Goal: Transaction & Acquisition: Book appointment/travel/reservation

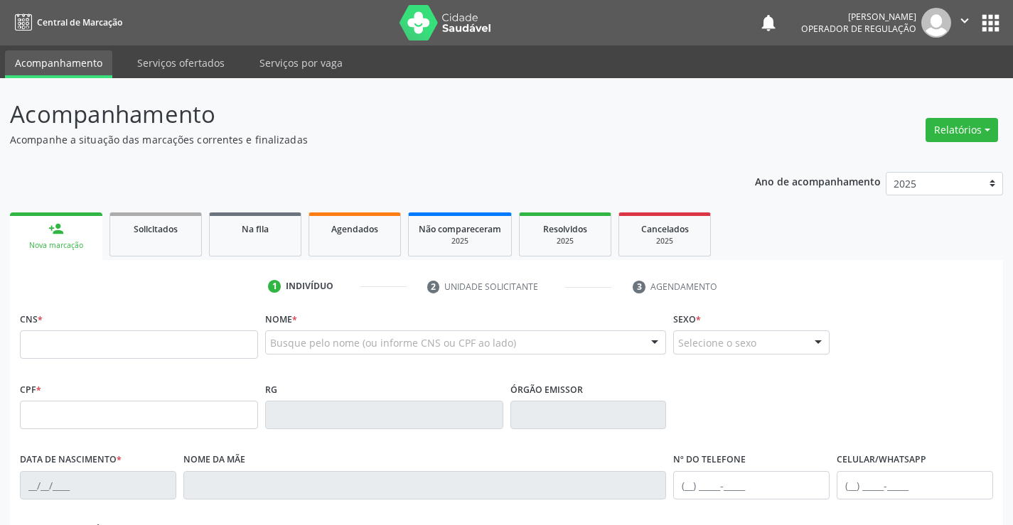
click at [139, 344] on input "text" at bounding box center [139, 344] width 238 height 28
type input "708 6010 4266 2988"
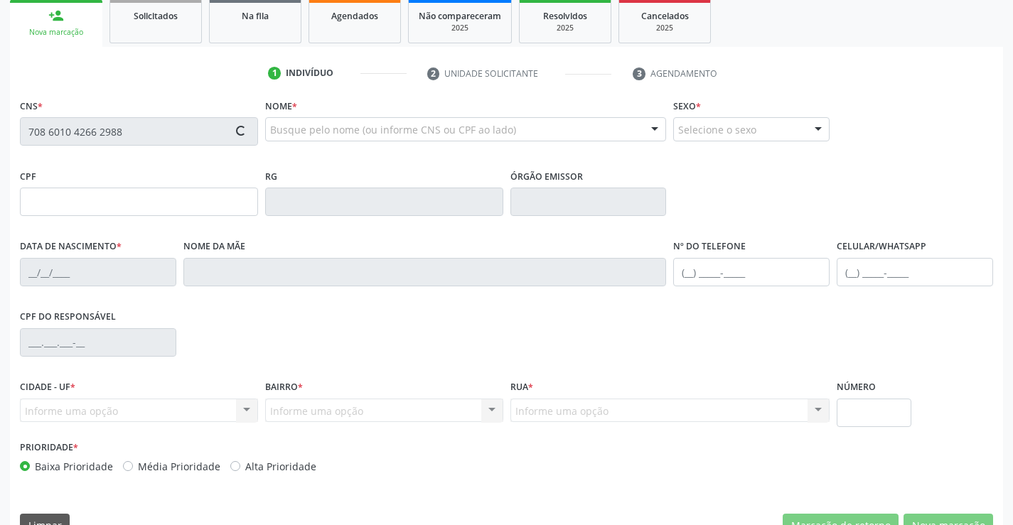
type input "2[DATE]"
type input "[PHONE_NUMBER]"
type input "SN"
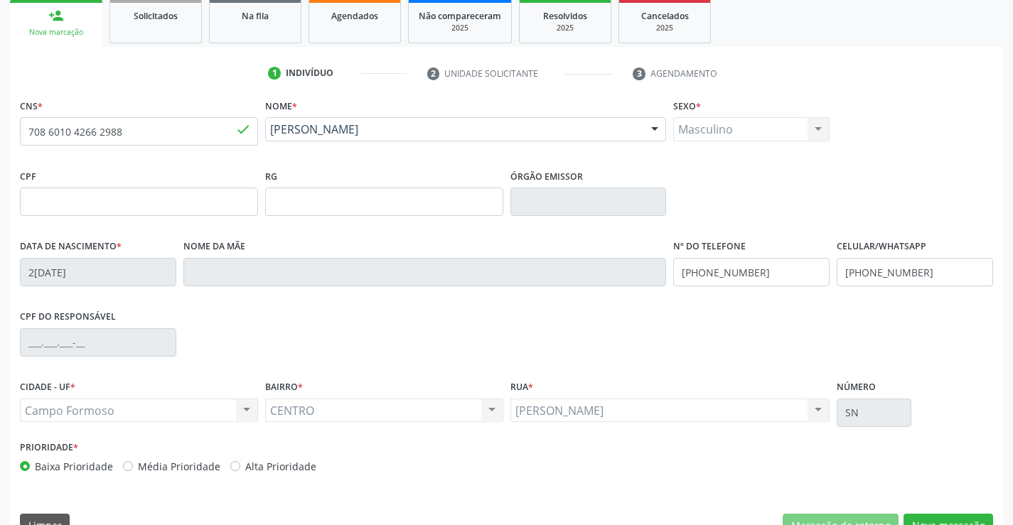
scroll to position [245, 0]
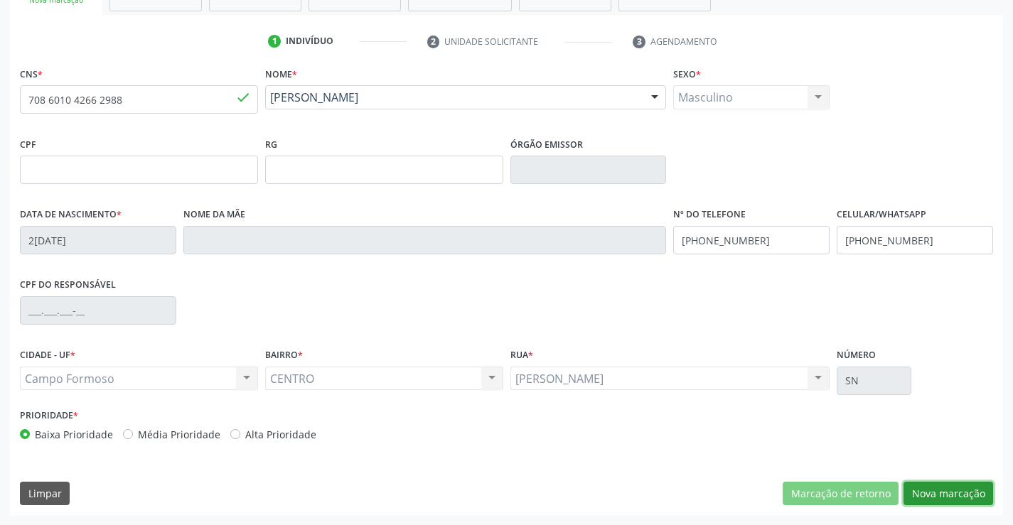
click at [934, 483] on button "Nova marcação" at bounding box center [948, 494] width 90 height 24
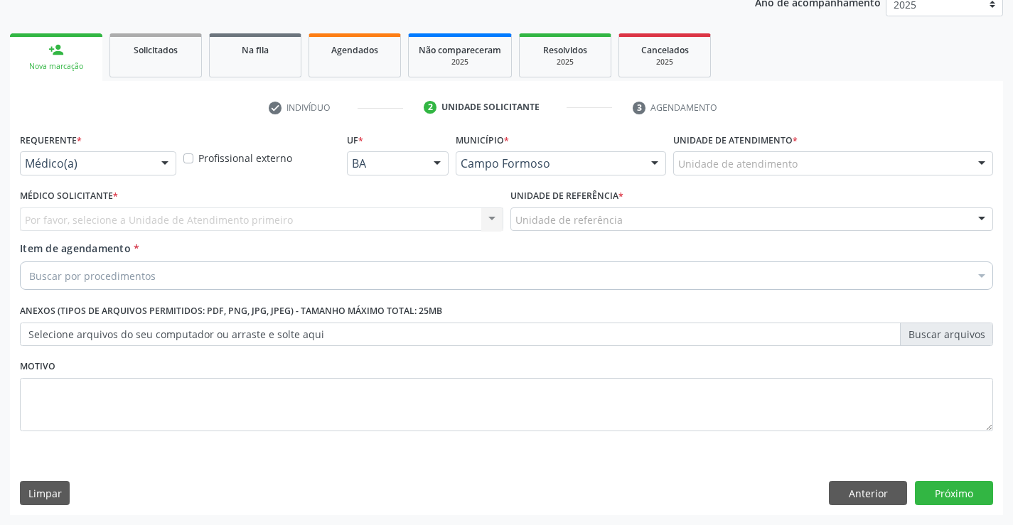
scroll to position [179, 0]
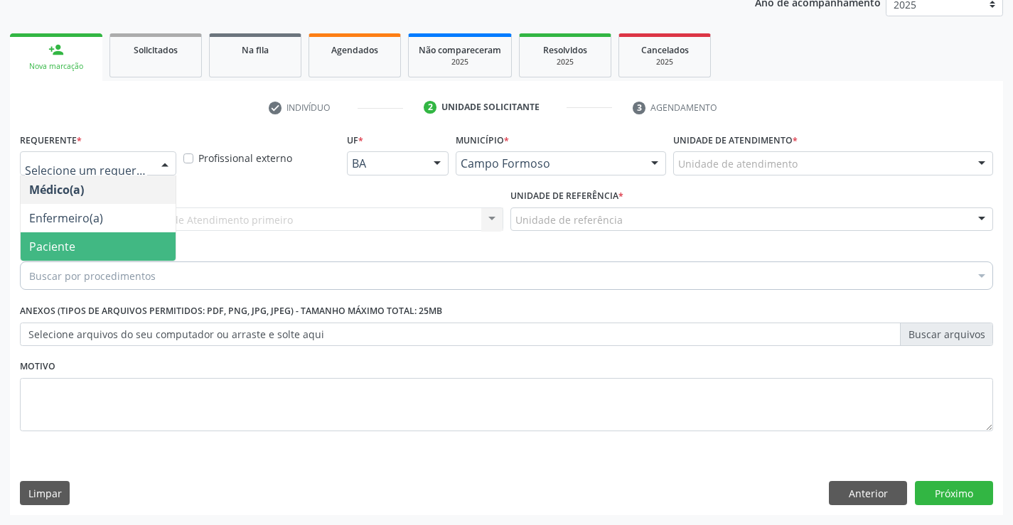
click at [82, 247] on span "Paciente" at bounding box center [98, 246] width 155 height 28
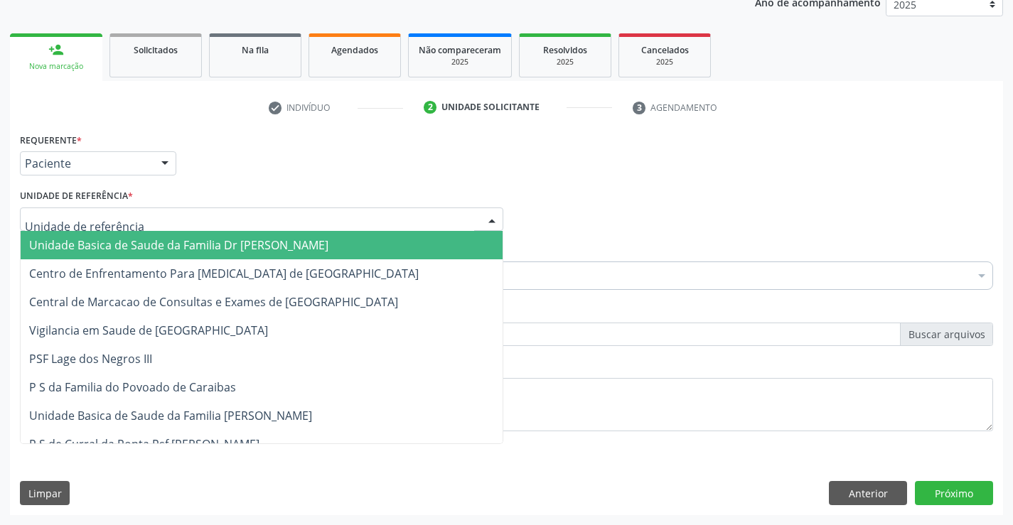
click at [264, 216] on div at bounding box center [261, 220] width 483 height 24
click at [192, 237] on span "Unidade Basica de Saude da Familia Dr [PERSON_NAME]" at bounding box center [262, 245] width 482 height 28
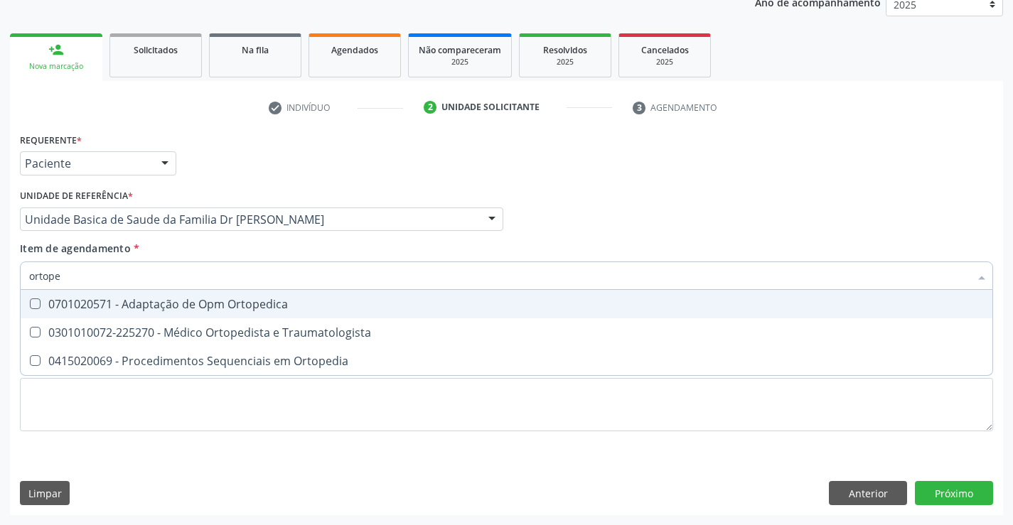
type input "ortoped"
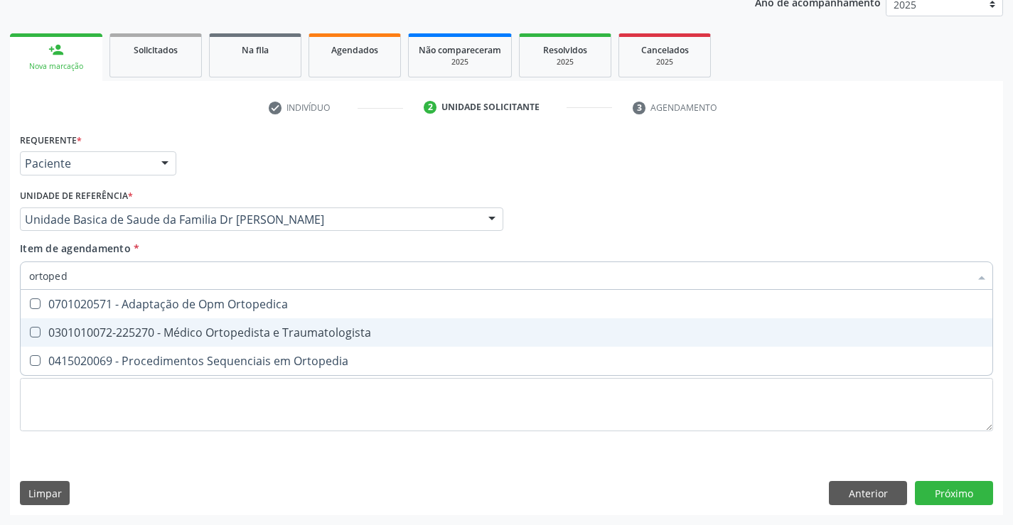
click at [195, 338] on div "0301010072-225270 - Médico Ortopedista e Traumatologista" at bounding box center [506, 332] width 954 height 11
checkbox Traumatologista "true"
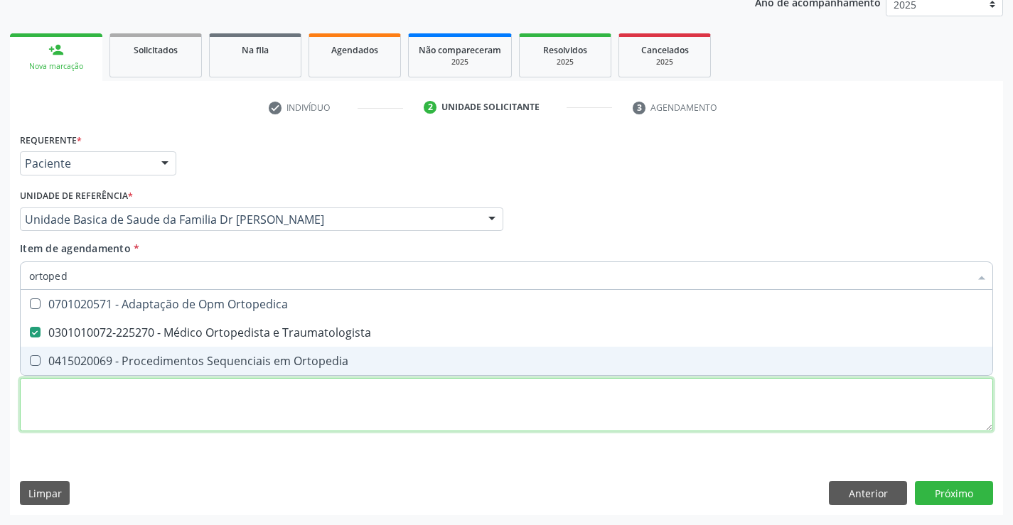
click at [448, 409] on div "Requerente * Paciente Médico(a) Enfermeiro(a) Paciente Nenhum resultado encontr…" at bounding box center [506, 290] width 973 height 322
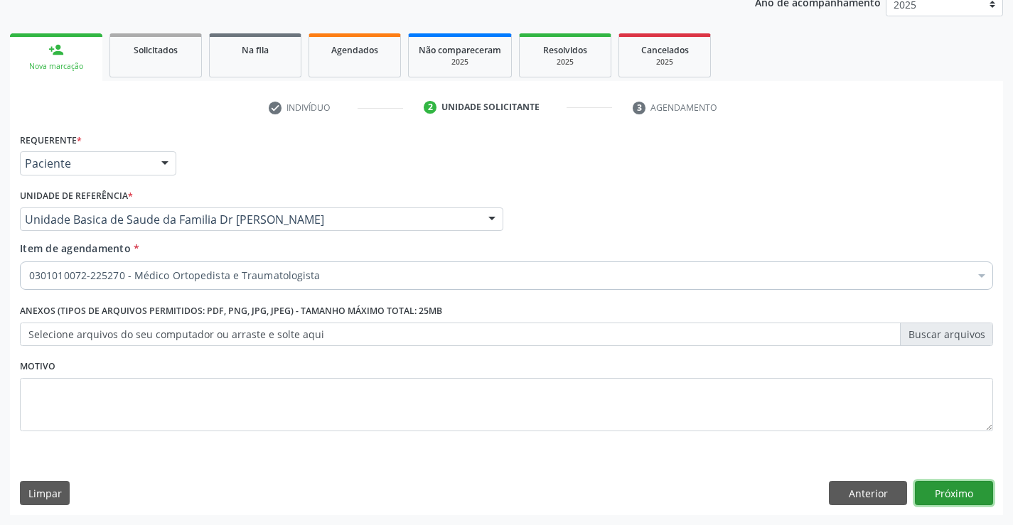
click at [977, 491] on button "Próximo" at bounding box center [954, 493] width 78 height 24
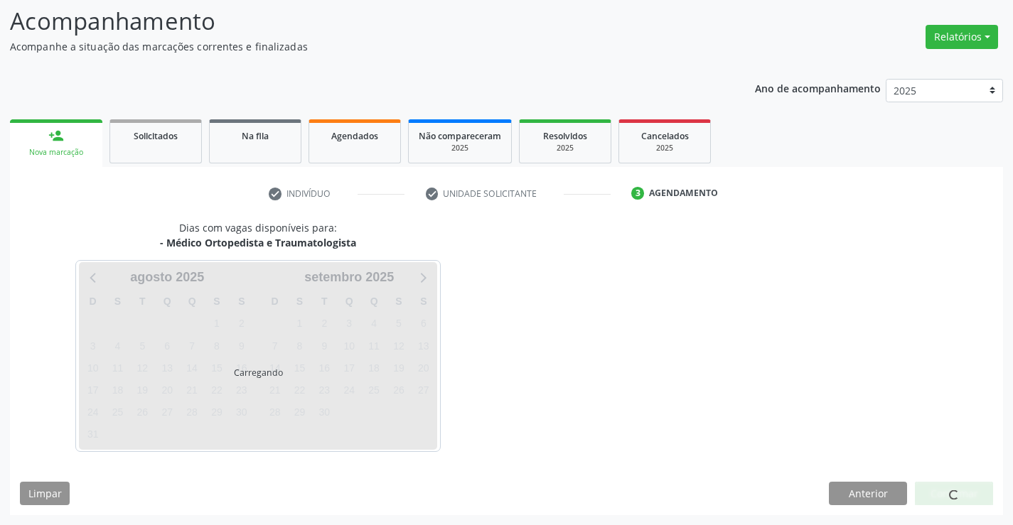
scroll to position [93, 0]
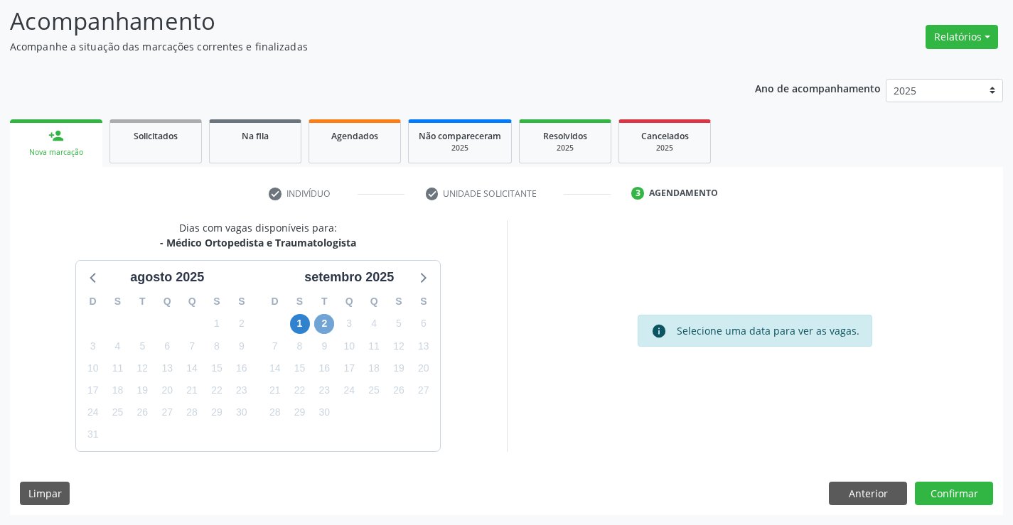
click at [323, 324] on span "2" at bounding box center [324, 324] width 20 height 20
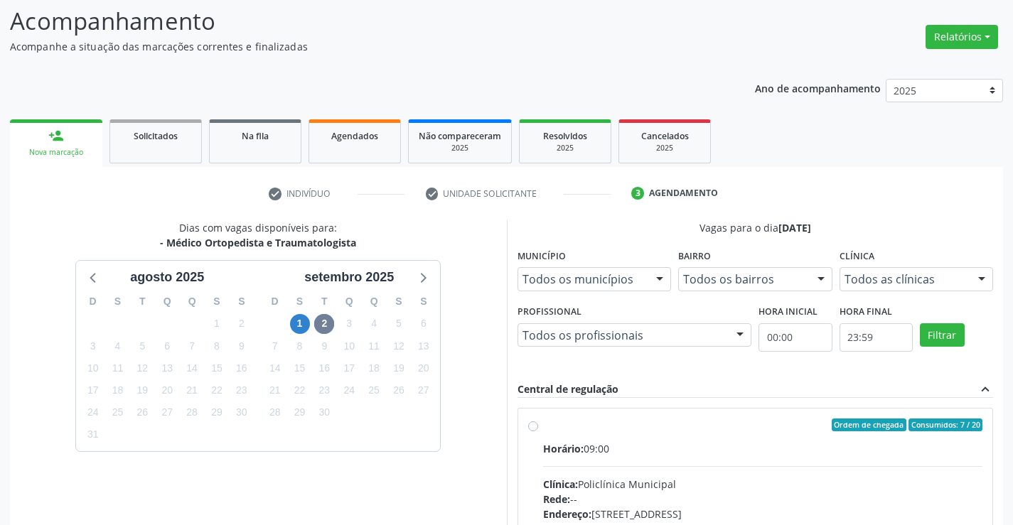
click at [564, 431] on div "Ordem de chegada Consumidos: 7 / 20" at bounding box center [763, 425] width 440 height 13
click at [538, 431] on input "Ordem de chegada Consumidos: 7 / 20 Horário: 09:00 Clínica: Policlínica Municip…" at bounding box center [533, 425] width 10 height 13
radio input "true"
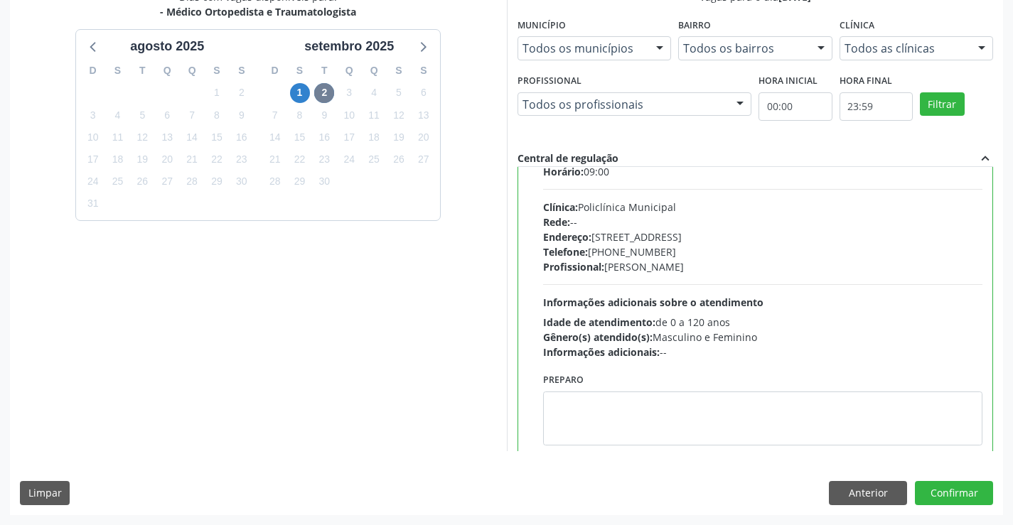
scroll to position [71, 0]
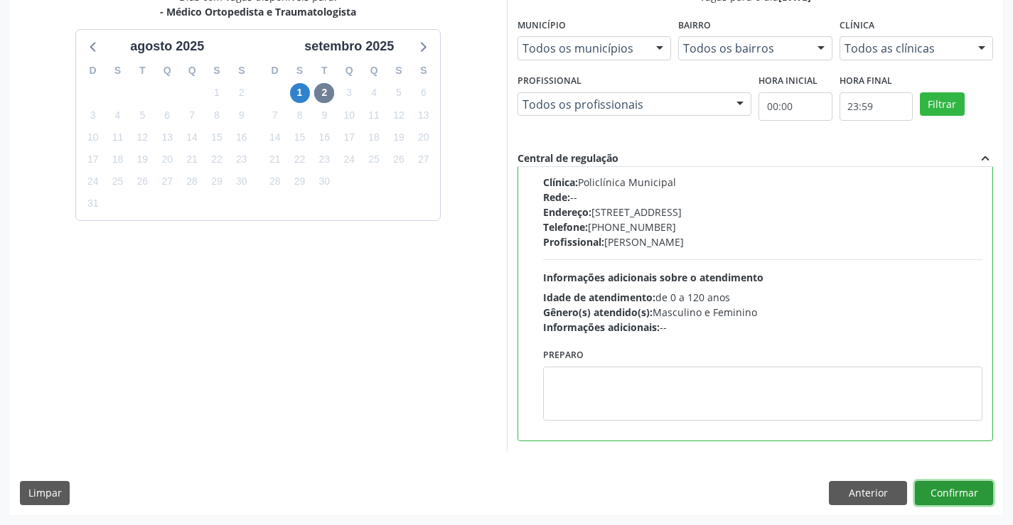
click at [941, 485] on button "Confirmar" at bounding box center [954, 493] width 78 height 24
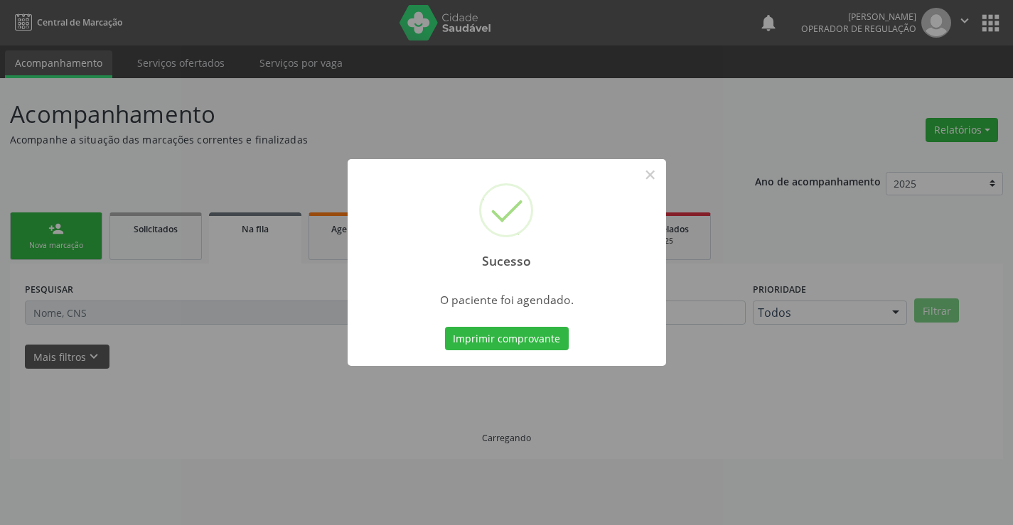
scroll to position [0, 0]
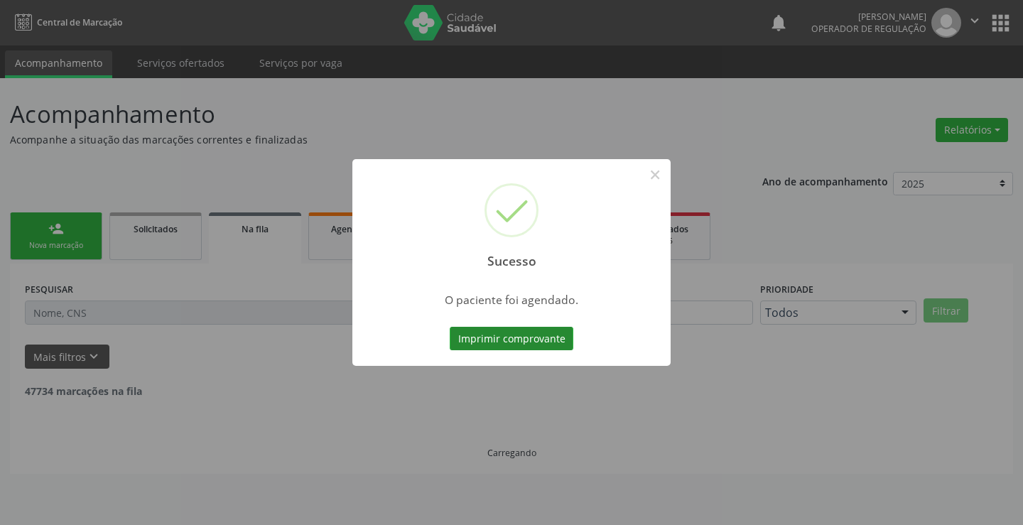
click at [500, 343] on button "Imprimir comprovante" at bounding box center [512, 339] width 124 height 24
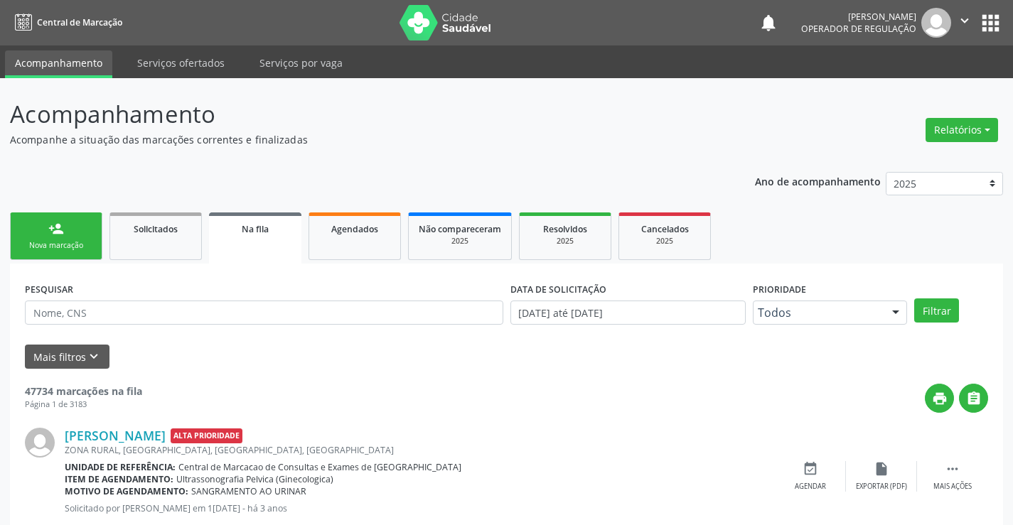
click at [70, 242] on div "Nova marcação" at bounding box center [56, 245] width 71 height 11
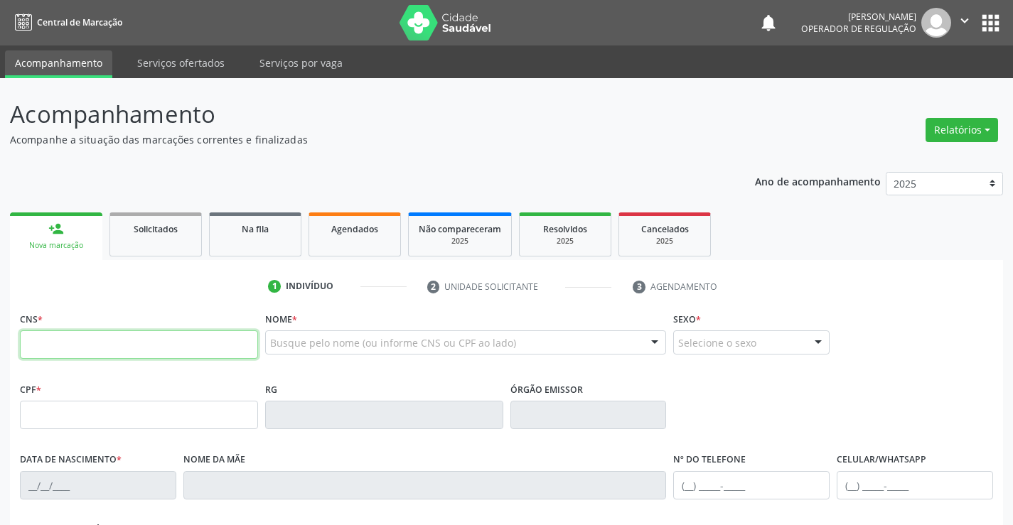
drag, startPoint x: 68, startPoint y: 344, endPoint x: 139, endPoint y: 343, distance: 71.1
click at [72, 344] on input "text" at bounding box center [139, 344] width 238 height 28
type input "9"
type input "702 6067 6245 6648"
type input "0524729492"
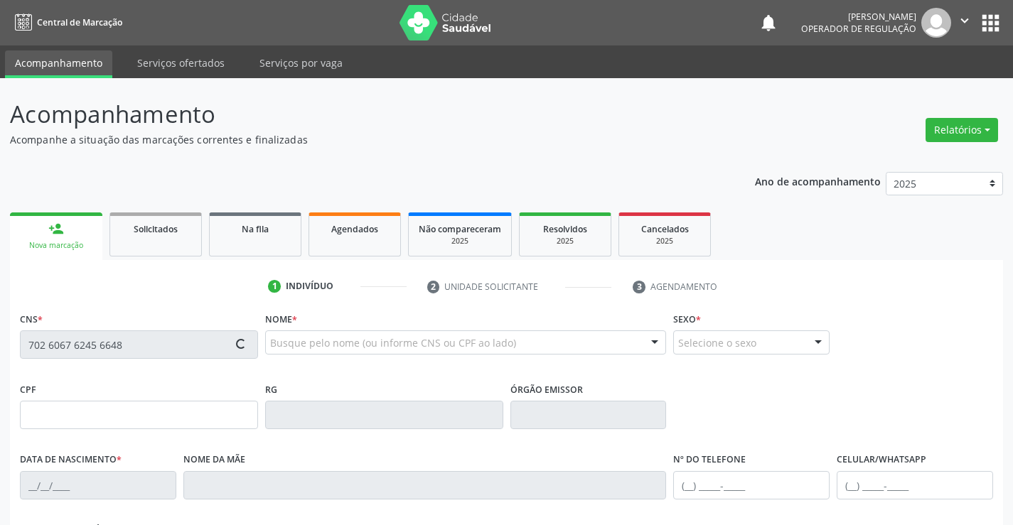
type input "0[DATE]"
type input "[PHONE_NUMBER]"
type input "907.821.605-06"
type input "SN"
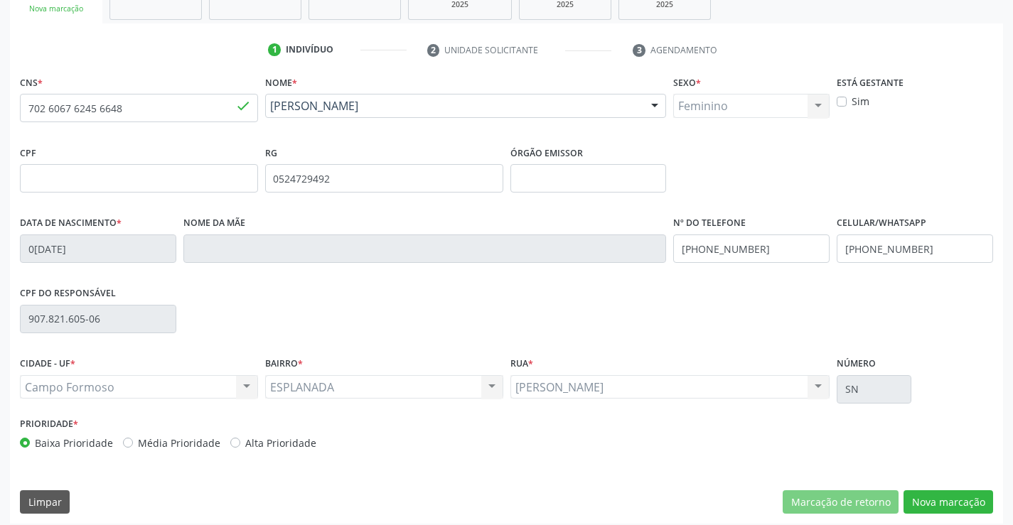
scroll to position [245, 0]
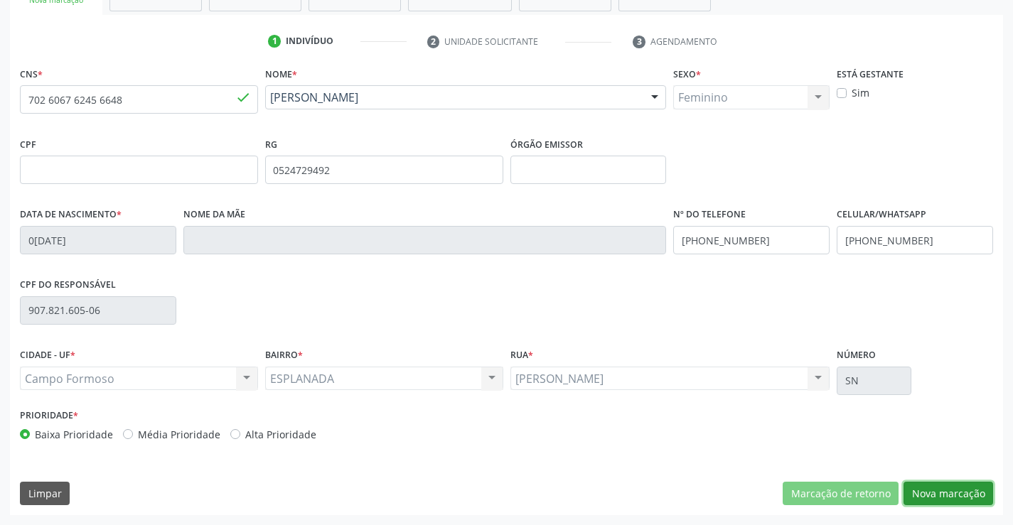
click at [964, 490] on button "Nova marcação" at bounding box center [948, 494] width 90 height 24
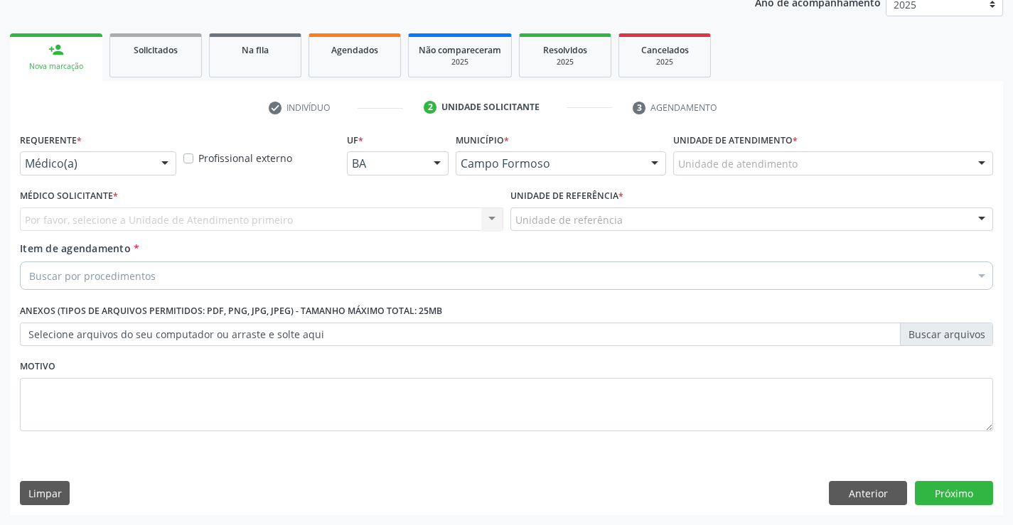
scroll to position [179, 0]
click at [155, 155] on div at bounding box center [164, 164] width 21 height 24
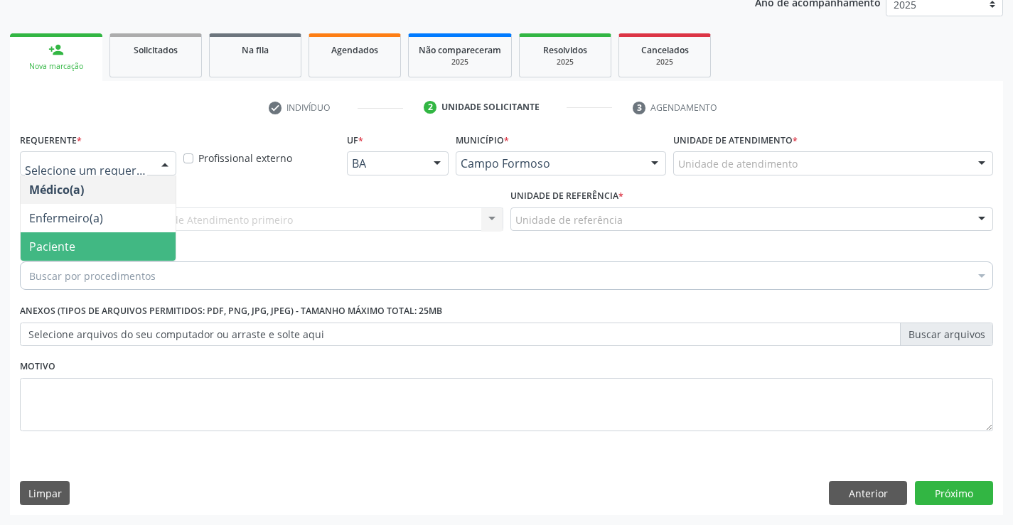
click at [59, 246] on span "Paciente" at bounding box center [52, 247] width 46 height 16
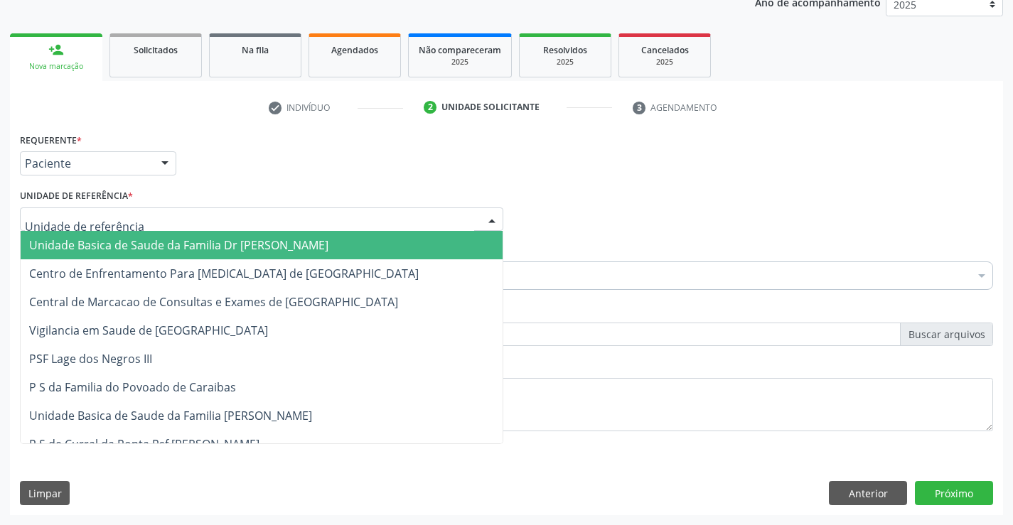
click at [465, 220] on div at bounding box center [261, 220] width 483 height 24
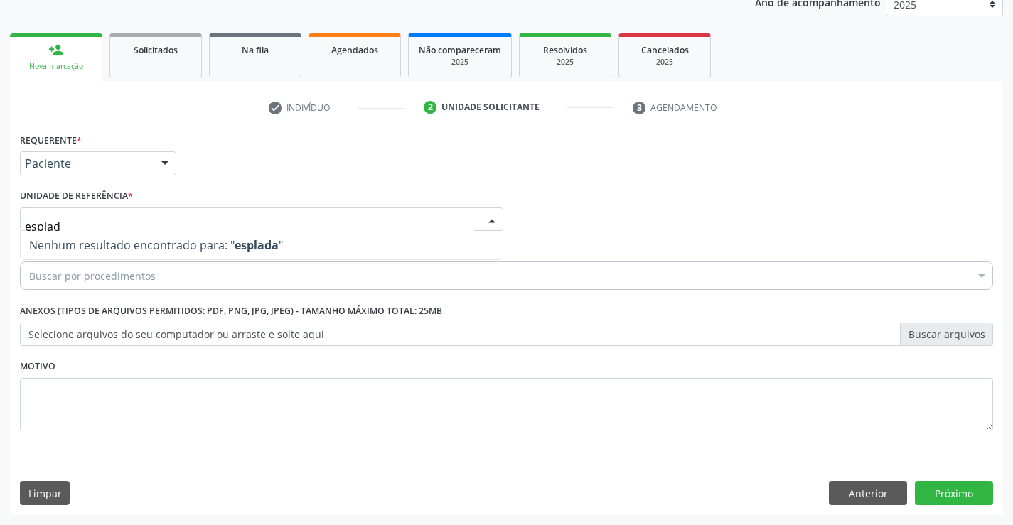
type input "espla"
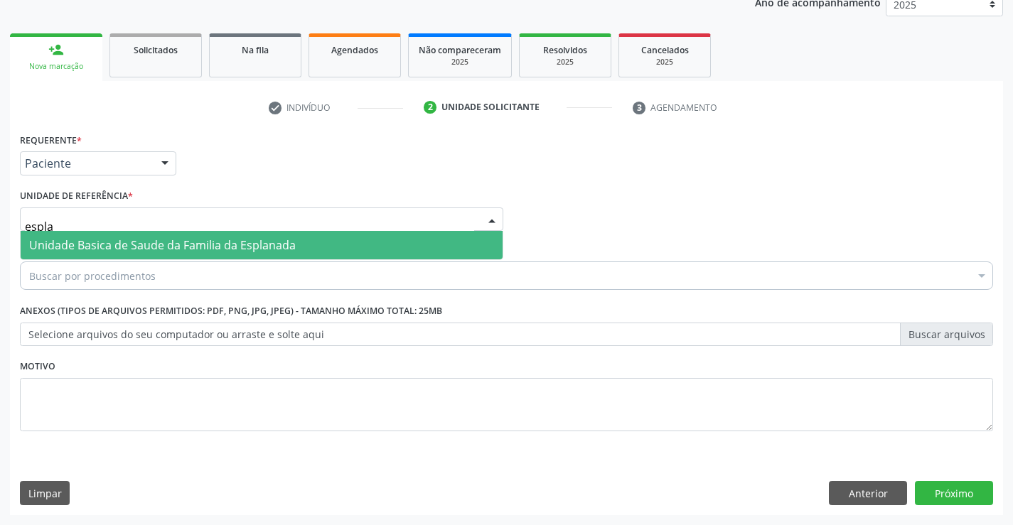
click at [173, 244] on span "Unidade Basica de Saude da Familia da Esplanada" at bounding box center [162, 245] width 267 height 16
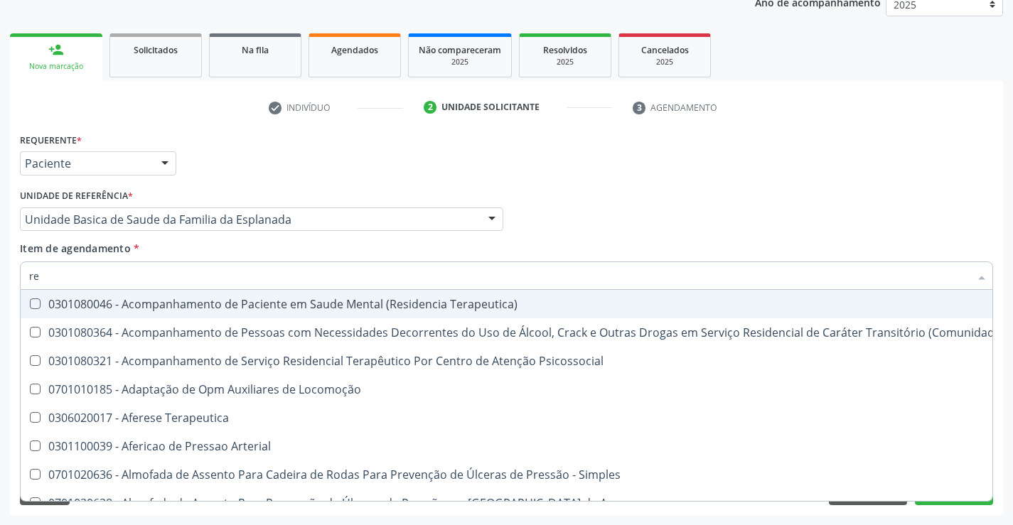
type input "r"
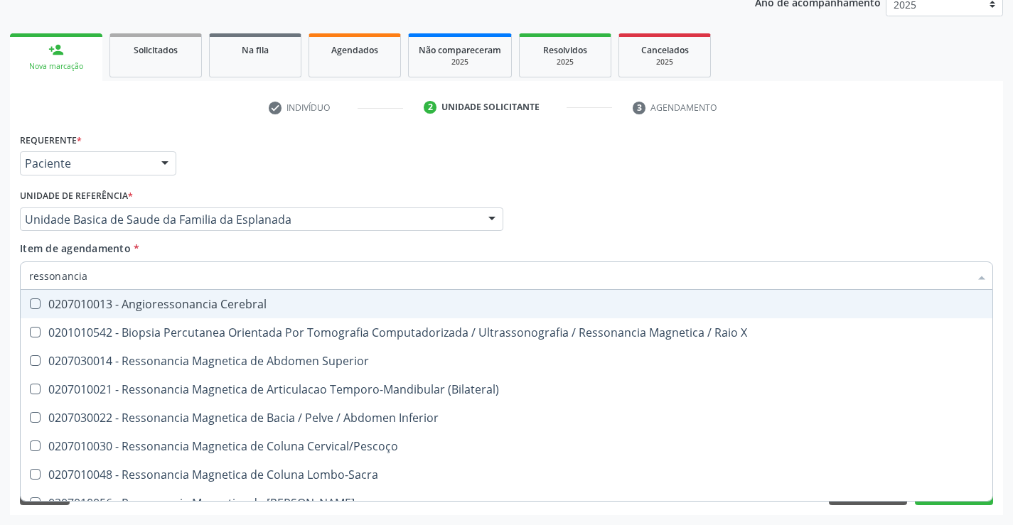
type input "ressonancia"
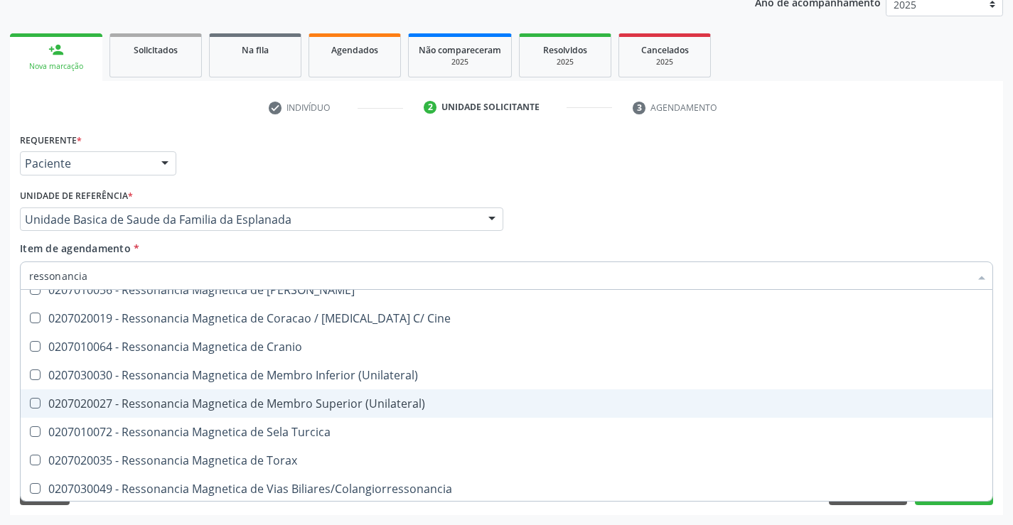
scroll to position [215, 0]
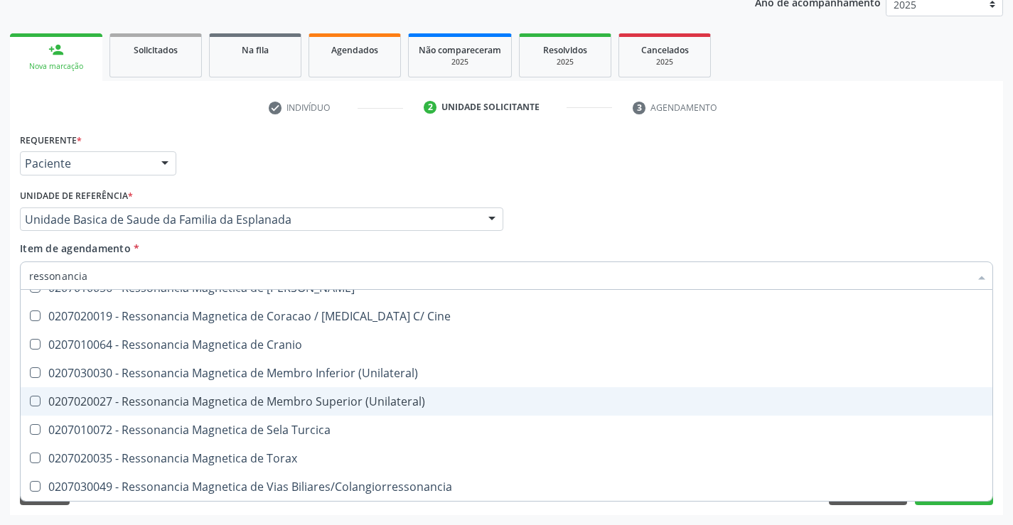
click at [282, 401] on div "0207020027 - Ressonancia Magnetica de Membro Superior (Unilateral)" at bounding box center [506, 401] width 954 height 11
checkbox \(Unilateral\) "true"
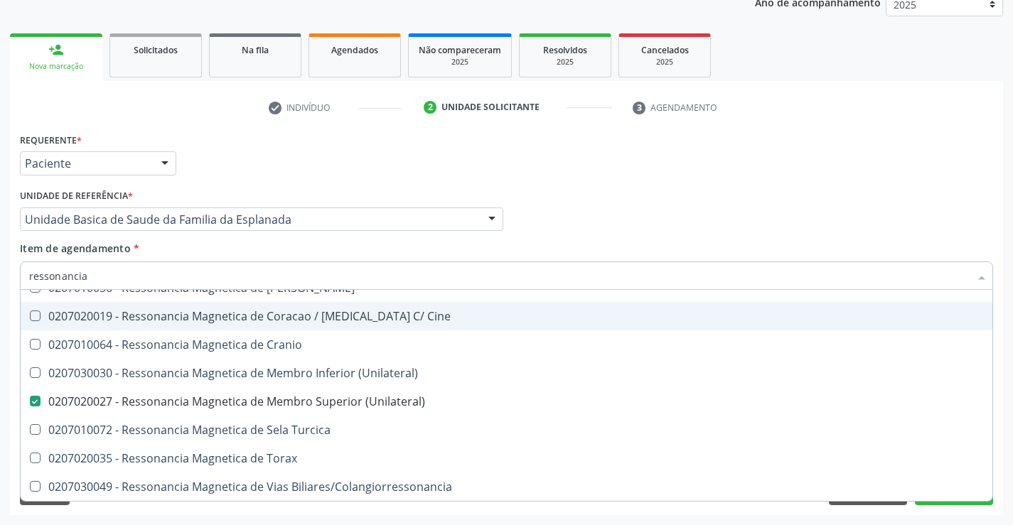
type input "ressonancia"
click at [177, 239] on div "Unidade de referência * Unidade Basica de Saude da Familia da Esplanada Unidade…" at bounding box center [261, 212] width 490 height 55
checkbox X "true"
checkbox \(Unilateral\) "false"
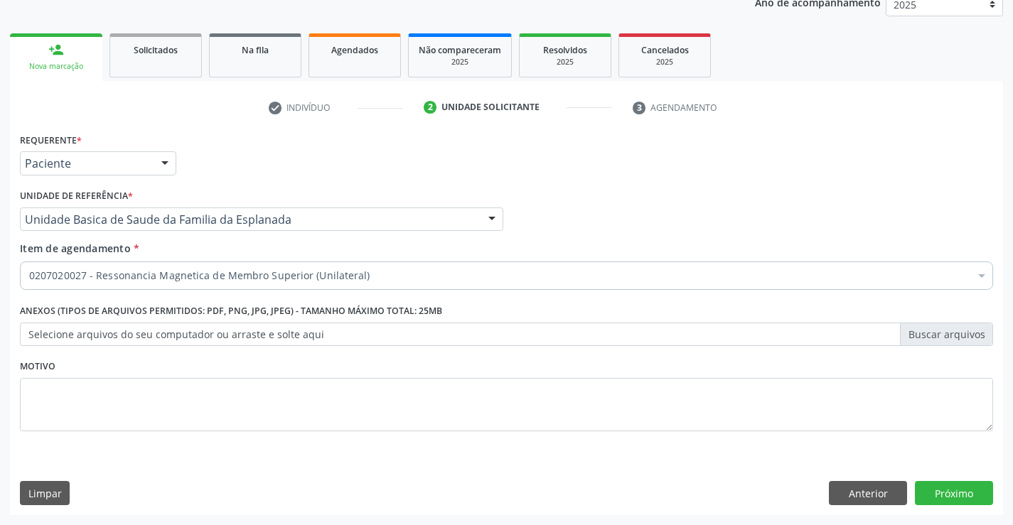
scroll to position [0, 0]
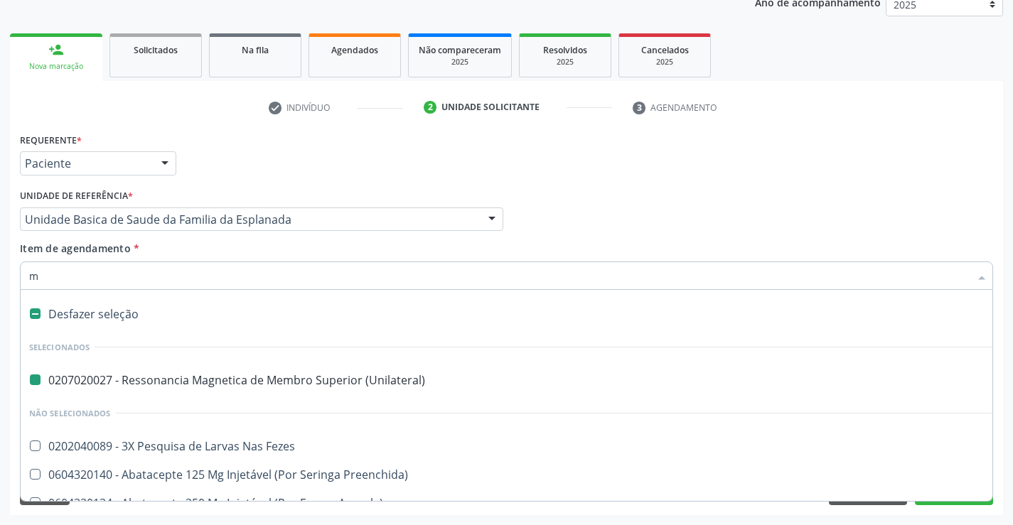
type input "mo"
checkbox \(Unilateral\) "false"
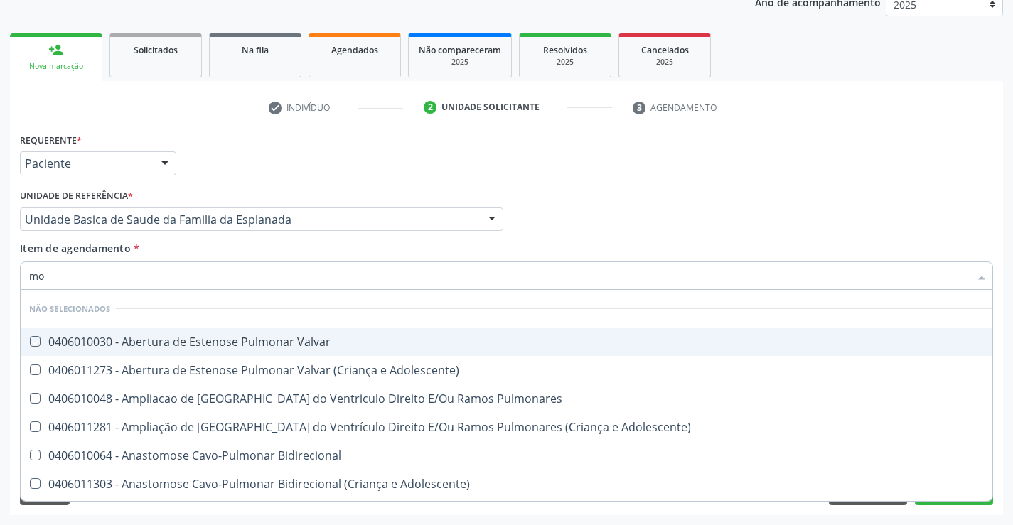
type input "m"
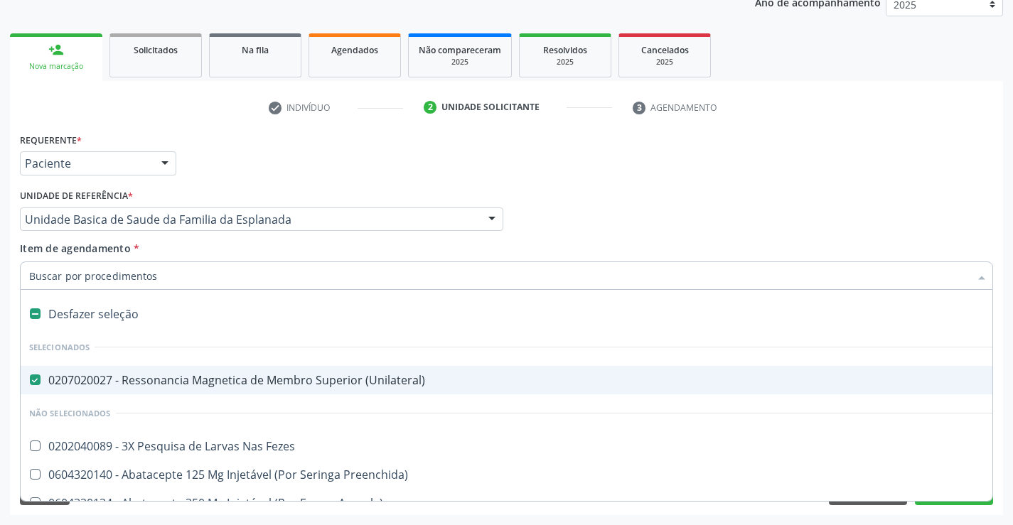
checkbox \(Unilateral\) "true"
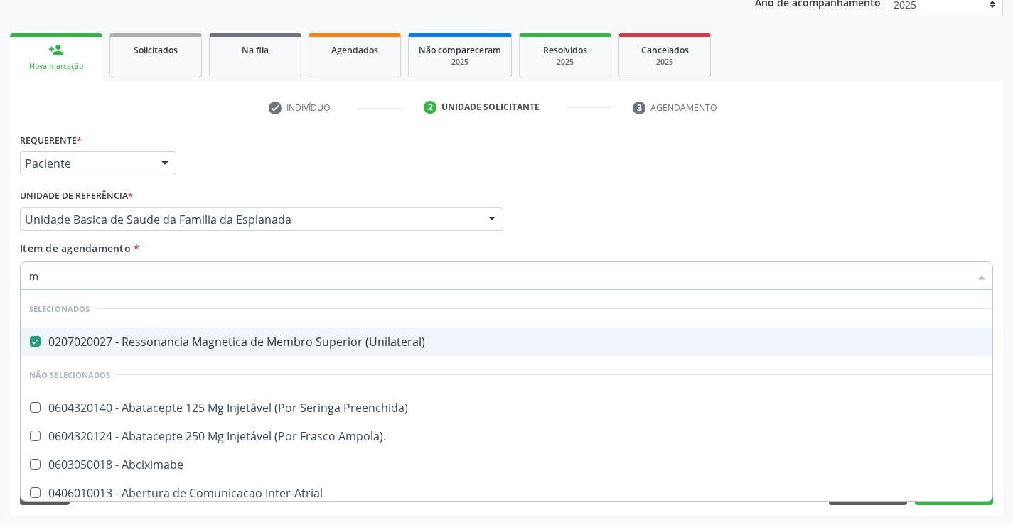
type input "mo"
checkbox \(Unilateral\) "false"
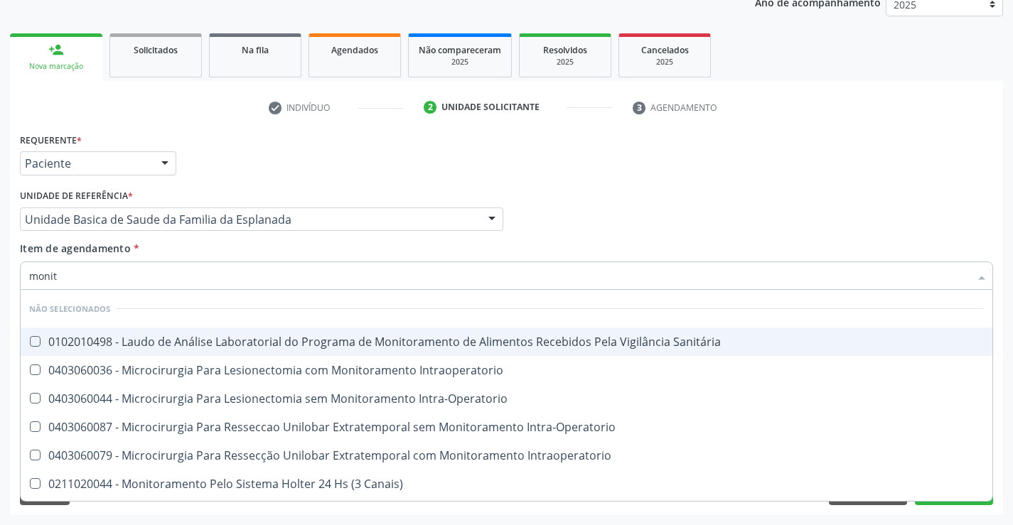
type input "monito"
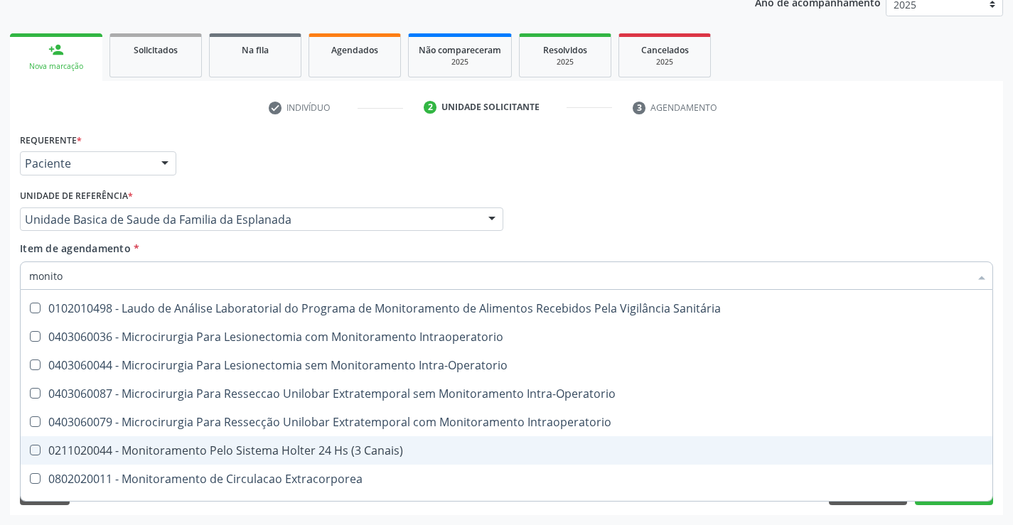
scroll to position [82, 0]
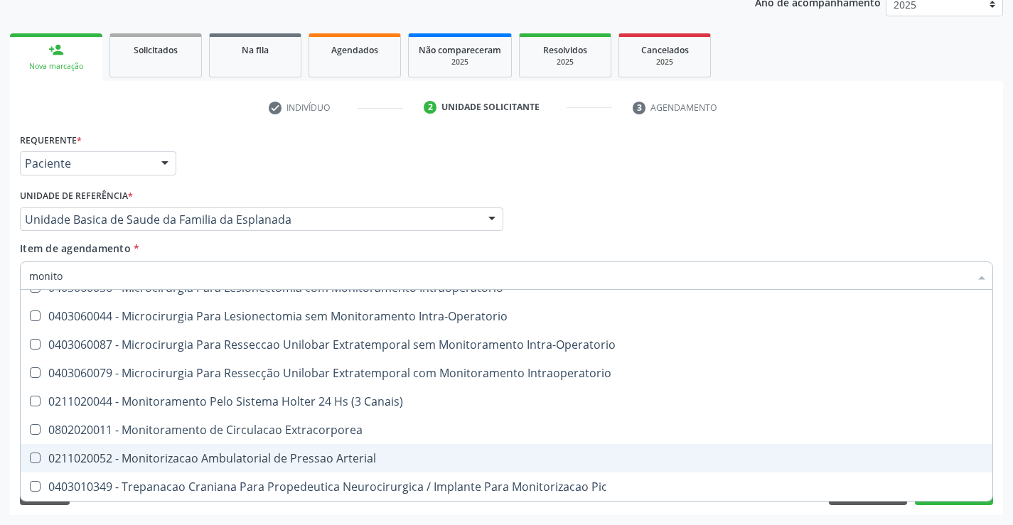
click at [242, 460] on div "0211020052 - Monitorizacao Ambulatorial de Pressao Arterial" at bounding box center [506, 458] width 954 height 11
checkbox Arterial "true"
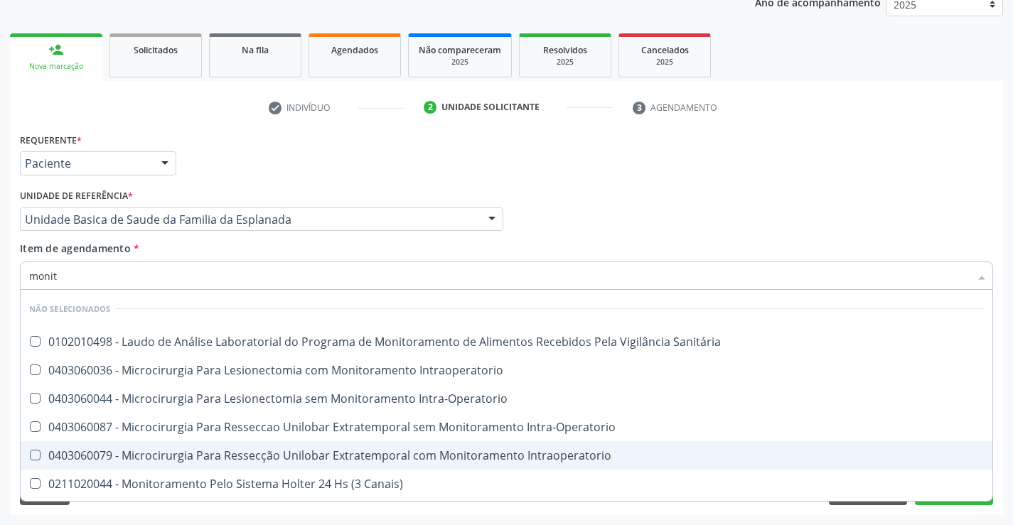
type input "moni"
checkbox Arterial "false"
type input "m"
checkbox Sanitária "true"
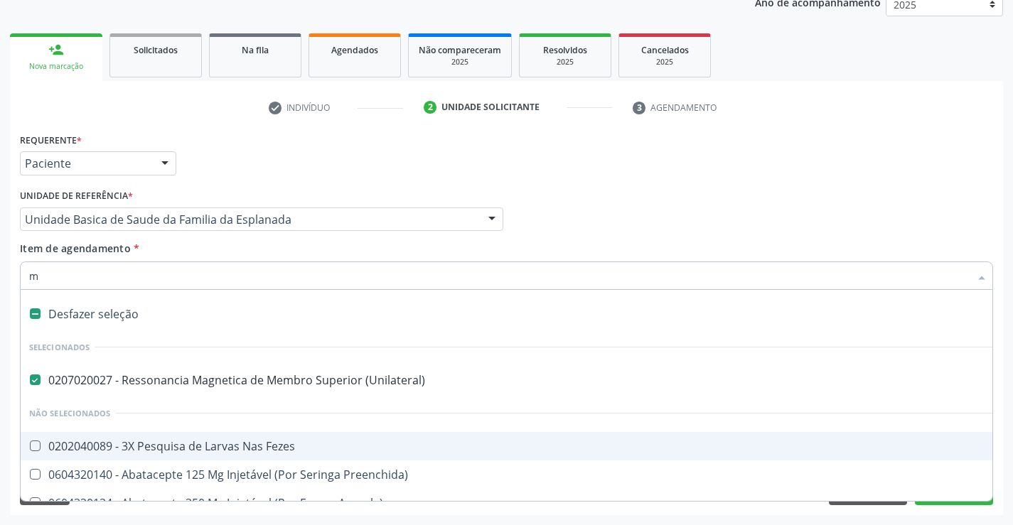
type input "mo"
checkbox \(Unilateral\) "false"
checkbox Rádio "true"
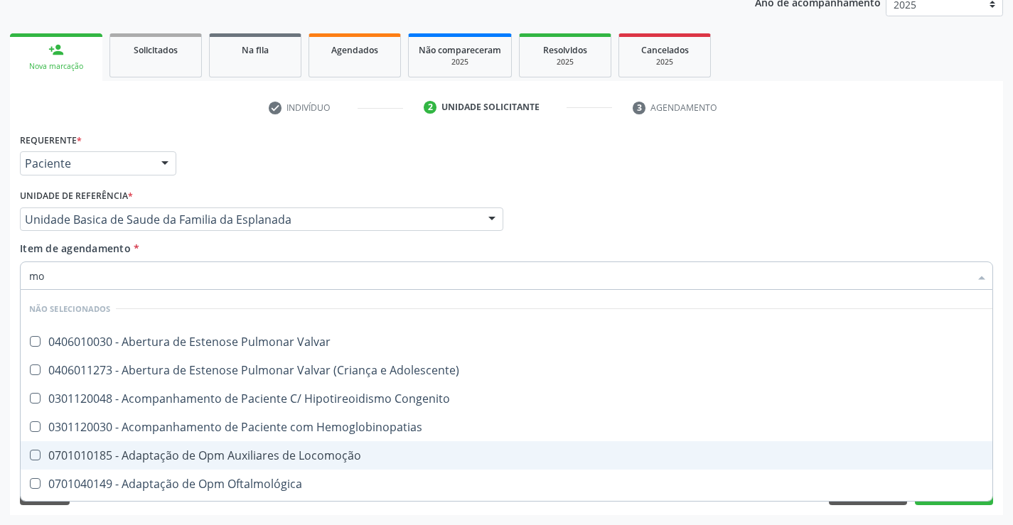
type input "mon"
checkbox Termodiluicao "true"
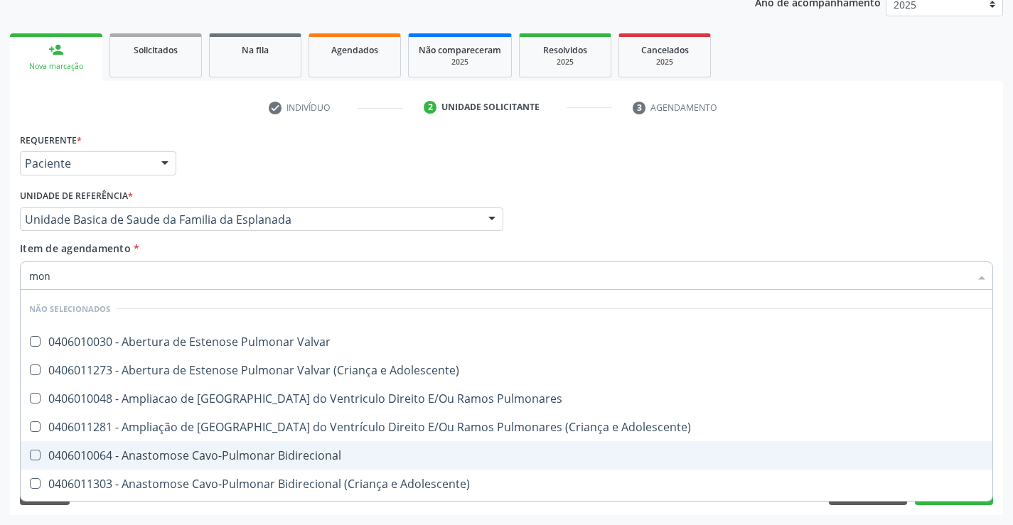
type input "moni"
checkbox Radioisotopos\) "true"
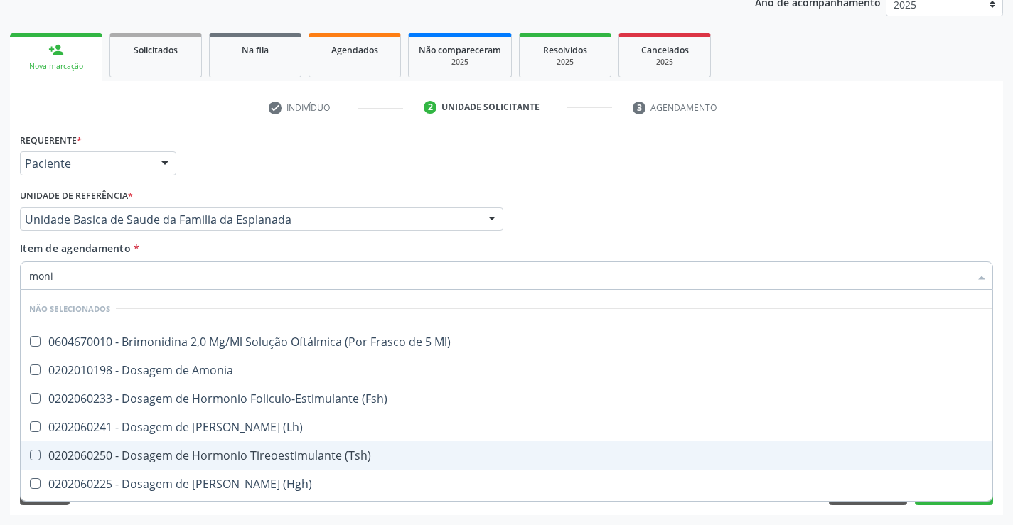
type input "monit"
checkbox Próstata "true"
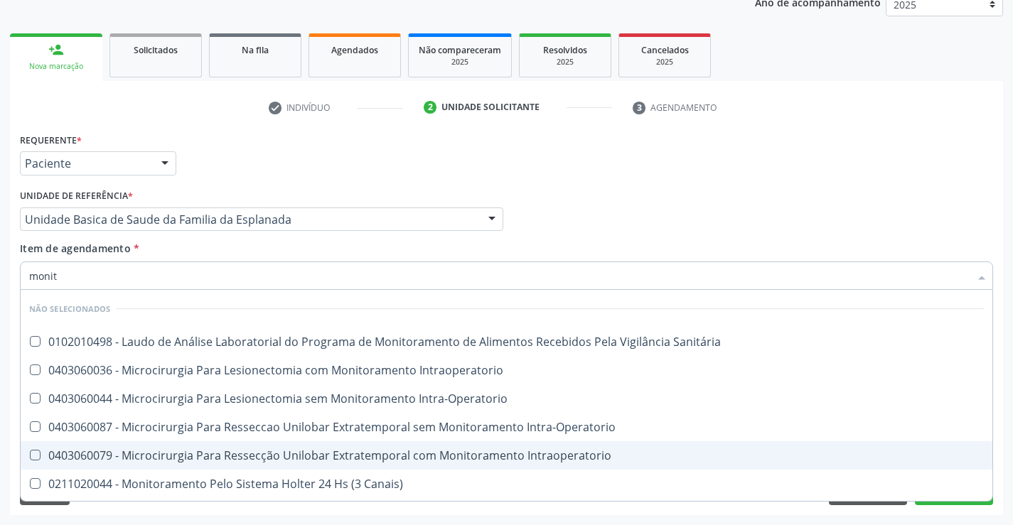
type input "monito"
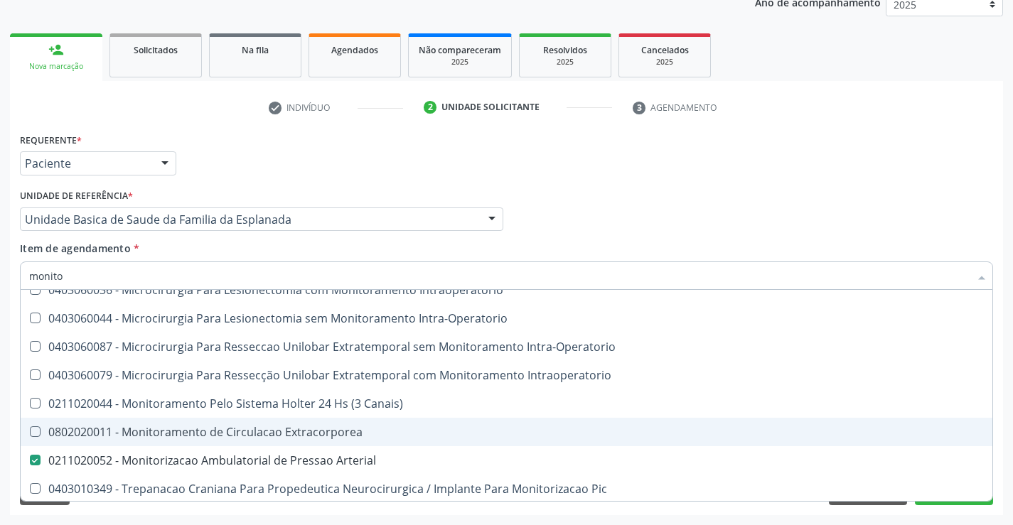
scroll to position [82, 0]
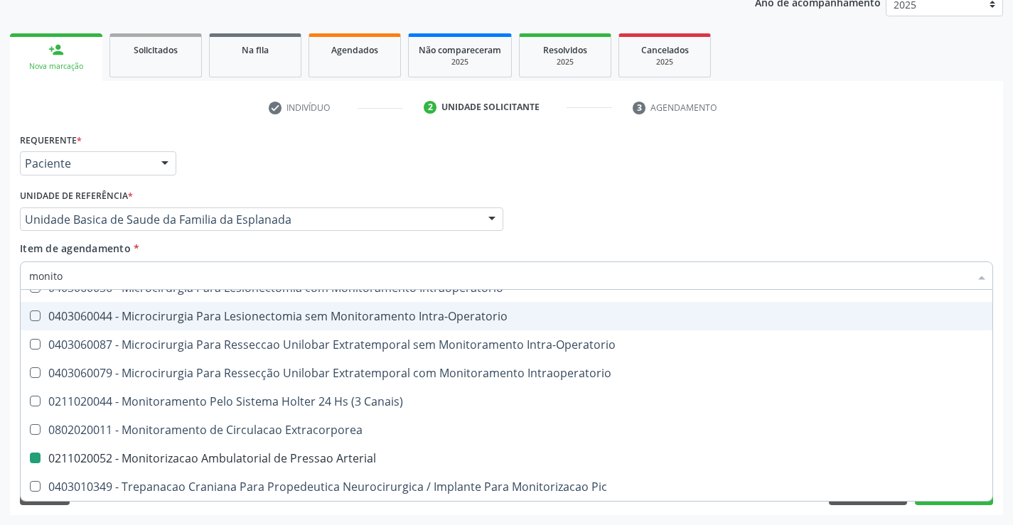
click at [183, 240] on div "Unidade de referência * Unidade Basica de Saude da Familia da Esplanada Unidade…" at bounding box center [261, 212] width 490 height 55
checkbox Sanitária "true"
checkbox Arterial "false"
checkbox Intraoperatorio "true"
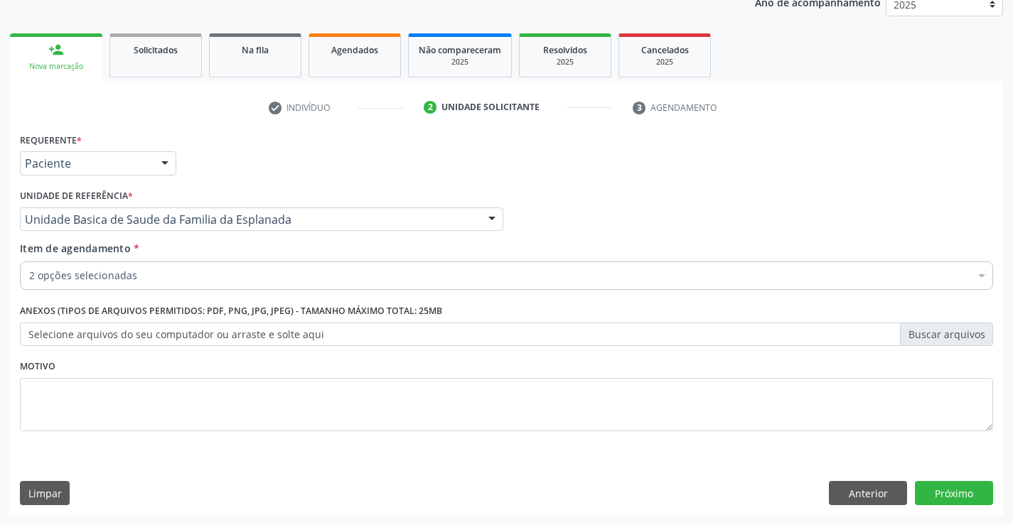
scroll to position [0, 0]
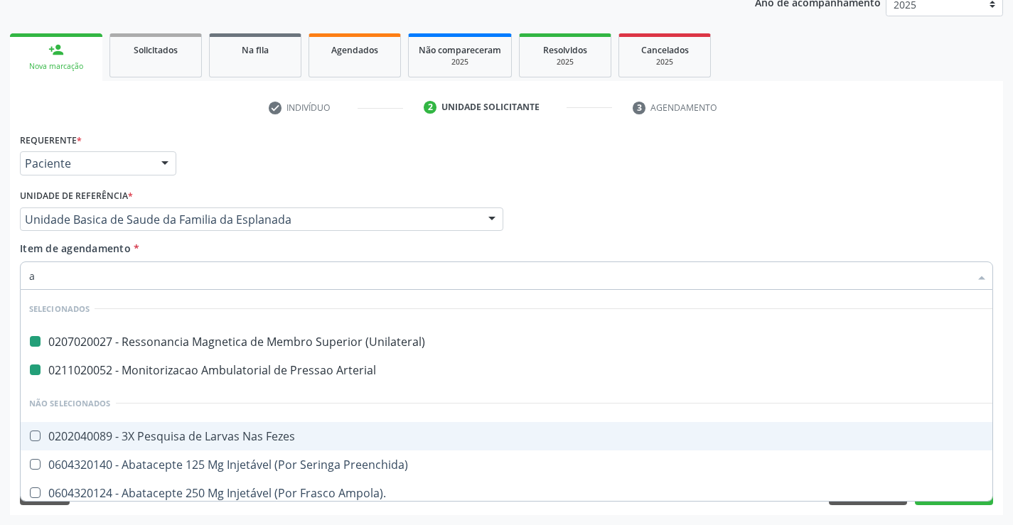
type input "ab"
checkbox \(Unilateral\) "false"
checkbox Arterial "false"
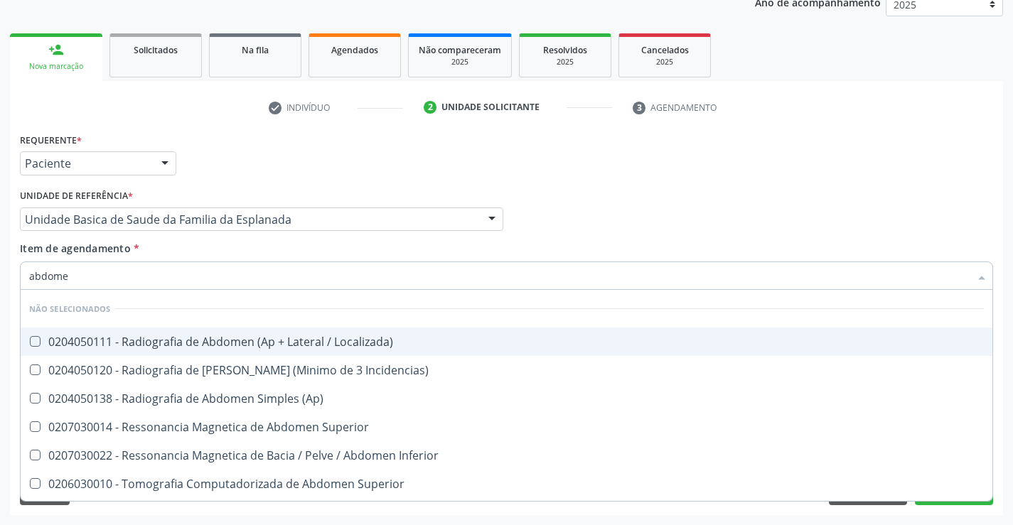
type input "abdome"
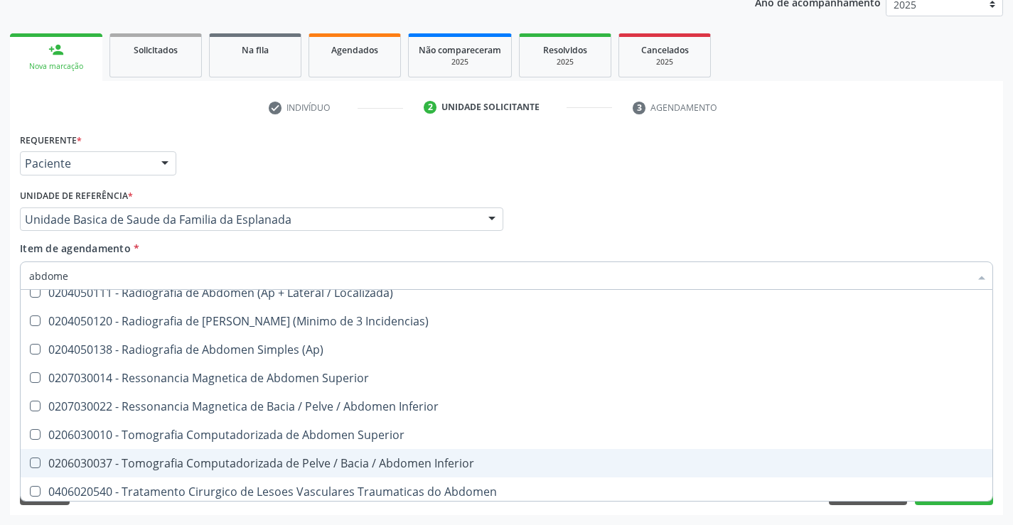
scroll to position [111, 0]
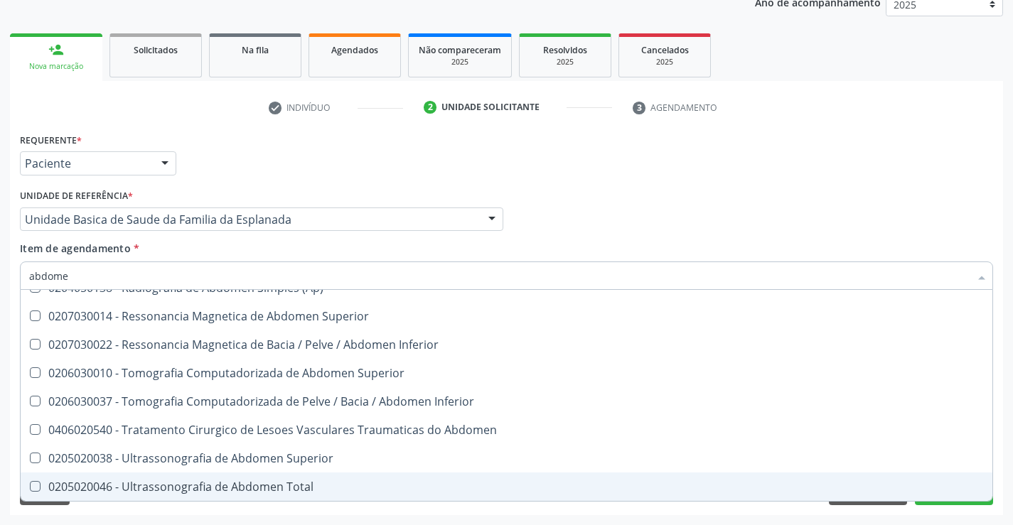
click at [232, 481] on div "0205020046 - Ultrassonografia de Abdomen Total" at bounding box center [506, 486] width 954 height 11
checkbox Total "true"
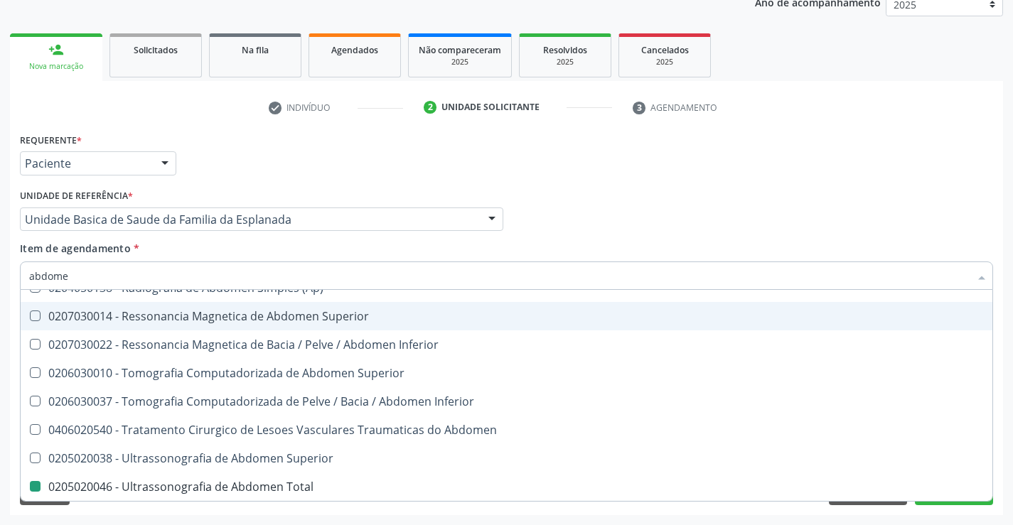
click at [353, 237] on div "Unidade de referência * Unidade Basica de Saude da Familia da Esplanada Unidade…" at bounding box center [261, 212] width 490 height 55
checkbox Localizada\) "true"
checkbox Incidencias\) "true"
checkbox \(Ap\) "true"
checkbox Total "false"
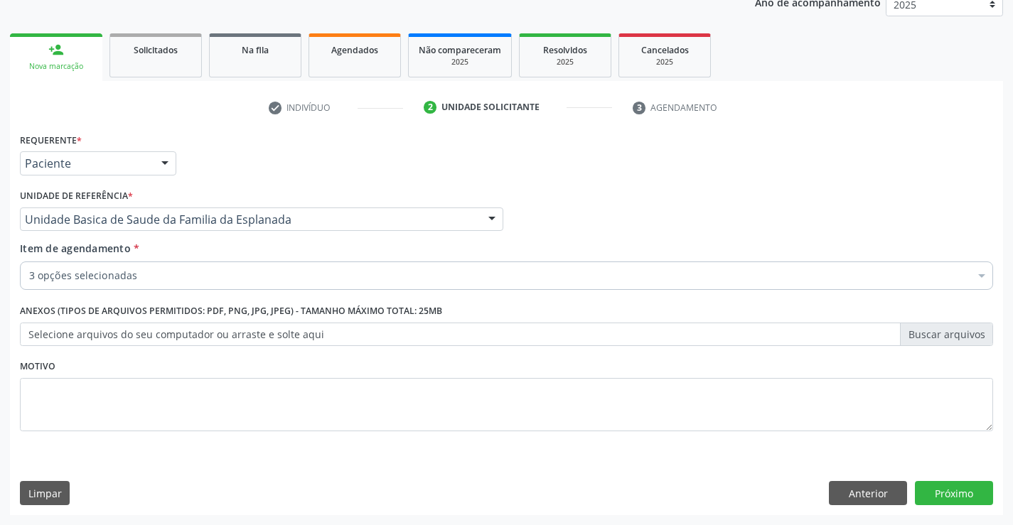
scroll to position [0, 0]
click at [935, 485] on button "Próximo" at bounding box center [954, 493] width 78 height 24
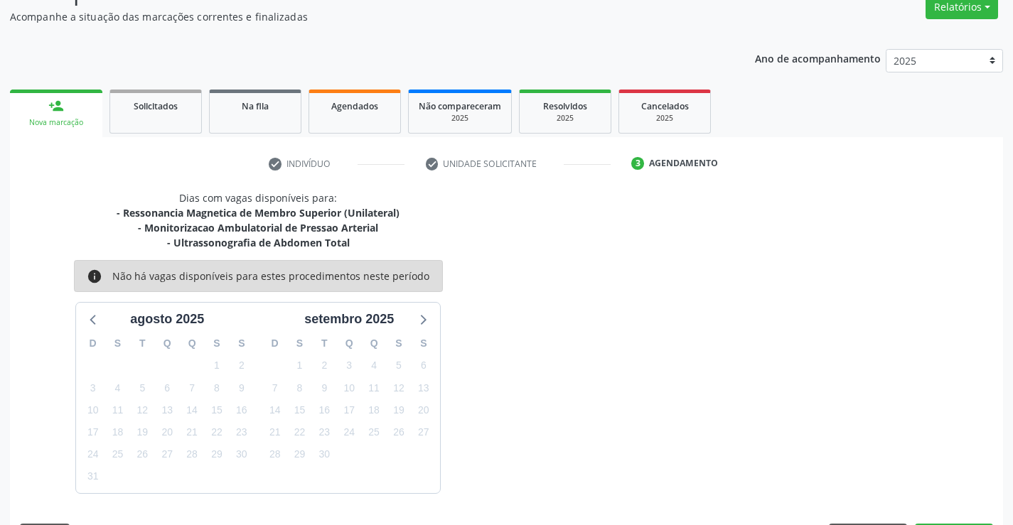
scroll to position [165, 0]
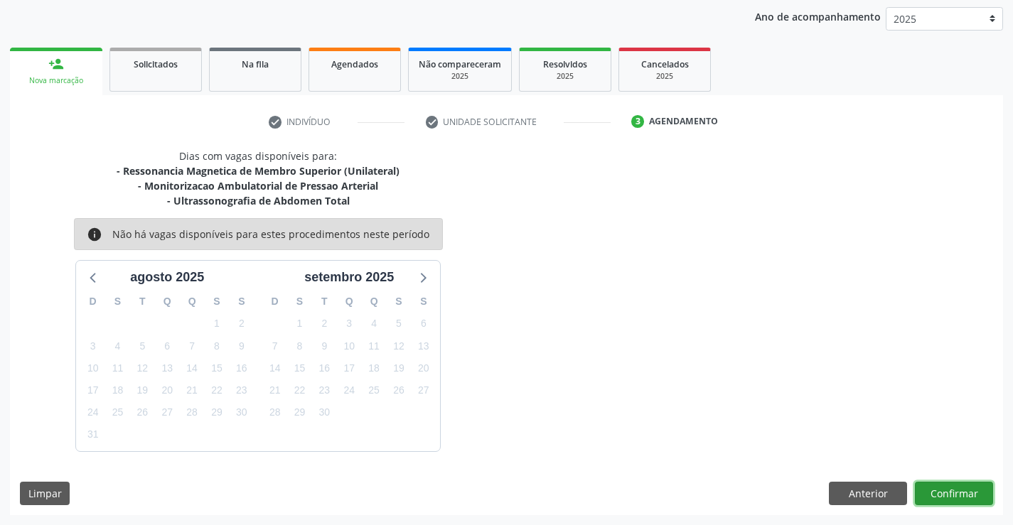
click at [959, 489] on button "Confirmar" at bounding box center [954, 494] width 78 height 24
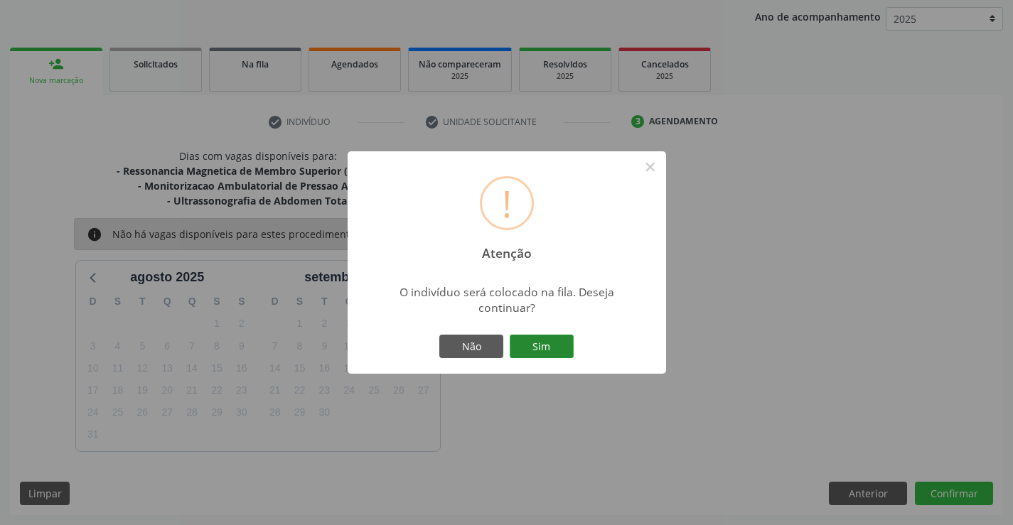
click at [556, 338] on button "Sim" at bounding box center [542, 347] width 64 height 24
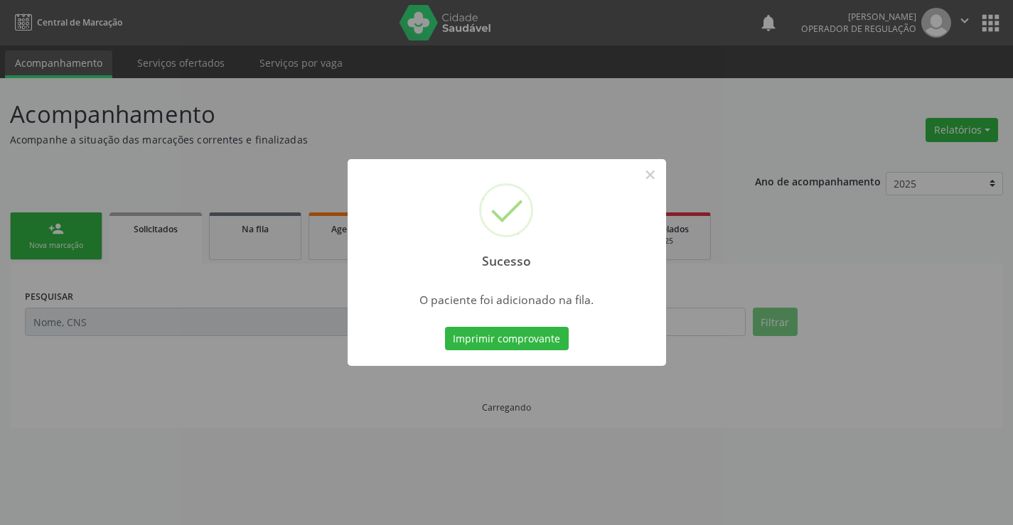
scroll to position [0, 0]
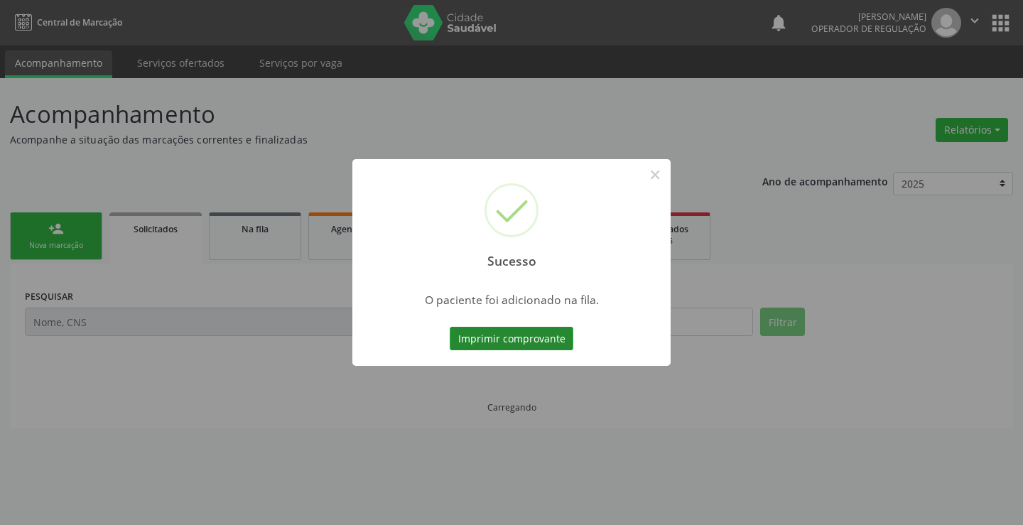
click at [525, 334] on button "Imprimir comprovante" at bounding box center [512, 339] width 124 height 24
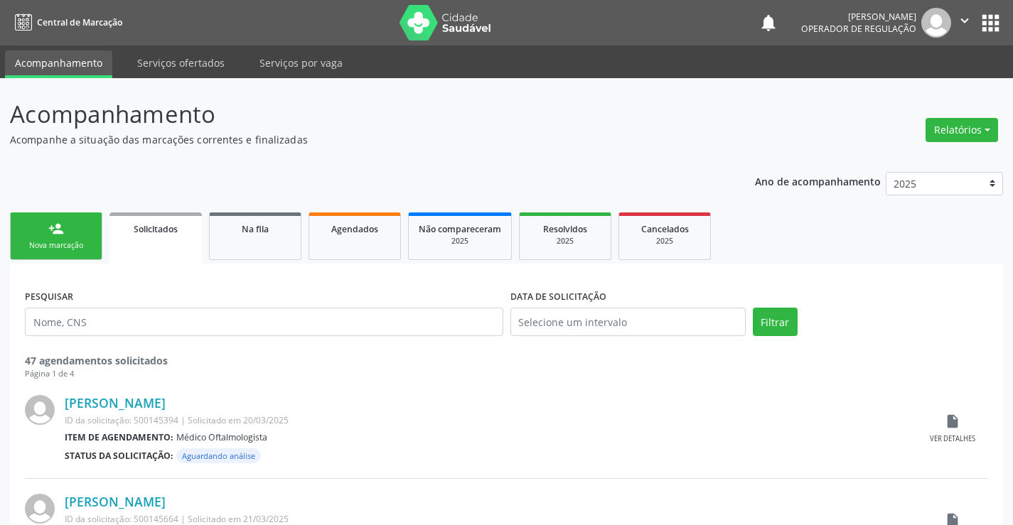
click at [63, 227] on div "person_add" at bounding box center [56, 229] width 16 height 16
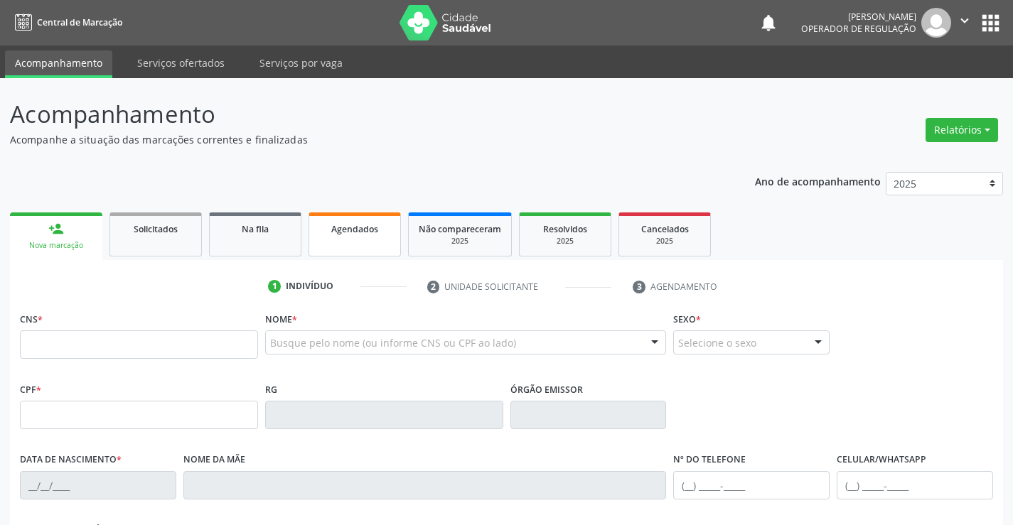
click at [357, 235] on span "Agendados" at bounding box center [354, 229] width 47 height 12
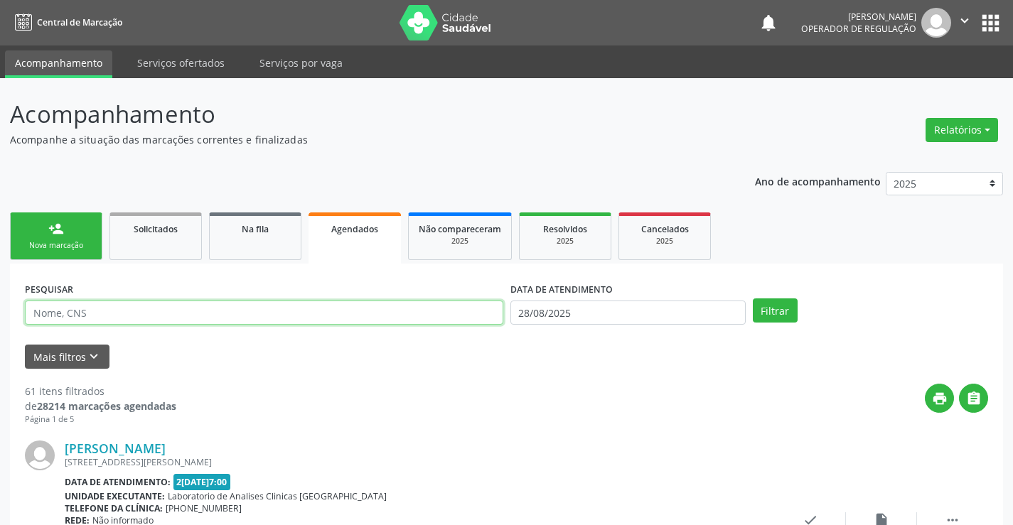
drag, startPoint x: 102, startPoint y: 316, endPoint x: 242, endPoint y: 311, distance: 140.8
click at [102, 316] on input "text" at bounding box center [264, 313] width 478 height 24
type input "e"
type input "[PERSON_NAME]"
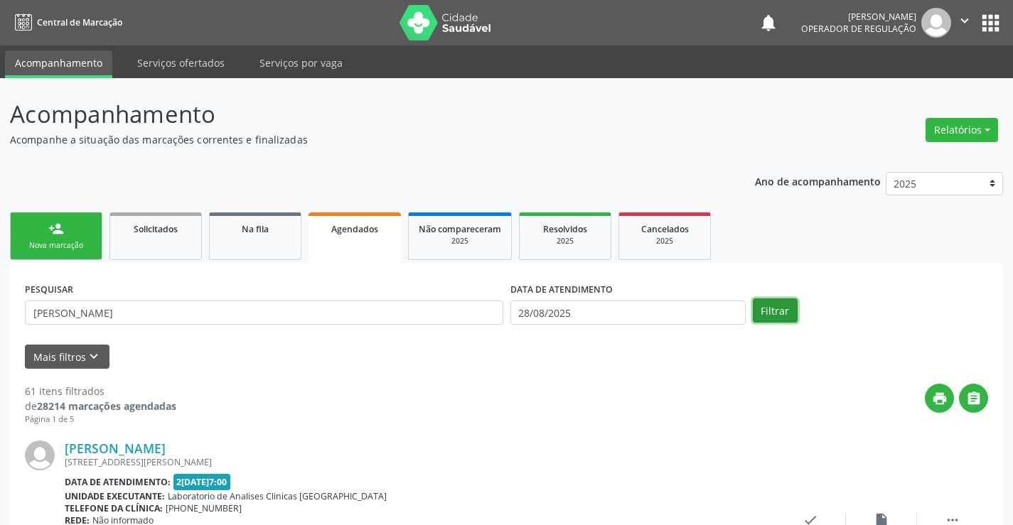
click at [776, 313] on button "Filtrar" at bounding box center [775, 311] width 45 height 24
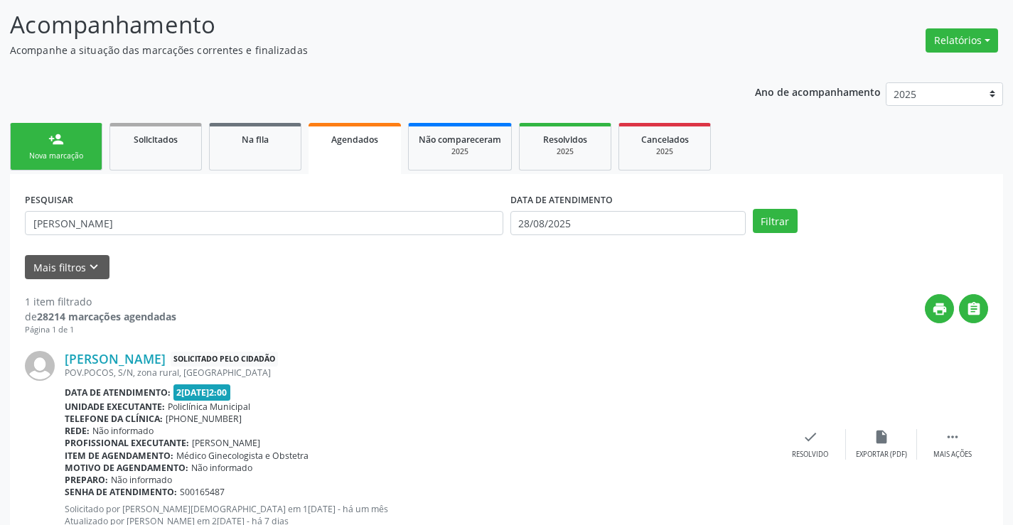
scroll to position [141, 0]
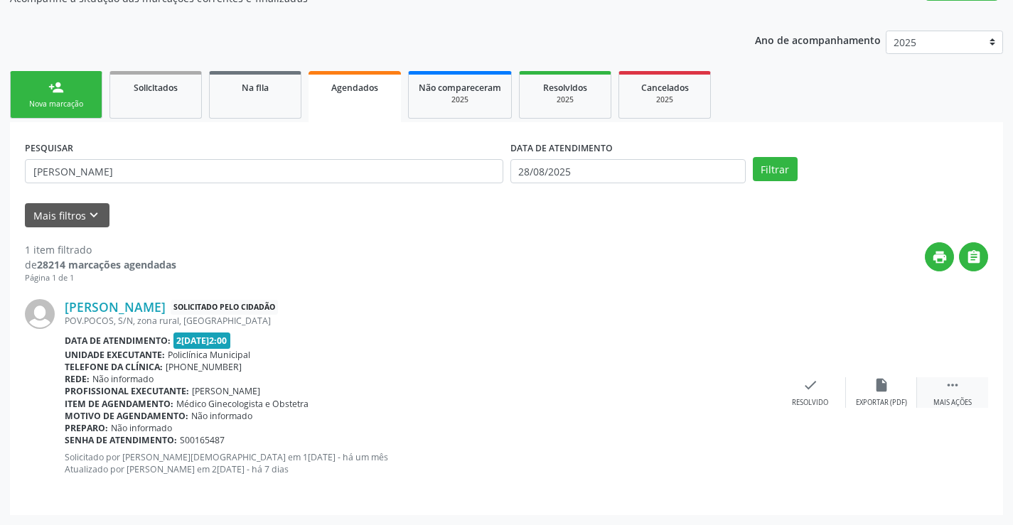
click at [952, 392] on icon "" at bounding box center [953, 385] width 16 height 16
click at [670, 384] on icon "print" at bounding box center [668, 385] width 16 height 16
click at [404, 31] on div "Ano de acompanhamento 2025 2024 2023 person_add Nova marcação Solicitados Na fi…" at bounding box center [506, 268] width 993 height 495
click at [75, 107] on div "Nova marcação" at bounding box center [56, 104] width 71 height 11
click at [274, 102] on link "Na fila" at bounding box center [255, 95] width 92 height 48
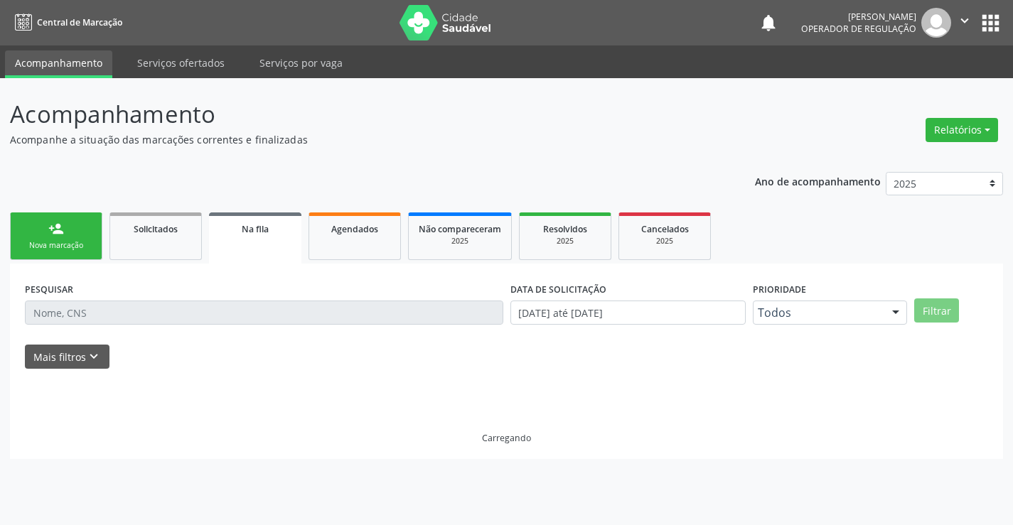
scroll to position [0, 0]
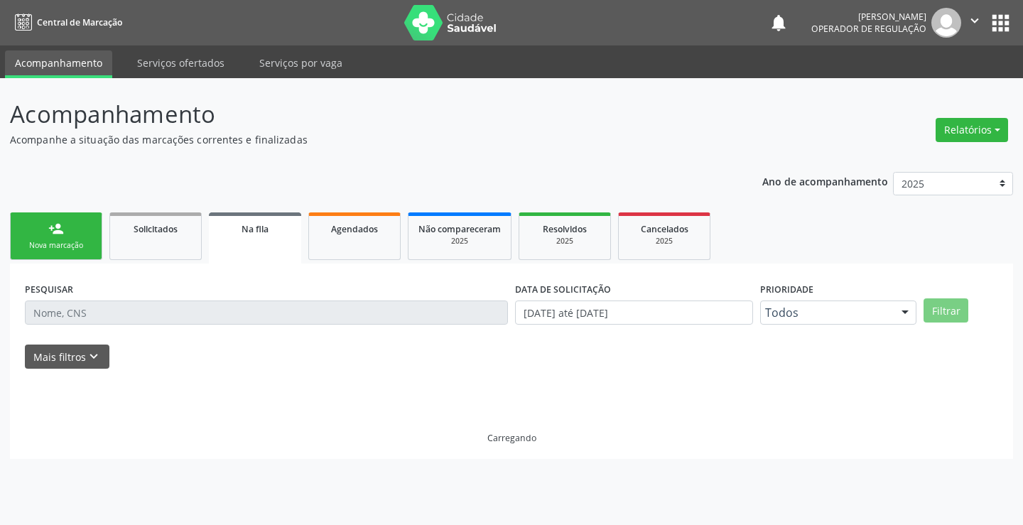
click at [247, 243] on link "Na fila" at bounding box center [255, 238] width 92 height 51
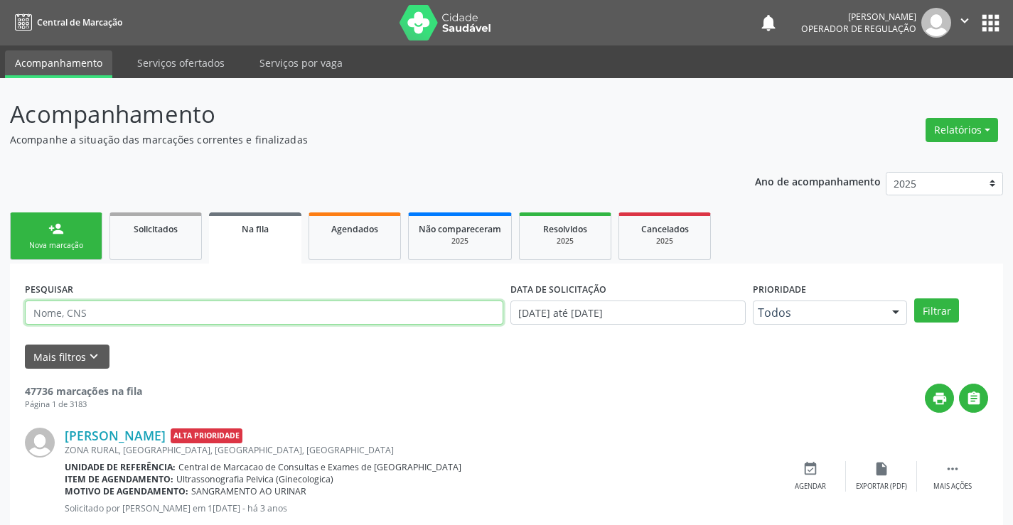
click at [90, 311] on input "text" at bounding box center [264, 313] width 478 height 24
type input "702003337975586"
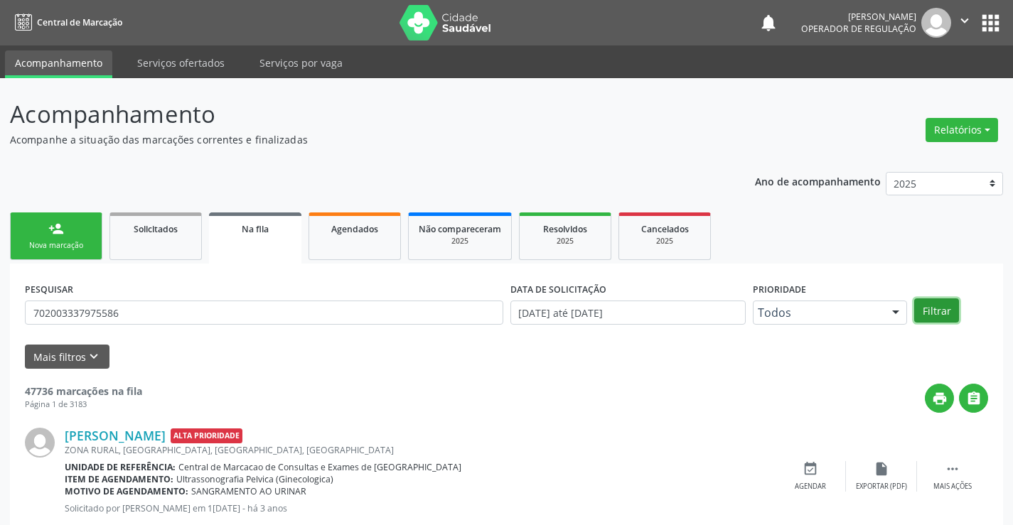
click at [937, 313] on button "Filtrar" at bounding box center [936, 311] width 45 height 24
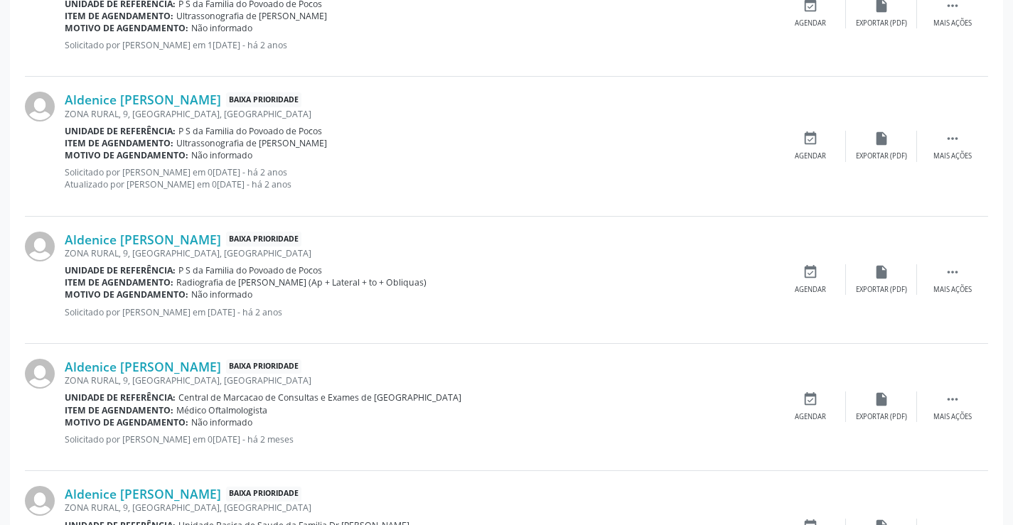
scroll to position [574, 0]
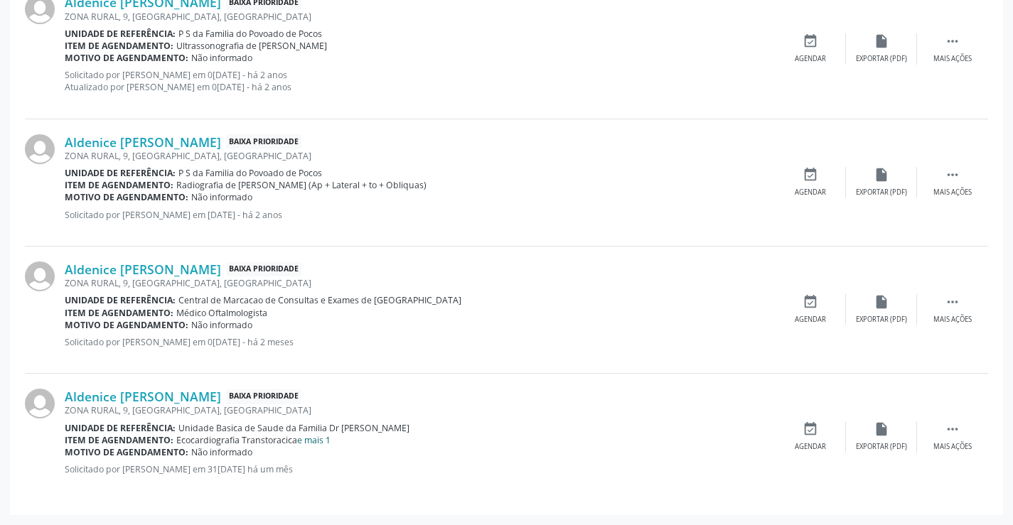
click at [310, 439] on link "e mais 1" at bounding box center [313, 440] width 33 height 12
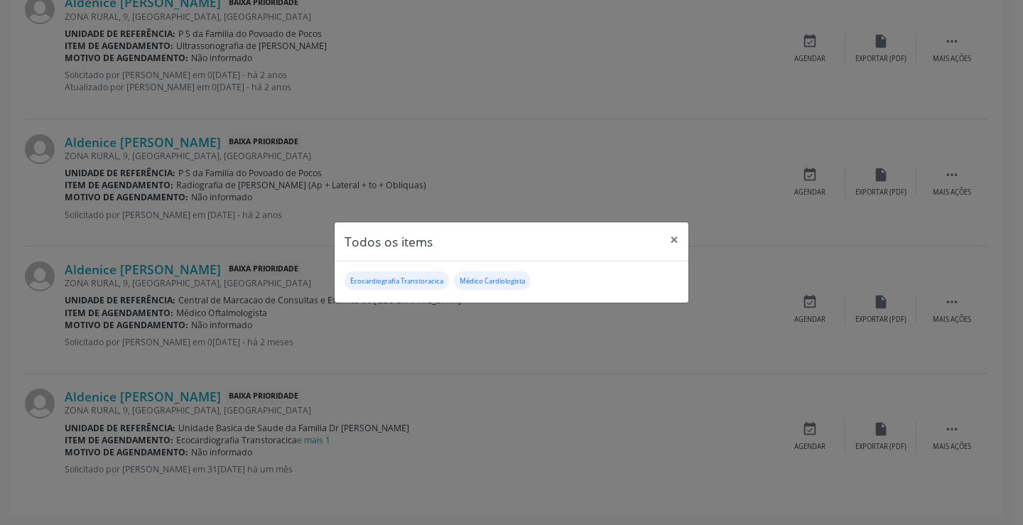
click at [325, 367] on div "Todos os items × Ecocardiografia Transtoracica Médico Cardiologista" at bounding box center [511, 262] width 1023 height 525
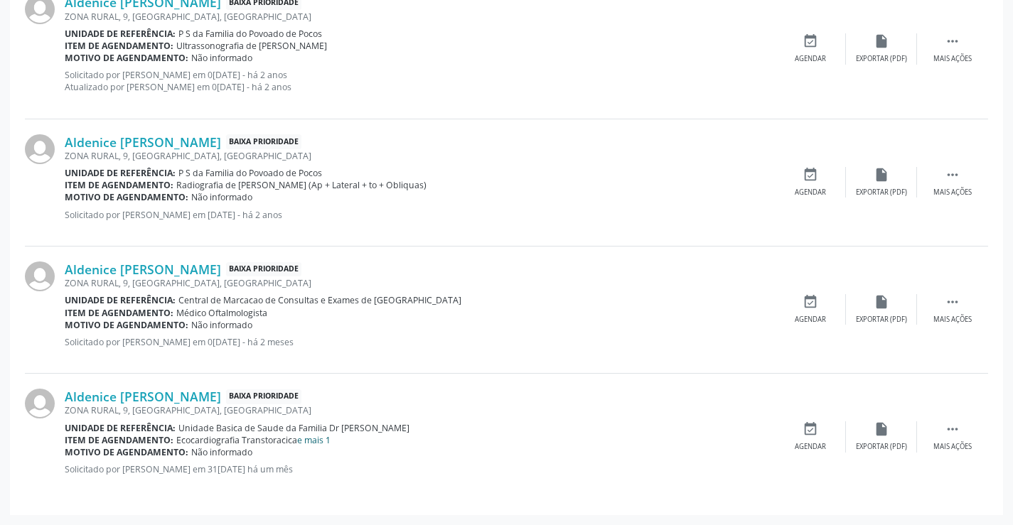
click at [316, 439] on link "e mais 1" at bounding box center [313, 440] width 33 height 12
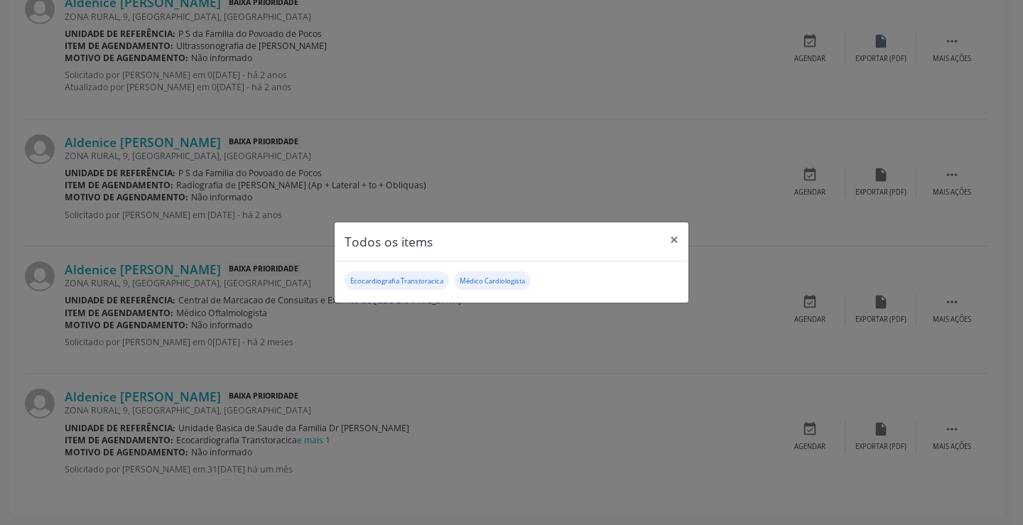
click at [120, 360] on div "Todos os items × Ecocardiografia Transtoracica Médico Cardiologista" at bounding box center [511, 262] width 1023 height 525
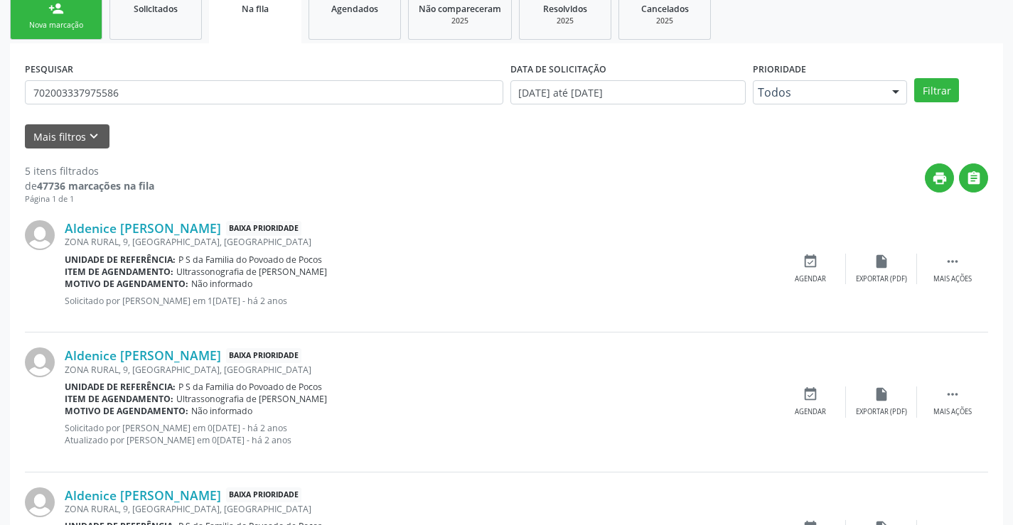
scroll to position [218, 0]
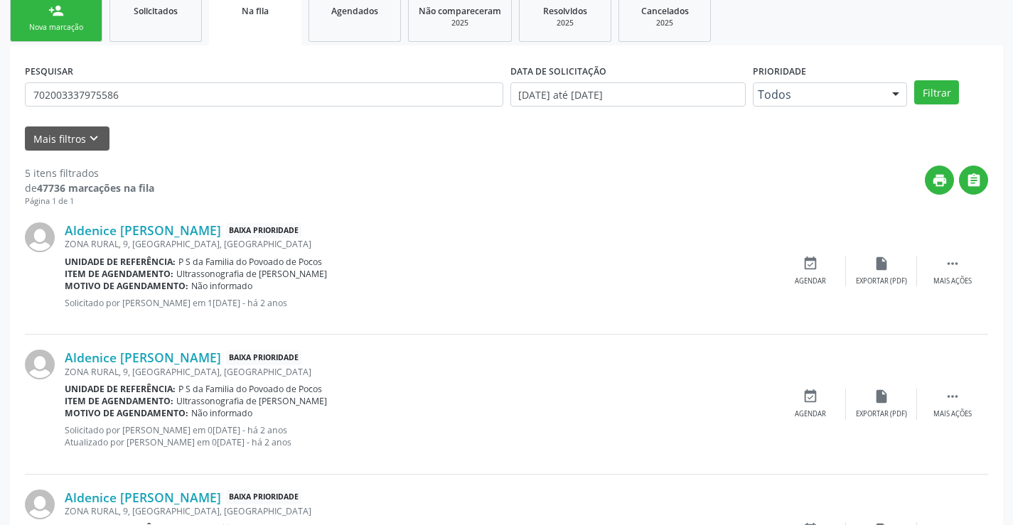
click at [386, 68] on div "PESQUISAR 702003337975586" at bounding box center [263, 87] width 485 height 55
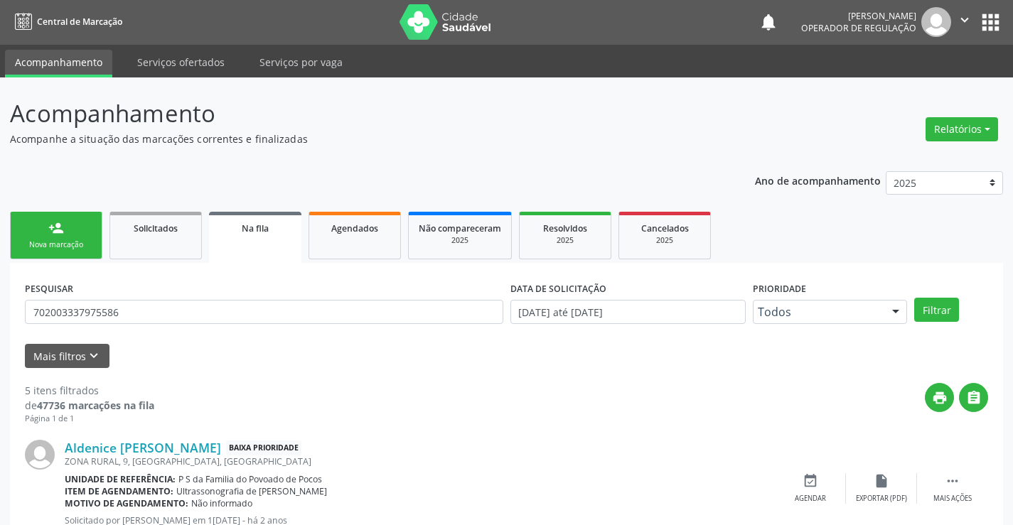
scroll to position [0, 0]
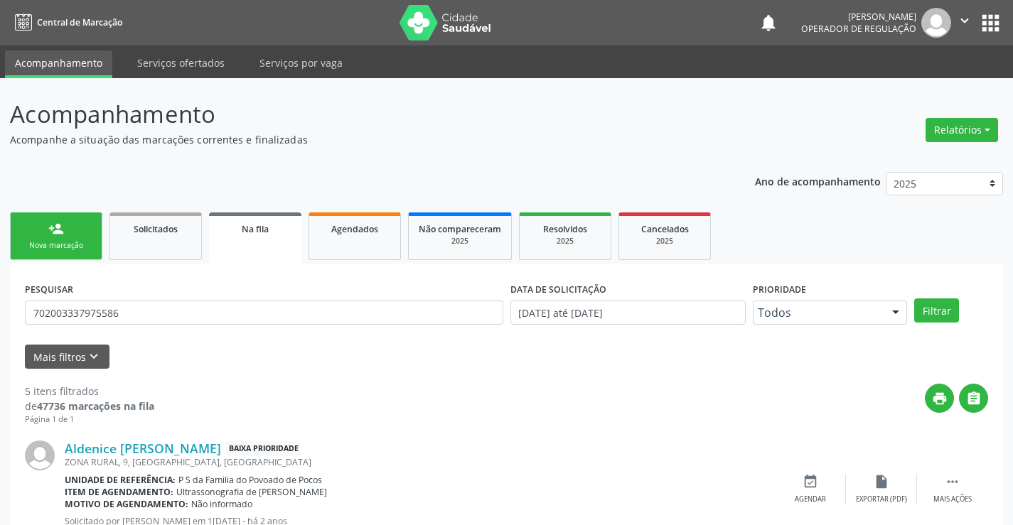
click at [58, 229] on div "person_add" at bounding box center [56, 229] width 16 height 16
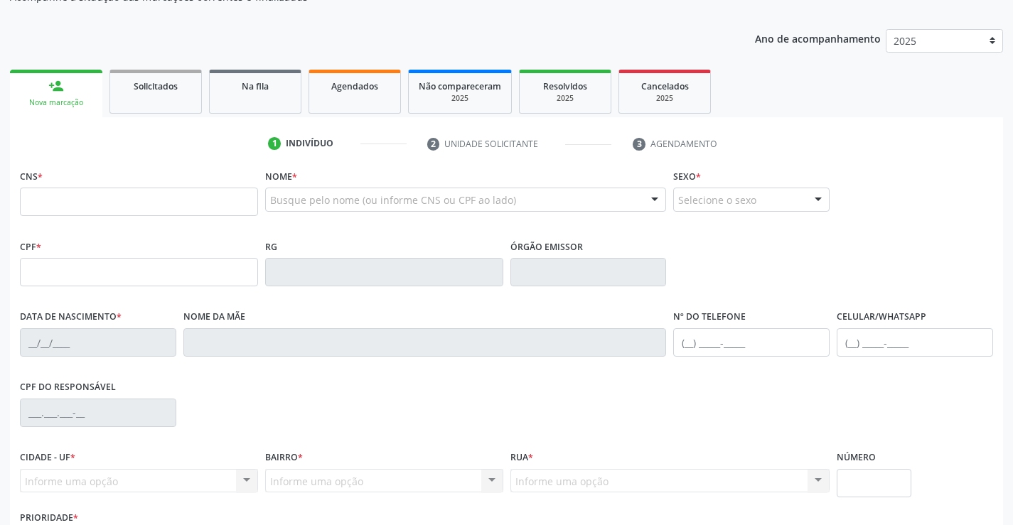
scroll to position [245, 0]
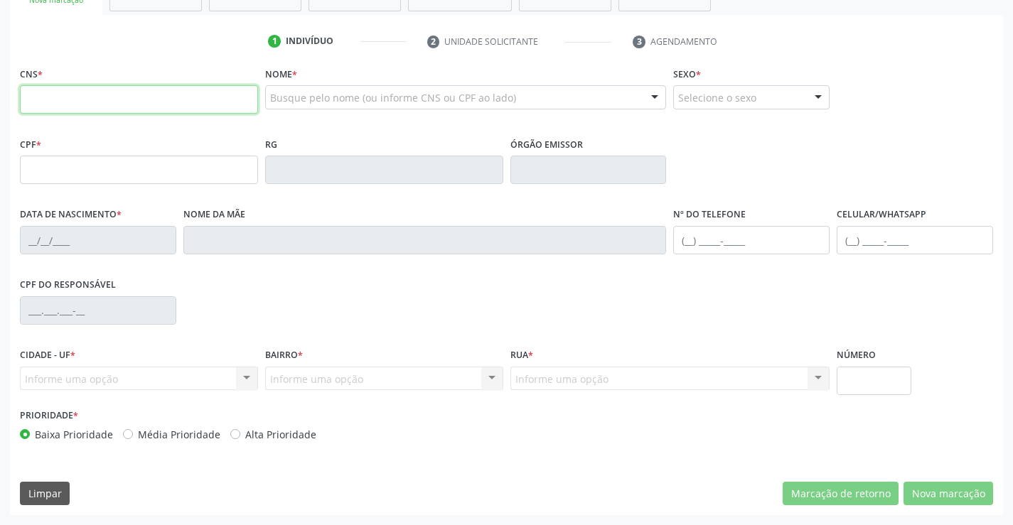
drag, startPoint x: 118, startPoint y: 106, endPoint x: 215, endPoint y: 100, distance: 96.9
click at [118, 106] on input "text" at bounding box center [139, 99] width 238 height 28
type input "705 8044 4727 4939"
type input "0891662219"
type input "1[DATE]"
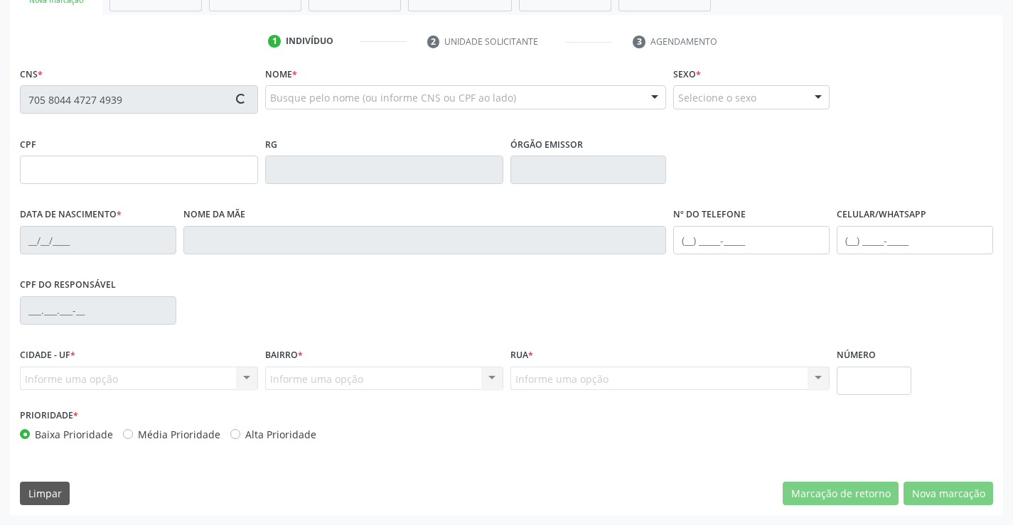
type input "[PHONE_NUMBER]"
type input "955.302.235-91"
type input "66"
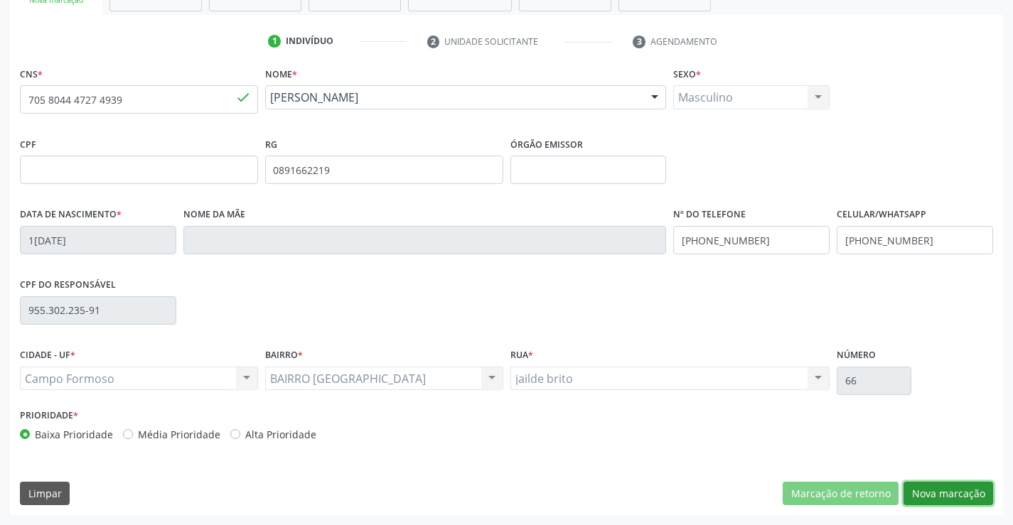
click at [958, 489] on button "Nova marcação" at bounding box center [948, 494] width 90 height 24
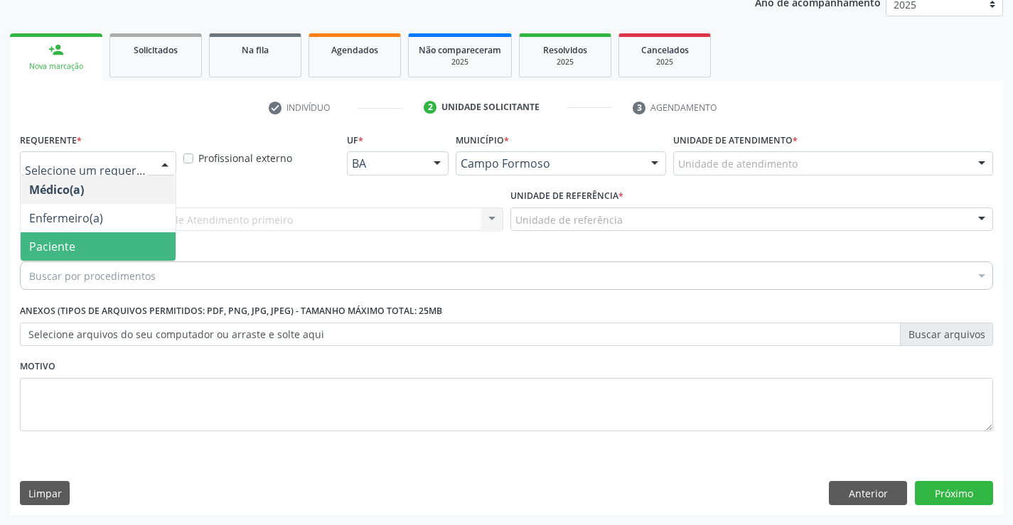
click at [93, 249] on span "Paciente" at bounding box center [98, 246] width 155 height 28
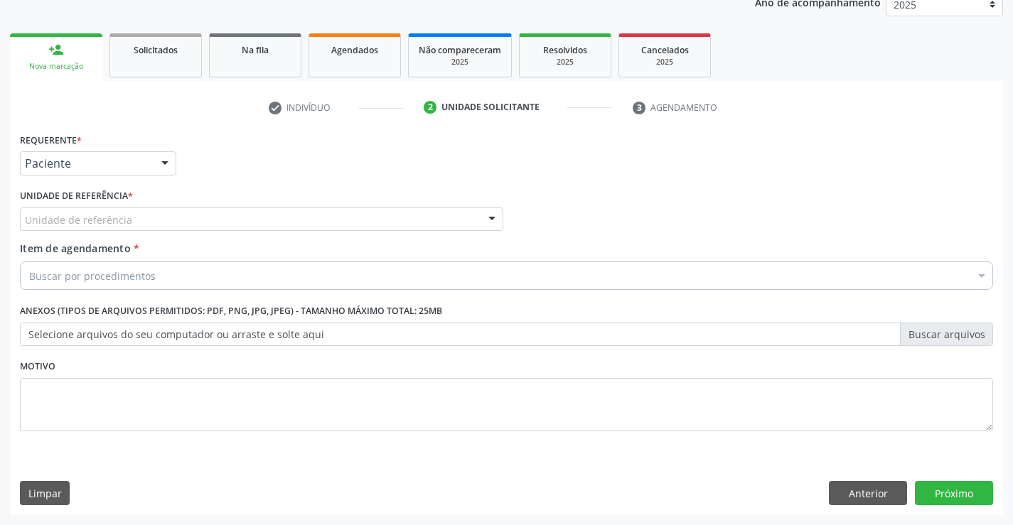
click at [259, 208] on div "Unidade de referência" at bounding box center [261, 220] width 483 height 24
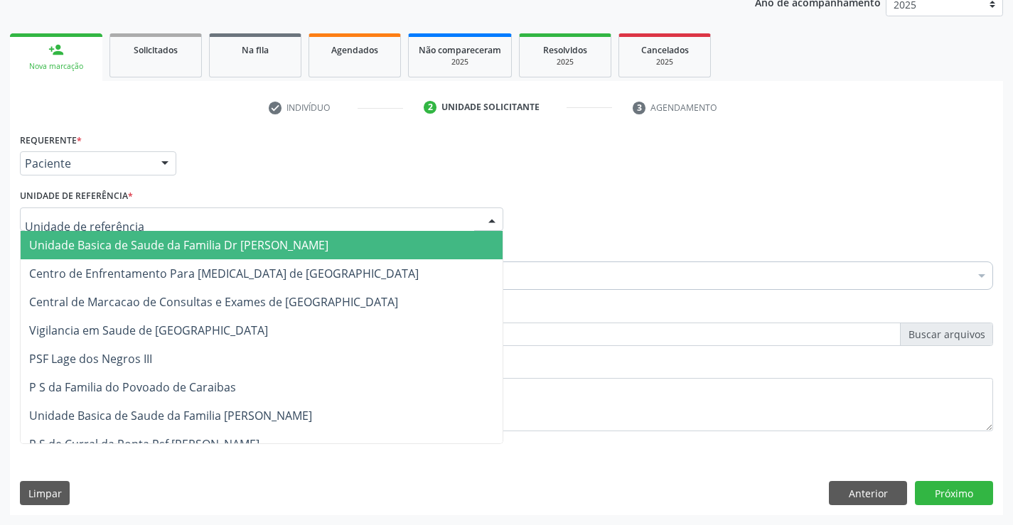
click at [167, 253] on span "Unidade Basica de Saude da Familia Dr [PERSON_NAME]" at bounding box center [178, 245] width 299 height 16
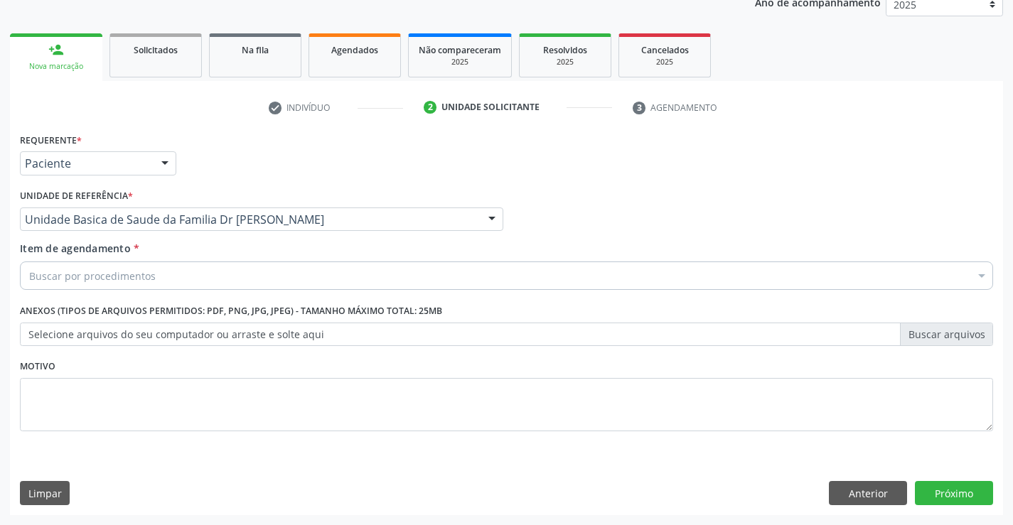
click at [156, 271] on div "Buscar por procedimentos" at bounding box center [506, 276] width 973 height 28
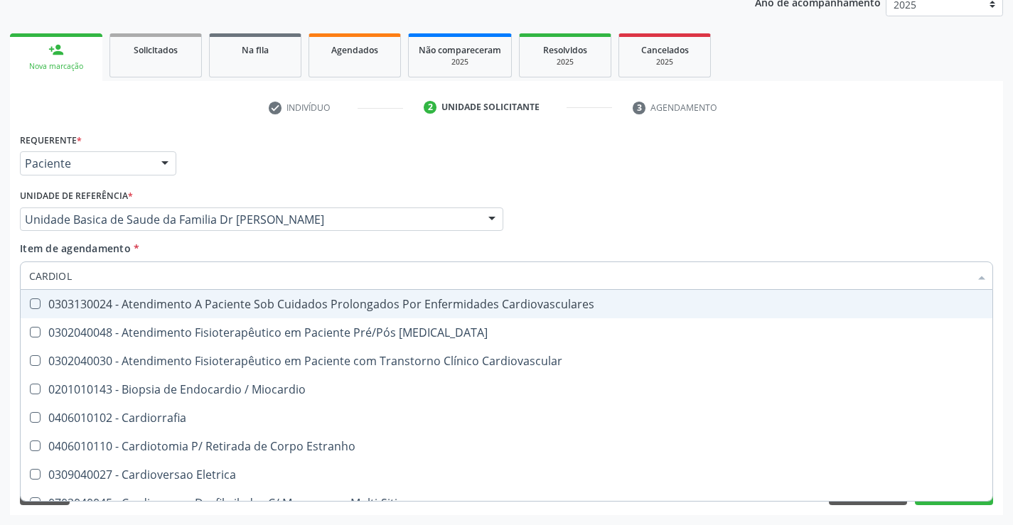
type input "CARDIOLO"
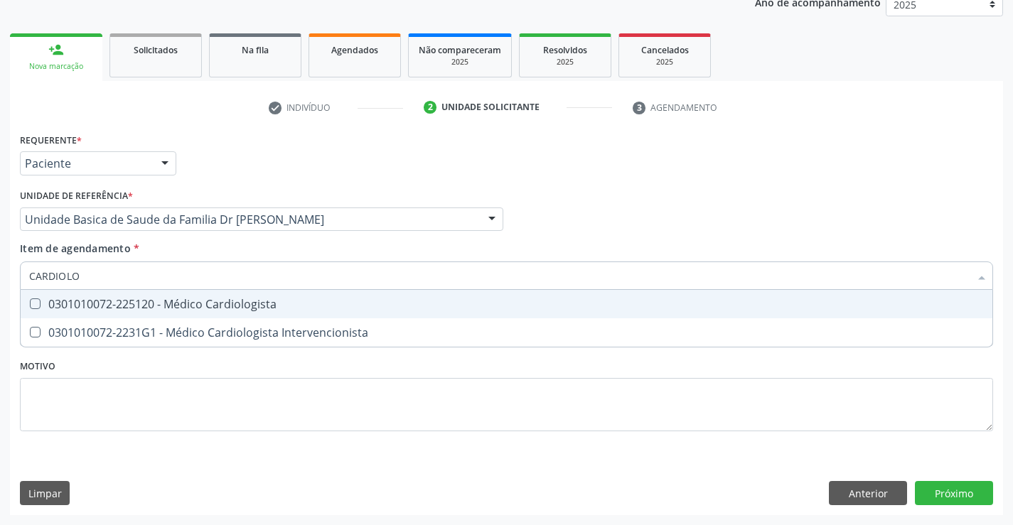
click at [181, 306] on div "0301010072-225120 - Médico Cardiologista" at bounding box center [506, 304] width 954 height 11
checkbox Cardiologista "true"
type input "CARDIOLO"
click at [324, 249] on div "Item de agendamento * CARDIOLO Desfazer seleção 0301010072-225120 - Médico Card…" at bounding box center [506, 263] width 973 height 45
checkbox Intervencionista "true"
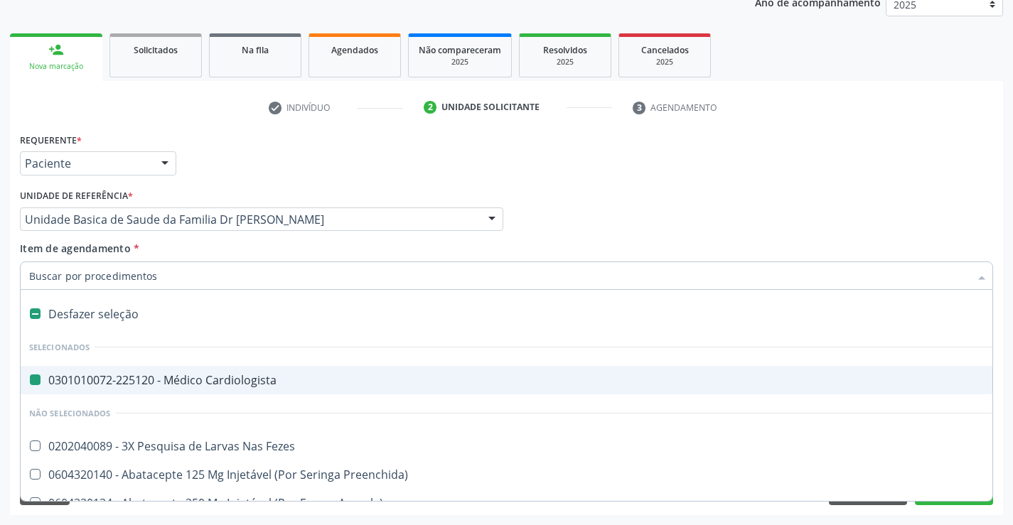
type input "P"
checkbox Cardiologista "false"
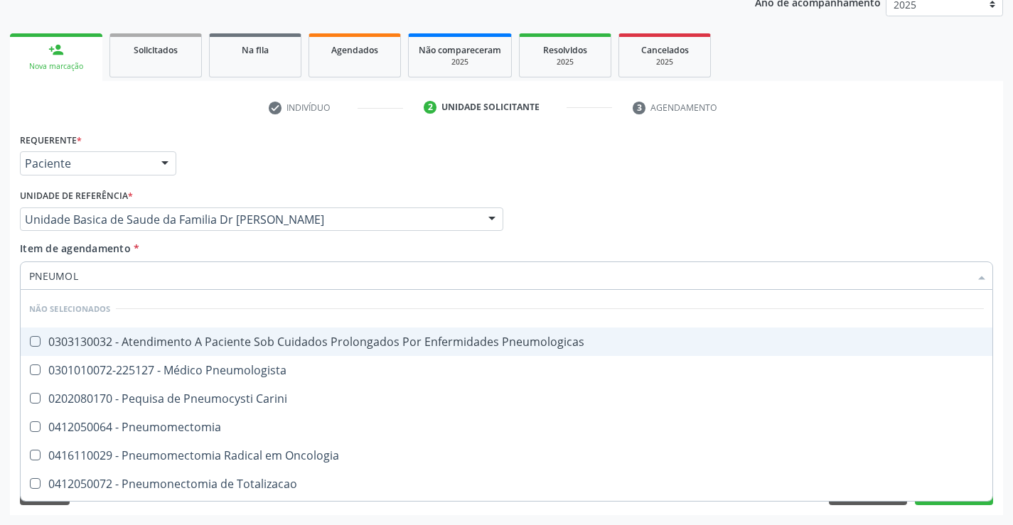
type input "PNEUMOLO"
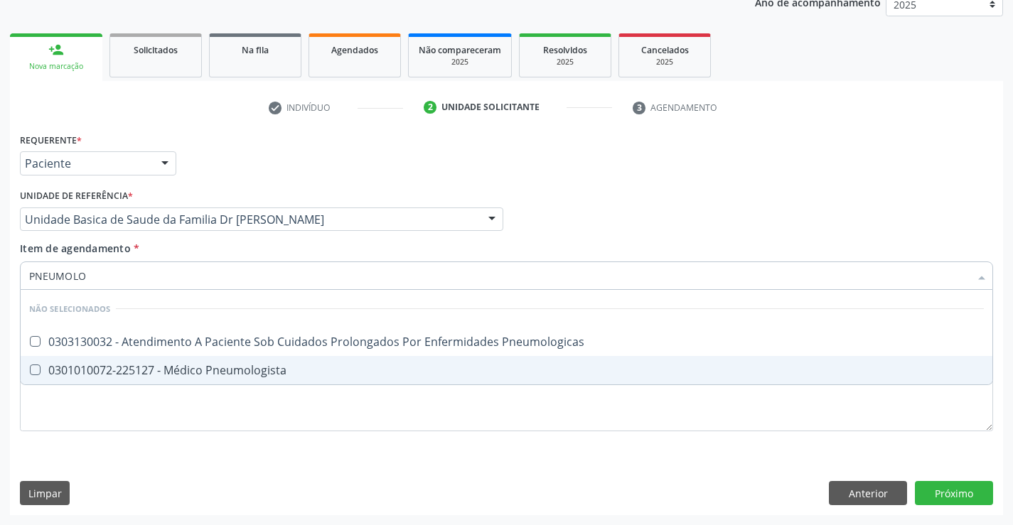
click at [207, 370] on div "0301010072-225127 - Médico Pneumologista" at bounding box center [506, 370] width 954 height 11
checkbox Pneumologista "true"
click at [245, 427] on div "Requerente * Paciente Médico(a) Enfermeiro(a) Paciente Nenhum resultado encontr…" at bounding box center [506, 290] width 973 height 322
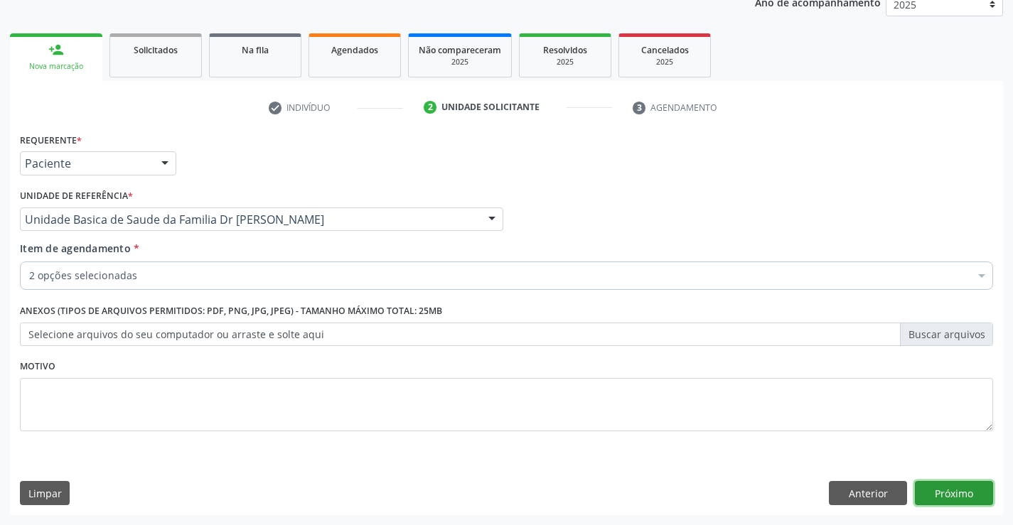
click at [954, 488] on button "Próximo" at bounding box center [954, 493] width 78 height 24
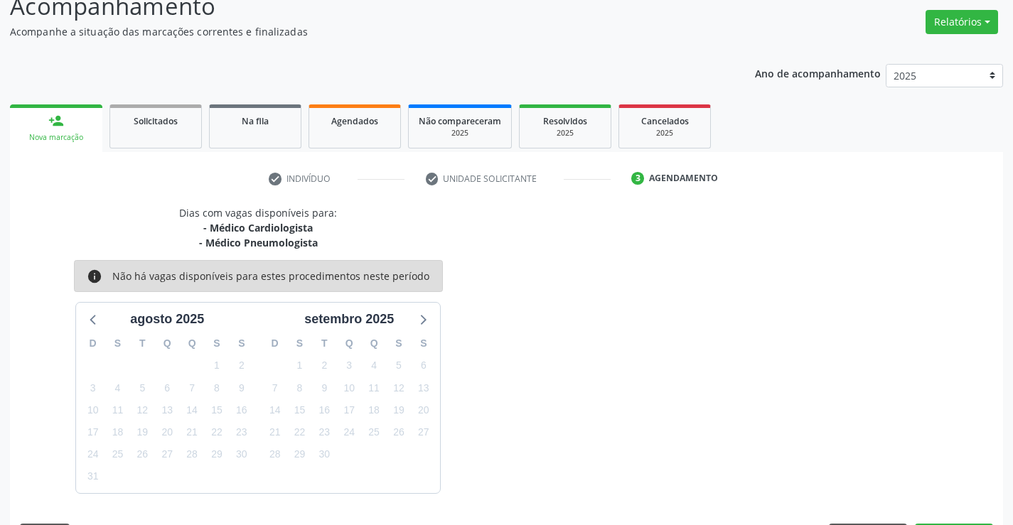
scroll to position [150, 0]
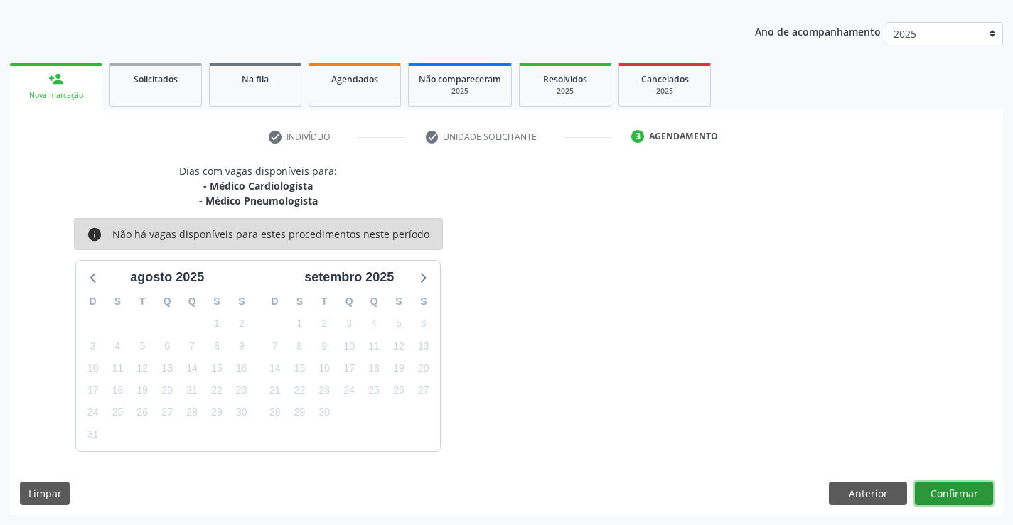
click at [953, 492] on button "Confirmar" at bounding box center [954, 494] width 78 height 24
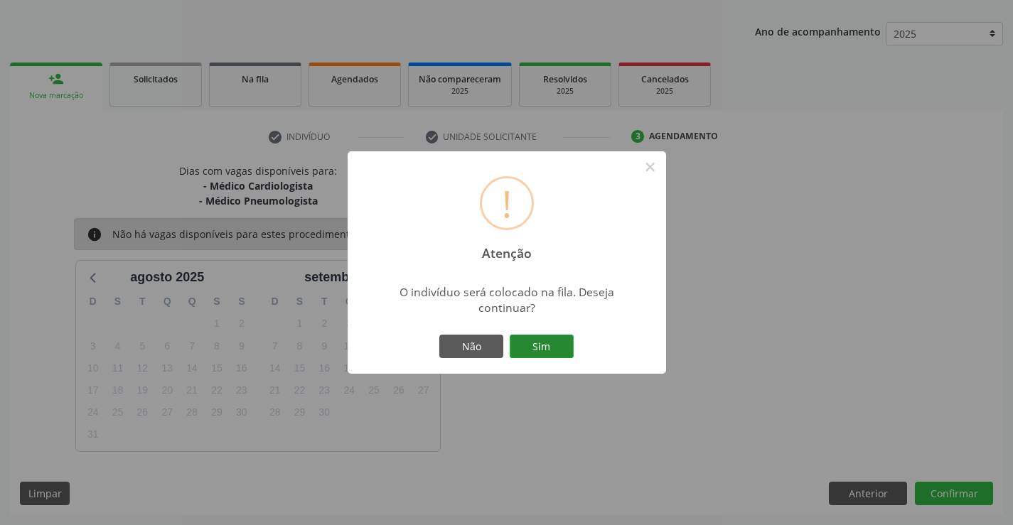
click at [542, 343] on button "Sim" at bounding box center [542, 347] width 64 height 24
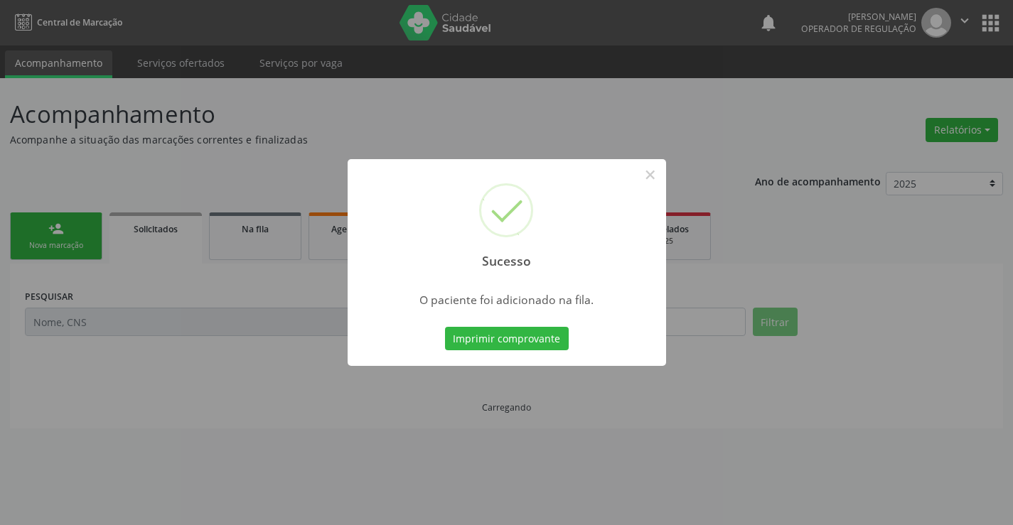
scroll to position [0, 0]
click at [544, 335] on button "Imprimir comprovante" at bounding box center [507, 339] width 124 height 24
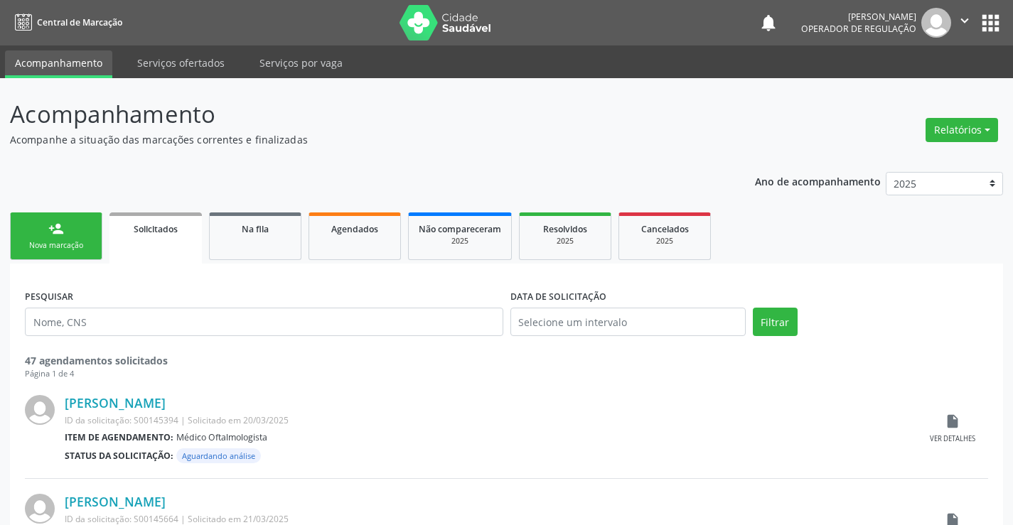
click at [74, 246] on div "Nova marcação" at bounding box center [56, 245] width 71 height 11
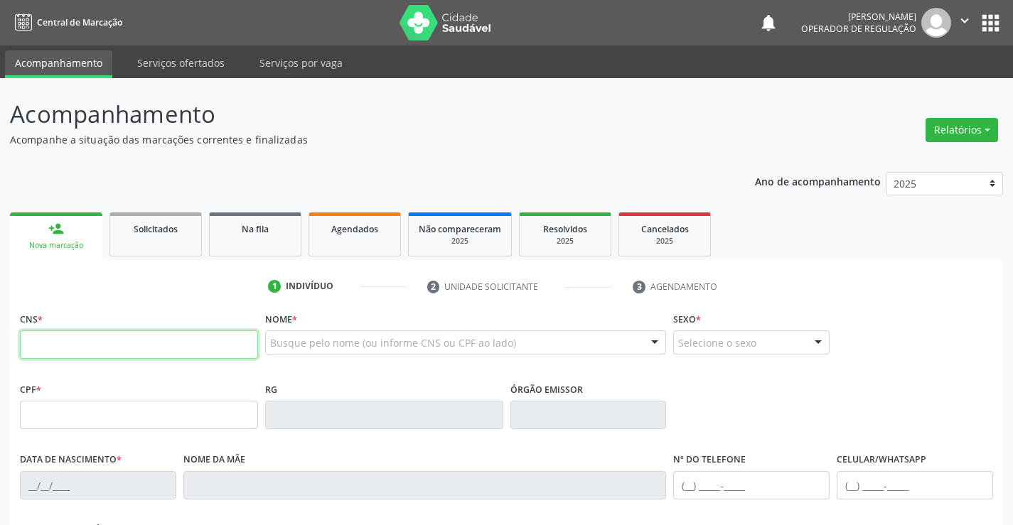
drag, startPoint x: 82, startPoint y: 349, endPoint x: 92, endPoint y: 348, distance: 10.8
click at [82, 349] on input "text" at bounding box center [139, 344] width 238 height 28
type input "708 2076 2610 8440"
type input "16668143346"
type input "16/07/1996"
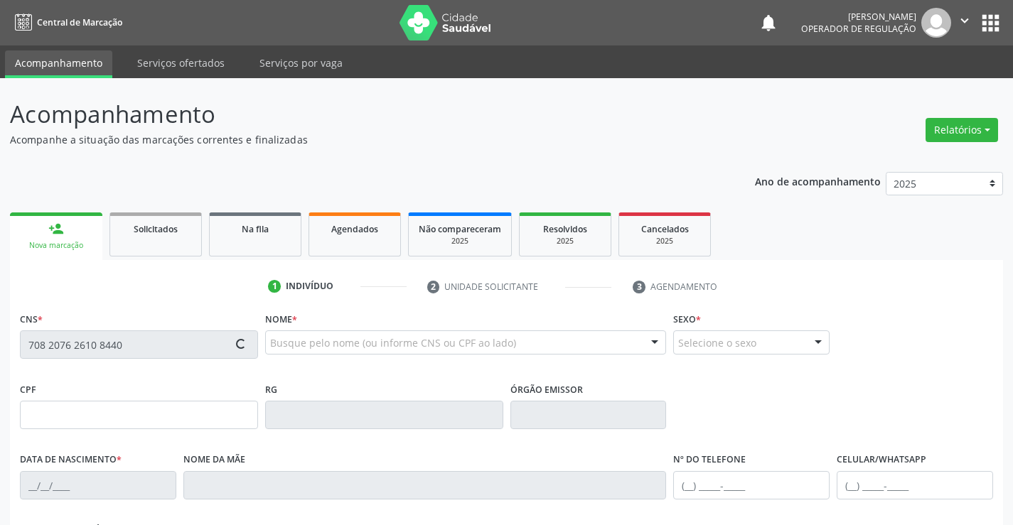
type input "(74) 99138-6691"
type input "054.267.505-64"
type input "S/N"
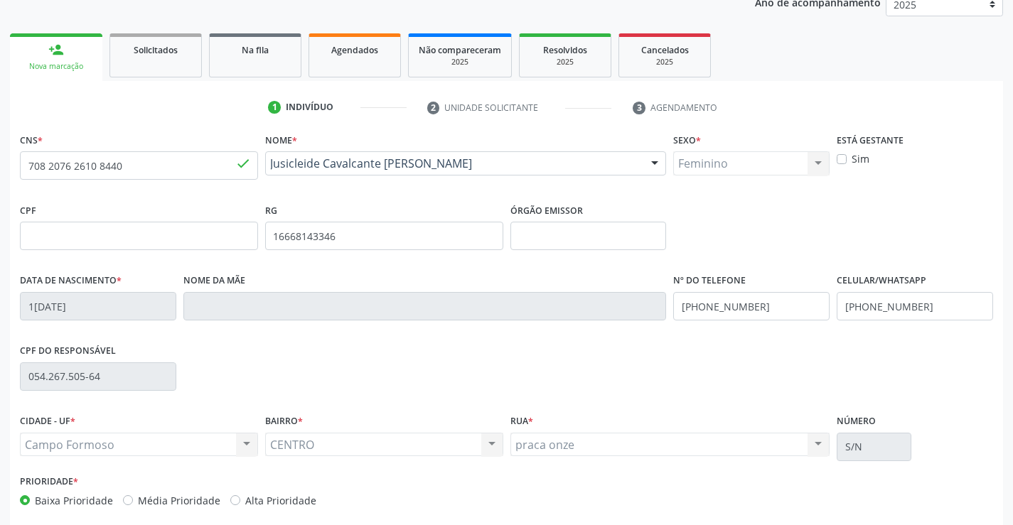
scroll to position [245, 0]
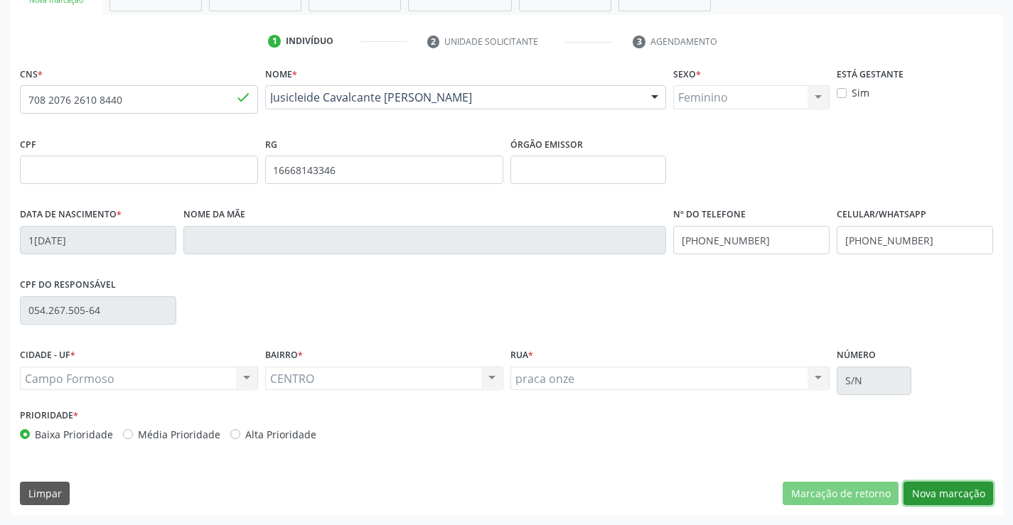
click at [959, 494] on button "Nova marcação" at bounding box center [948, 494] width 90 height 24
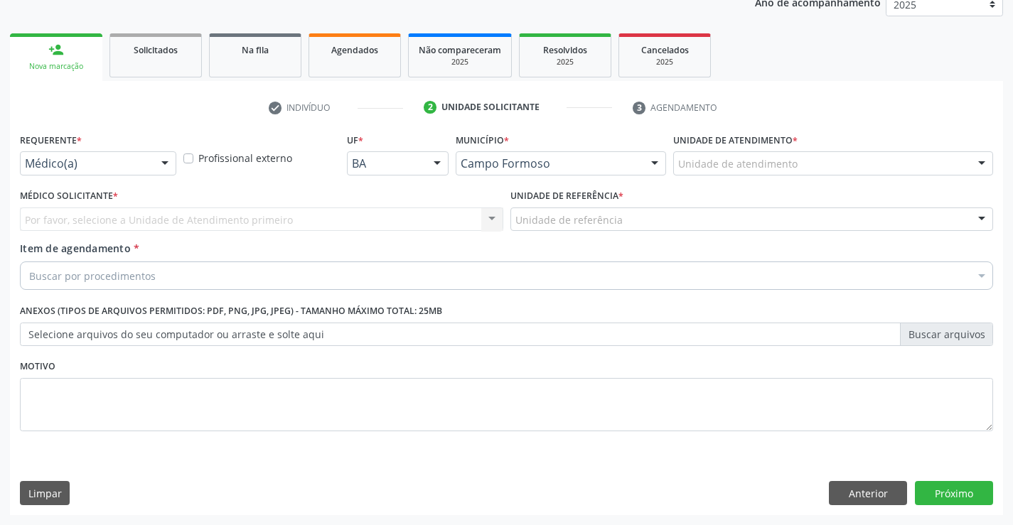
scroll to position [179, 0]
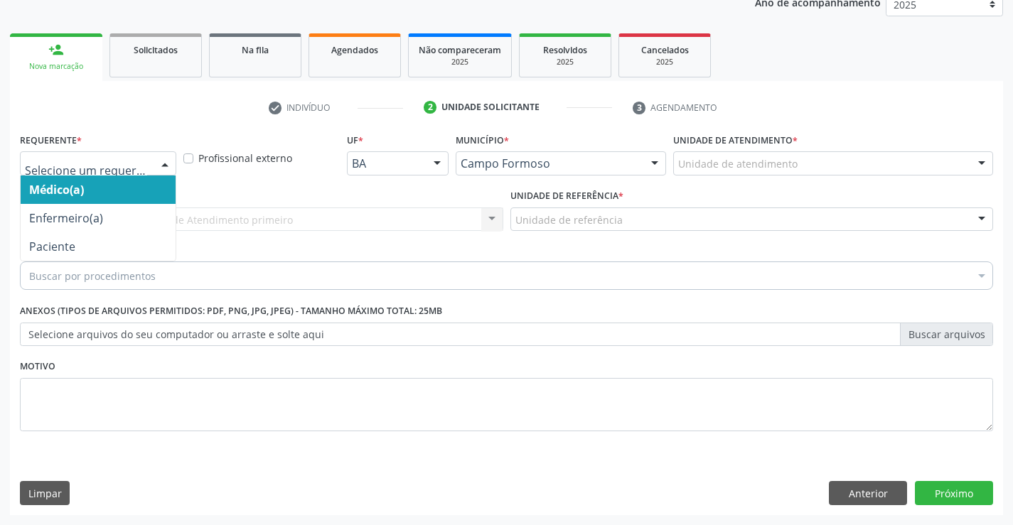
click at [90, 172] on div at bounding box center [98, 163] width 156 height 24
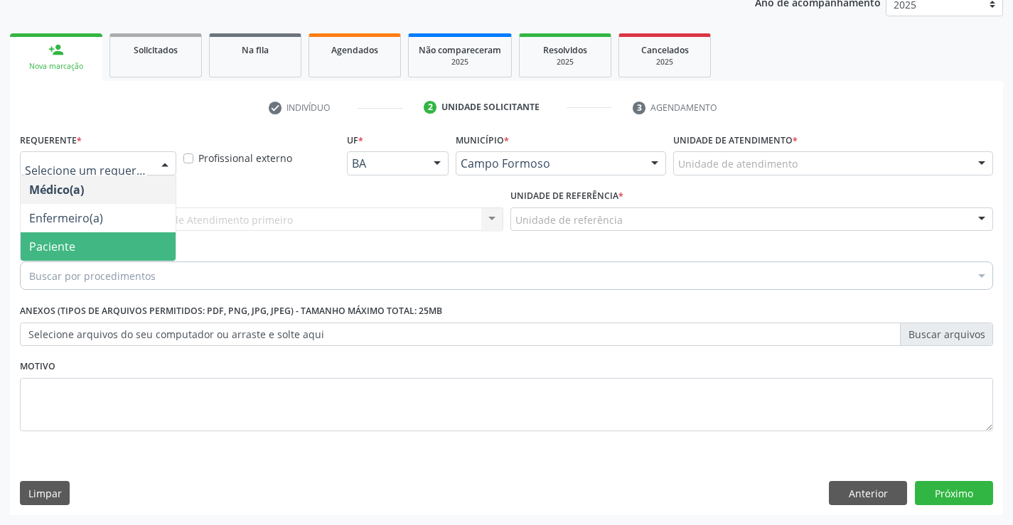
click at [62, 240] on span "Paciente" at bounding box center [52, 247] width 46 height 16
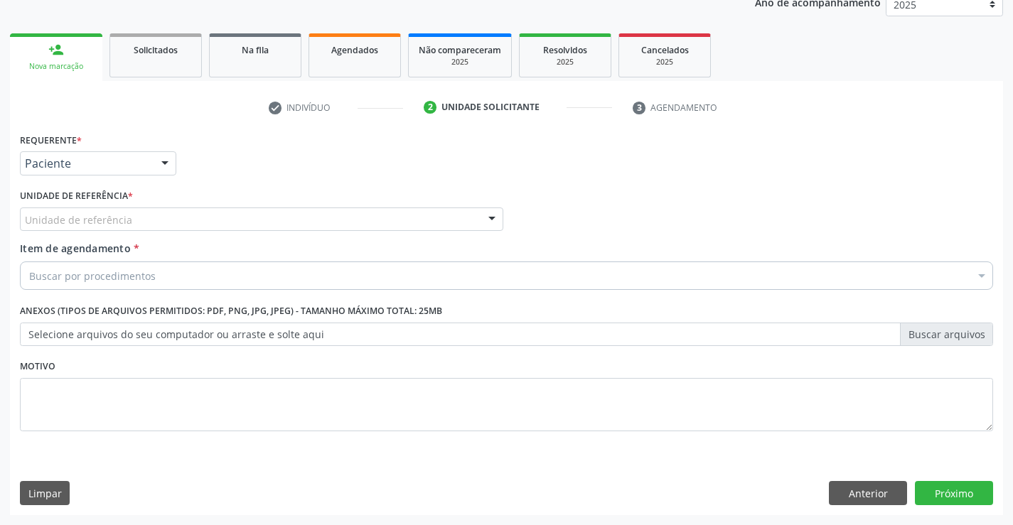
click at [158, 217] on div "Unidade de referência" at bounding box center [261, 220] width 483 height 24
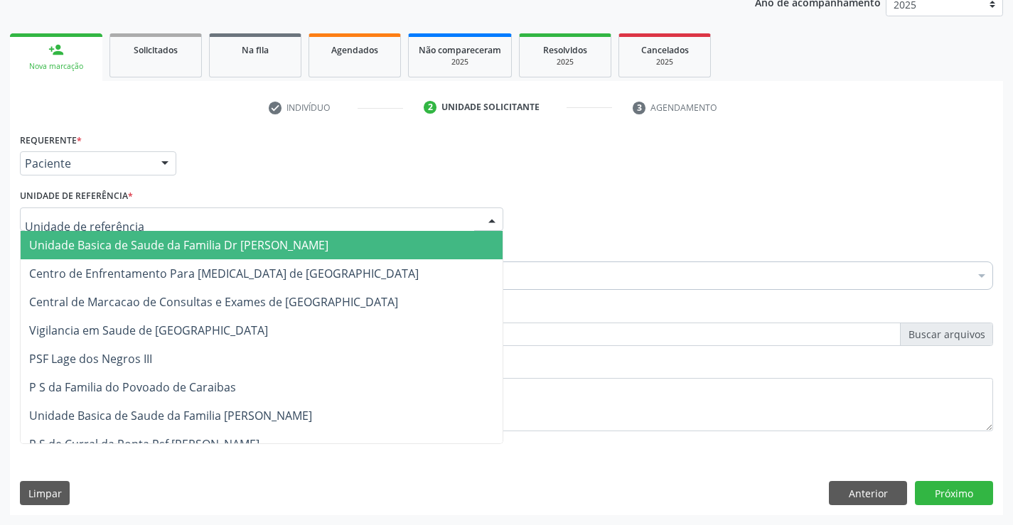
click at [134, 245] on span "Unidade Basica de Saude da Familia Dr [PERSON_NAME]" at bounding box center [178, 245] width 299 height 16
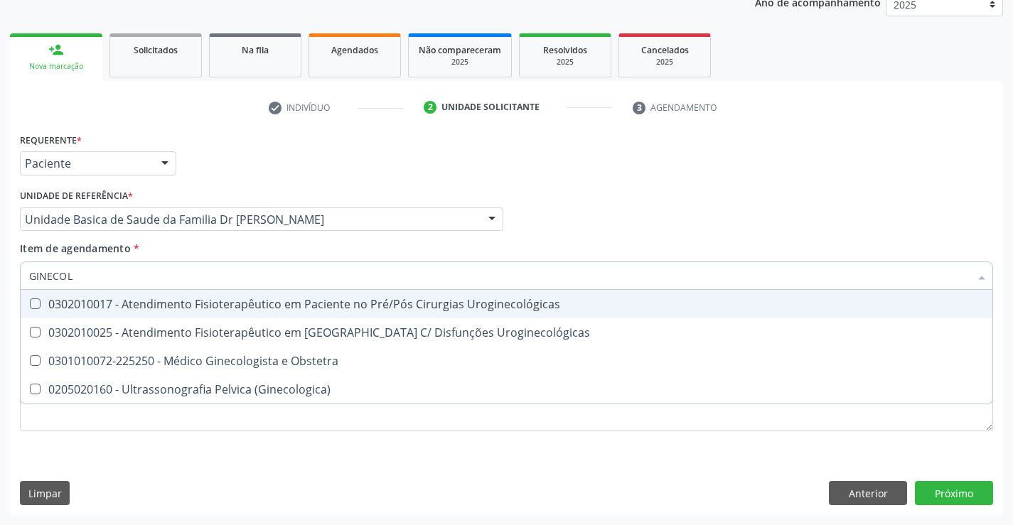
type input "GINECOLO"
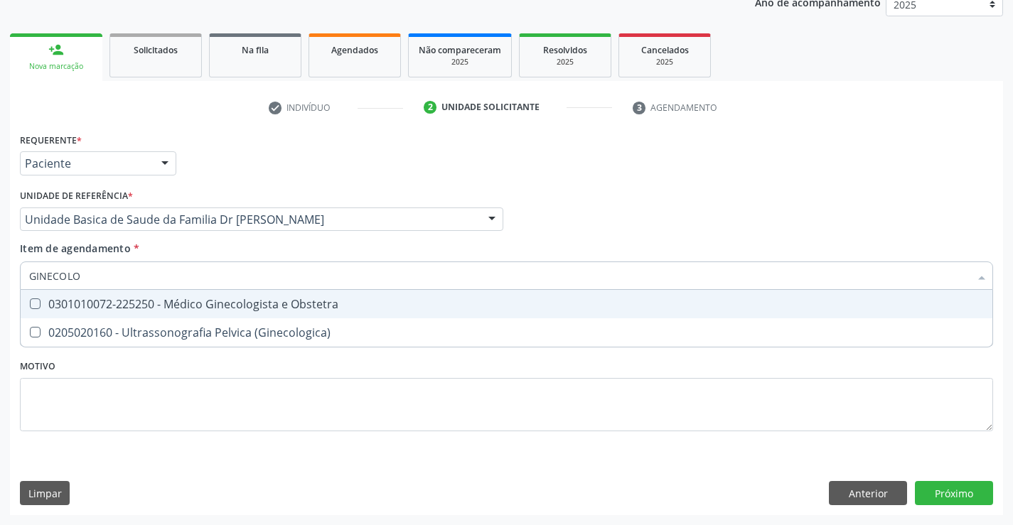
click at [249, 304] on div "0301010072-225250 - Médico Ginecologista e Obstetra" at bounding box center [506, 304] width 954 height 11
checkbox Obstetra "true"
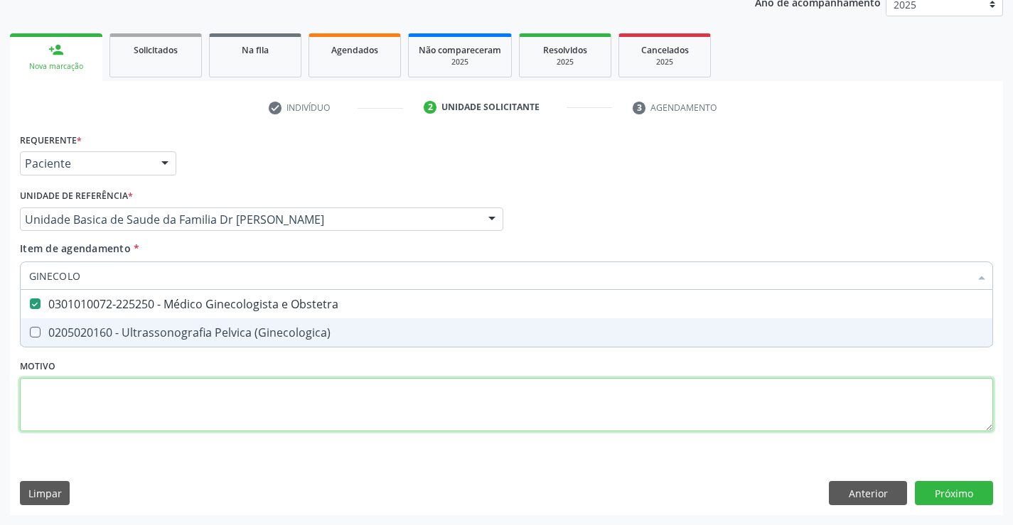
click at [463, 412] on div "Requerente * Paciente Médico(a) Enfermeiro(a) Paciente Nenhum resultado encontr…" at bounding box center [506, 290] width 973 height 322
checkbox \(Ginecologica\) "true"
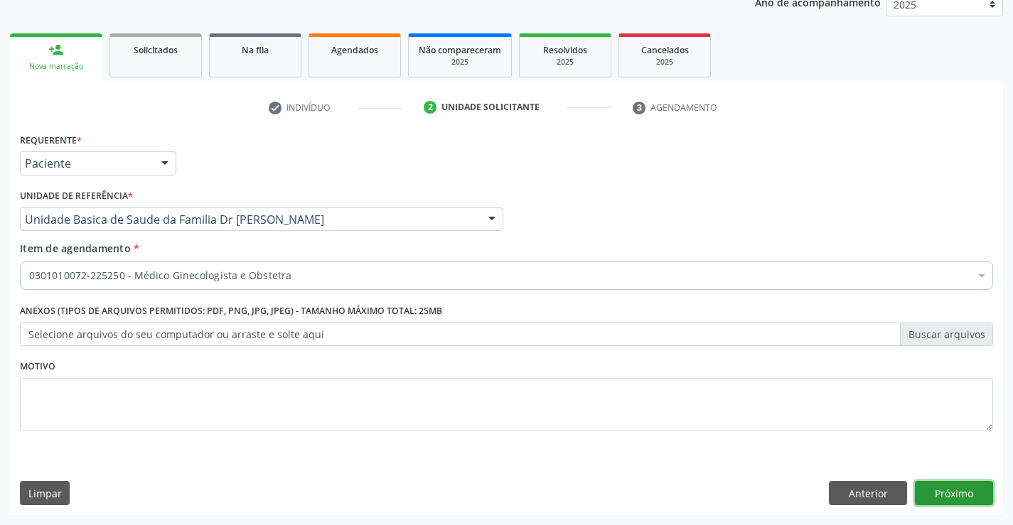
click at [930, 488] on button "Próximo" at bounding box center [954, 493] width 78 height 24
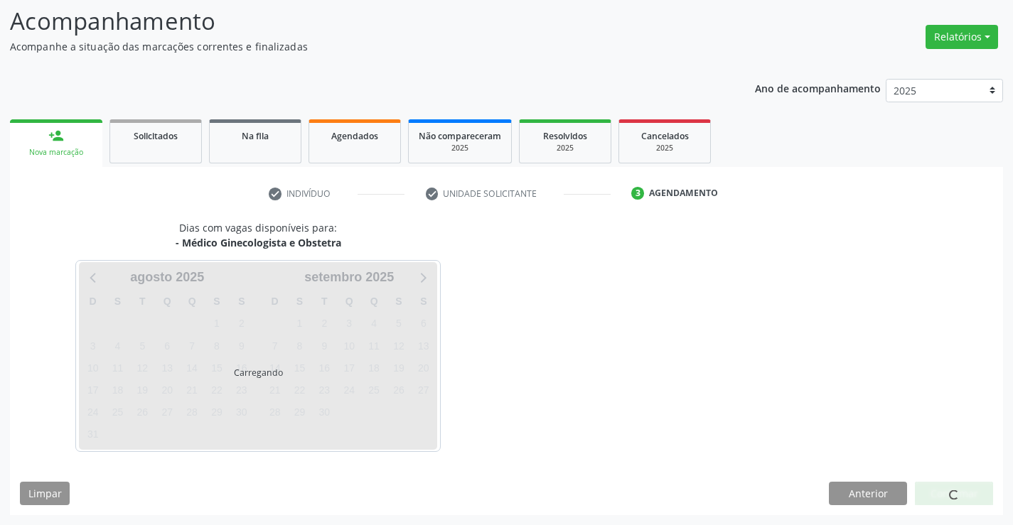
scroll to position [93, 0]
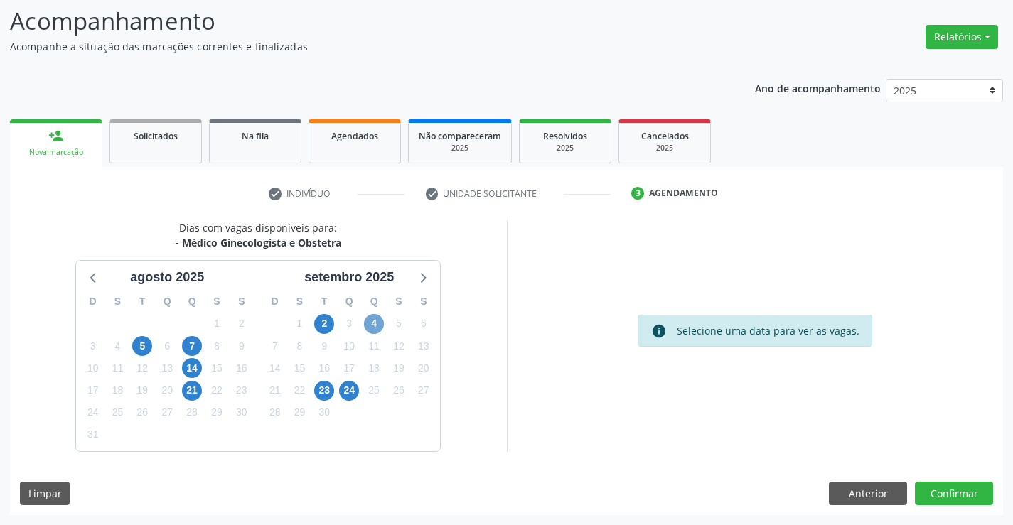
click at [381, 327] on span "4" at bounding box center [374, 324] width 20 height 20
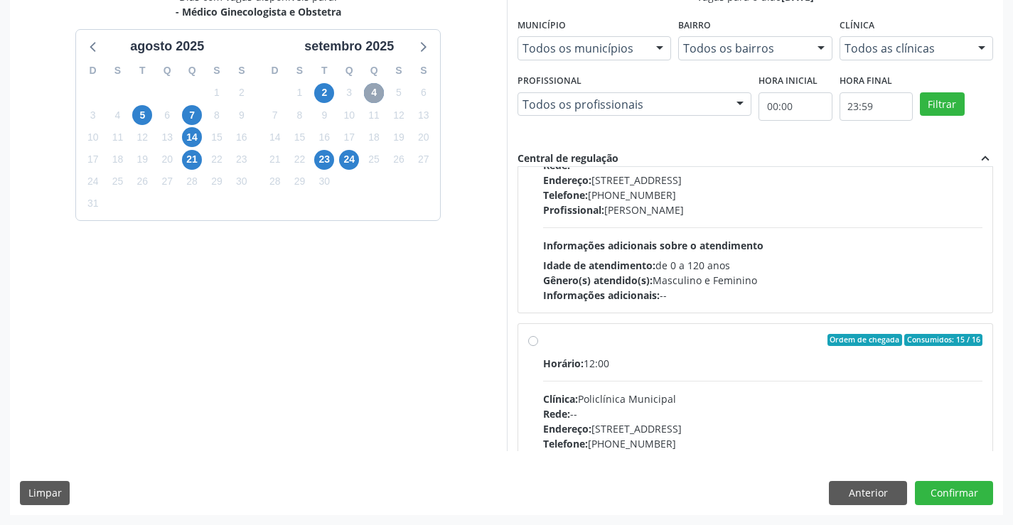
scroll to position [224, 0]
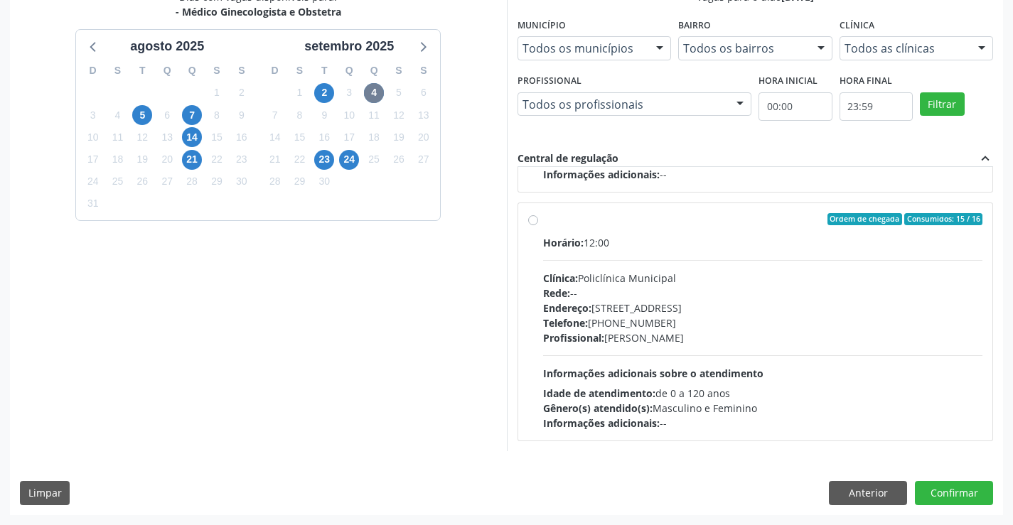
click at [682, 247] on div "Horário: 12:00" at bounding box center [763, 242] width 440 height 15
click at [538, 226] on input "Ordem de chegada Consumidos: 15 / 16 Horário: 12:00 Clínica: Policlínica Munici…" at bounding box center [533, 219] width 10 height 13
radio input "true"
click at [954, 485] on button "Confirmar" at bounding box center [954, 493] width 78 height 24
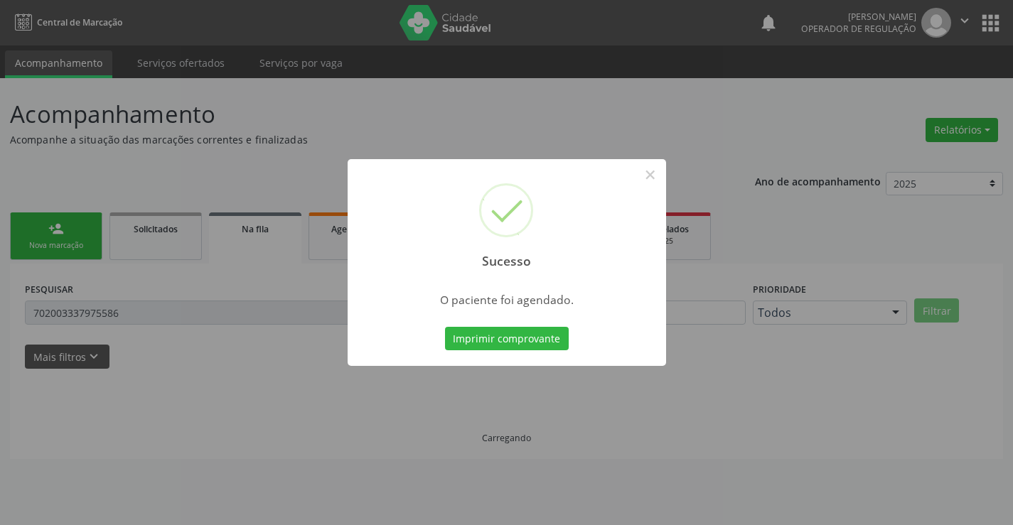
scroll to position [0, 0]
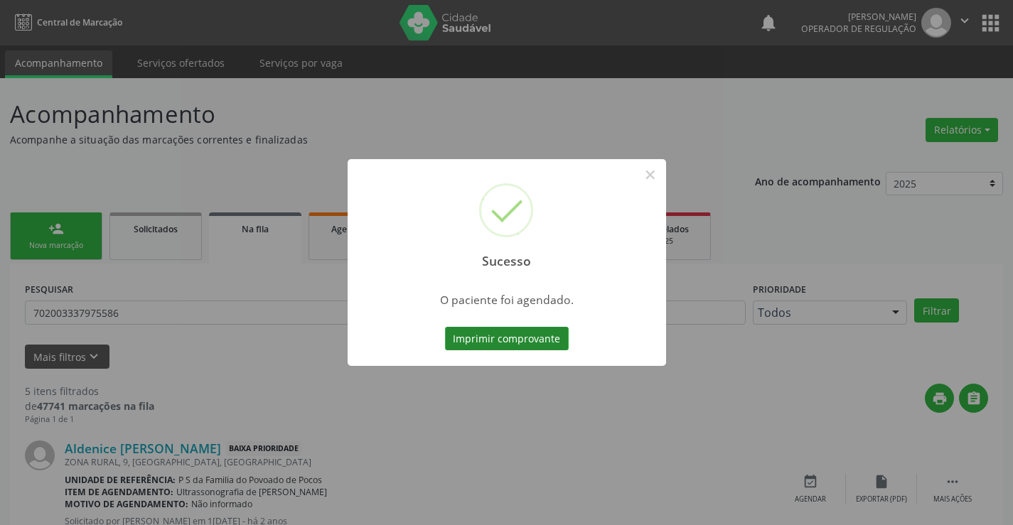
click at [513, 340] on button "Imprimir comprovante" at bounding box center [507, 339] width 124 height 24
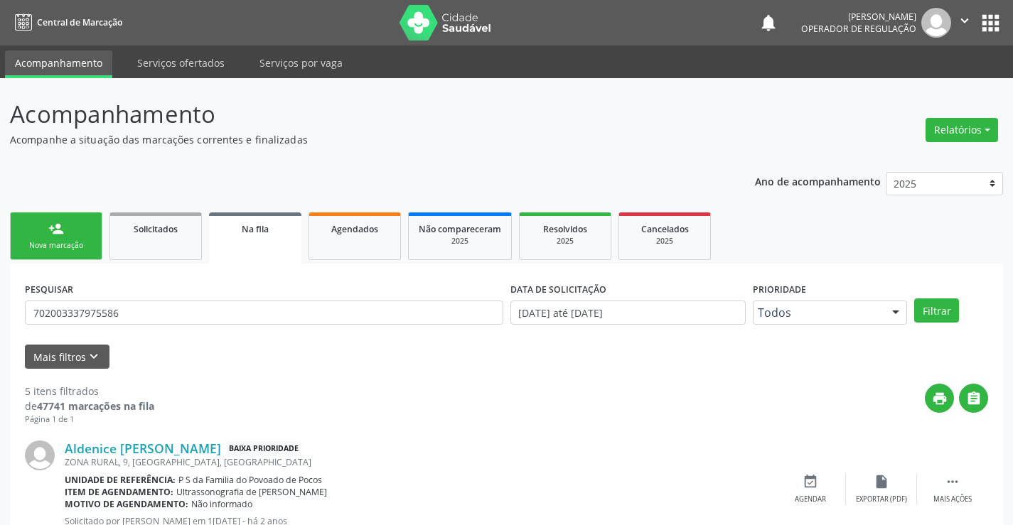
click at [63, 242] on div "Nova marcação" at bounding box center [56, 245] width 71 height 11
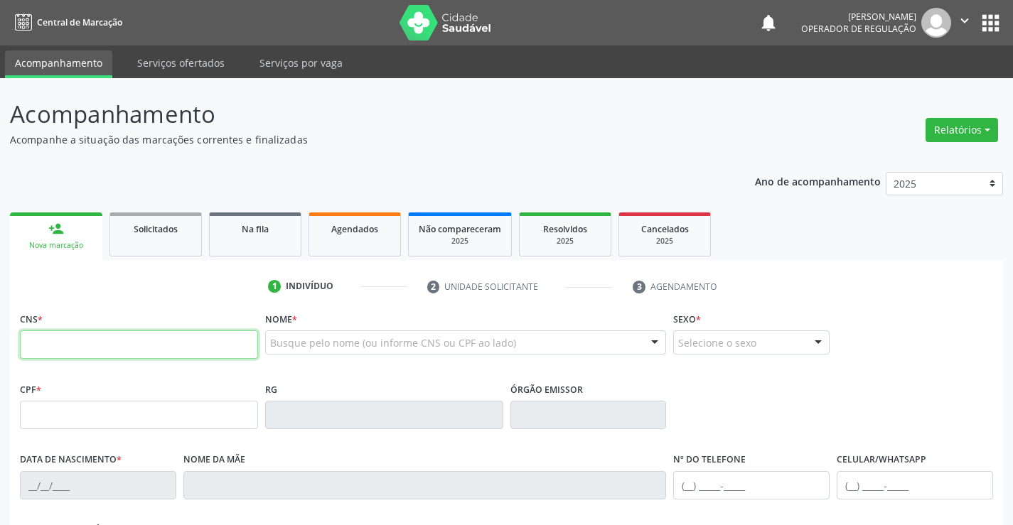
click at [88, 341] on input "text" at bounding box center [139, 344] width 238 height 28
type input "709 2002 6603 7034"
type input "25/09/2017"
type input "SN"
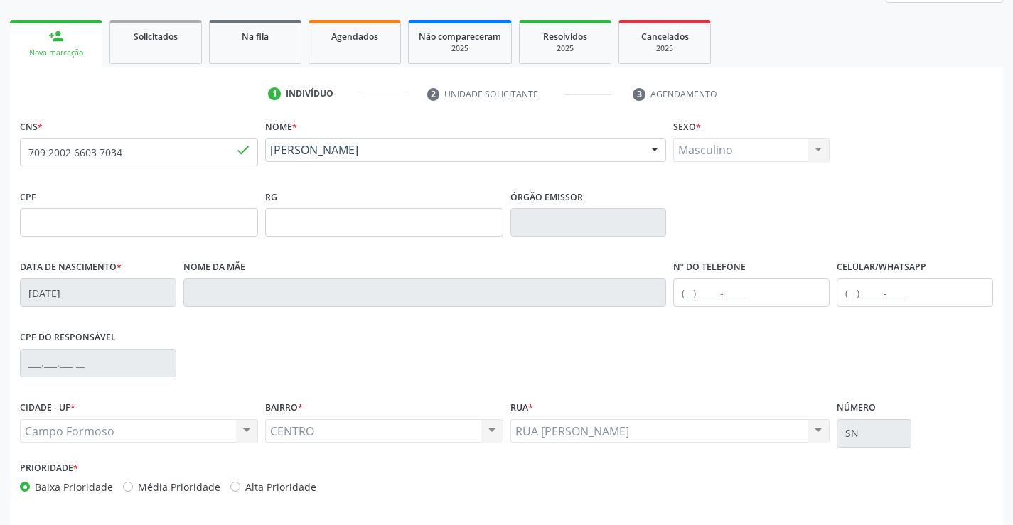
scroll to position [245, 0]
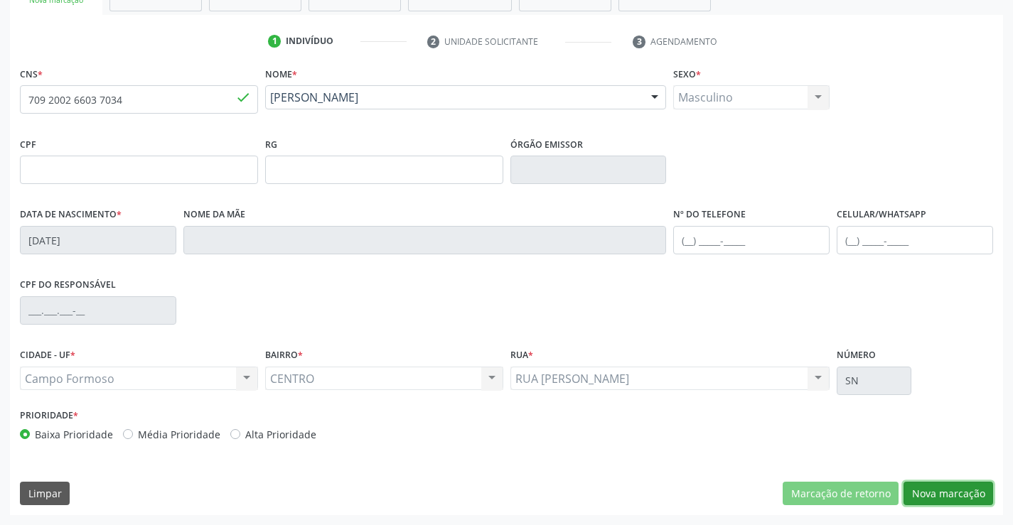
click at [967, 498] on button "Nova marcação" at bounding box center [948, 494] width 90 height 24
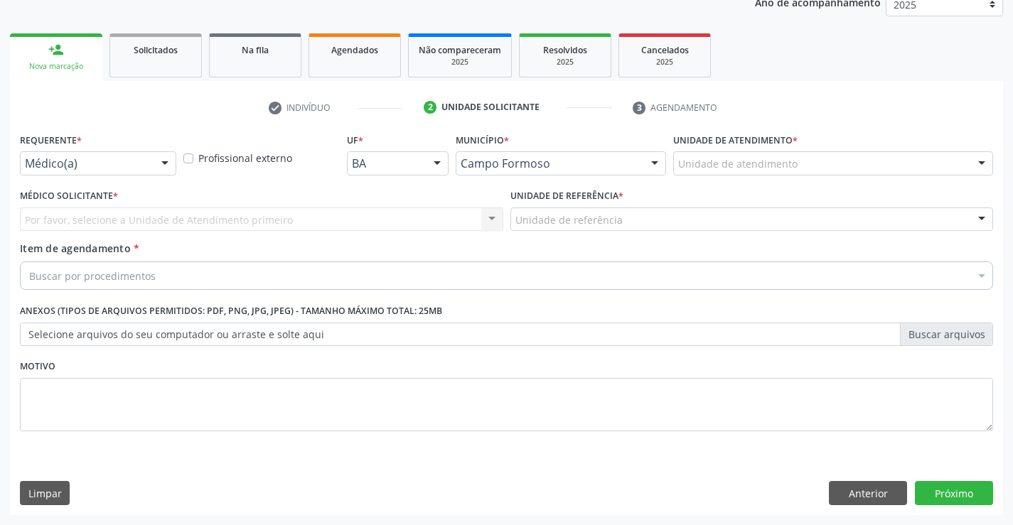
scroll to position [179, 0]
click at [875, 493] on button "Anterior" at bounding box center [868, 493] width 78 height 24
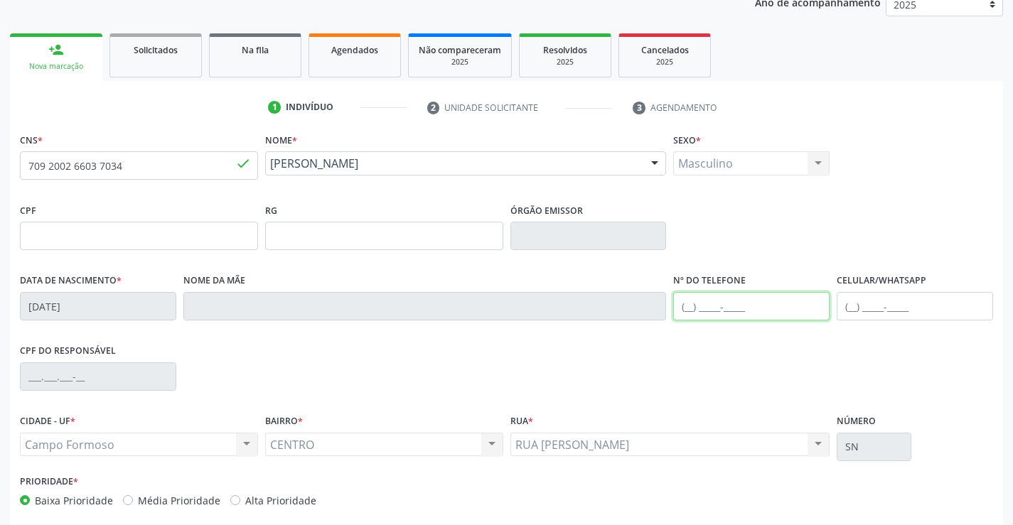
drag, startPoint x: 706, startPoint y: 302, endPoint x: 878, endPoint y: 325, distance: 174.2
click at [714, 302] on input "text" at bounding box center [751, 306] width 156 height 28
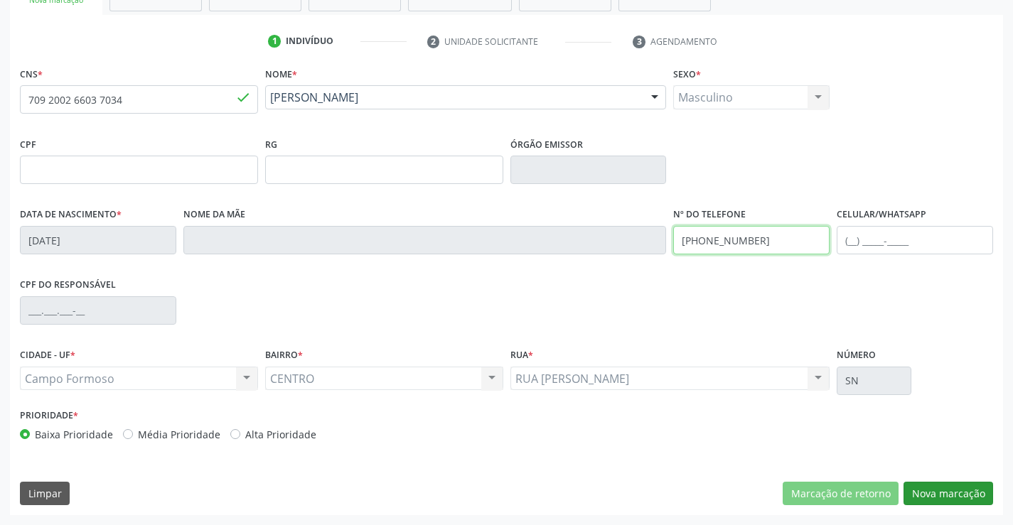
type input "(74) 99198-7847"
click at [962, 494] on button "Nova marcação" at bounding box center [948, 494] width 90 height 24
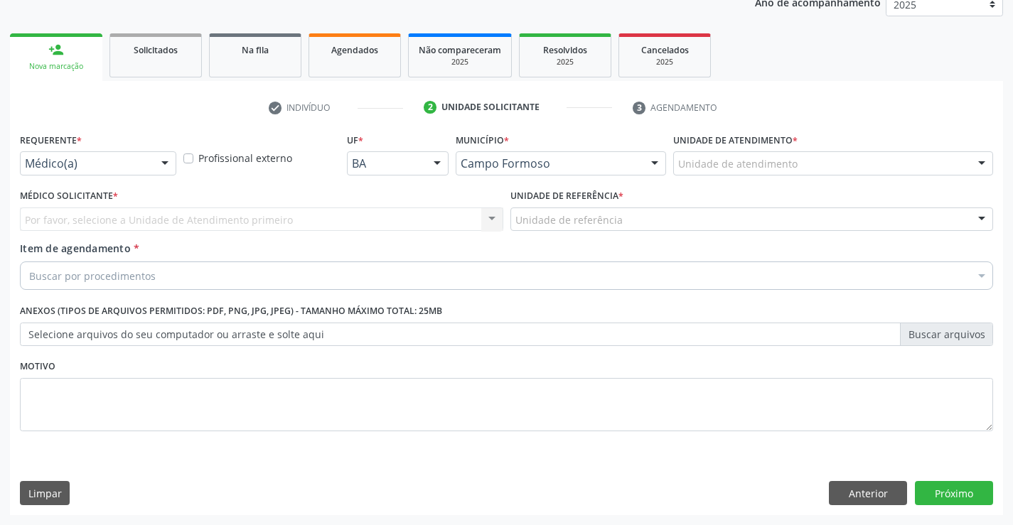
scroll to position [179, 0]
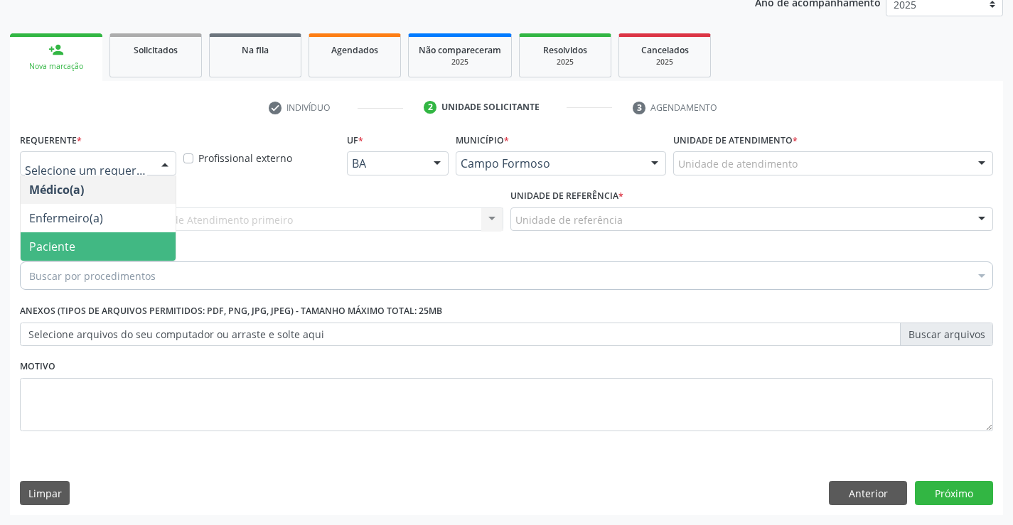
click at [75, 247] on span "Paciente" at bounding box center [98, 246] width 155 height 28
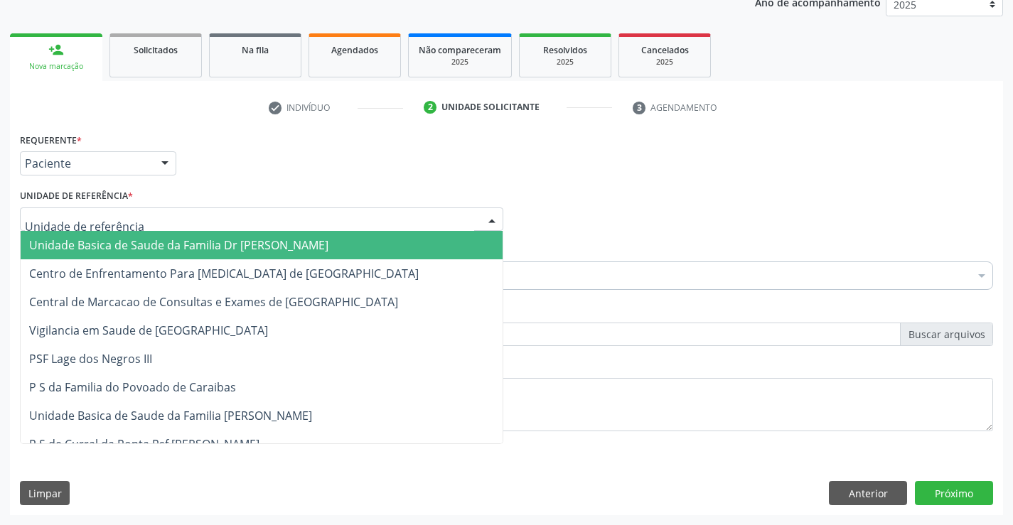
click at [205, 216] on div at bounding box center [261, 220] width 483 height 24
click at [188, 241] on span "Unidade Basica de Saude da Familia Dr [PERSON_NAME]" at bounding box center [178, 245] width 299 height 16
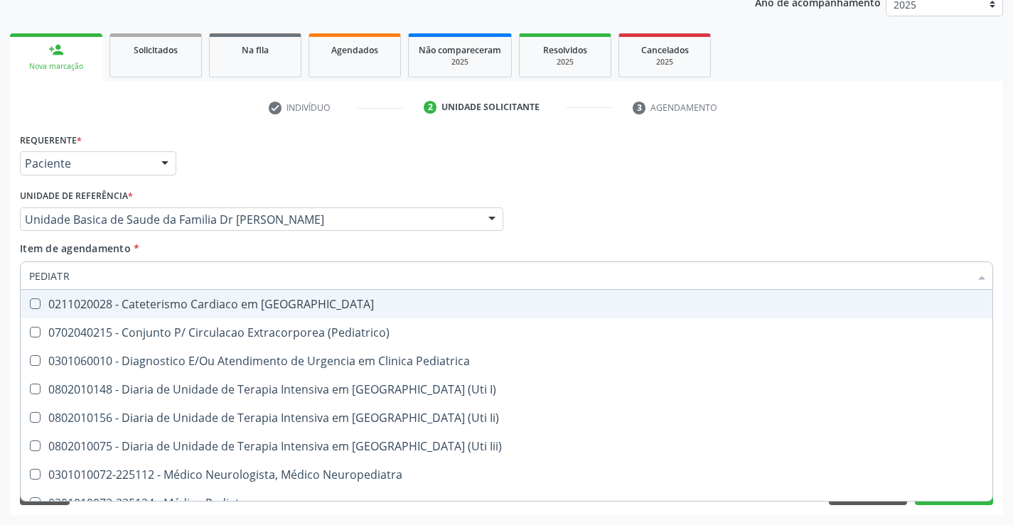
type input "PEDIATRA"
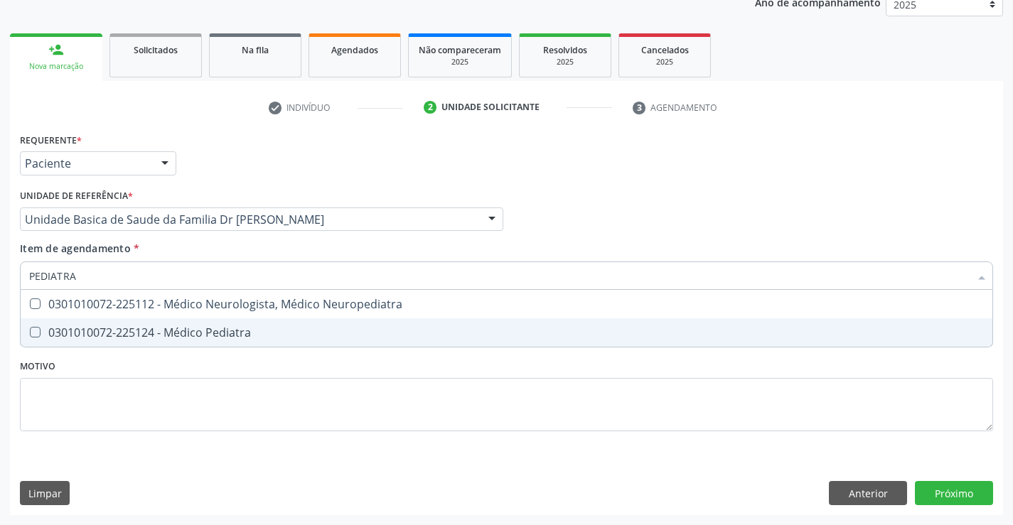
click at [166, 341] on span "0301010072-225124 - Médico Pediatra" at bounding box center [507, 332] width 972 height 28
checkbox Pediatra "true"
drag, startPoint x: 201, startPoint y: 388, endPoint x: 733, endPoint y: 496, distance: 542.5
click at [207, 388] on div "Requerente * Paciente Médico(a) Enfermeiro(a) Paciente Nenhum resultado encontr…" at bounding box center [506, 290] width 973 height 322
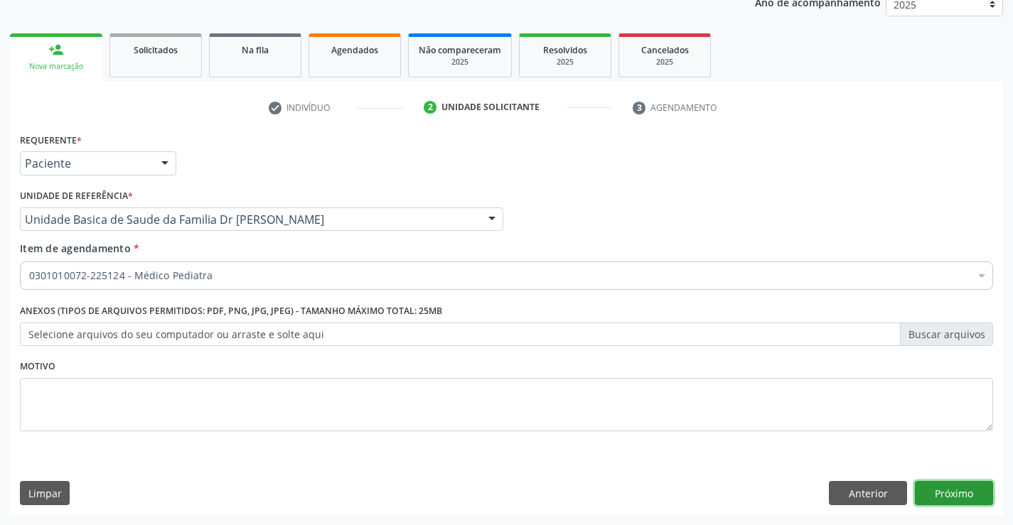
click at [938, 493] on button "Próximo" at bounding box center [954, 493] width 78 height 24
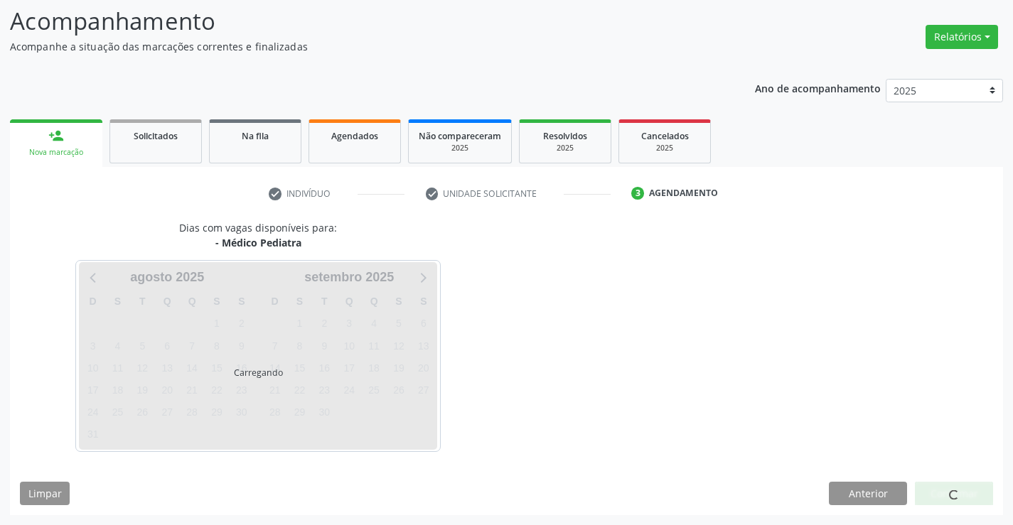
scroll to position [93, 0]
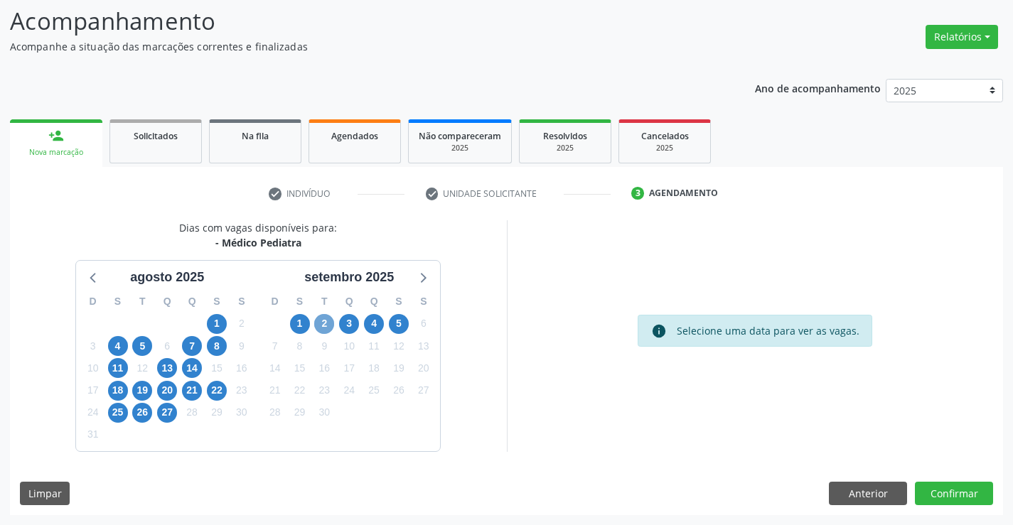
click at [327, 325] on span "2" at bounding box center [324, 324] width 20 height 20
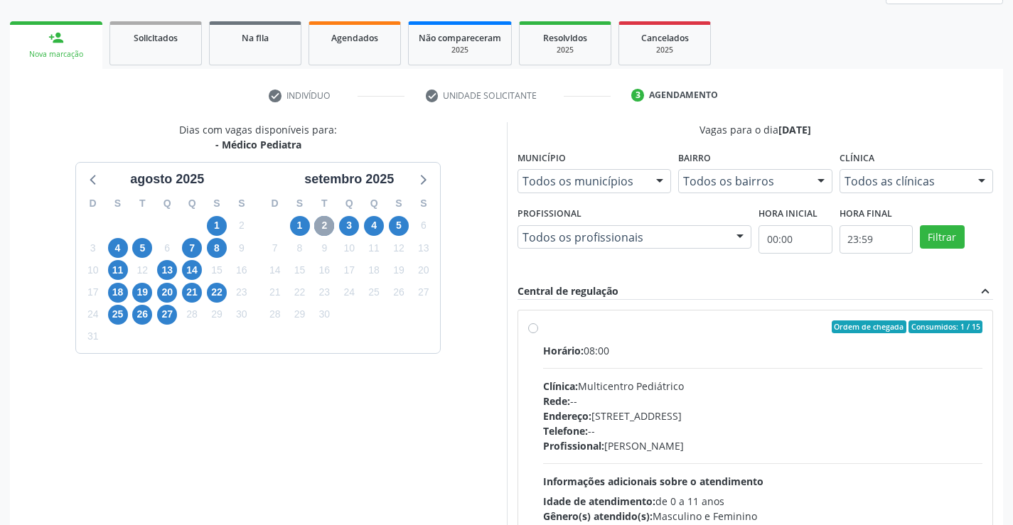
scroll to position [299, 0]
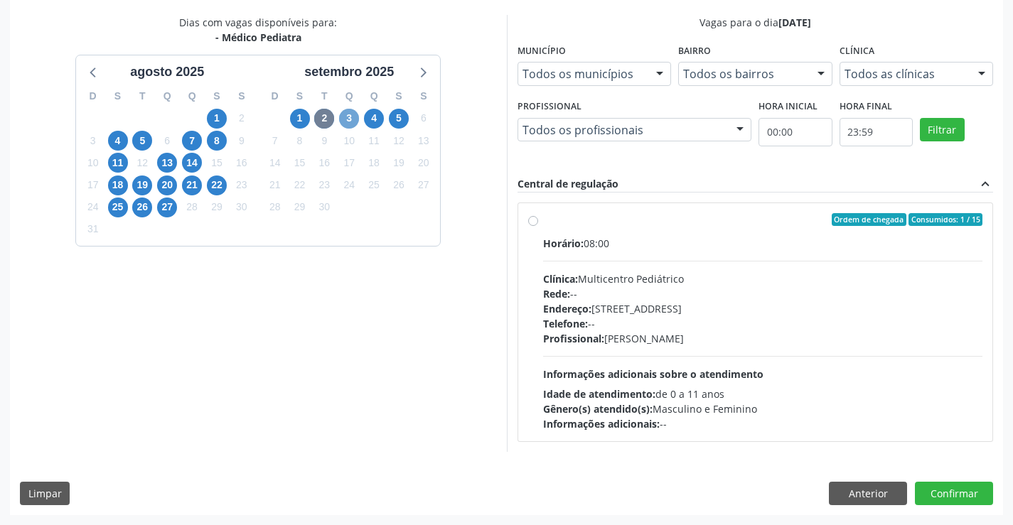
click at [351, 112] on span "3" at bounding box center [349, 119] width 20 height 20
click at [321, 118] on span "2" at bounding box center [324, 119] width 20 height 20
click at [377, 121] on span "4" at bounding box center [374, 119] width 20 height 20
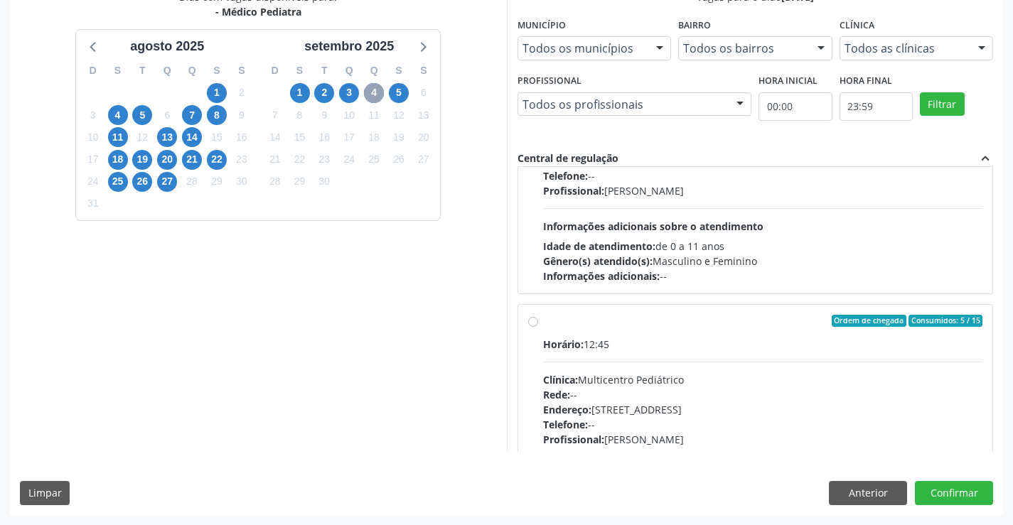
scroll to position [224, 0]
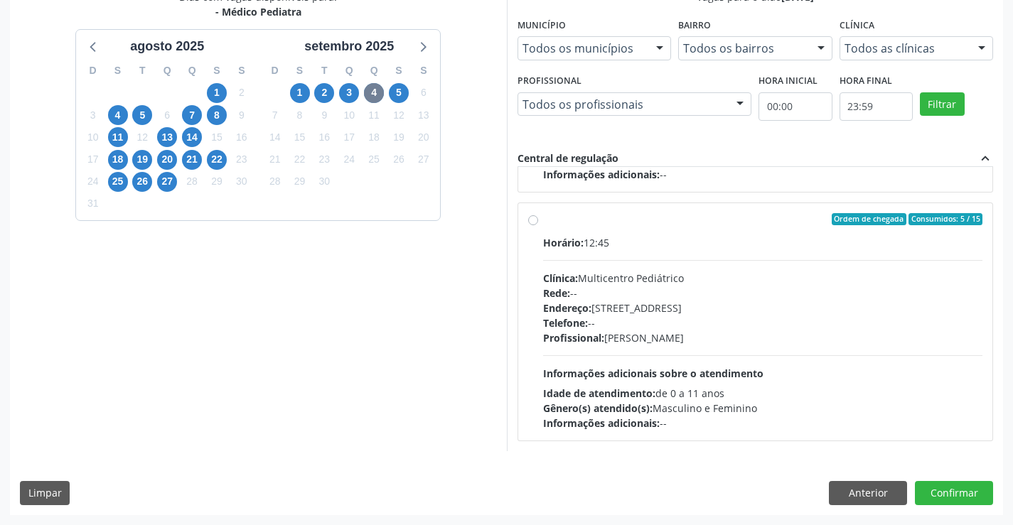
click at [554, 230] on label "Ordem de chegada Consumidos: 5 / 15 Horário: 12:45 Clínica: Multicentro Pediátr…" at bounding box center [763, 322] width 440 height 218
click at [538, 226] on input "Ordem de chegada Consumidos: 5 / 15 Horário: 12:45 Clínica: Multicentro Pediátr…" at bounding box center [533, 219] width 10 height 13
radio input "true"
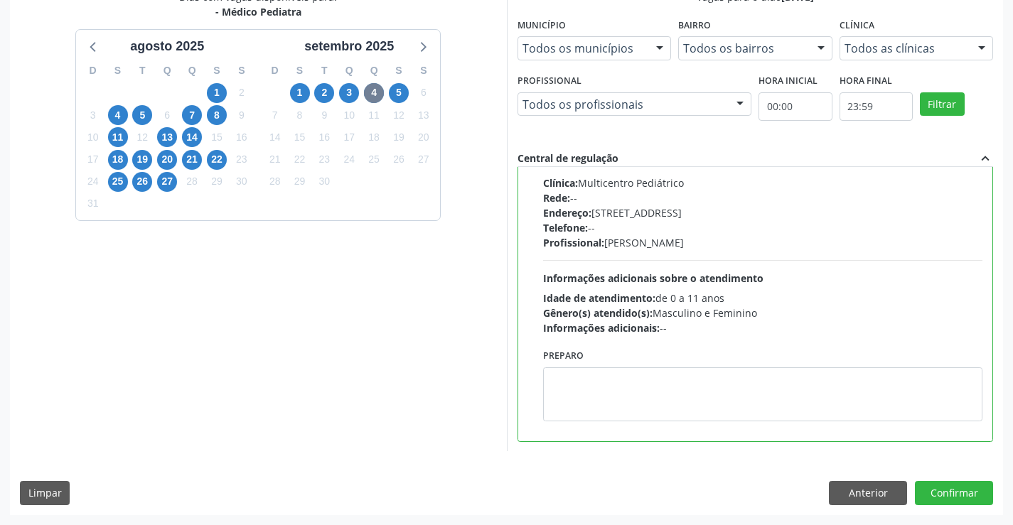
scroll to position [320, 0]
click at [950, 490] on button "Confirmar" at bounding box center [954, 493] width 78 height 24
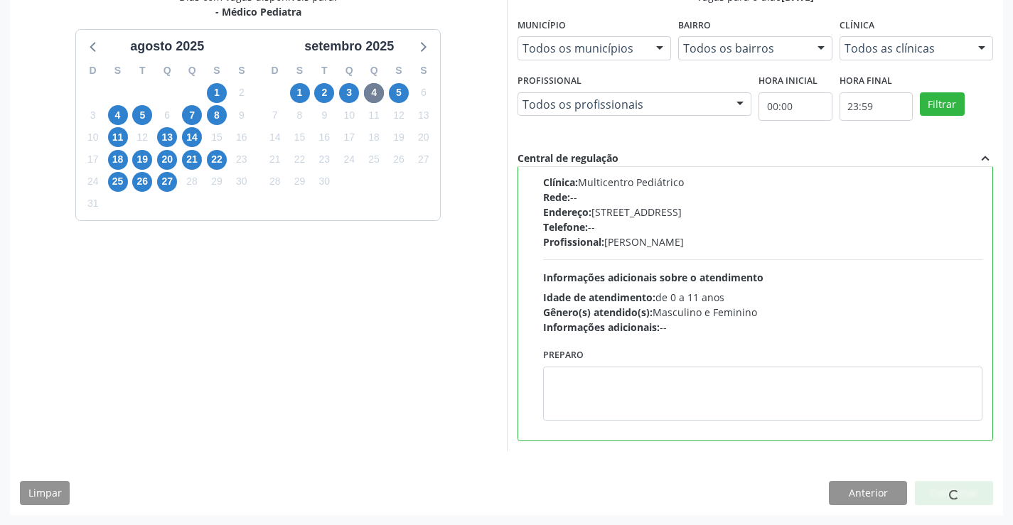
scroll to position [0, 0]
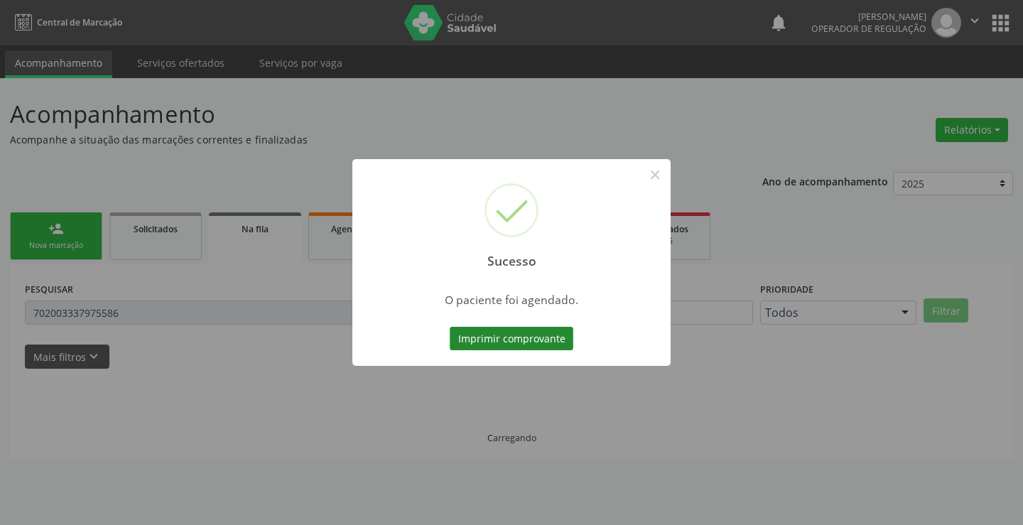
click at [494, 336] on button "Imprimir comprovante" at bounding box center [512, 339] width 124 height 24
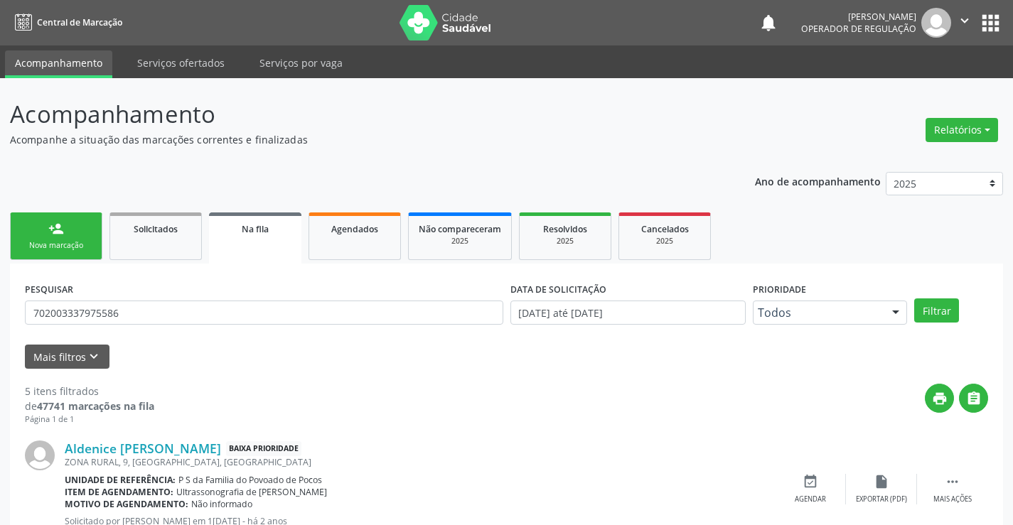
click at [70, 244] on div "Nova marcação" at bounding box center [56, 245] width 71 height 11
click at [70, 243] on div "Nova marcação" at bounding box center [56, 245] width 71 height 11
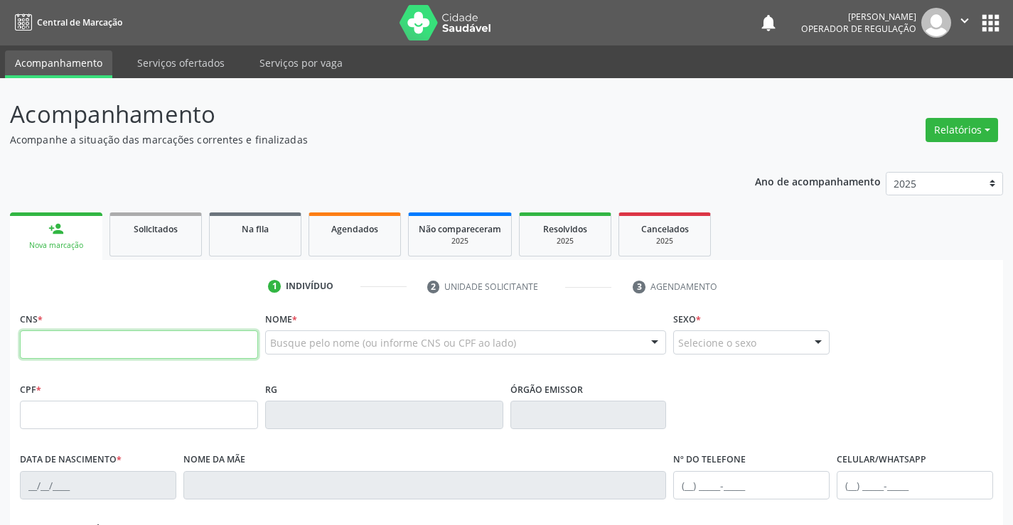
click at [111, 335] on input "text" at bounding box center [139, 344] width 238 height 28
click at [85, 345] on input "text" at bounding box center [139, 344] width 238 height 28
type input "708 4077 6778 6265"
type input "27/01/2001"
type input "S/N"
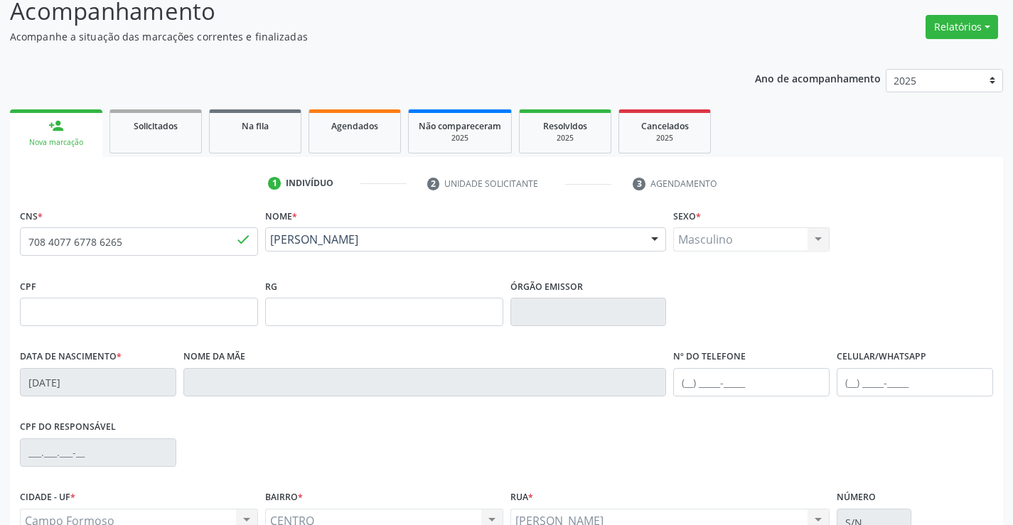
scroll to position [245, 0]
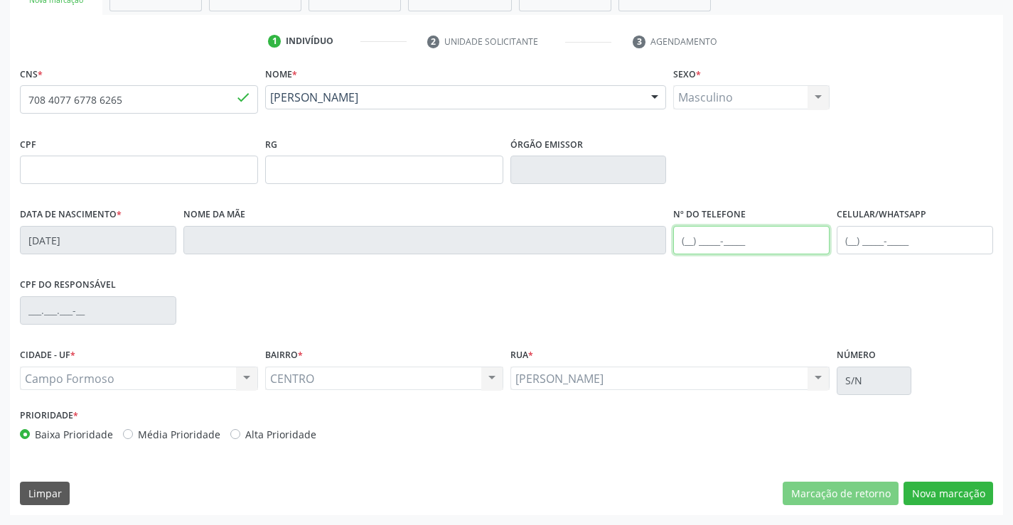
drag, startPoint x: 711, startPoint y: 237, endPoint x: 987, endPoint y: 248, distance: 276.0
click at [713, 237] on input "text" at bounding box center [751, 240] width 156 height 28
type input "(74) 99124-3190"
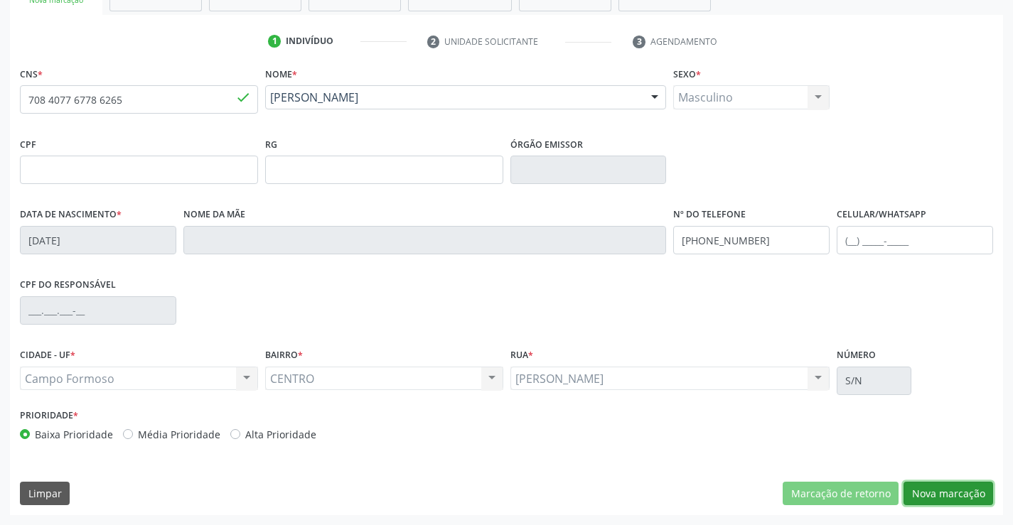
click at [956, 490] on button "Nova marcação" at bounding box center [948, 494] width 90 height 24
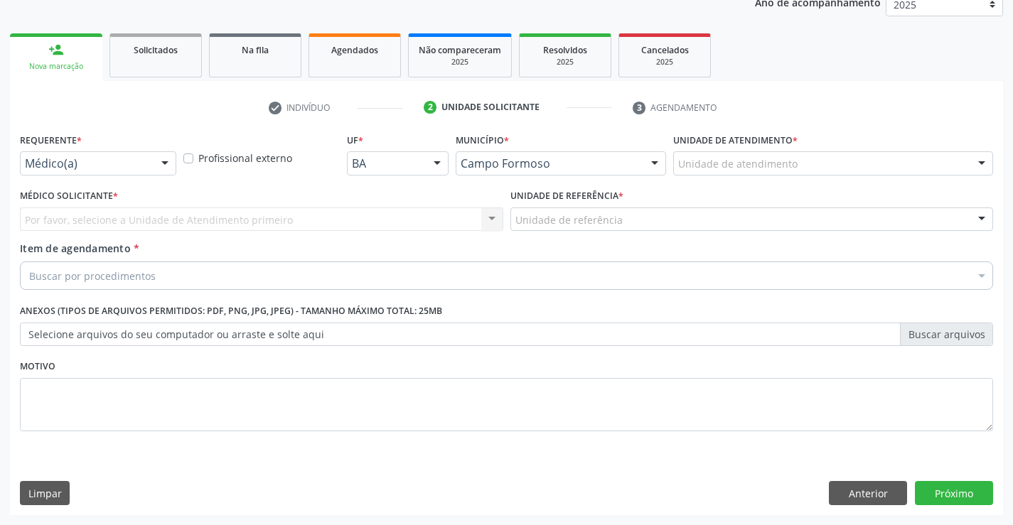
scroll to position [179, 0]
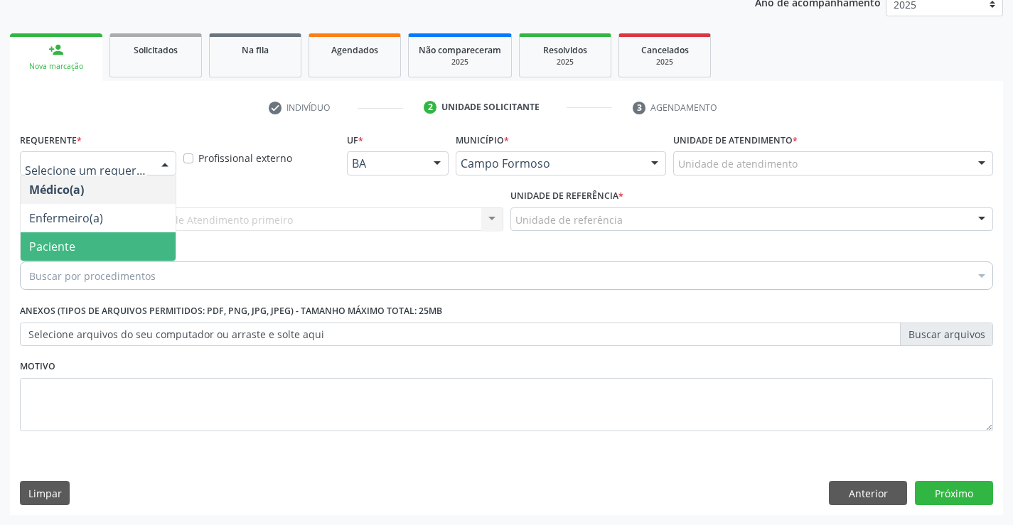
click at [64, 241] on span "Paciente" at bounding box center [52, 247] width 46 height 16
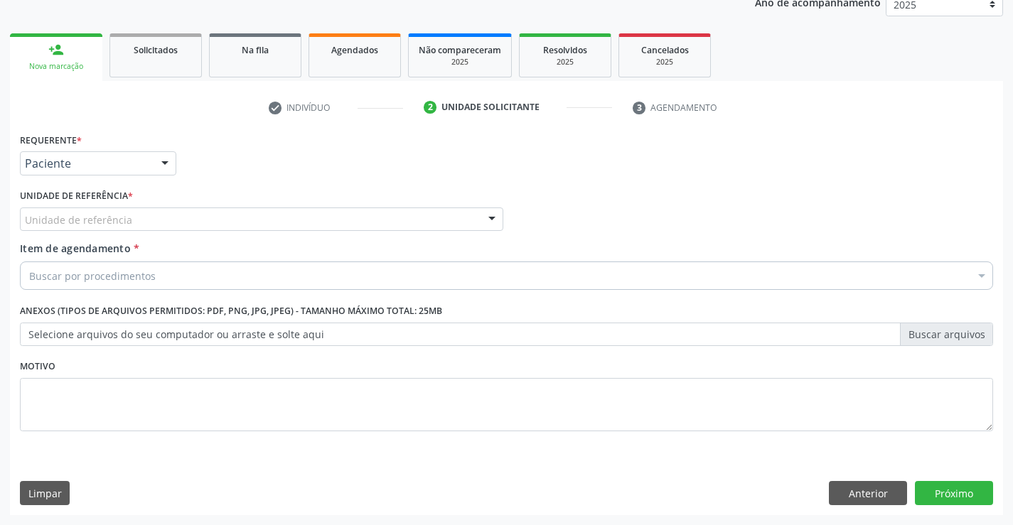
click at [208, 215] on div "Unidade de referência" at bounding box center [261, 220] width 483 height 24
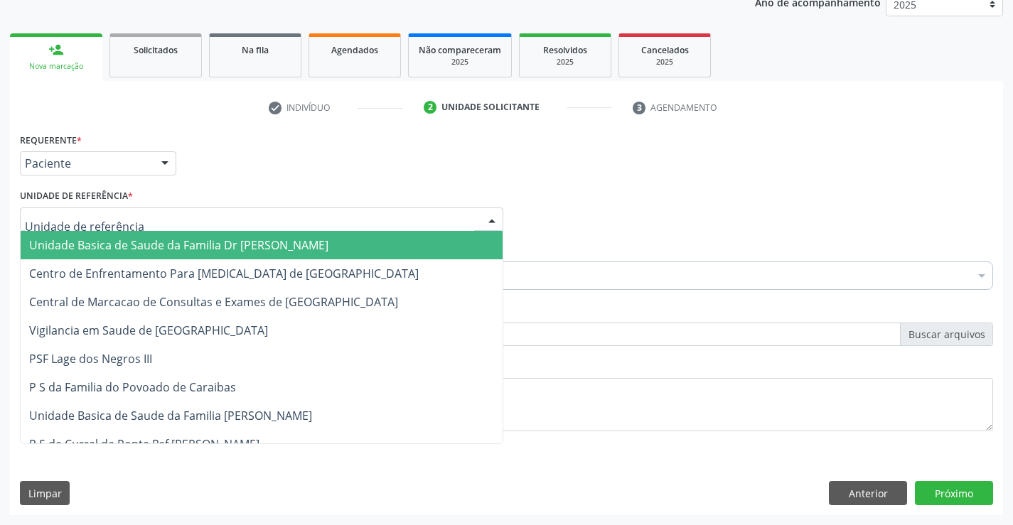
click at [111, 246] on span "Unidade Basica de Saude da Familia Dr [PERSON_NAME]" at bounding box center [178, 245] width 299 height 16
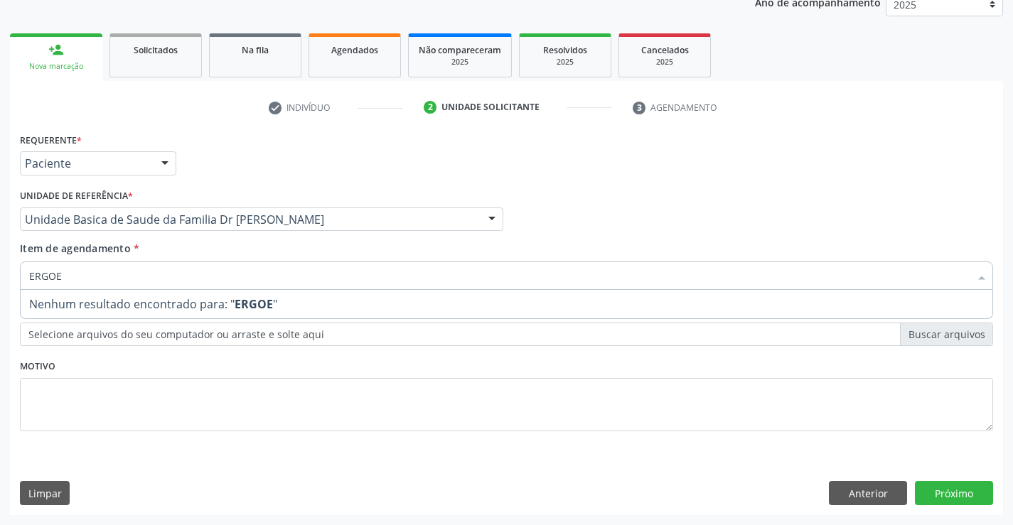
type input "ERGO"
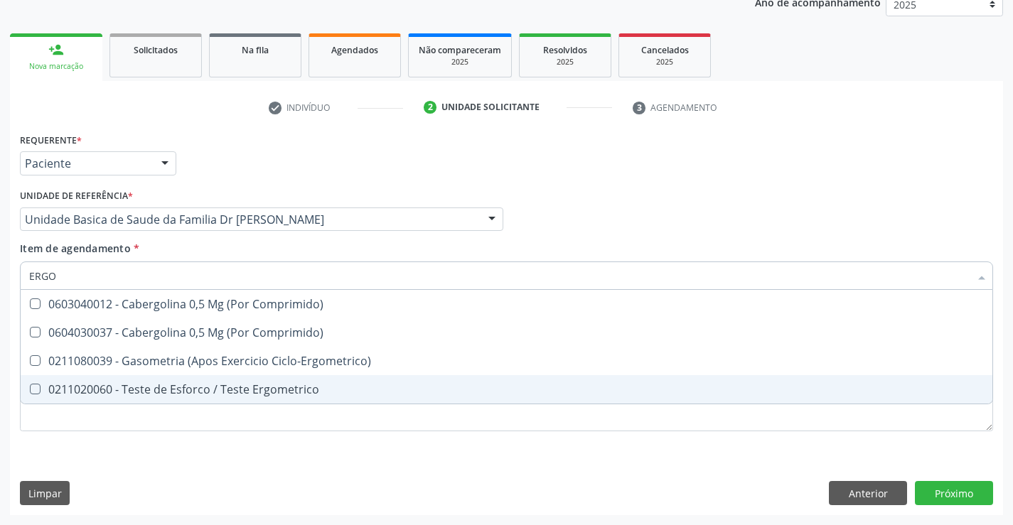
click at [238, 384] on div "0211020060 - Teste de Esforco / Teste Ergometrico" at bounding box center [506, 389] width 954 height 11
checkbox Ergometrico "true"
click at [709, 473] on div "Requerente * Paciente Médico(a) Enfermeiro(a) Paciente Nenhum resultado encontr…" at bounding box center [506, 322] width 993 height 386
checkbox Comprimido\) "true"
checkbox Ergometrico "false"
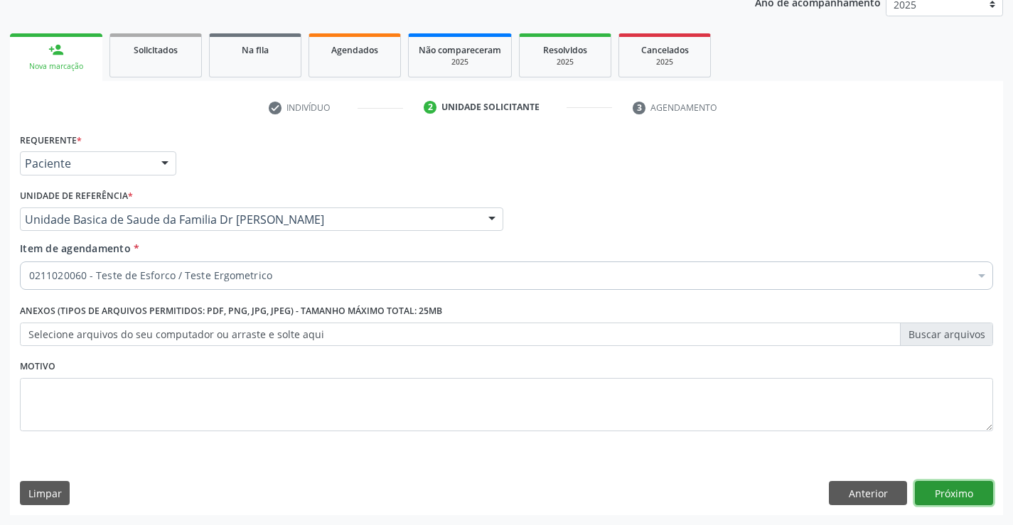
click at [953, 488] on button "Próximo" at bounding box center [954, 493] width 78 height 24
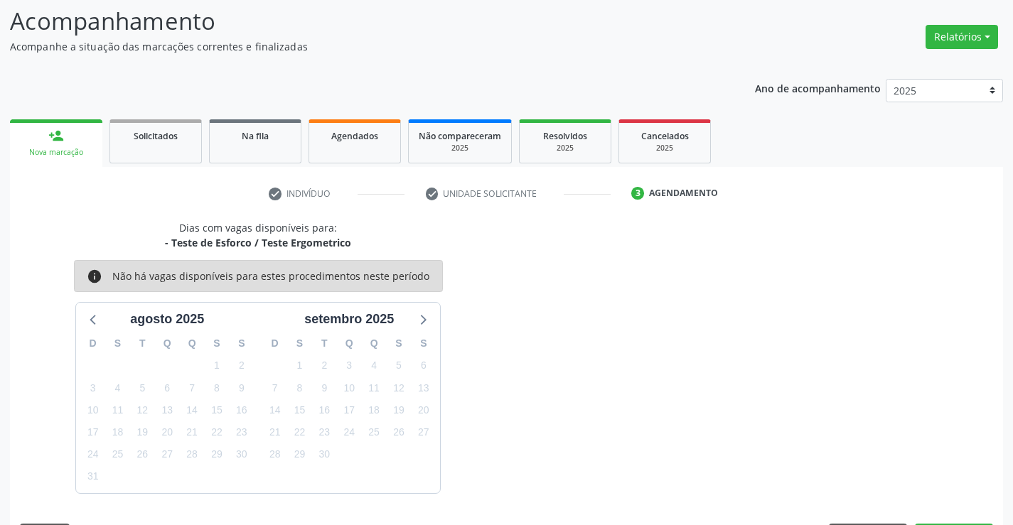
scroll to position [135, 0]
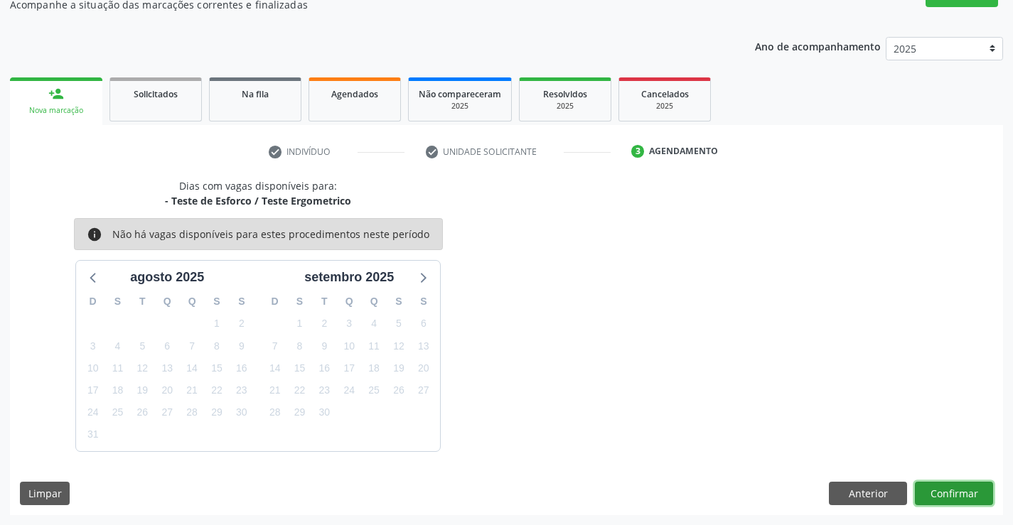
click at [952, 498] on button "Confirmar" at bounding box center [954, 494] width 78 height 24
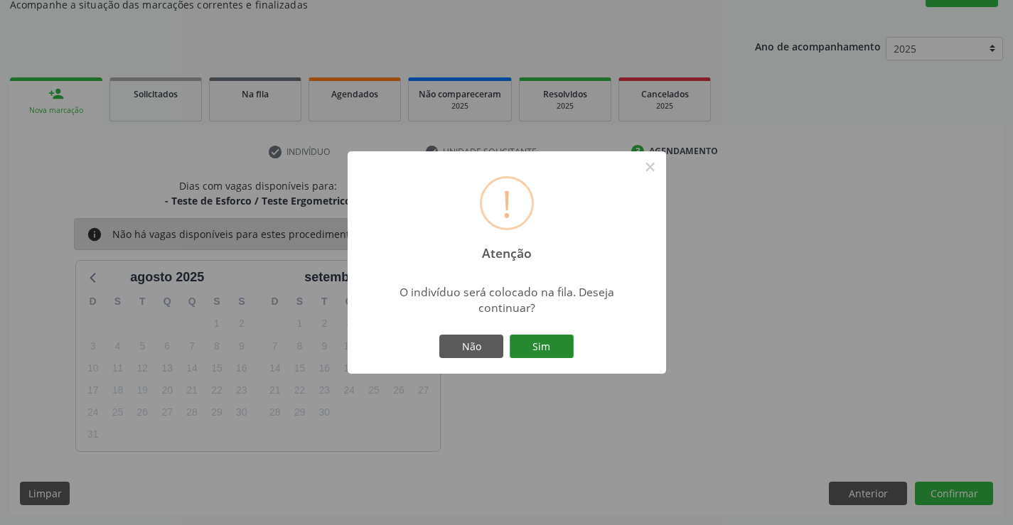
click at [554, 340] on button "Sim" at bounding box center [542, 347] width 64 height 24
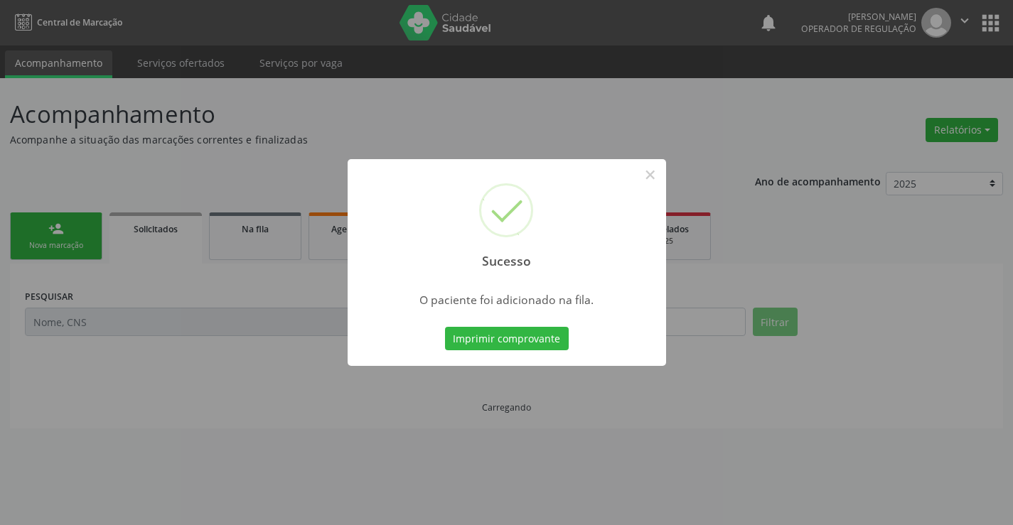
scroll to position [0, 0]
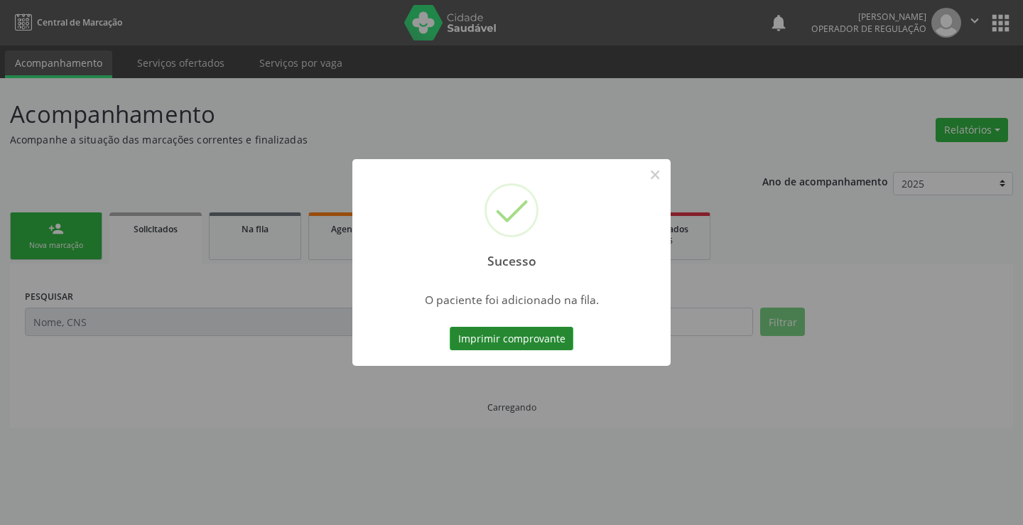
click at [529, 336] on button "Imprimir comprovante" at bounding box center [512, 339] width 124 height 24
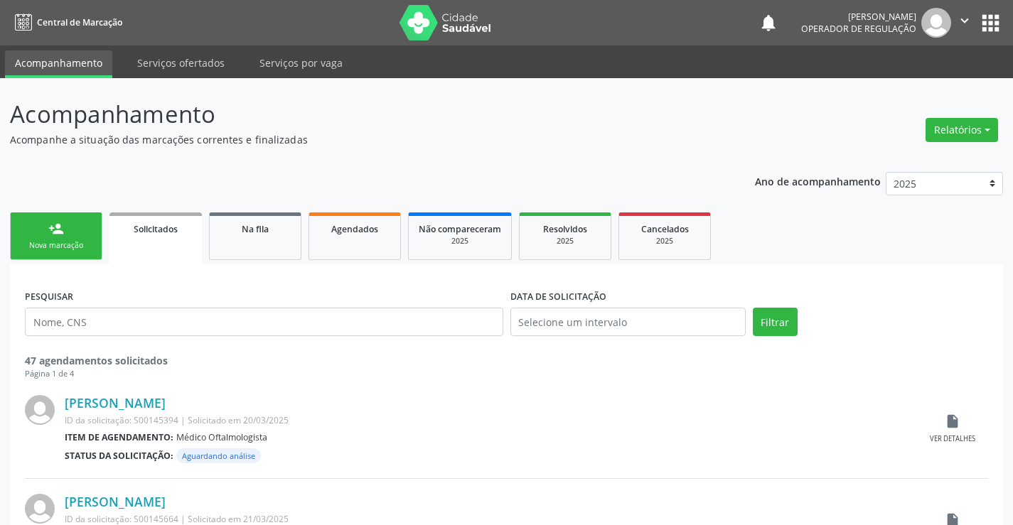
click at [63, 245] on div "Nova marcação" at bounding box center [56, 245] width 71 height 11
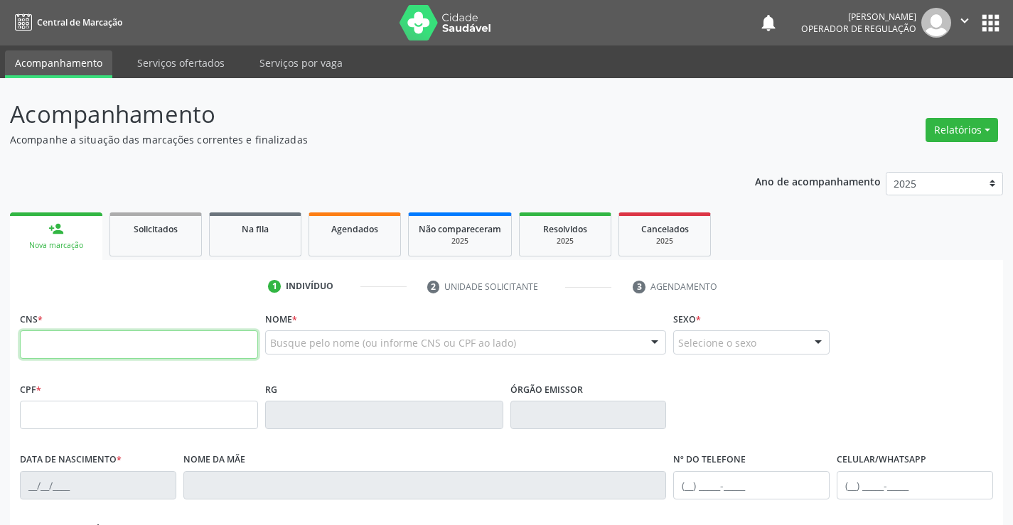
drag, startPoint x: 96, startPoint y: 346, endPoint x: 145, endPoint y: 340, distance: 49.4
click at [96, 346] on input "text" at bounding box center [139, 344] width 238 height 28
type input "701 4026 5455 5339"
type input "1493449451"
type input "05/12/1993"
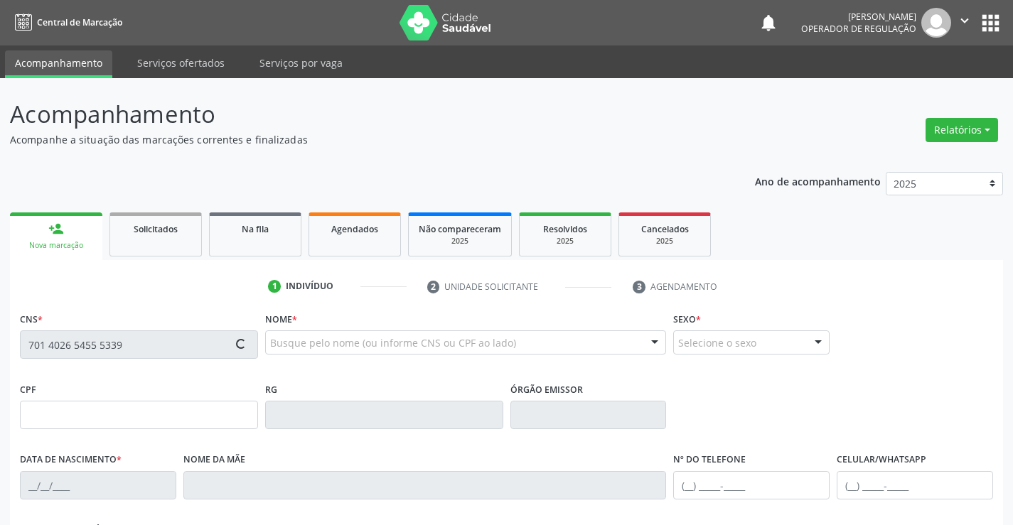
type input "(74) 9808-7483"
type input "050.782.825-99"
type input "S/N"
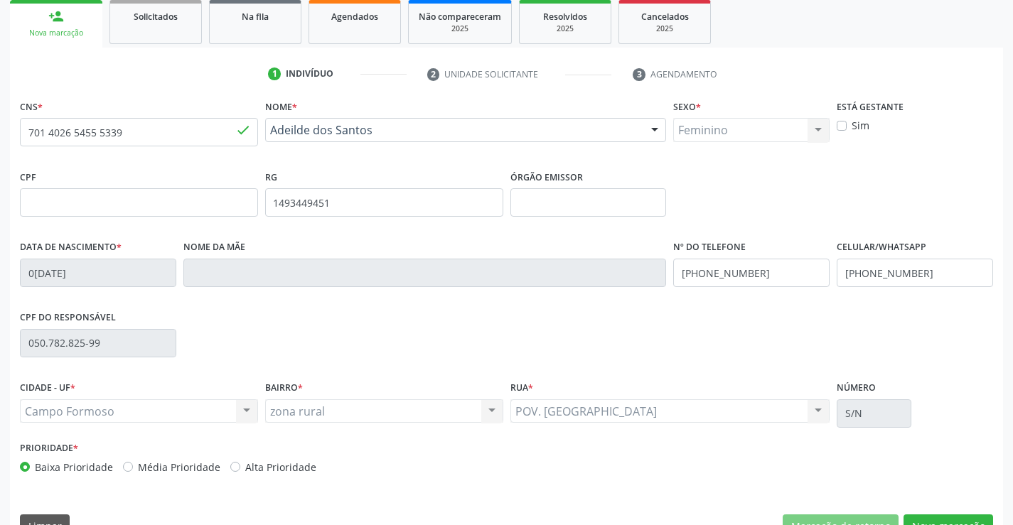
scroll to position [245, 0]
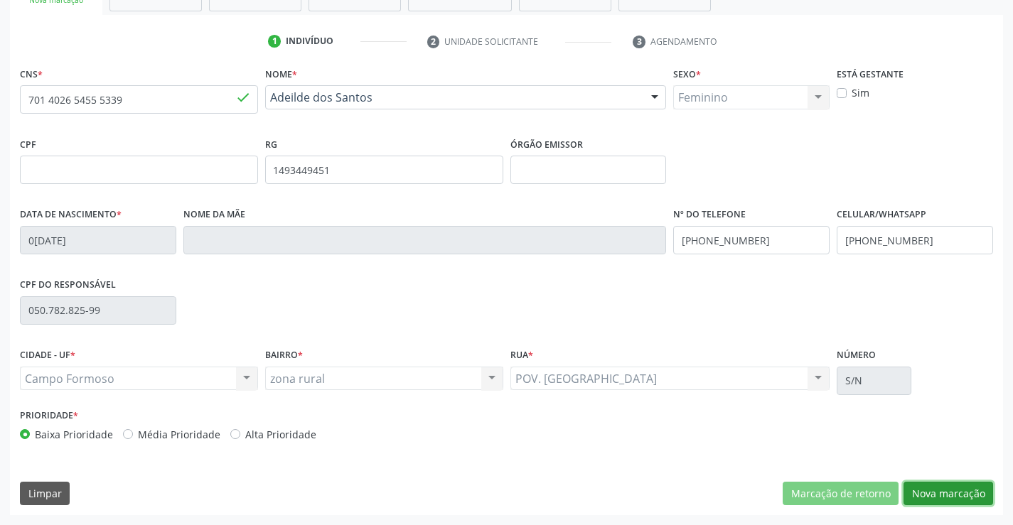
click at [962, 495] on button "Nova marcação" at bounding box center [948, 494] width 90 height 24
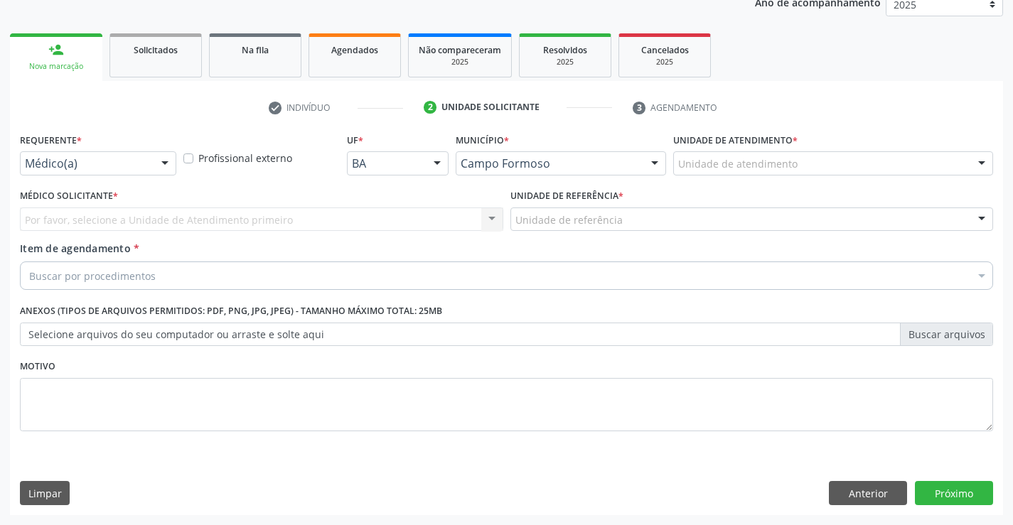
scroll to position [179, 0]
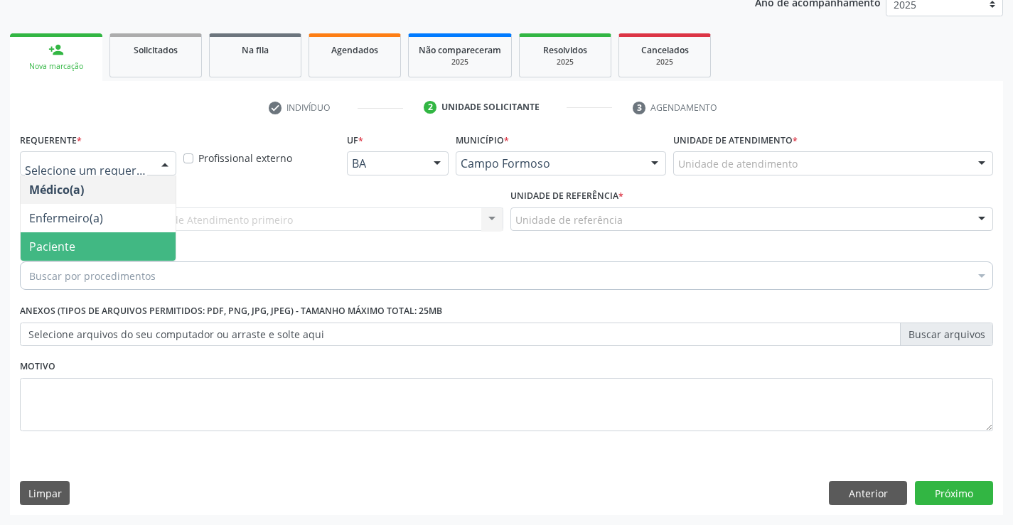
click at [92, 235] on span "Paciente" at bounding box center [98, 246] width 155 height 28
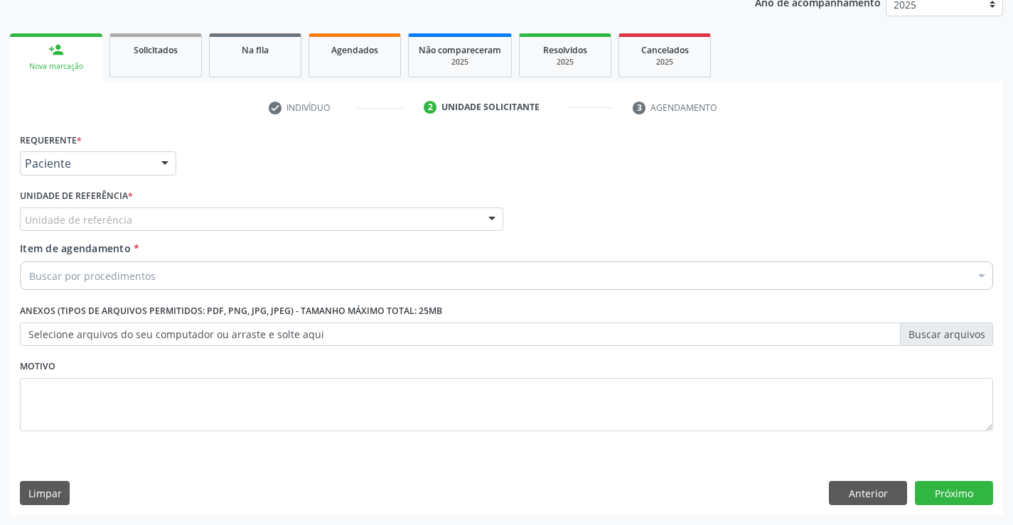
click at [220, 221] on div "Unidade de referência" at bounding box center [261, 220] width 483 height 24
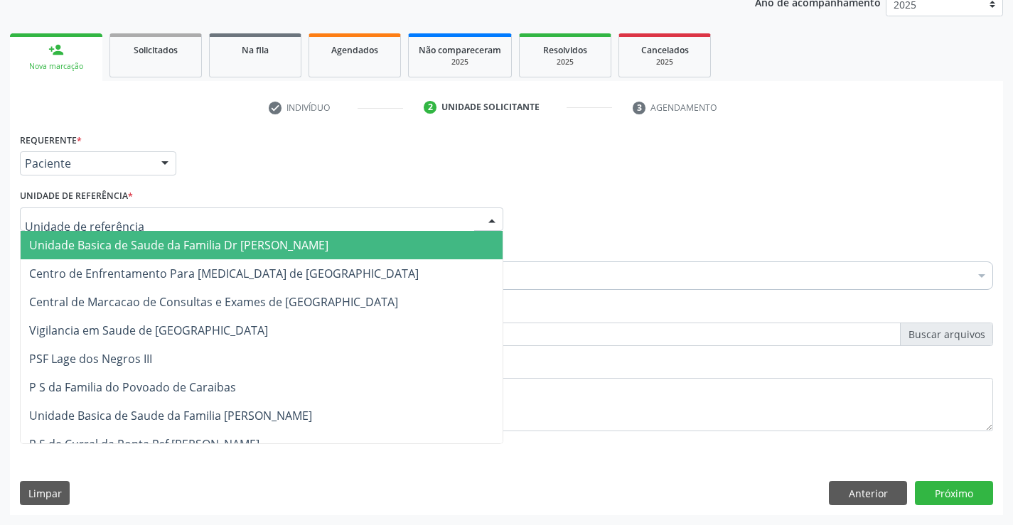
click at [168, 241] on span "Unidade Basica de Saude da Familia Dr [PERSON_NAME]" at bounding box center [178, 245] width 299 height 16
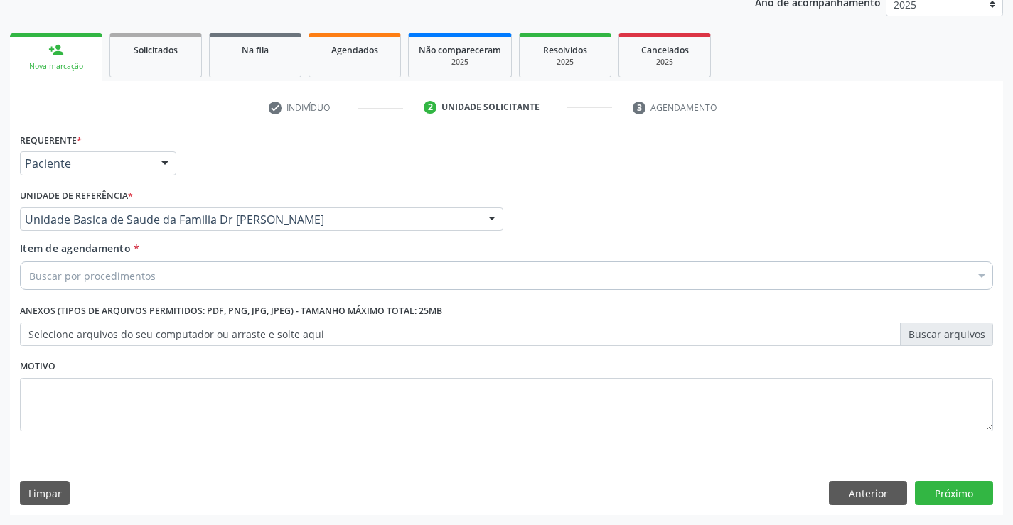
click at [198, 277] on div "Buscar por procedimentos" at bounding box center [506, 276] width 973 height 28
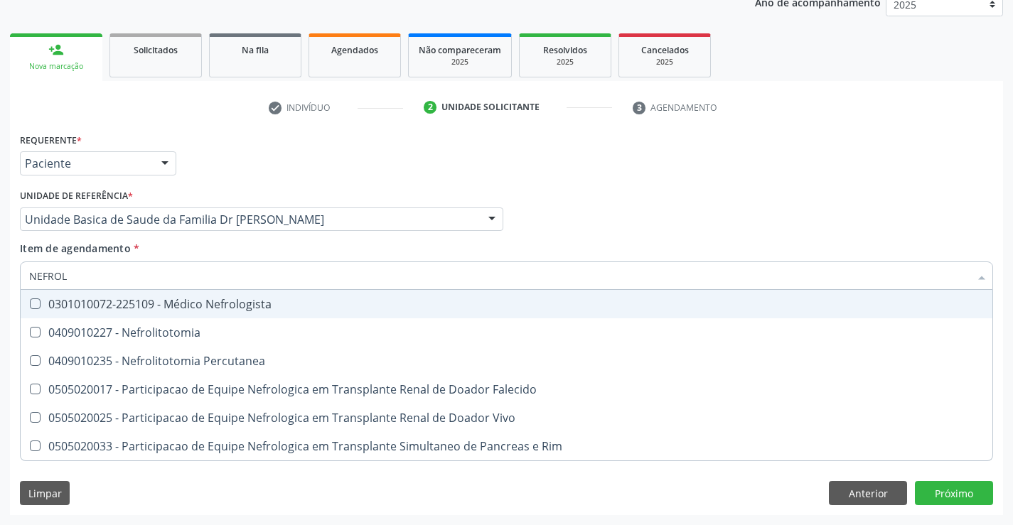
type input "NEFROLO"
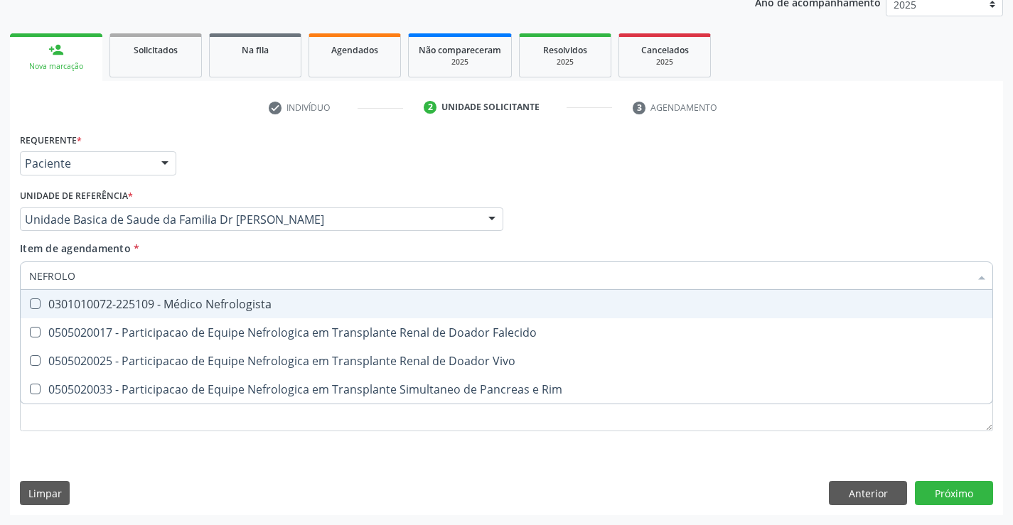
click at [210, 302] on div "0301010072-225109 - Médico Nefrologista" at bounding box center [506, 304] width 954 height 11
checkbox Nefrologista "true"
click at [280, 267] on input "NEFROLO" at bounding box center [499, 276] width 940 height 28
click at [328, 249] on div "Item de agendamento * NEFROLO Desfazer seleção 0301010072-225109 - Médico Nefro…" at bounding box center [506, 263] width 973 height 45
checkbox Falecido "true"
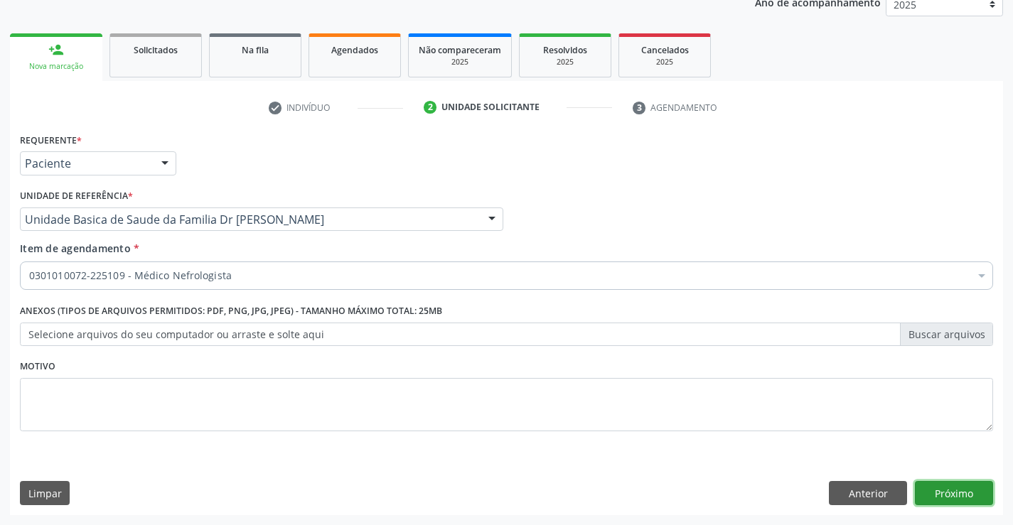
click at [953, 492] on button "Próximo" at bounding box center [954, 493] width 78 height 24
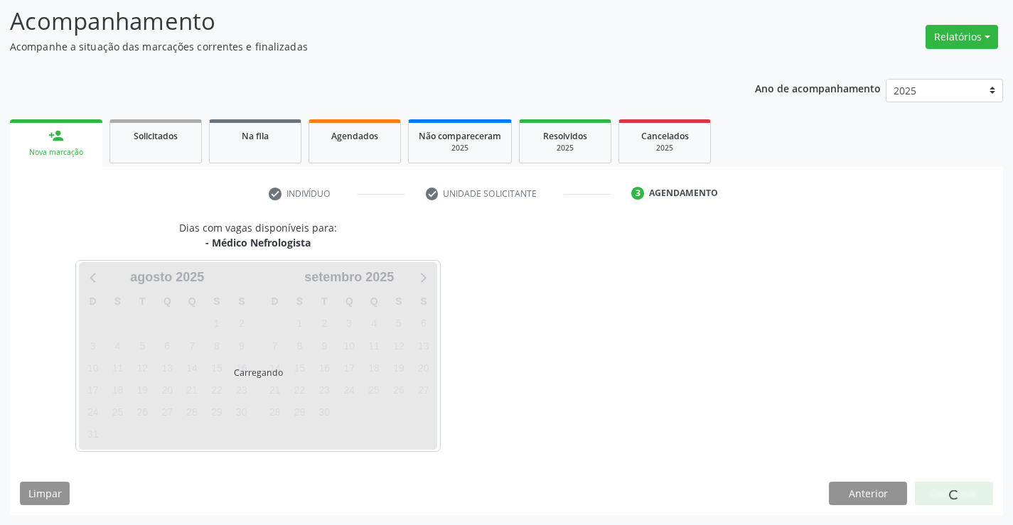
scroll to position [93, 0]
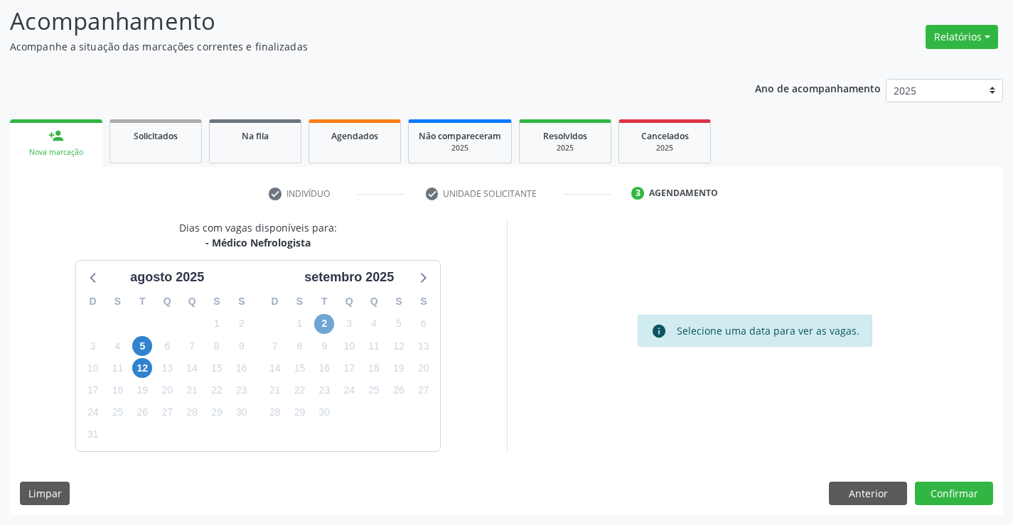
click at [330, 326] on span "2" at bounding box center [324, 324] width 20 height 20
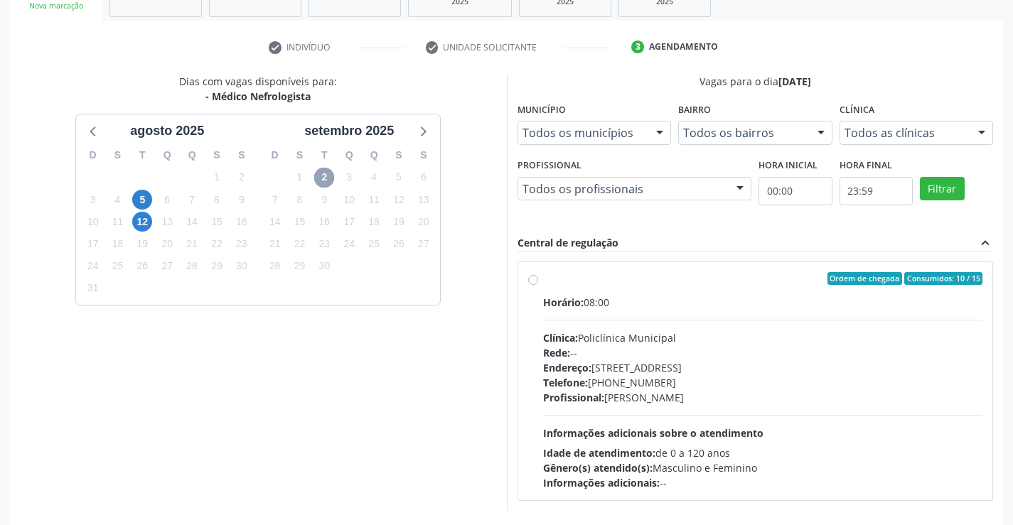
scroll to position [299, 0]
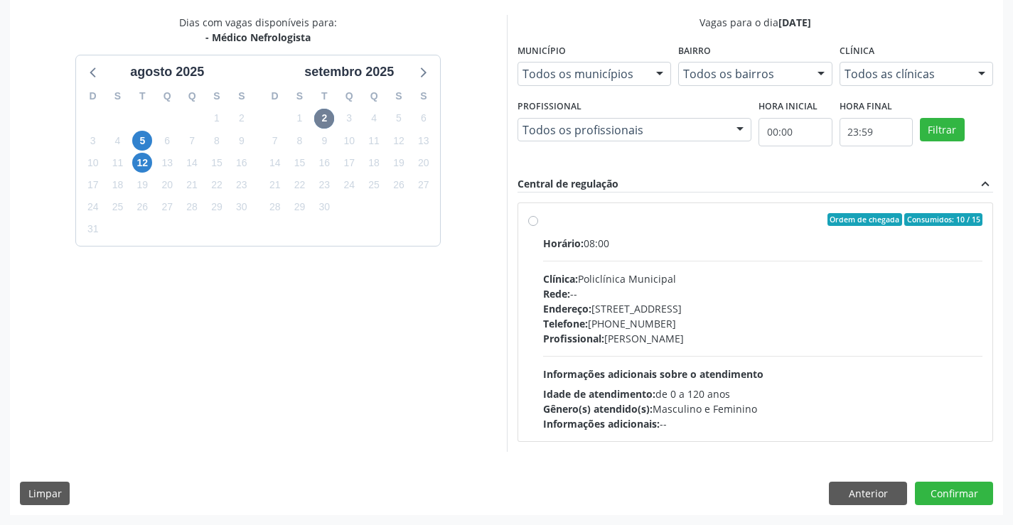
click at [623, 266] on div "Horário: 08:00 Clínica: Policlínica Municipal Rede: -- Endereço: Predio, nº 386…" at bounding box center [763, 333] width 440 height 195
click at [538, 226] on input "Ordem de chegada Consumidos: 10 / 15 Horário: 08:00 Clínica: Policlínica Munici…" at bounding box center [533, 219] width 10 height 13
radio input "true"
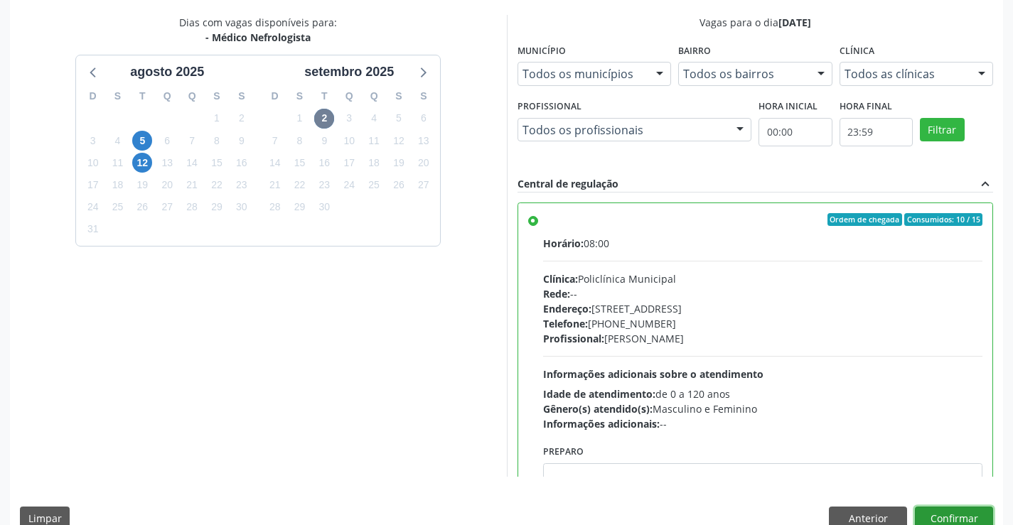
click at [945, 512] on button "Confirmar" at bounding box center [954, 519] width 78 height 24
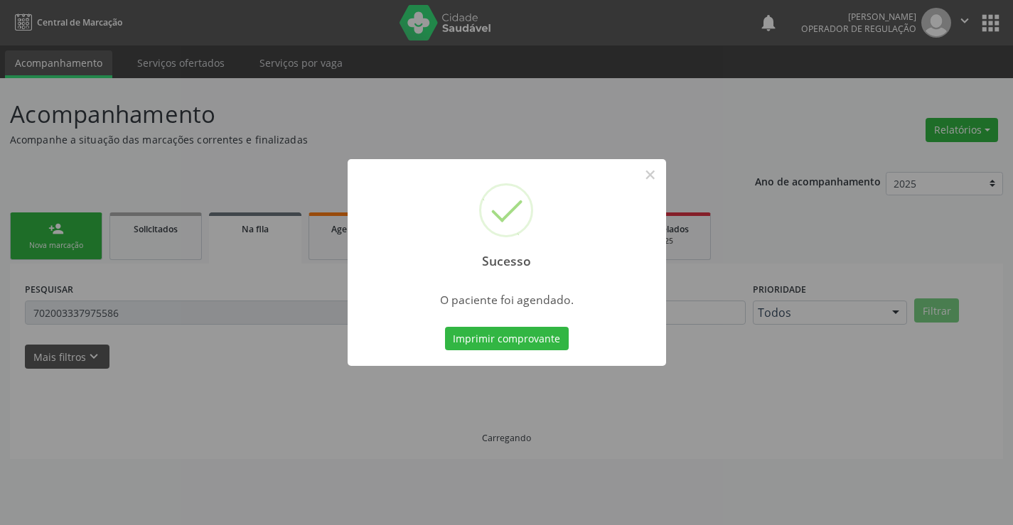
scroll to position [0, 0]
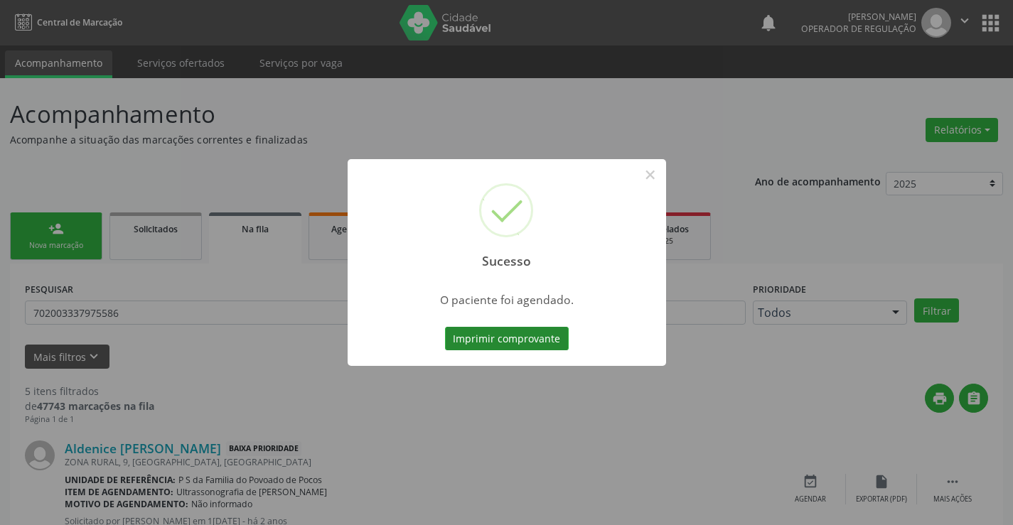
click at [516, 340] on button "Imprimir comprovante" at bounding box center [507, 339] width 124 height 24
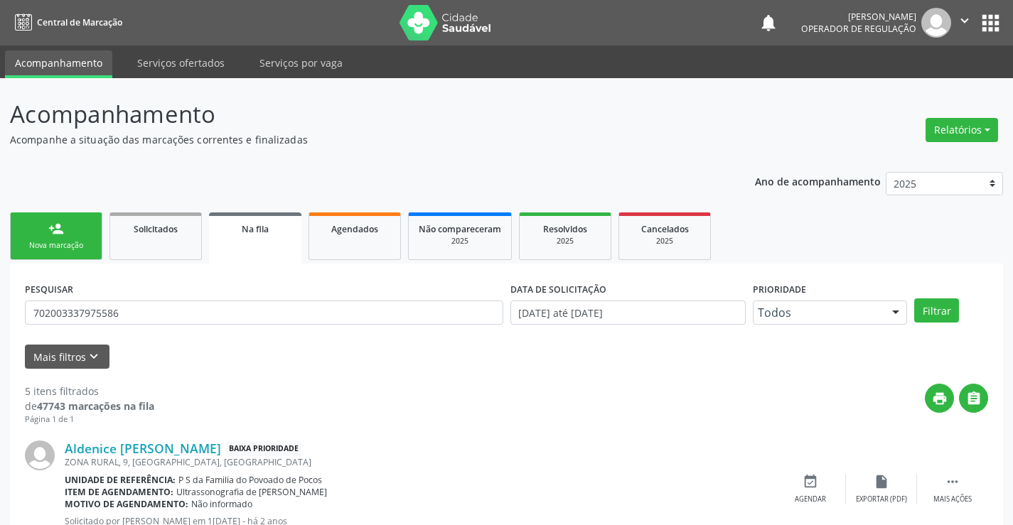
click at [84, 244] on div "Nova marcação" at bounding box center [56, 245] width 71 height 11
click at [82, 242] on div "Nova marcação" at bounding box center [56, 245] width 71 height 11
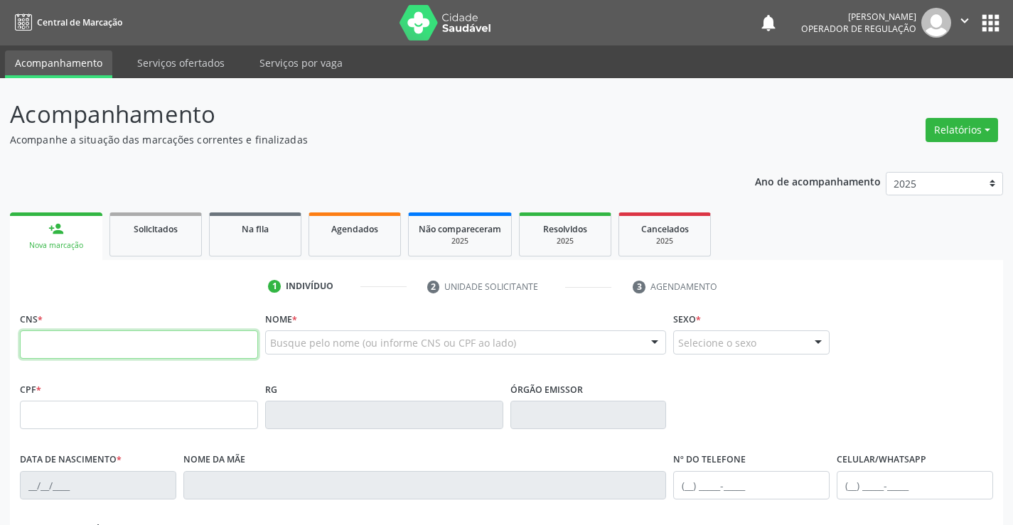
click at [104, 350] on input "text" at bounding box center [139, 344] width 238 height 28
click at [116, 326] on div "CNS *" at bounding box center [139, 333] width 238 height 50
drag, startPoint x: 4, startPoint y: 360, endPoint x: 81, endPoint y: 350, distance: 78.0
click at [81, 350] on div "Acompanhamento Acompanhe a situação das marcações correntes e finalizadas Relat…" at bounding box center [506, 424] width 1013 height 692
click at [81, 350] on input "text" at bounding box center [139, 344] width 238 height 28
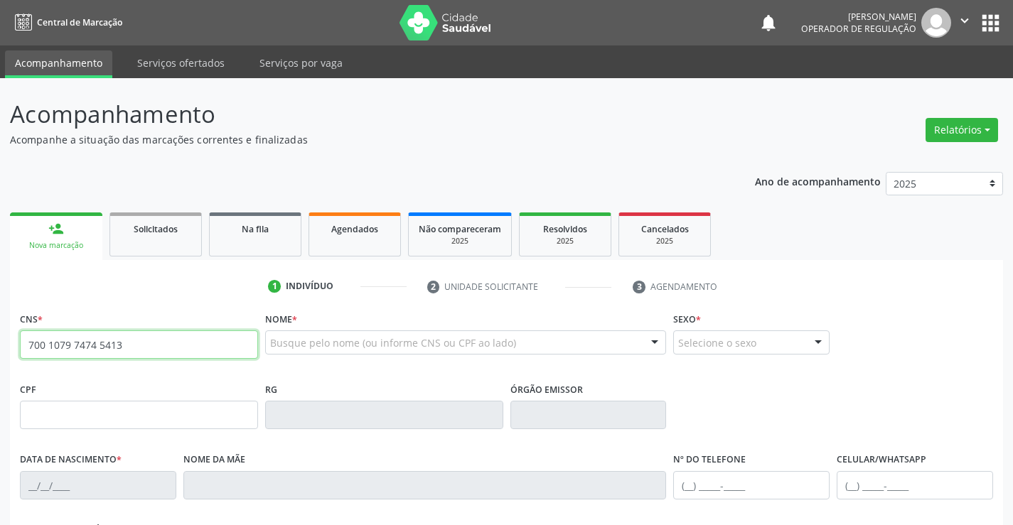
type input "700 1079 7474 5413"
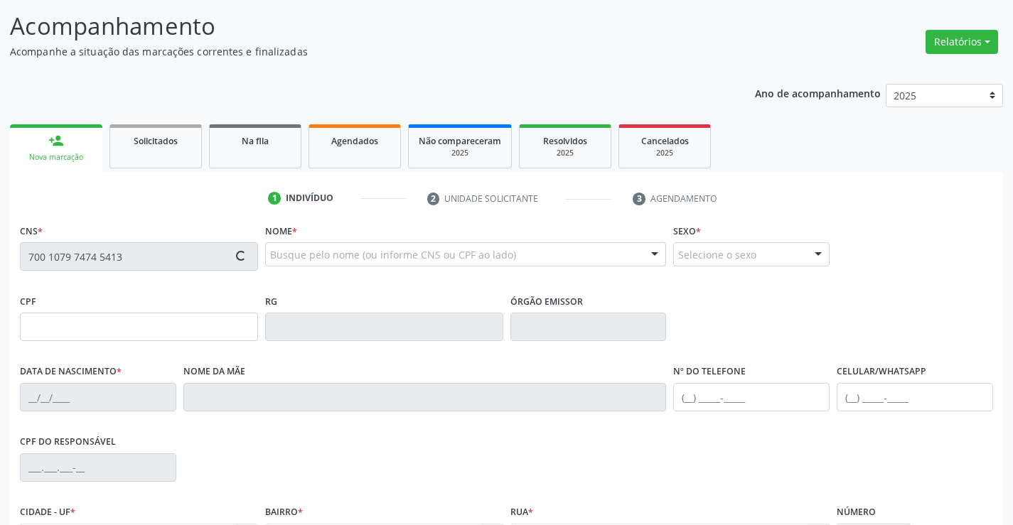
scroll to position [245, 0]
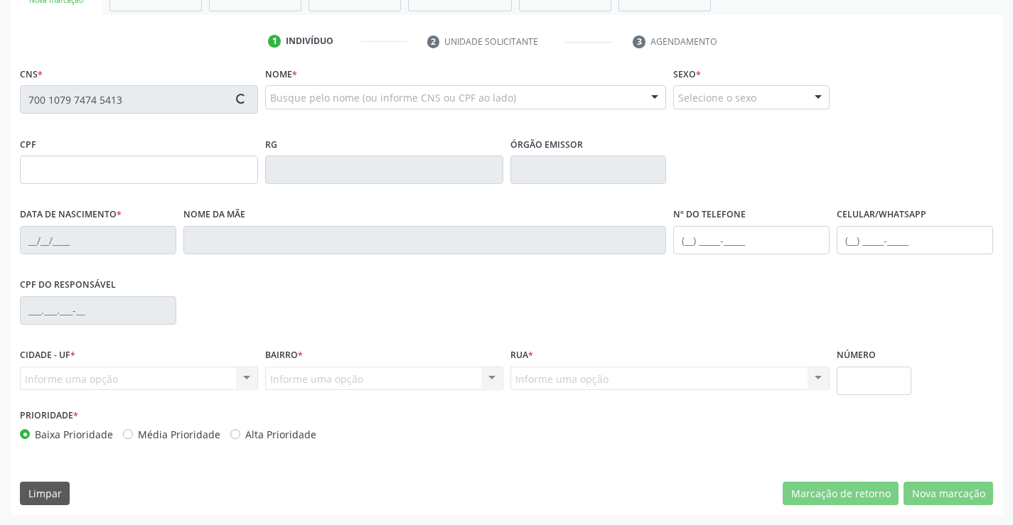
type input "0749295422"
type input "01/06/1975"
type input "(74) 98849-1726"
type input "007.247.415-77"
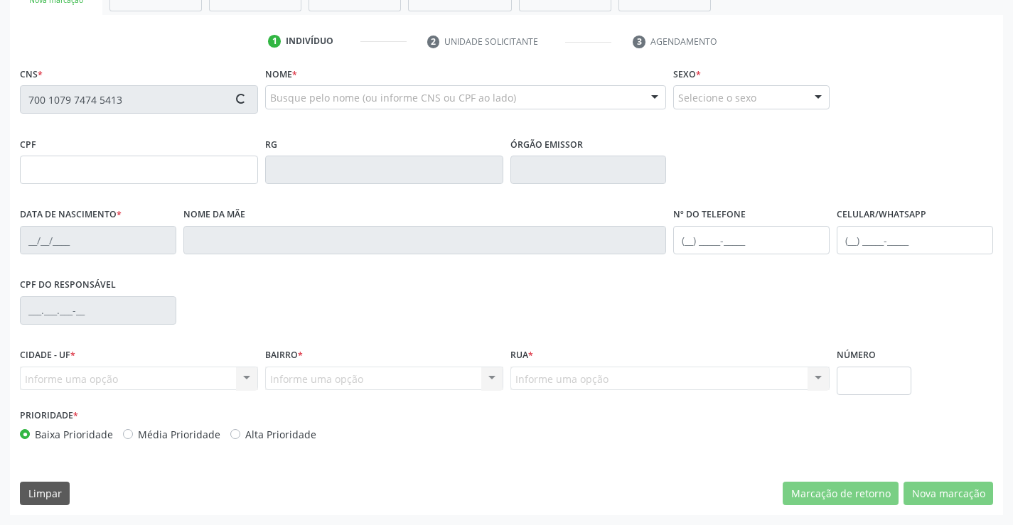
type input "SN"
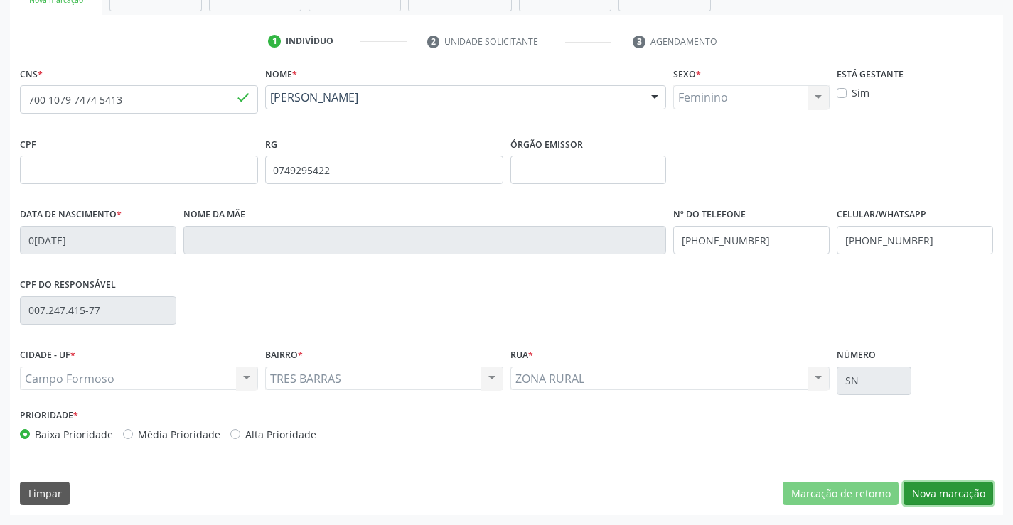
click at [979, 491] on button "Nova marcação" at bounding box center [948, 494] width 90 height 24
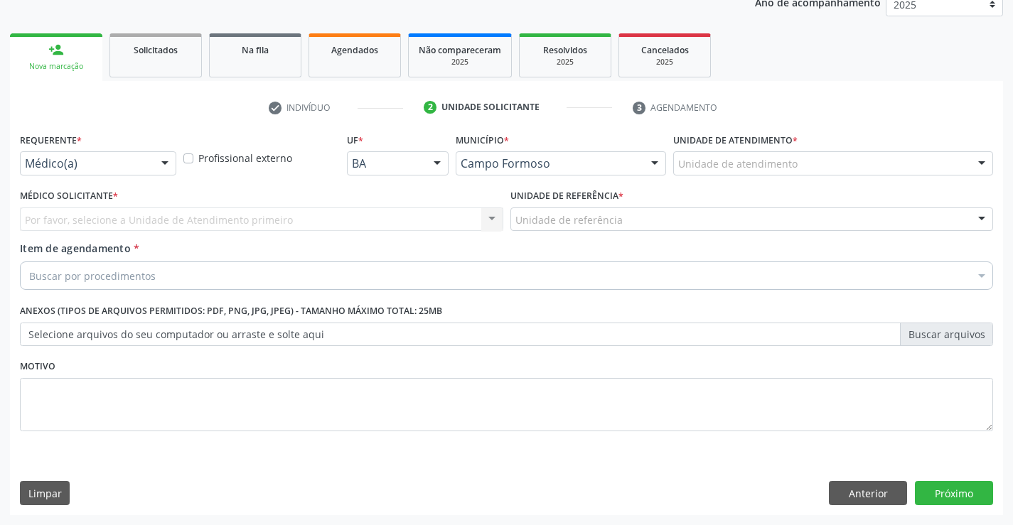
scroll to position [179, 0]
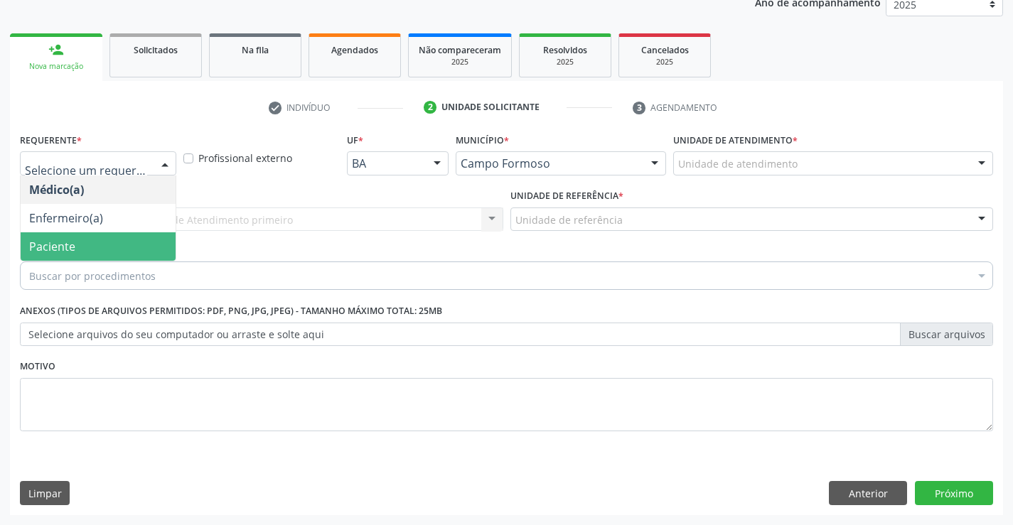
click at [92, 244] on span "Paciente" at bounding box center [98, 246] width 155 height 28
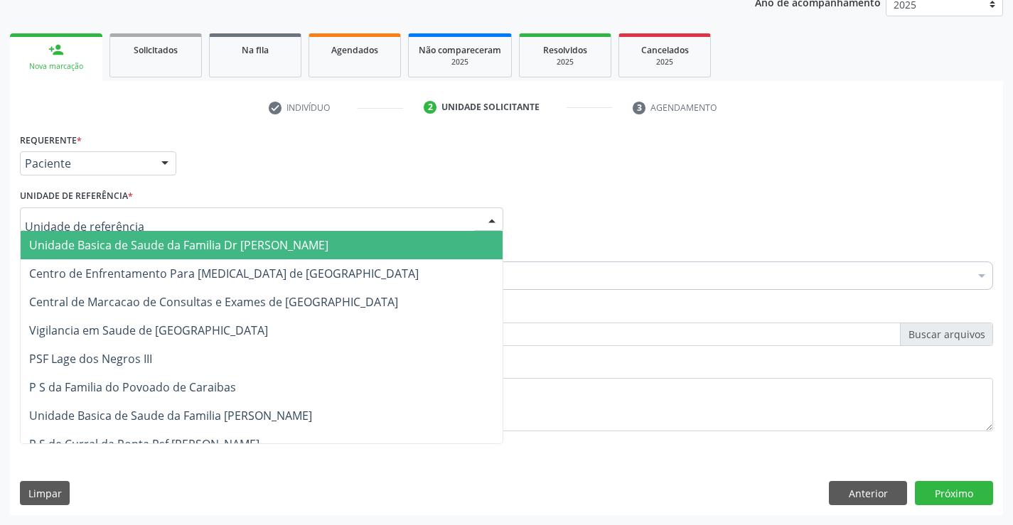
click at [231, 225] on div at bounding box center [261, 220] width 483 height 24
click at [202, 244] on span "Unidade Basica de Saude da Familia Dr [PERSON_NAME]" at bounding box center [178, 245] width 299 height 16
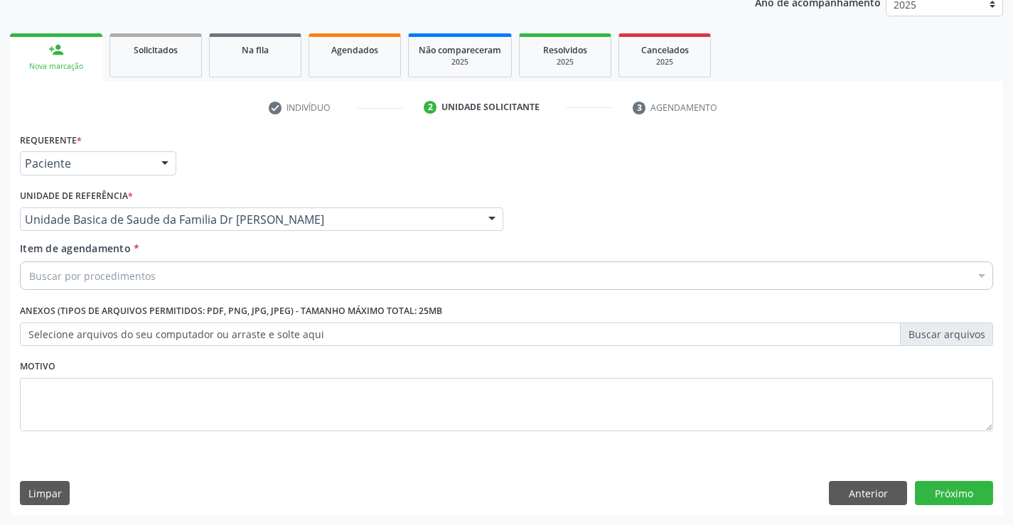
click at [179, 283] on div "Buscar por procedimentos" at bounding box center [506, 276] width 973 height 28
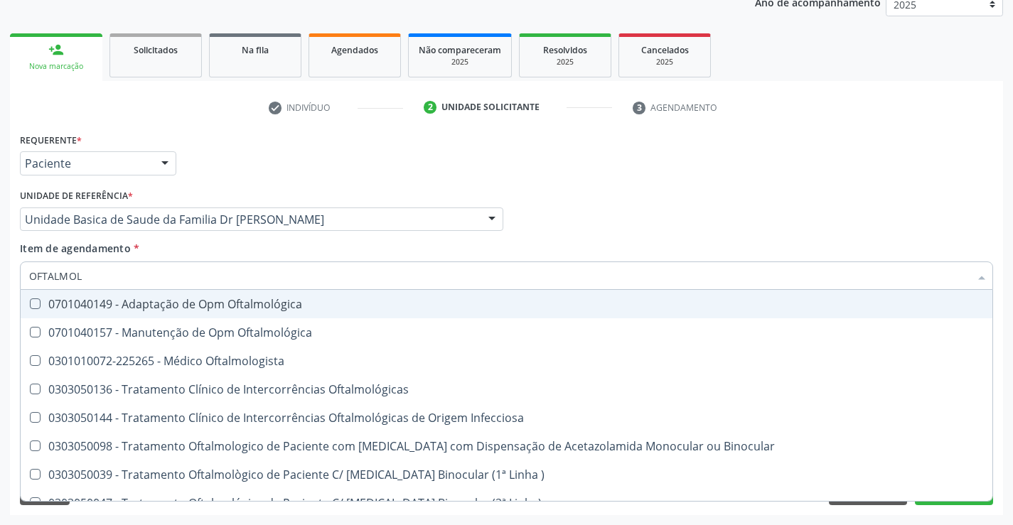
type input "OFTALMOLO"
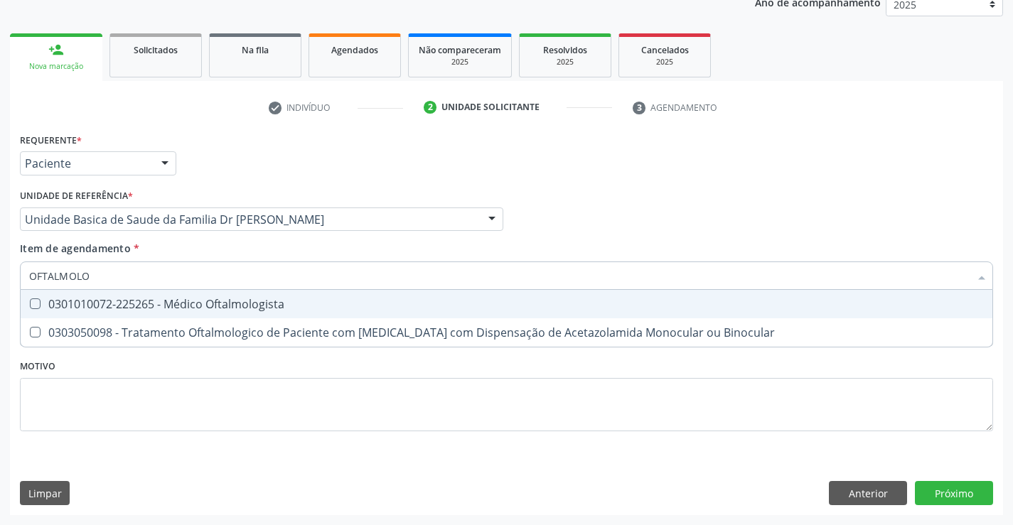
click at [196, 300] on div "0301010072-225265 - Médico Oftalmologista" at bounding box center [506, 304] width 954 height 11
checkbox Oftalmologista "true"
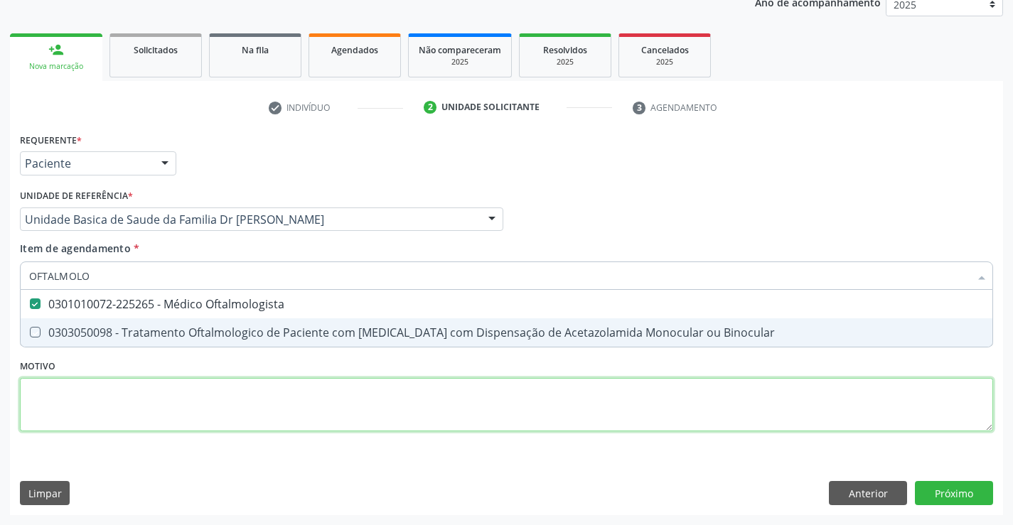
click at [428, 416] on div "Requerente * Paciente Médico(a) Enfermeiro(a) Paciente Nenhum resultado encontr…" at bounding box center [506, 290] width 973 height 322
checkbox Binocular "true"
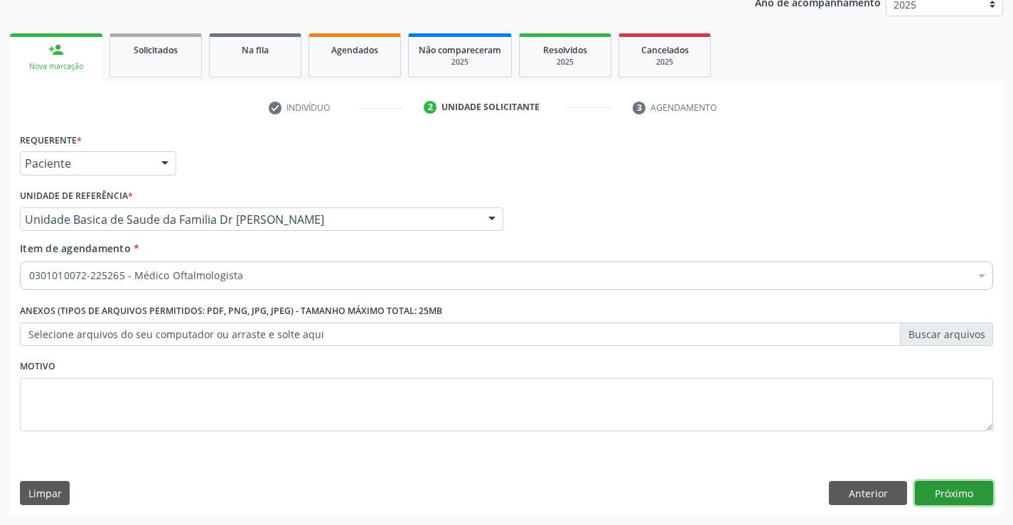
click at [941, 493] on button "Próximo" at bounding box center [954, 493] width 78 height 24
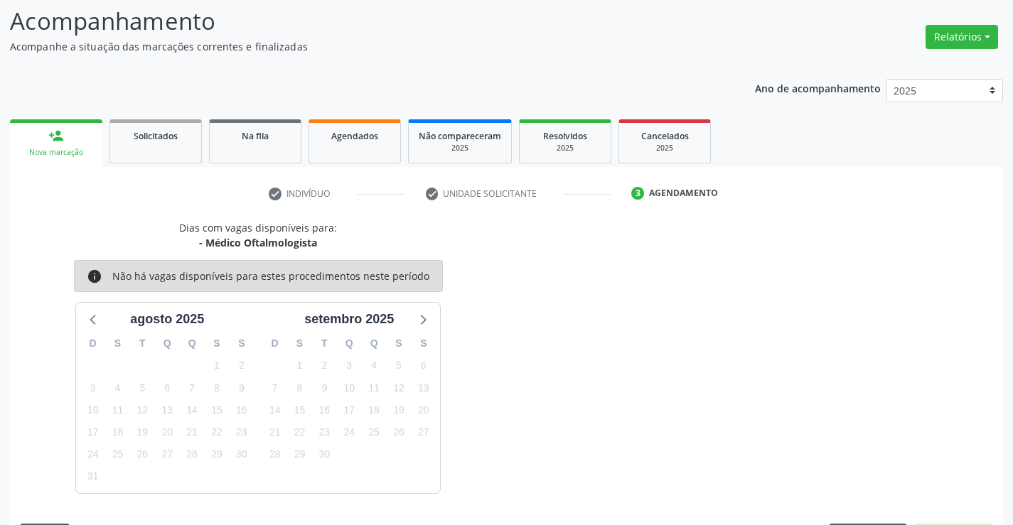
scroll to position [135, 0]
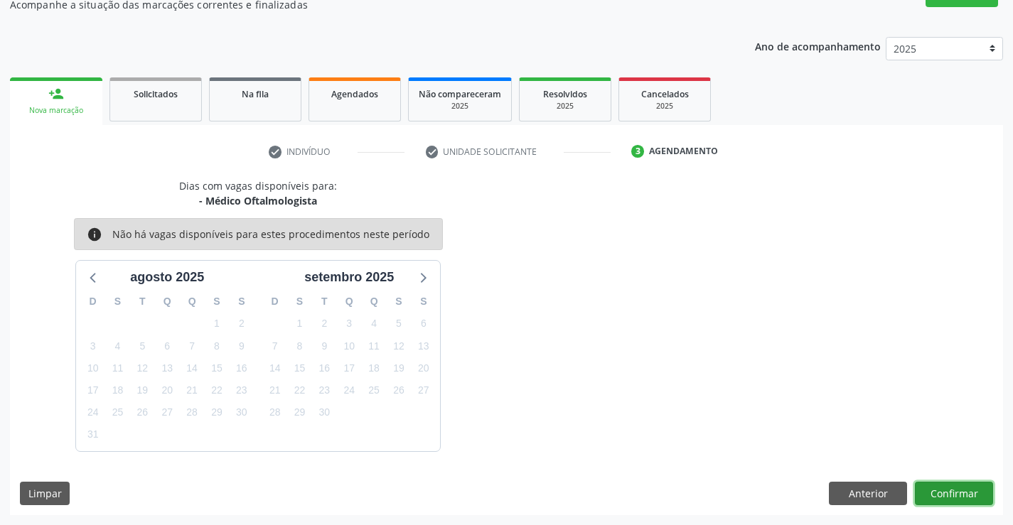
click at [941, 493] on button "Confirmar" at bounding box center [954, 494] width 78 height 24
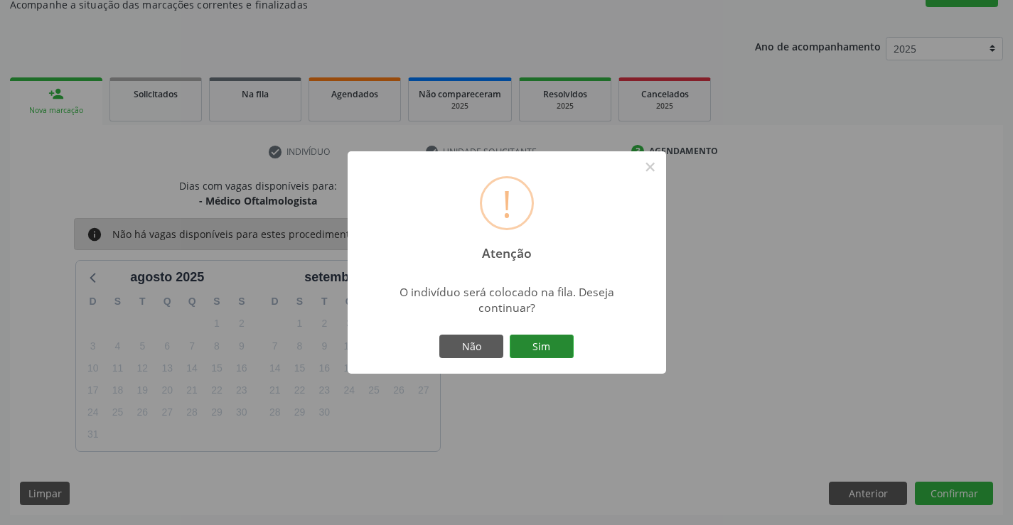
click at [533, 340] on button "Sim" at bounding box center [542, 347] width 64 height 24
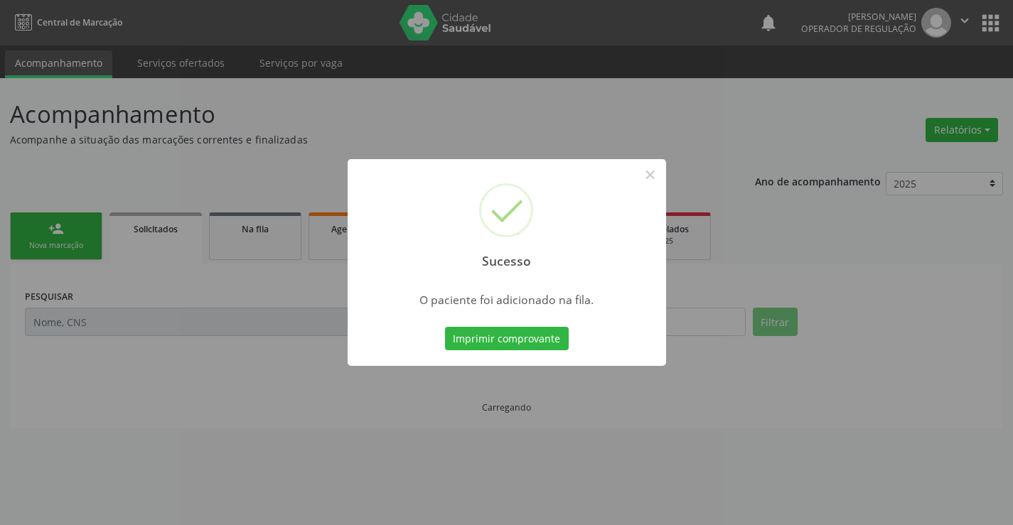
scroll to position [0, 0]
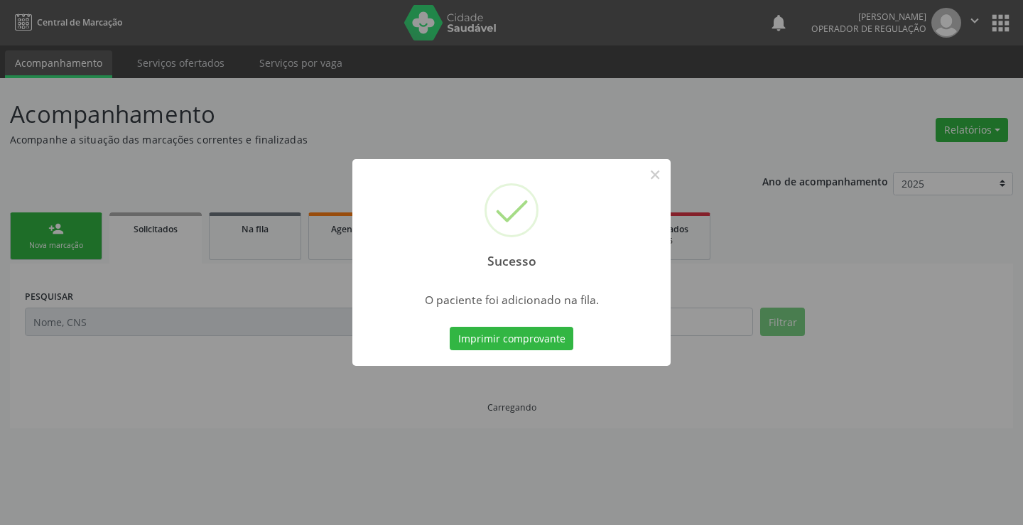
click at [533, 340] on button "Imprimir comprovante" at bounding box center [512, 339] width 124 height 24
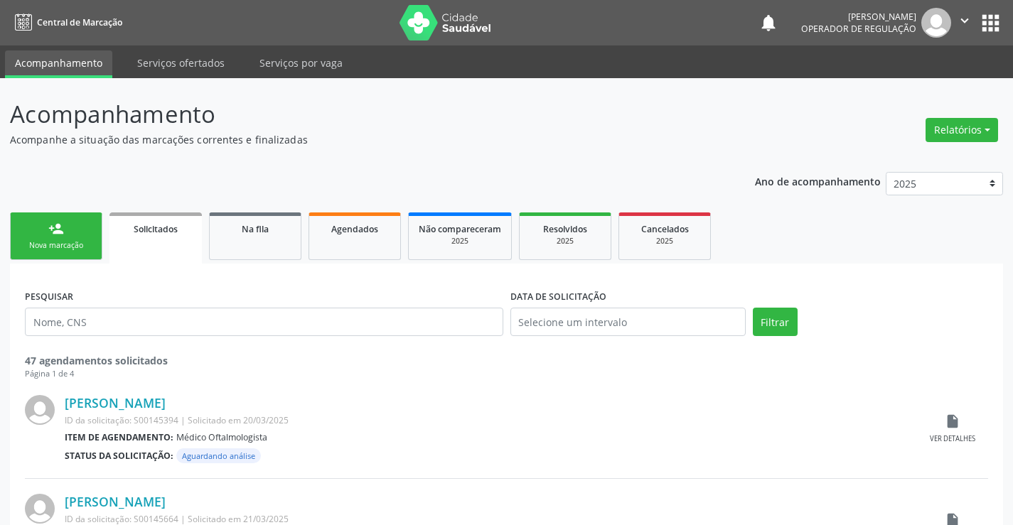
click at [48, 244] on div "Nova marcação" at bounding box center [56, 245] width 71 height 11
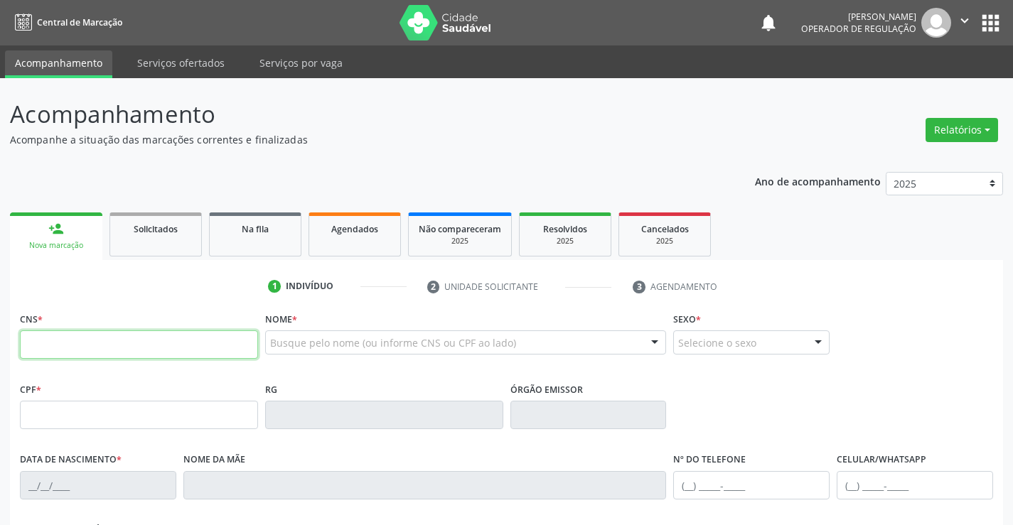
click at [109, 351] on input "text" at bounding box center [139, 344] width 238 height 28
type input "705 8054 7883 9637"
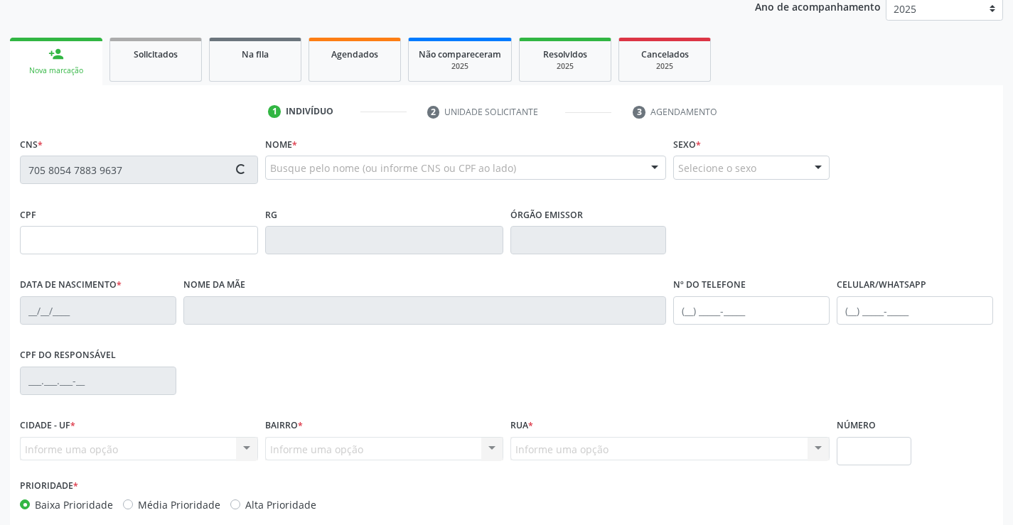
scroll to position [245, 0]
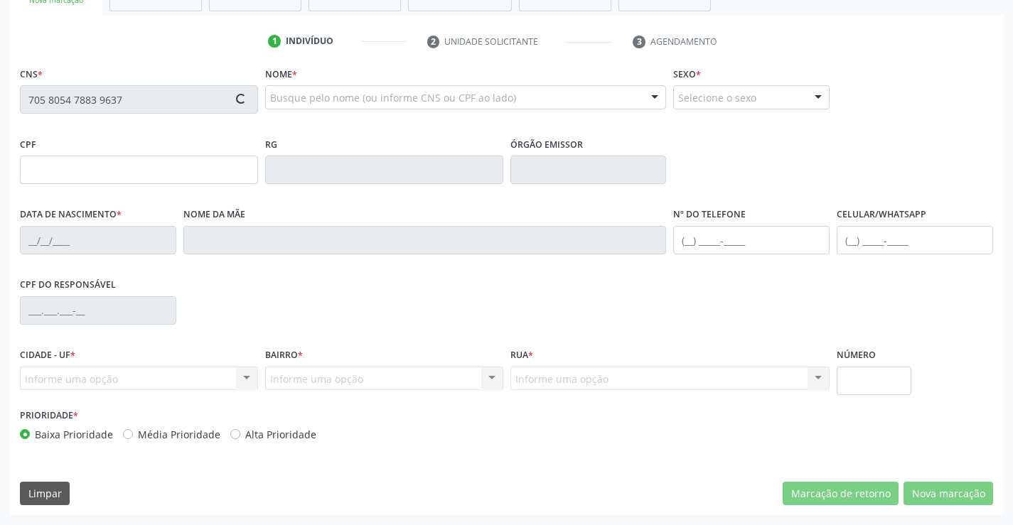
type input "11/07/2020"
type input "(74) 99914-9238"
type input "S/N"
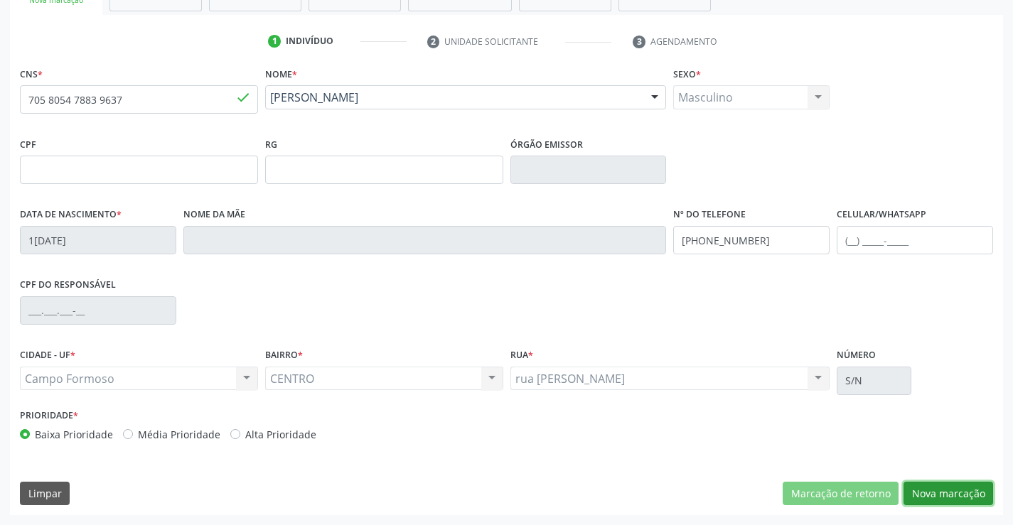
click at [945, 490] on button "Nova marcação" at bounding box center [948, 494] width 90 height 24
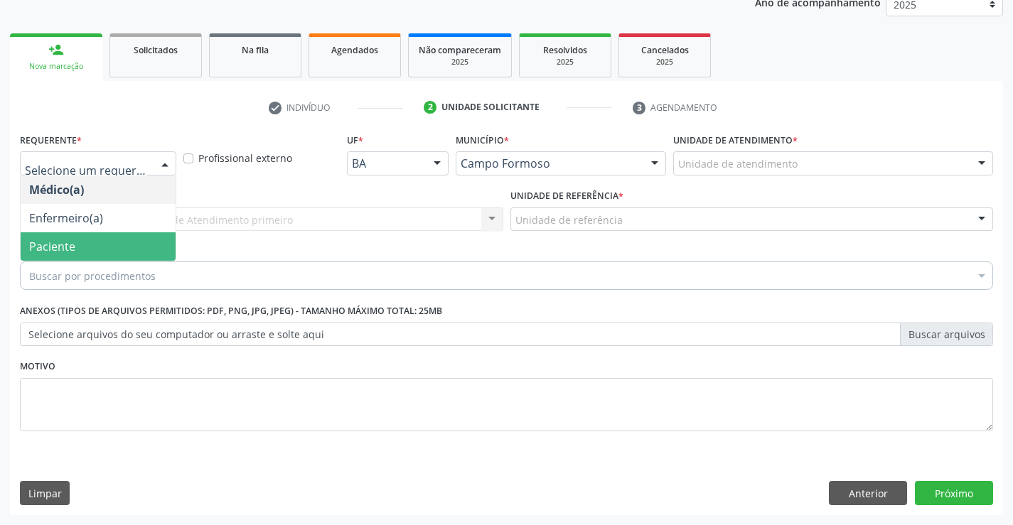
click at [88, 245] on span "Paciente" at bounding box center [98, 246] width 155 height 28
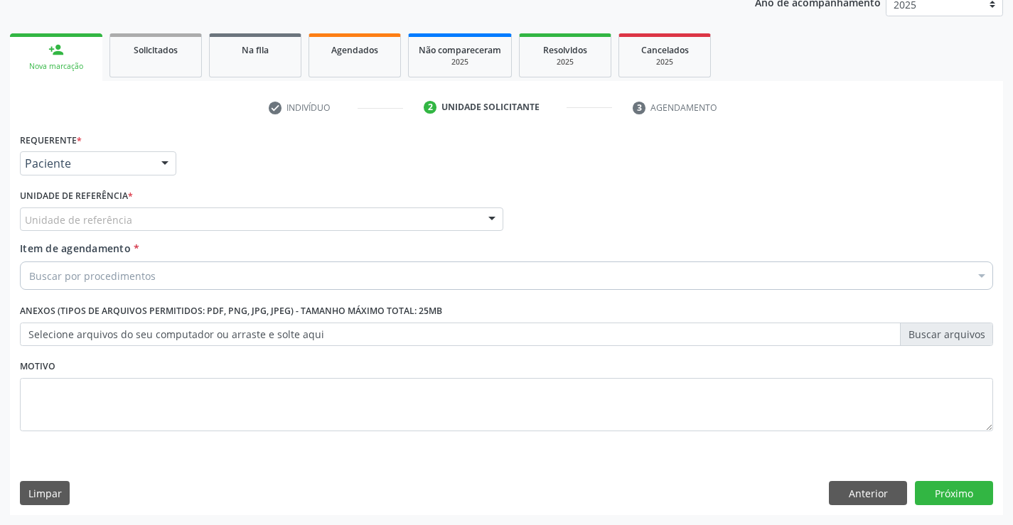
click at [244, 220] on div "Unidade de referência" at bounding box center [261, 220] width 483 height 24
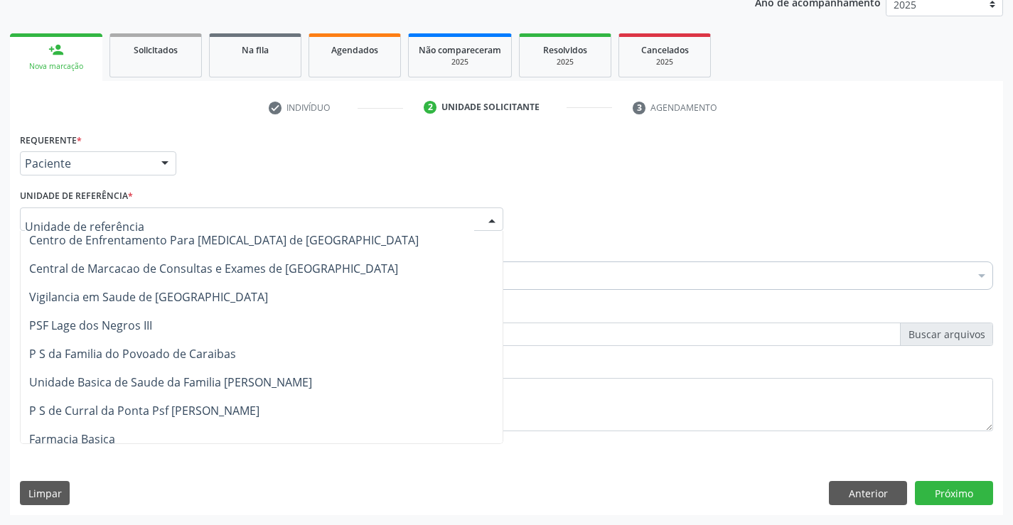
scroll to position [0, 0]
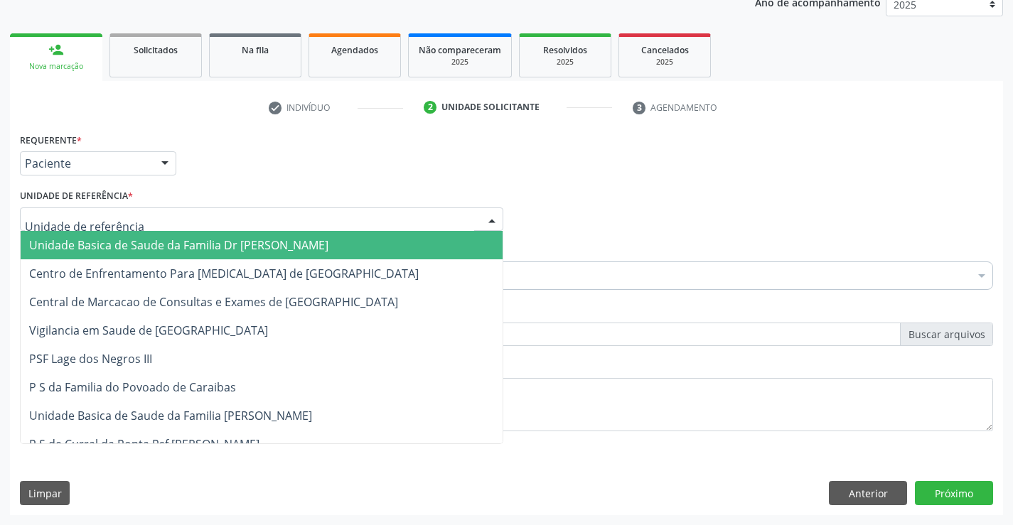
click at [170, 247] on span "Unidade Basica de Saude da Familia Dr [PERSON_NAME]" at bounding box center [178, 245] width 299 height 16
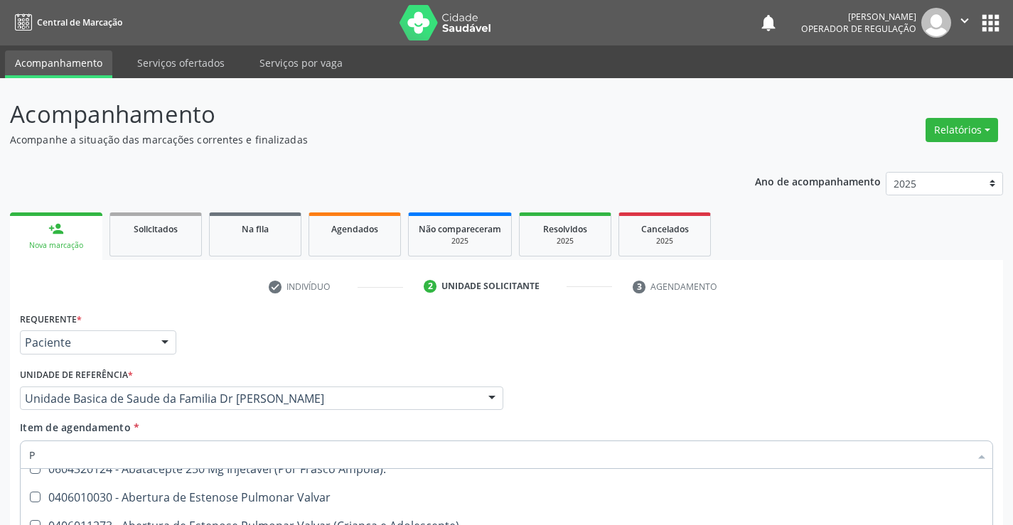
scroll to position [12, 0]
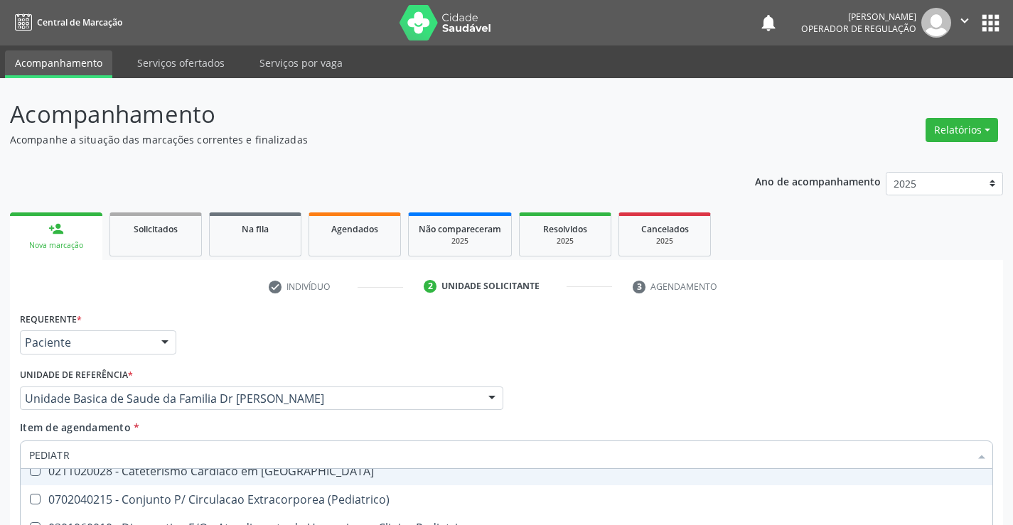
type input "PEDIATRA"
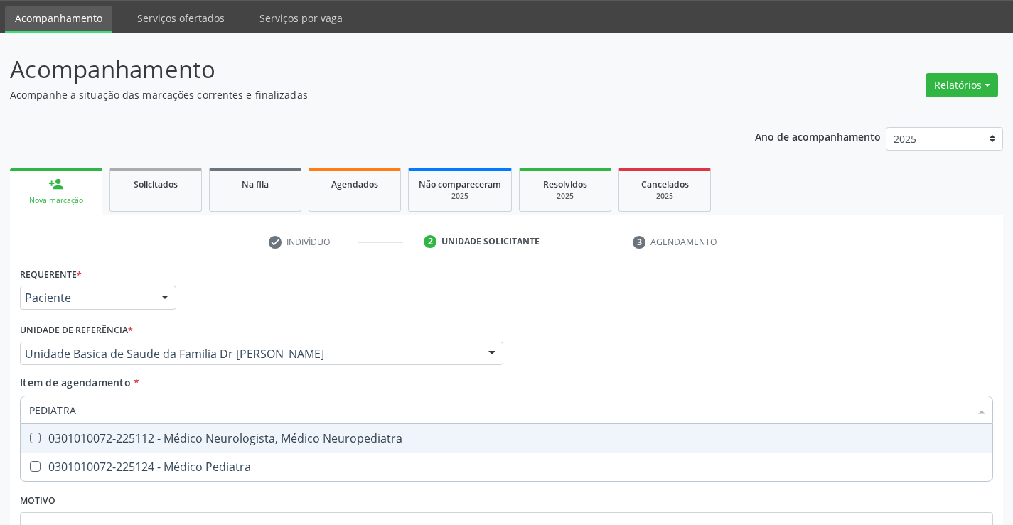
scroll to position [179, 0]
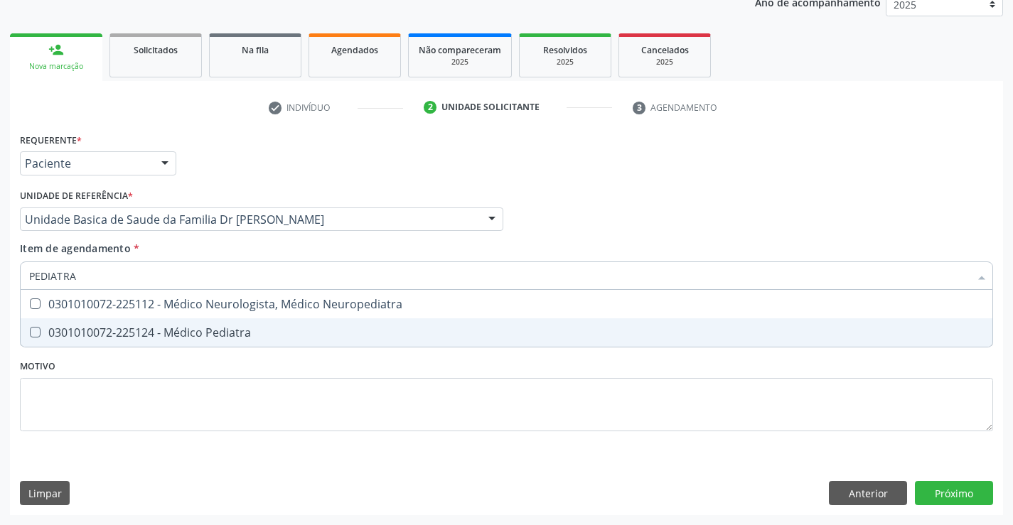
click at [189, 336] on div "0301010072-225124 - Médico Pediatra" at bounding box center [506, 332] width 954 height 11
checkbox Pediatra "true"
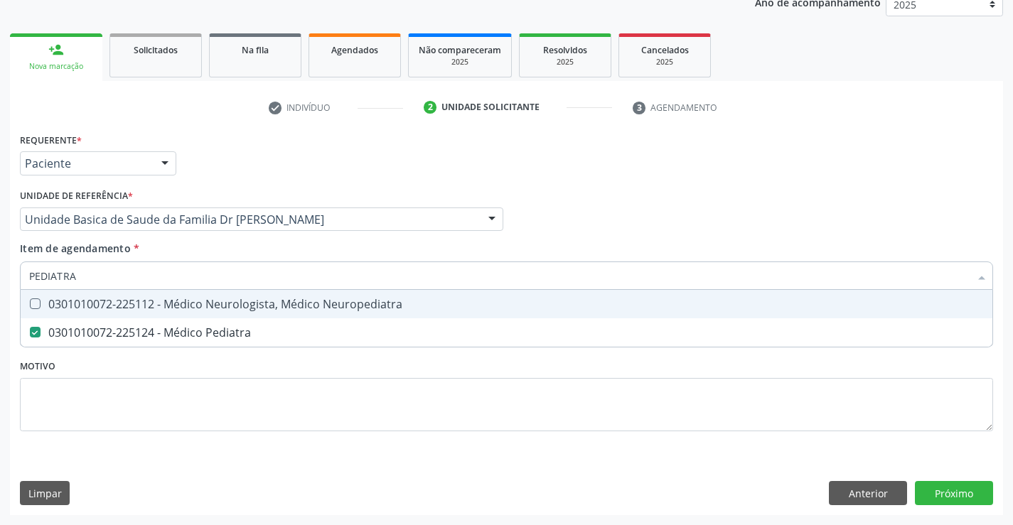
click at [311, 245] on div "Item de agendamento * PEDIATRA Desfazer seleção 0301010072-225112 - Médico Neur…" at bounding box center [506, 263] width 973 height 45
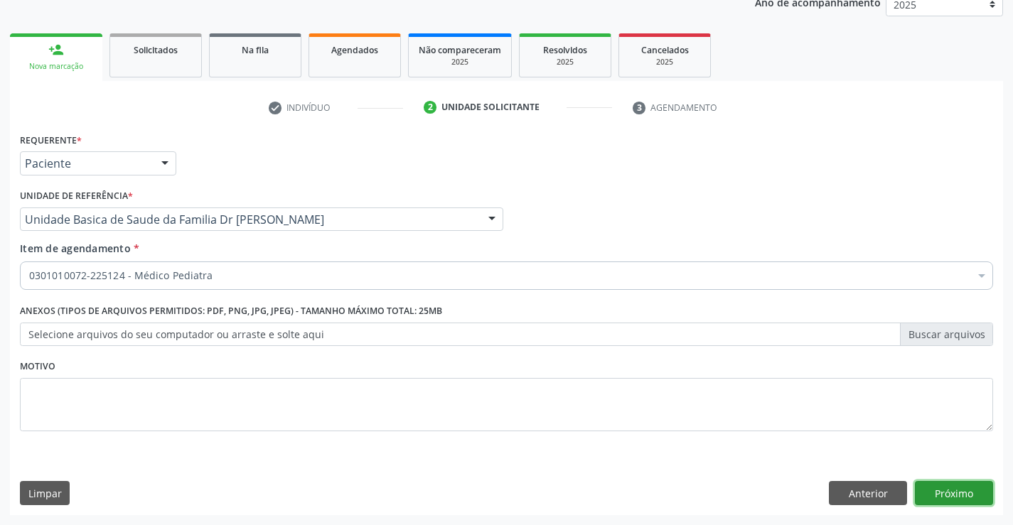
click at [957, 483] on button "Próximo" at bounding box center [954, 493] width 78 height 24
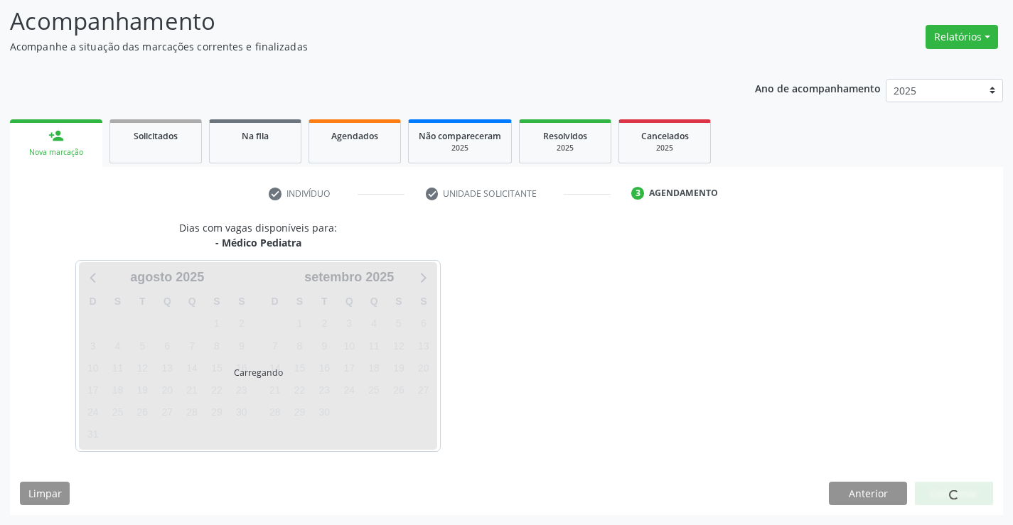
scroll to position [93, 0]
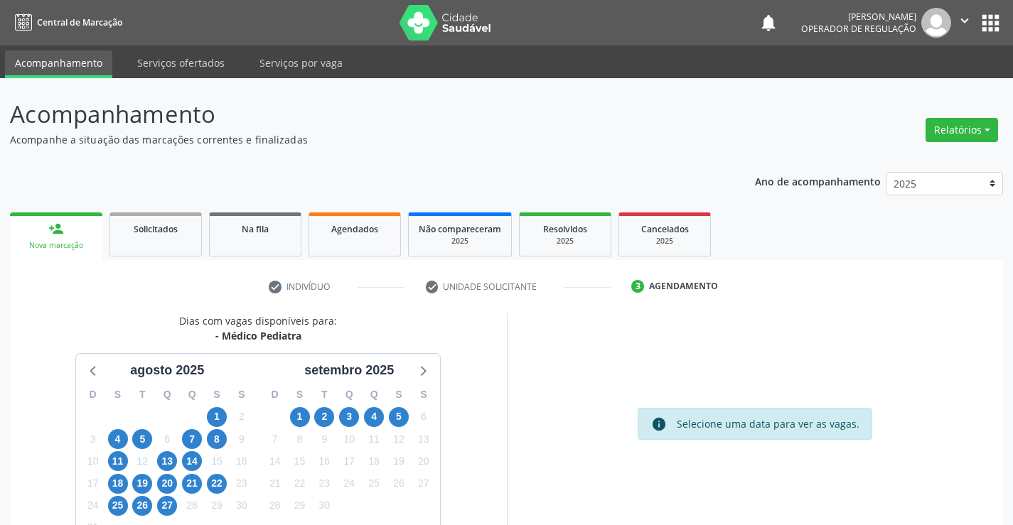
scroll to position [93, 0]
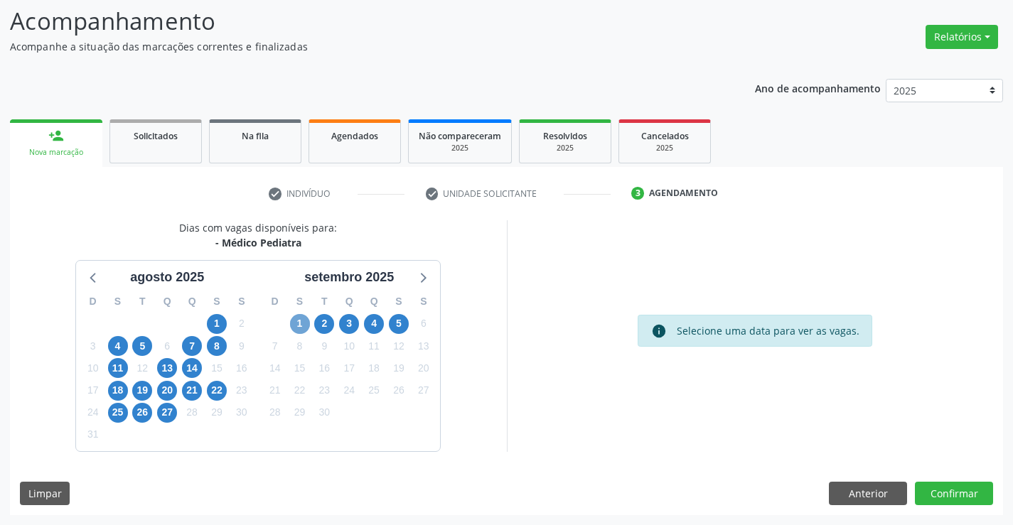
click at [297, 326] on span "1" at bounding box center [300, 324] width 20 height 20
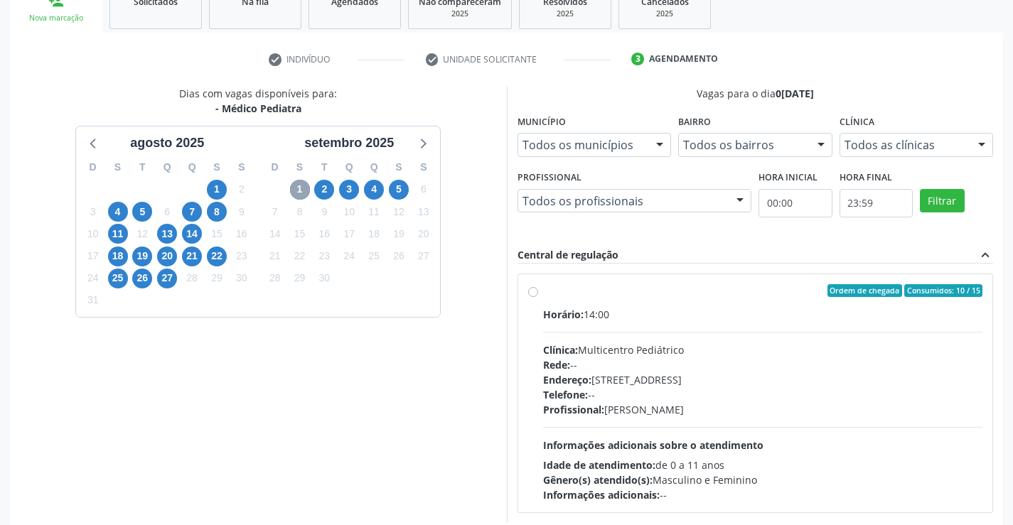
scroll to position [299, 0]
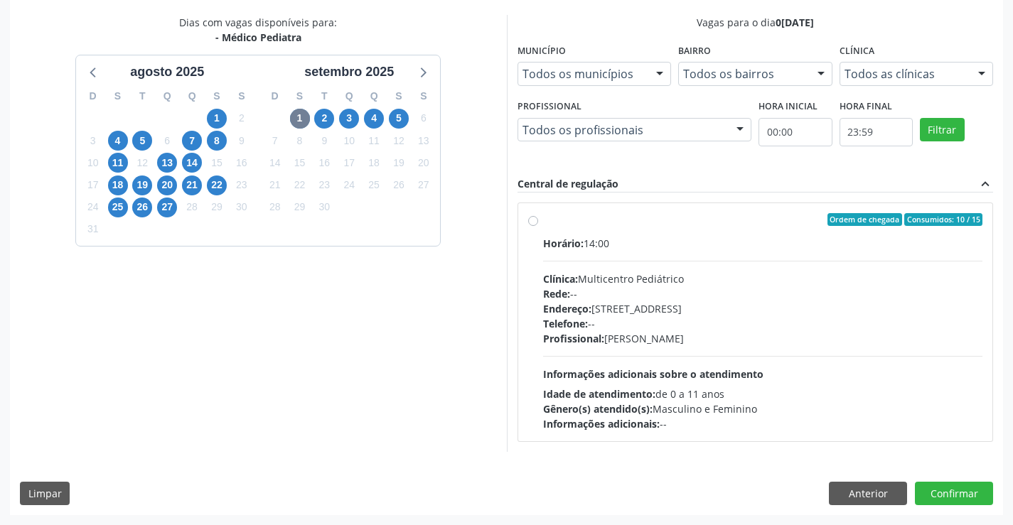
click at [603, 258] on div "Horário: 14:00 Clínica: Multicentro Pediátrico Rede: -- Endereço: Antigo Casa G…" at bounding box center [763, 333] width 440 height 195
click at [538, 226] on input "Ordem de chegada Consumidos: 10 / 15 Horário: 14:00 Clínica: Multicentro Pediát…" at bounding box center [533, 219] width 10 height 13
radio input "true"
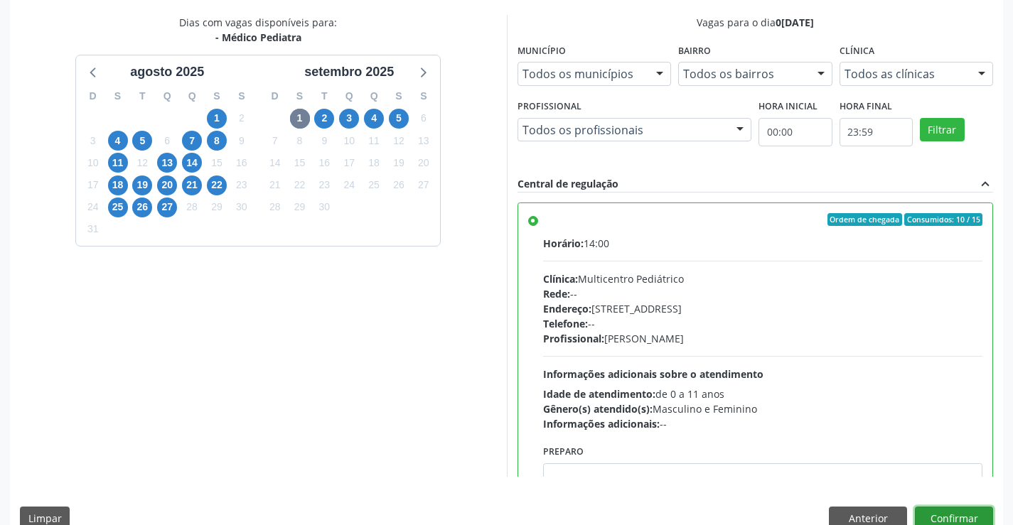
click at [946, 510] on button "Confirmar" at bounding box center [954, 519] width 78 height 24
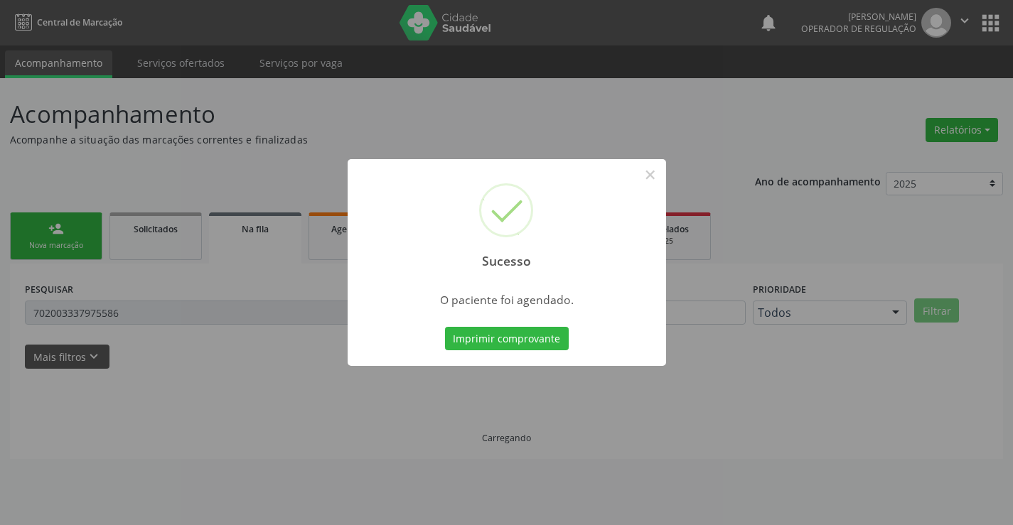
scroll to position [0, 0]
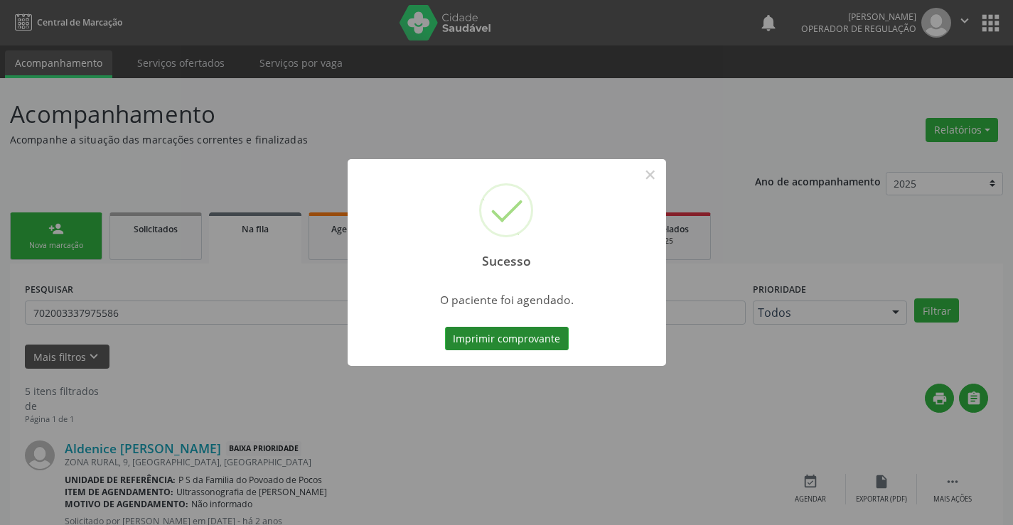
click at [537, 333] on button "Imprimir comprovante" at bounding box center [507, 339] width 124 height 24
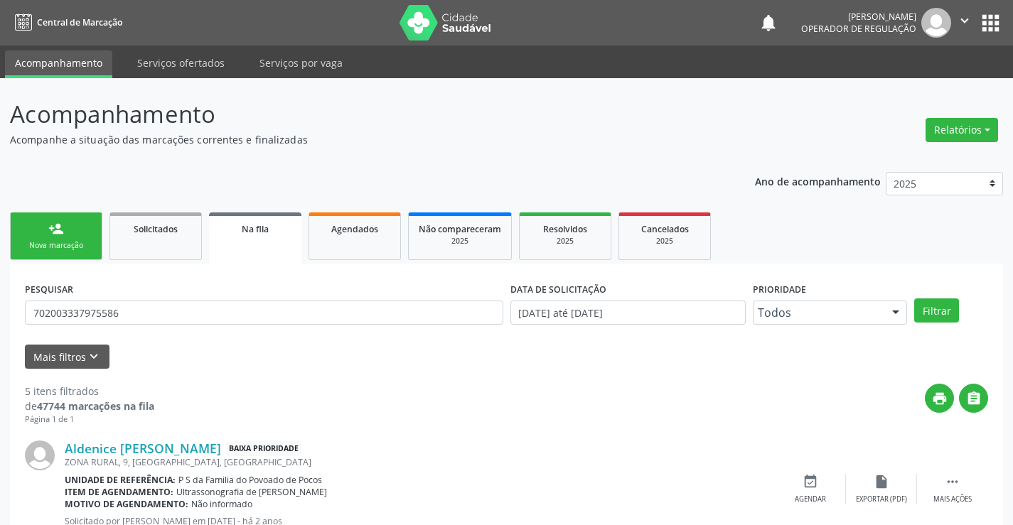
click at [68, 236] on link "person_add Nova marcação" at bounding box center [56, 237] width 92 height 48
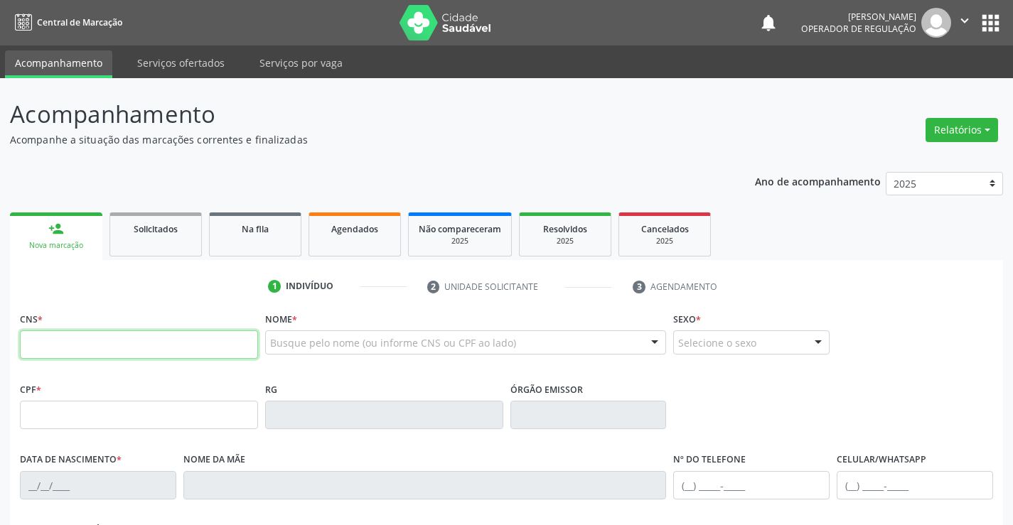
drag, startPoint x: 96, startPoint y: 350, endPoint x: 112, endPoint y: 338, distance: 19.9
click at [99, 347] on input "text" at bounding box center [139, 344] width 238 height 28
click at [55, 342] on input "text" at bounding box center [139, 344] width 238 height 28
click at [50, 342] on input "text" at bounding box center [139, 344] width 238 height 28
type input "704 3035 2517 9396"
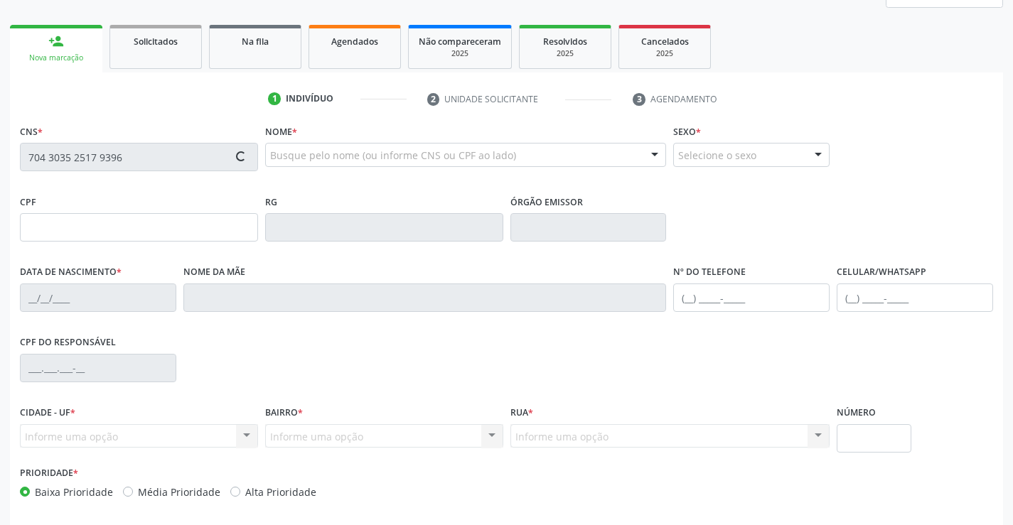
type input "15/08/1983"
type input "S/N"
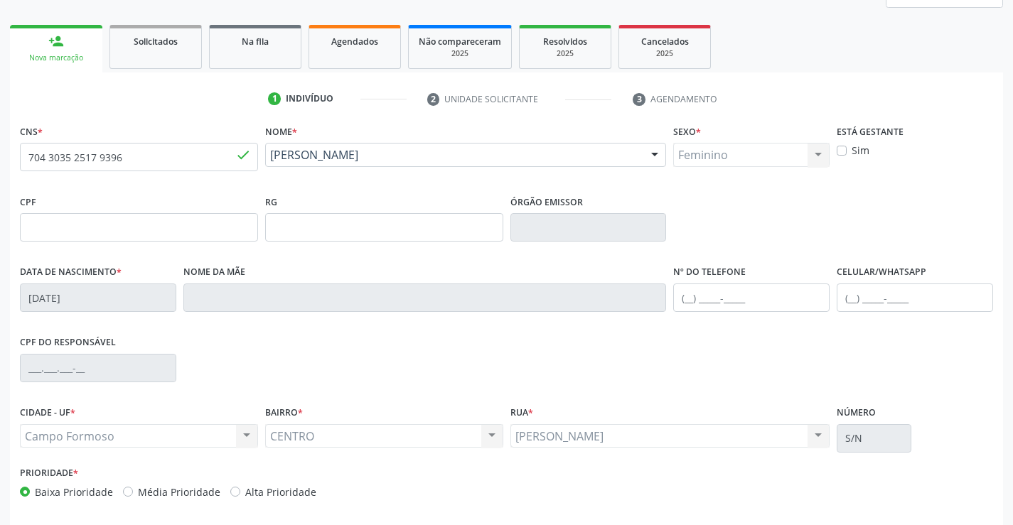
scroll to position [245, 0]
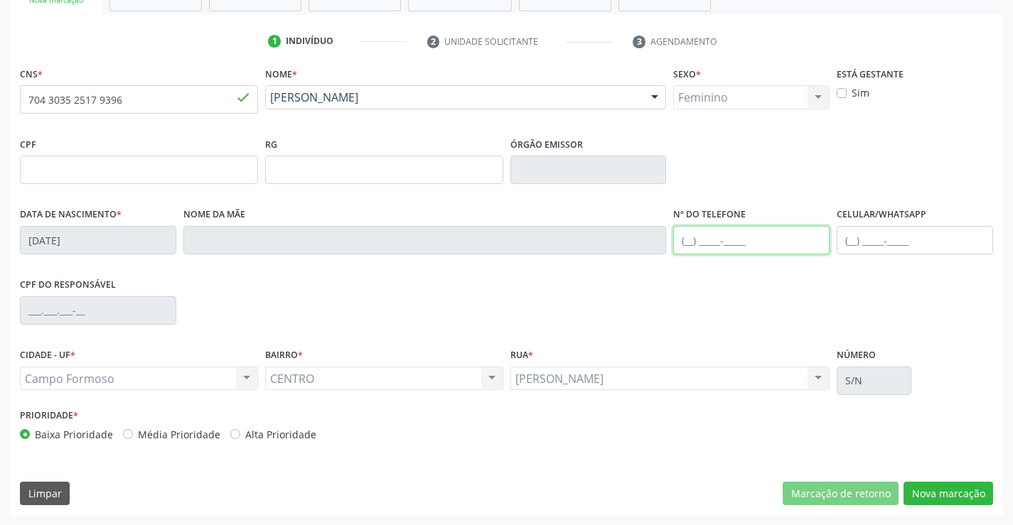
click at [728, 240] on input "text" at bounding box center [751, 240] width 156 height 28
type input "(74) 98119-5766"
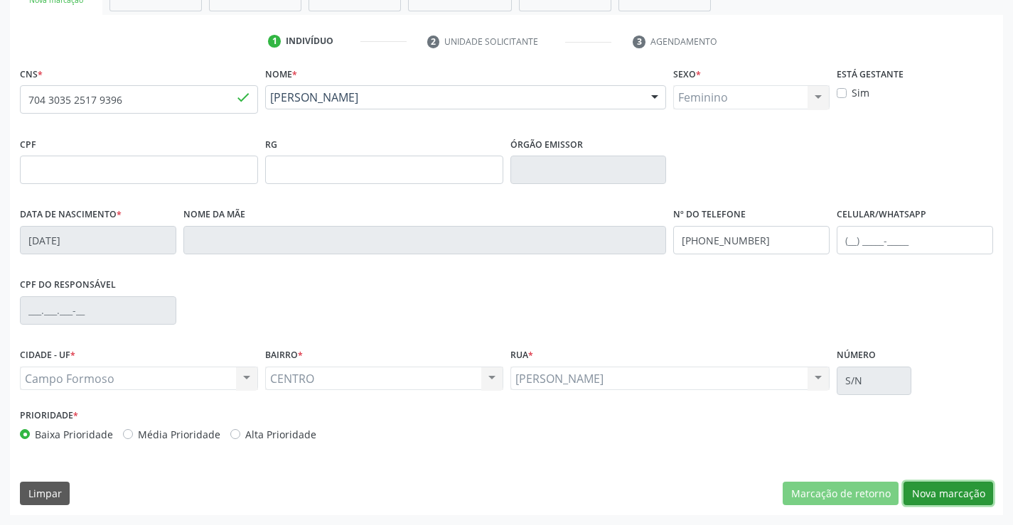
click at [950, 492] on button "Nova marcação" at bounding box center [948, 494] width 90 height 24
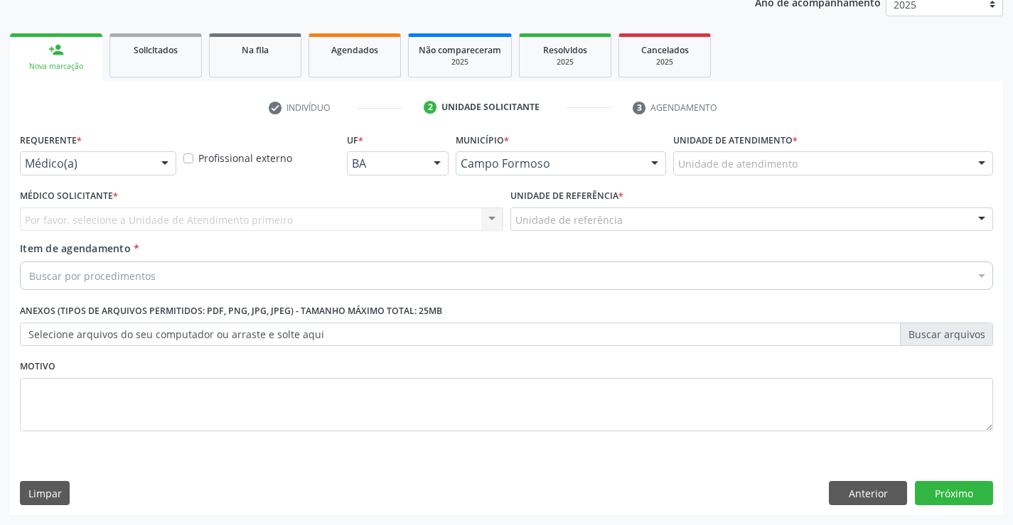
scroll to position [179, 0]
click at [120, 171] on div "Médico(a)" at bounding box center [98, 163] width 156 height 24
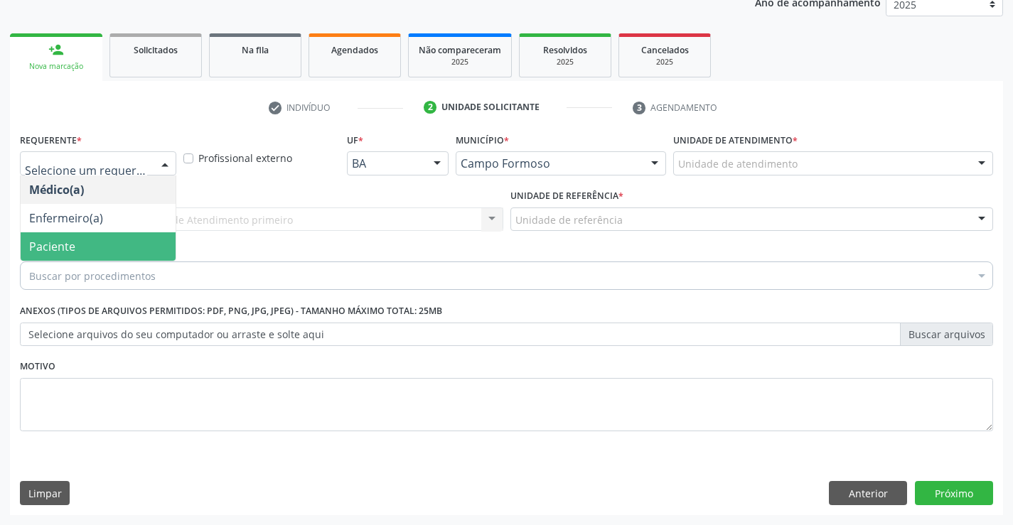
click at [75, 238] on span "Paciente" at bounding box center [98, 246] width 155 height 28
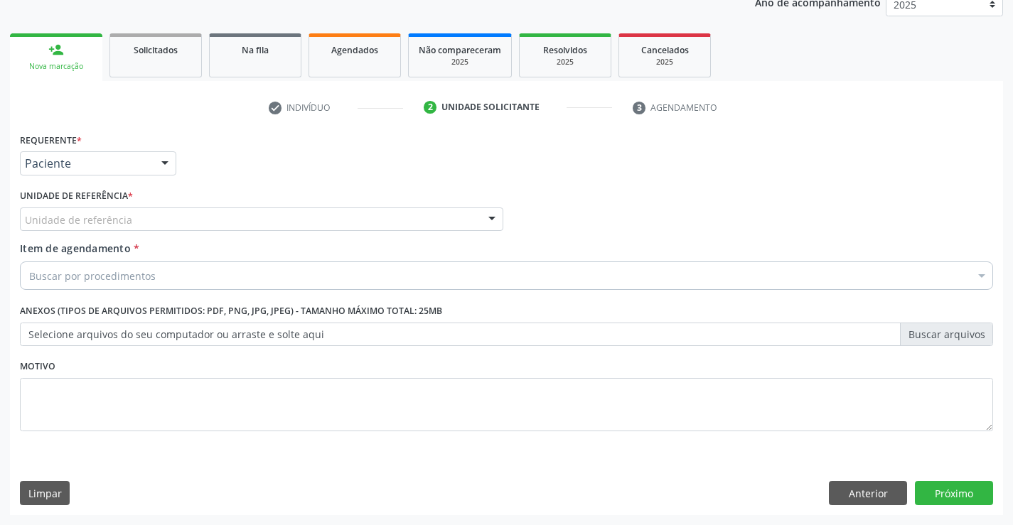
click at [194, 222] on div "Unidade de referência" at bounding box center [261, 220] width 483 height 24
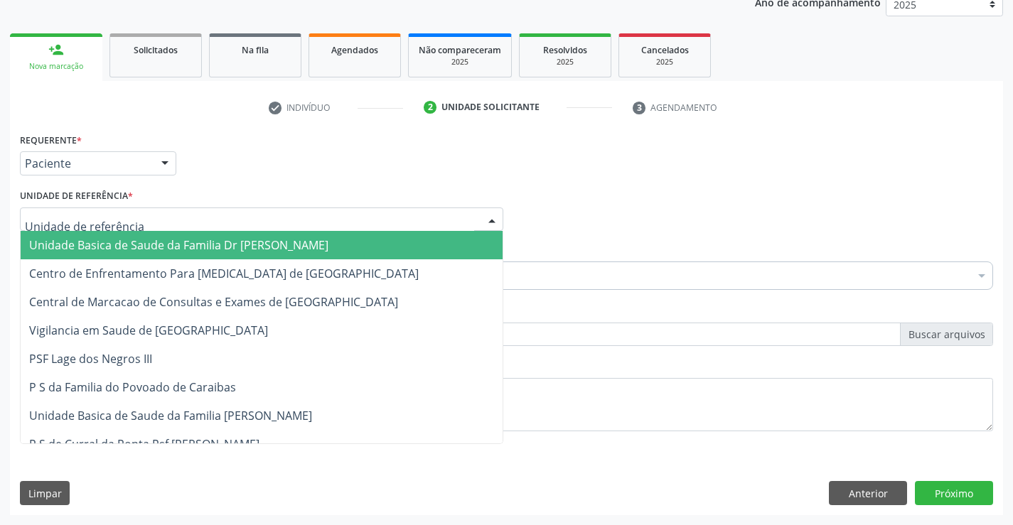
click at [160, 247] on span "Unidade Basica de Saude da Familia Dr [PERSON_NAME]" at bounding box center [178, 245] width 299 height 16
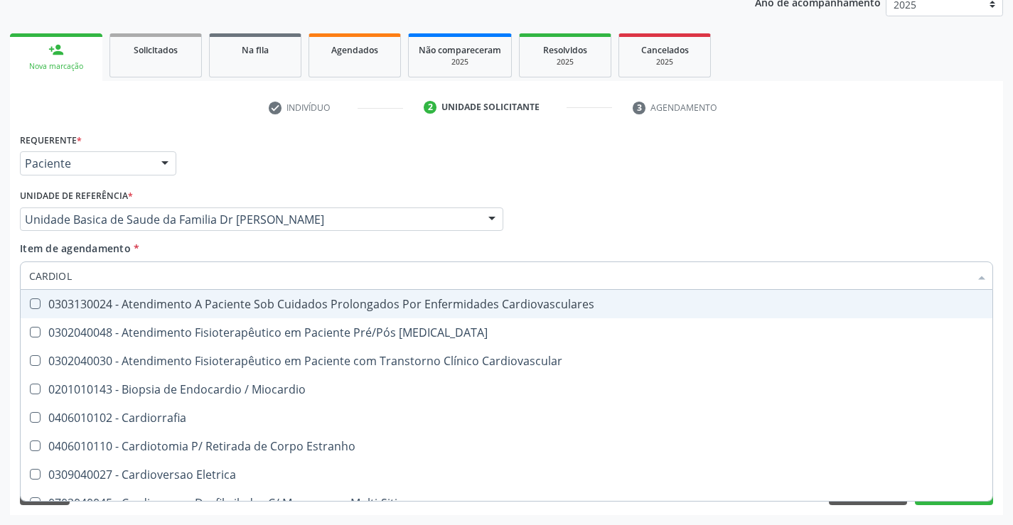
type input "CARDIOLO"
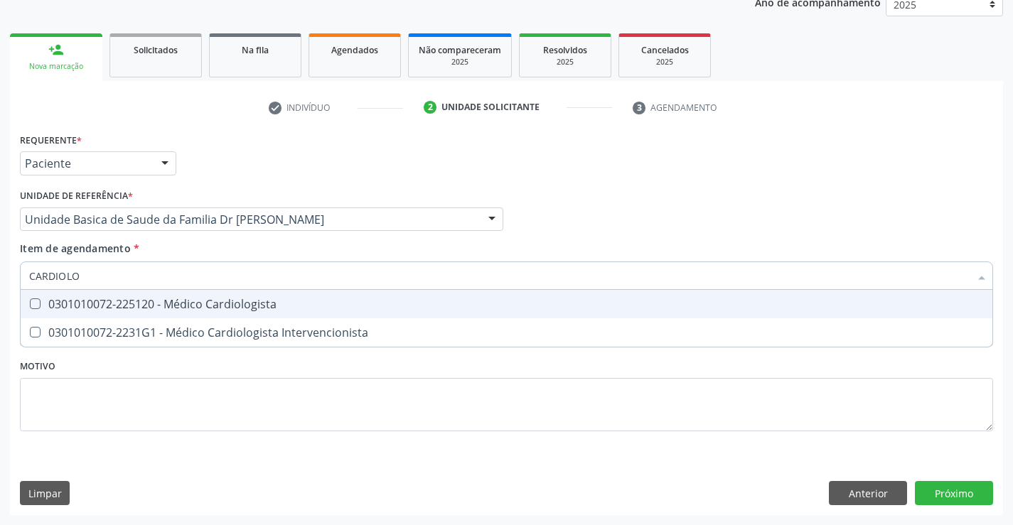
drag, startPoint x: 208, startPoint y: 300, endPoint x: 679, endPoint y: 488, distance: 507.2
click at [210, 301] on div "0301010072-225120 - Médico Cardiologista" at bounding box center [506, 304] width 954 height 11
checkbox Cardiologista "true"
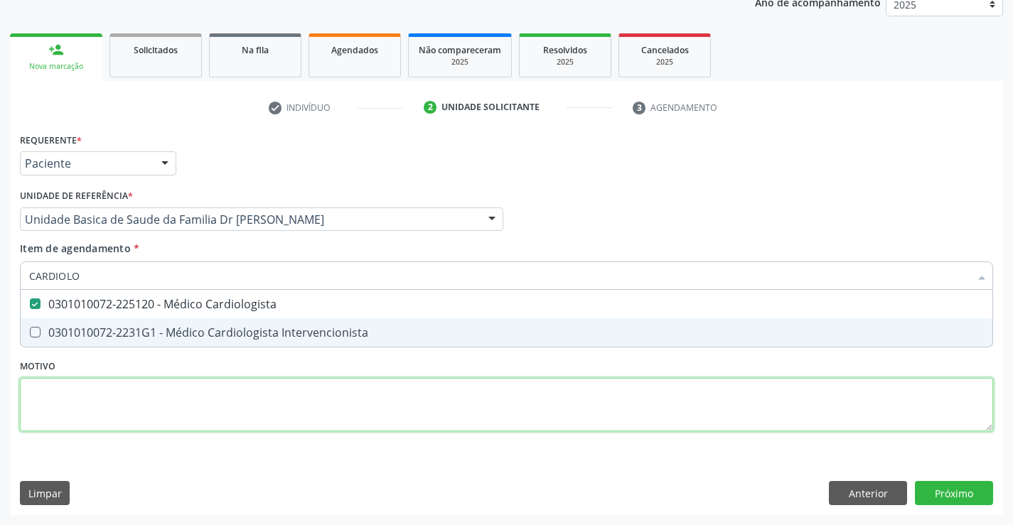
click at [876, 410] on div "Requerente * Paciente Médico(a) Enfermeiro(a) Paciente Nenhum resultado encontr…" at bounding box center [506, 290] width 973 height 322
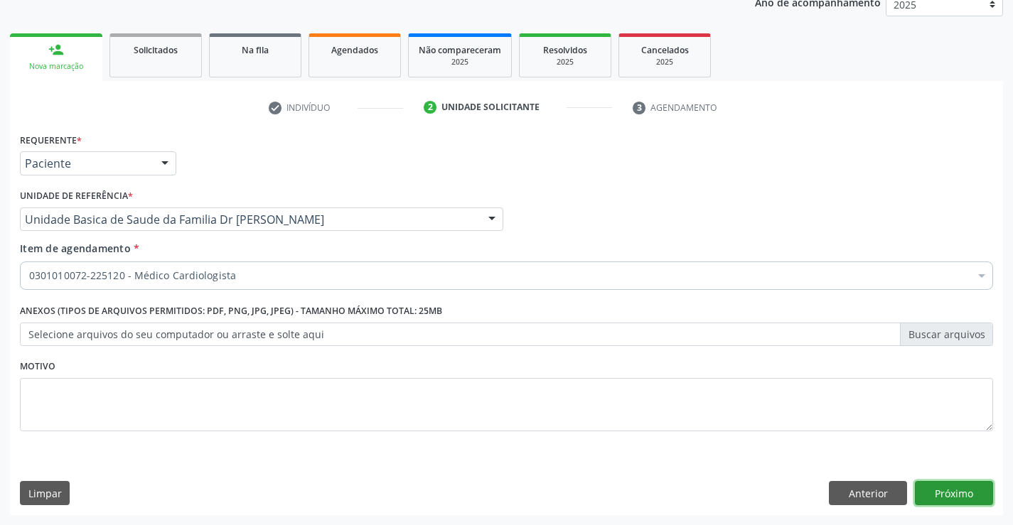
click at [955, 490] on button "Próximo" at bounding box center [954, 493] width 78 height 24
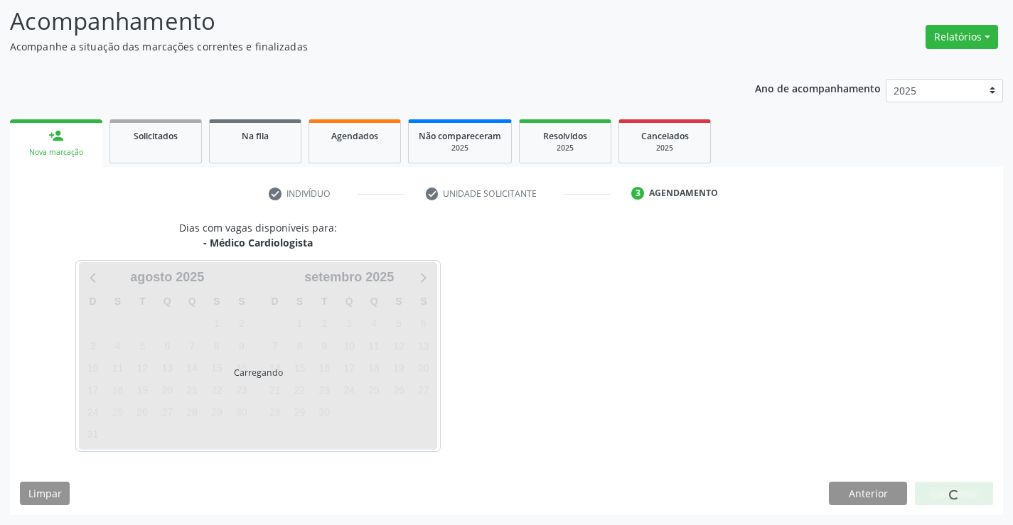
scroll to position [93, 0]
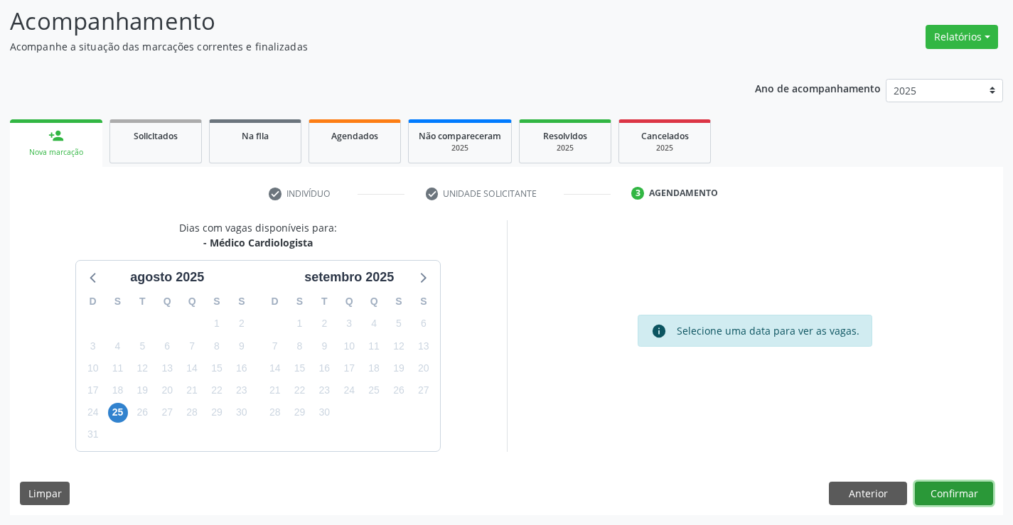
click at [953, 495] on button "Confirmar" at bounding box center [954, 494] width 78 height 24
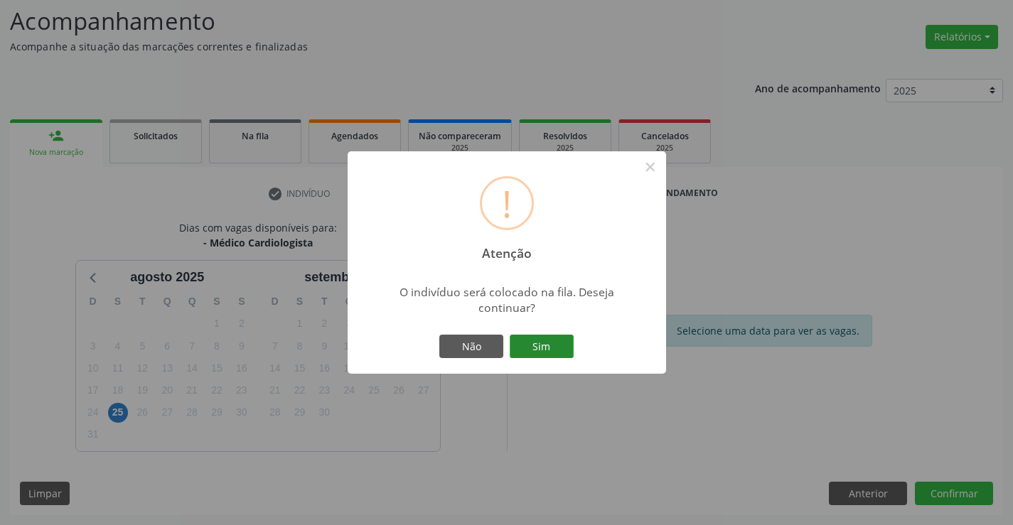
click at [558, 348] on button "Sim" at bounding box center [542, 347] width 64 height 24
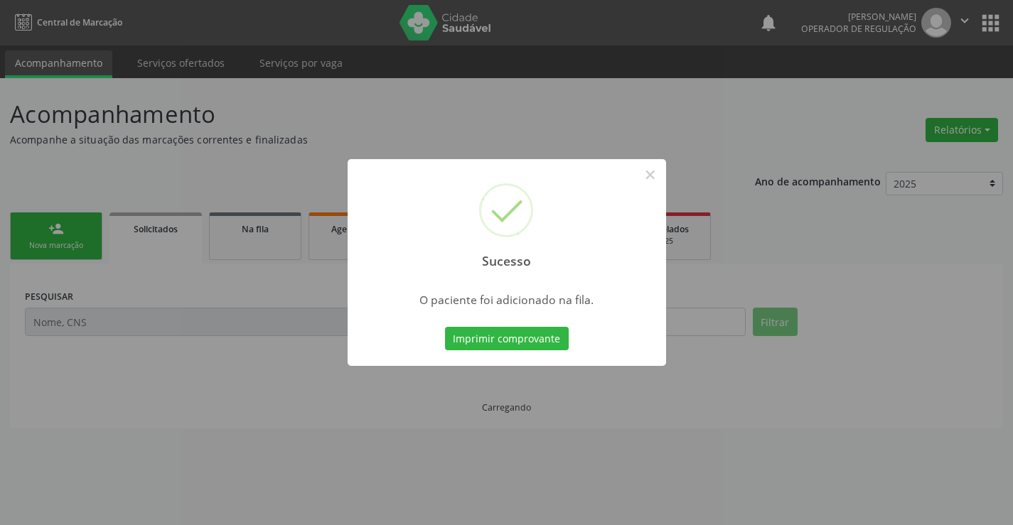
scroll to position [0, 0]
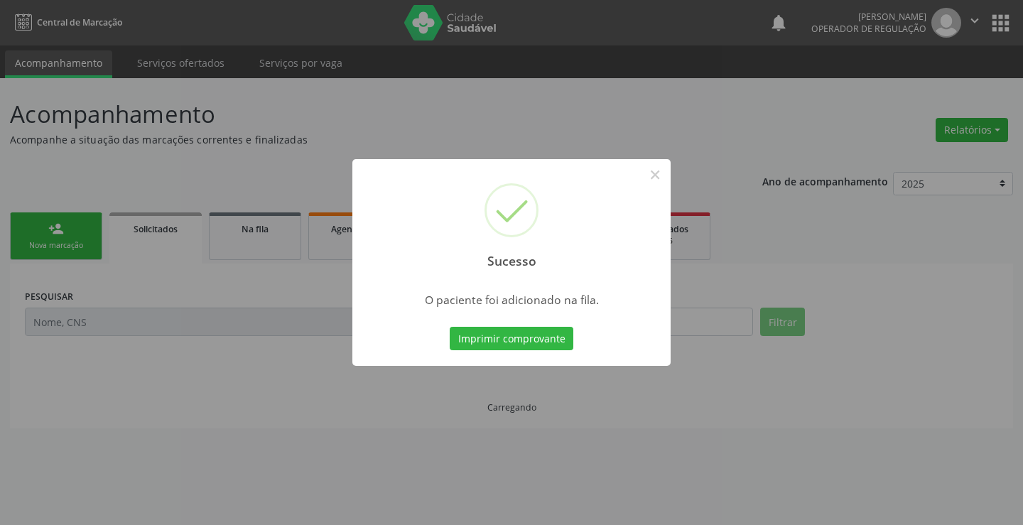
click at [527, 351] on div "Imprimir comprovante Cancel" at bounding box center [512, 339] width 130 height 30
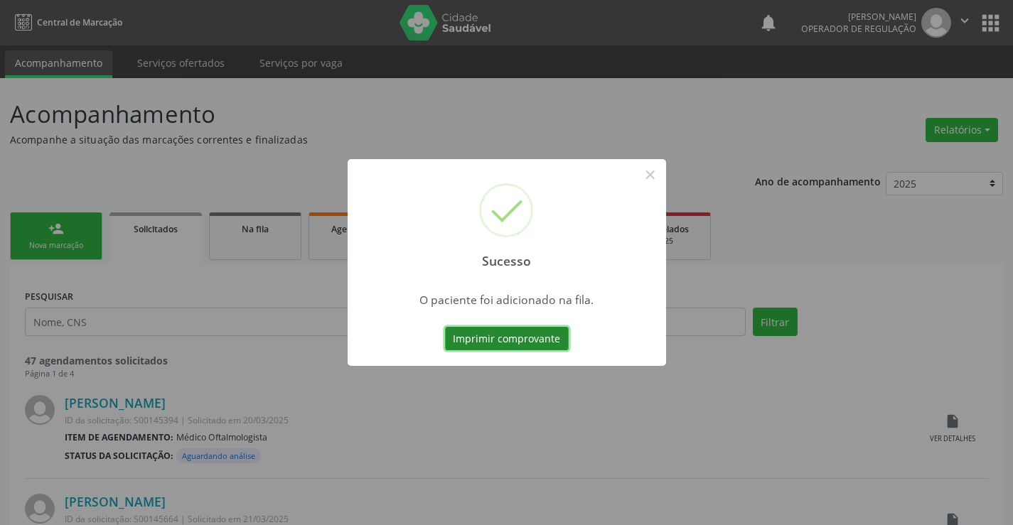
click at [523, 338] on button "Imprimir comprovante" at bounding box center [507, 339] width 124 height 24
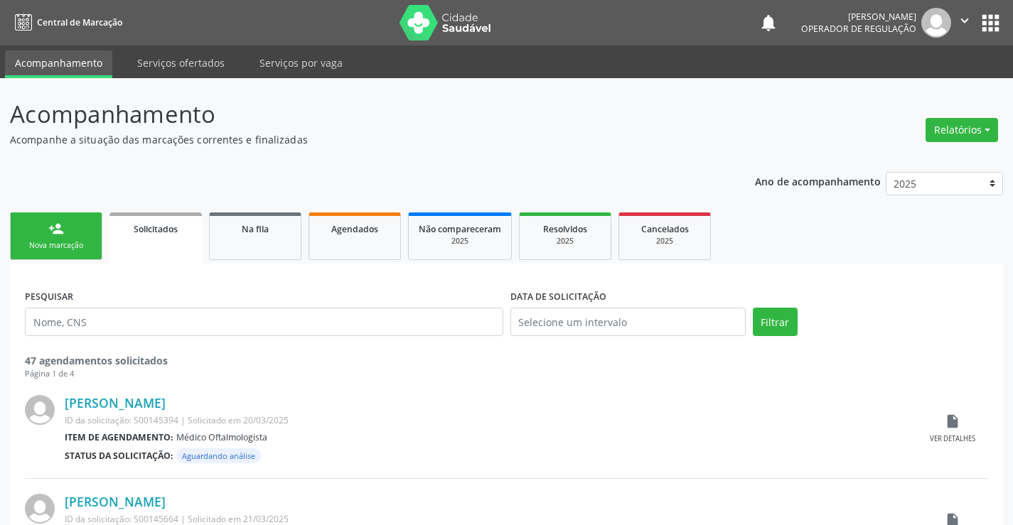
click at [69, 245] on div "Nova marcação" at bounding box center [56, 245] width 71 height 11
click at [69, 242] on div "Nova marcação" at bounding box center [56, 245] width 71 height 11
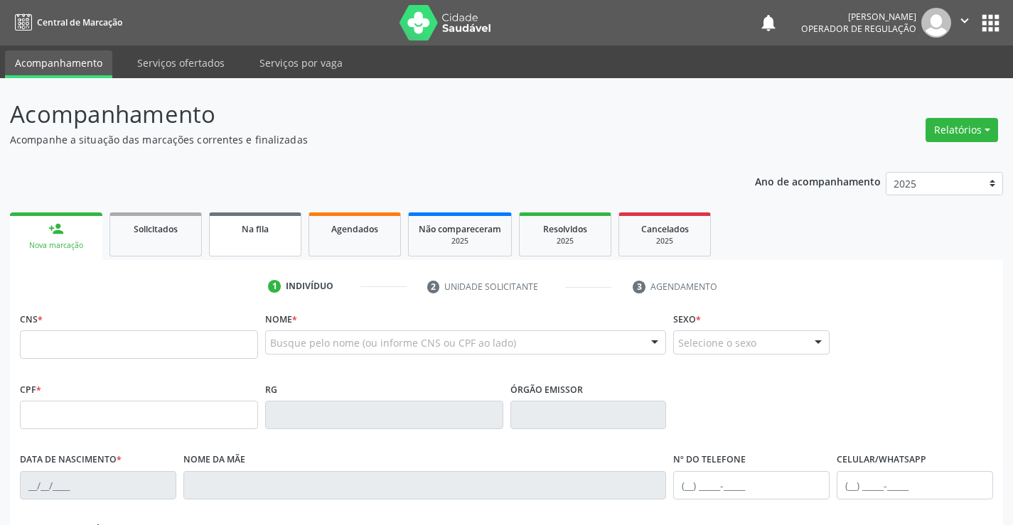
click at [274, 241] on link "Na fila" at bounding box center [255, 235] width 92 height 44
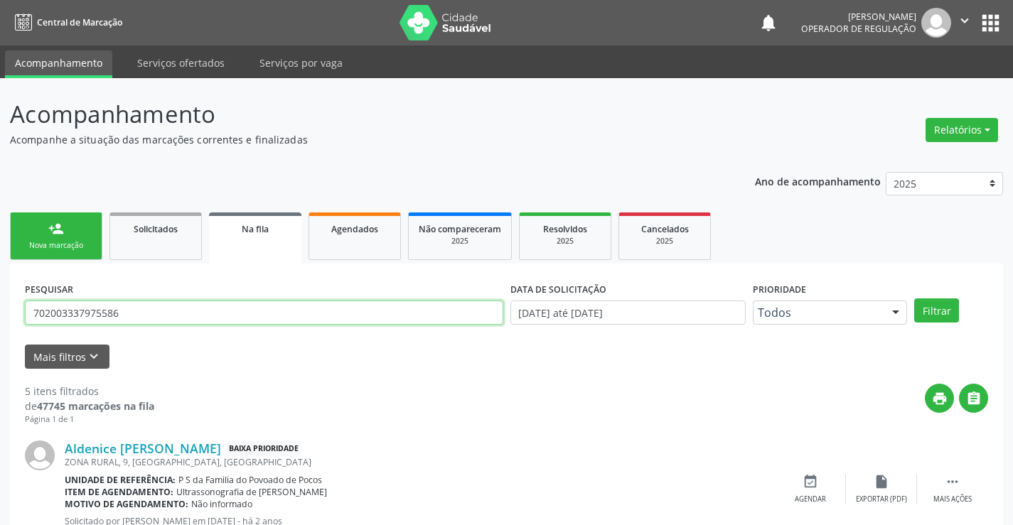
click at [145, 306] on input "702003337975586" at bounding box center [264, 313] width 478 height 24
type input "7"
type input "702301112141411"
click at [945, 306] on button "Filtrar" at bounding box center [936, 311] width 45 height 24
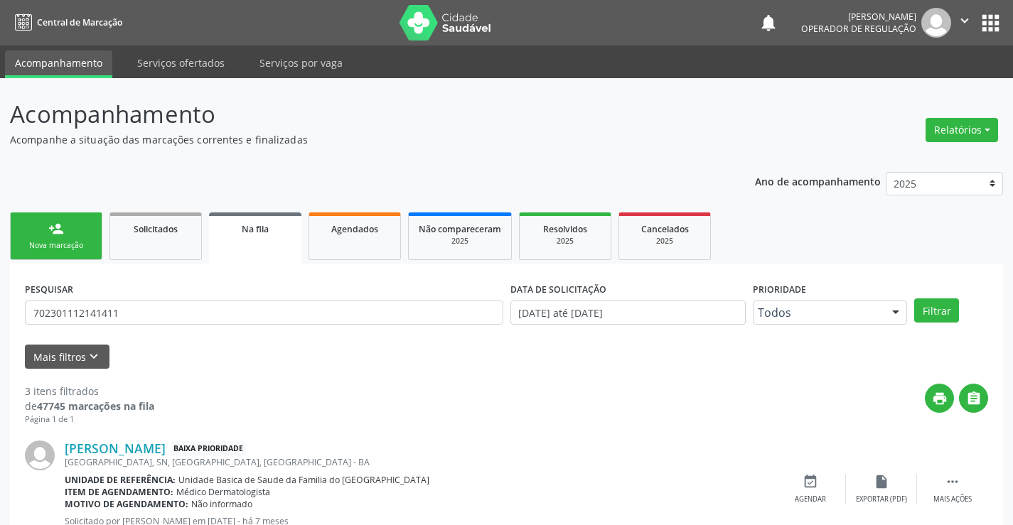
click at [57, 242] on div "Nova marcação" at bounding box center [56, 245] width 71 height 11
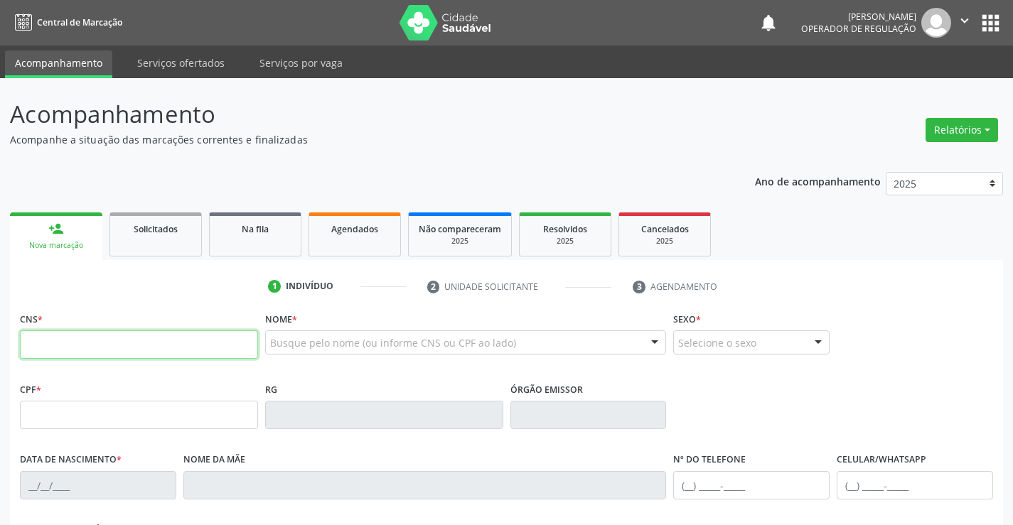
click at [110, 332] on input "text" at bounding box center [139, 344] width 238 height 28
click at [95, 330] on div "CNS *" at bounding box center [139, 333] width 238 height 50
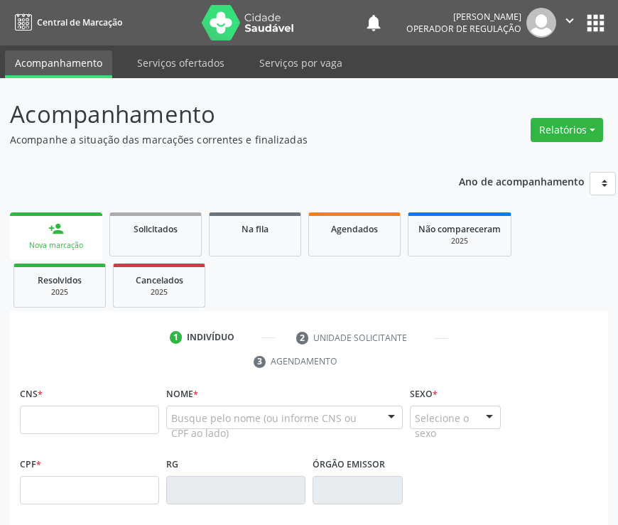
click at [88, 332] on ul "1 Indivíduo 2 Unidade solicitante 3 Agendamento" at bounding box center [309, 350] width 598 height 48
click at [425, 294] on ul "person_add Nova marcação Solicitados Na fila Agendados Não compareceram 2025 Re…" at bounding box center [309, 260] width 598 height 102
click at [82, 412] on input "text" at bounding box center [89, 420] width 139 height 28
click at [269, 283] on ul "person_add Nova marcação Solicitados Na fila Agendados Não compareceram 2025 Re…" at bounding box center [309, 260] width 598 height 102
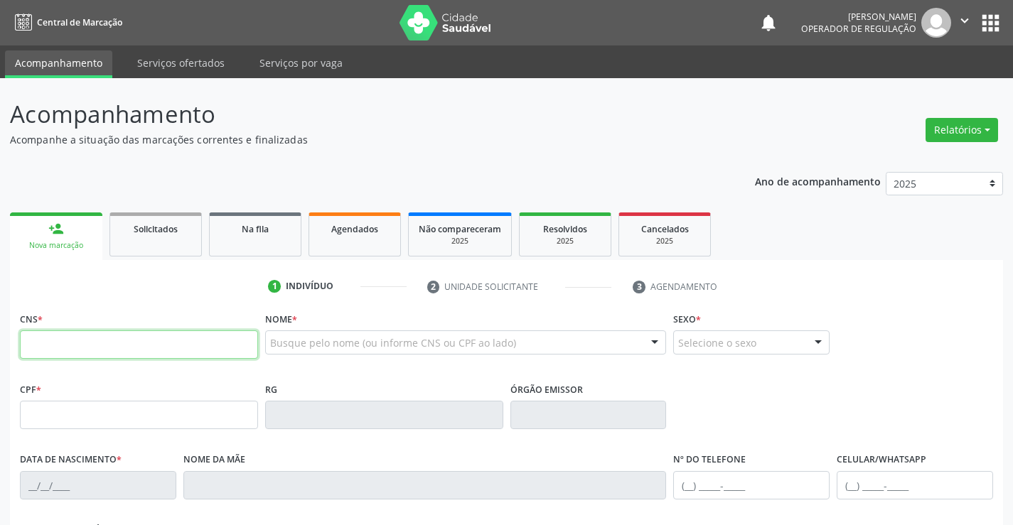
click at [126, 347] on input "text" at bounding box center [139, 344] width 238 height 28
type input "700 5019 0616 2050"
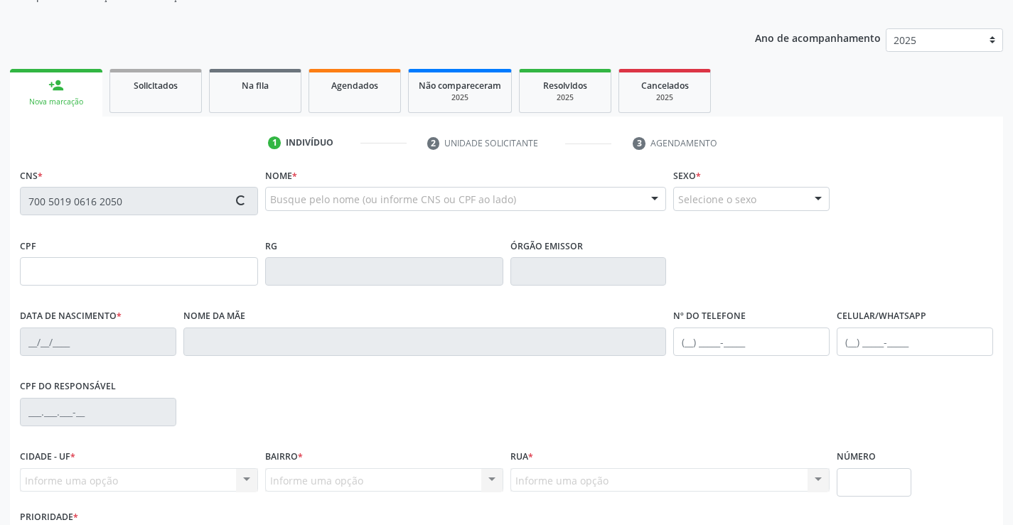
scroll to position [245, 0]
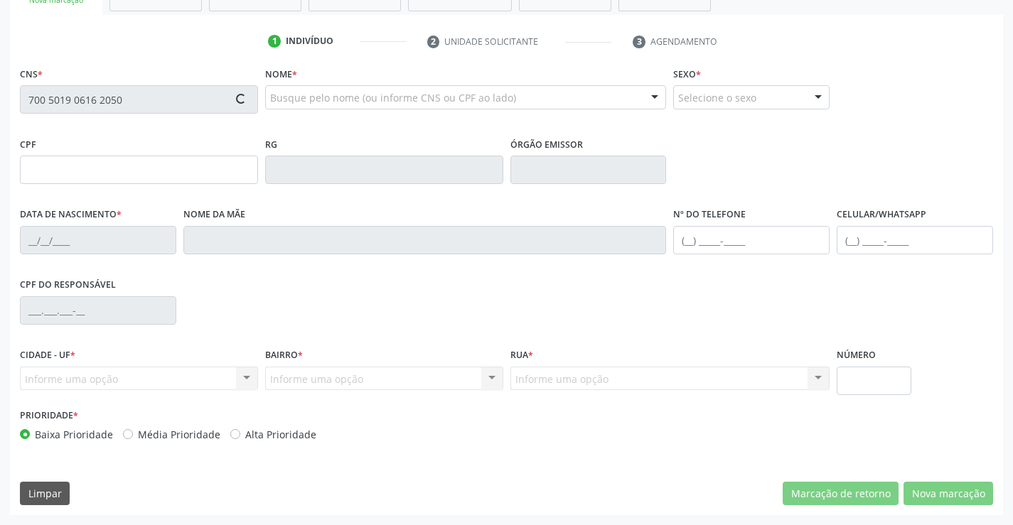
type input "0979530830"
type input "01/01/1978"
type input "(74) 98837-7972"
type input "004.846.935-14"
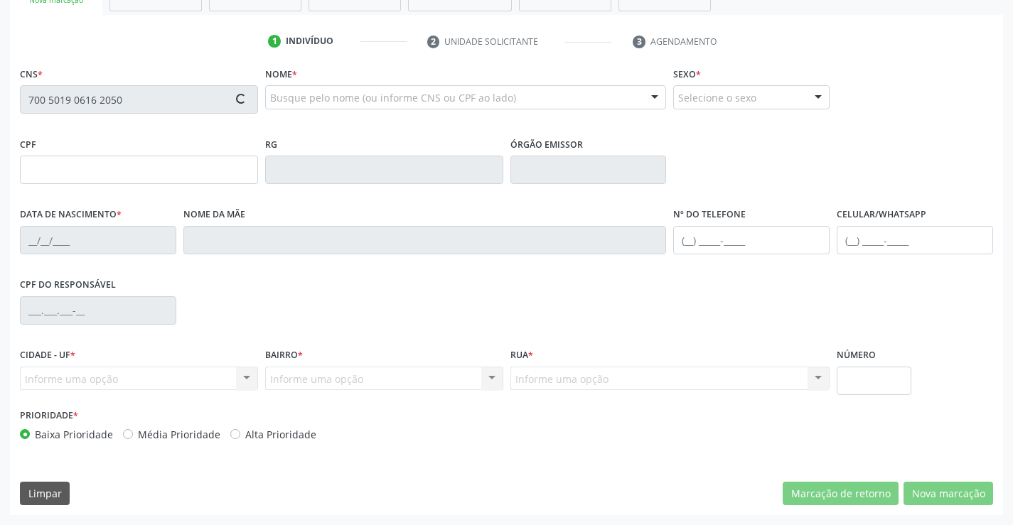
type input "S/N"
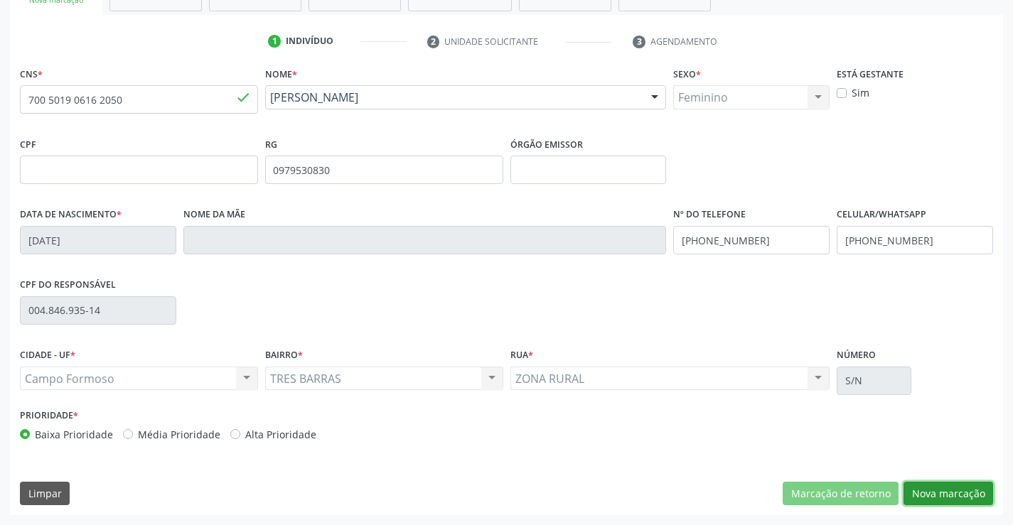
click at [947, 489] on button "Nova marcação" at bounding box center [948, 494] width 90 height 24
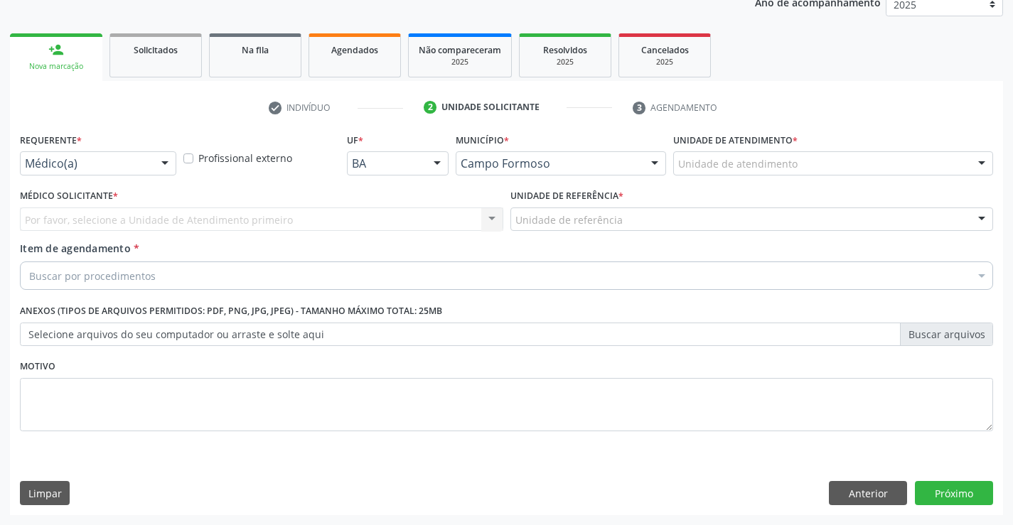
scroll to position [179, 0]
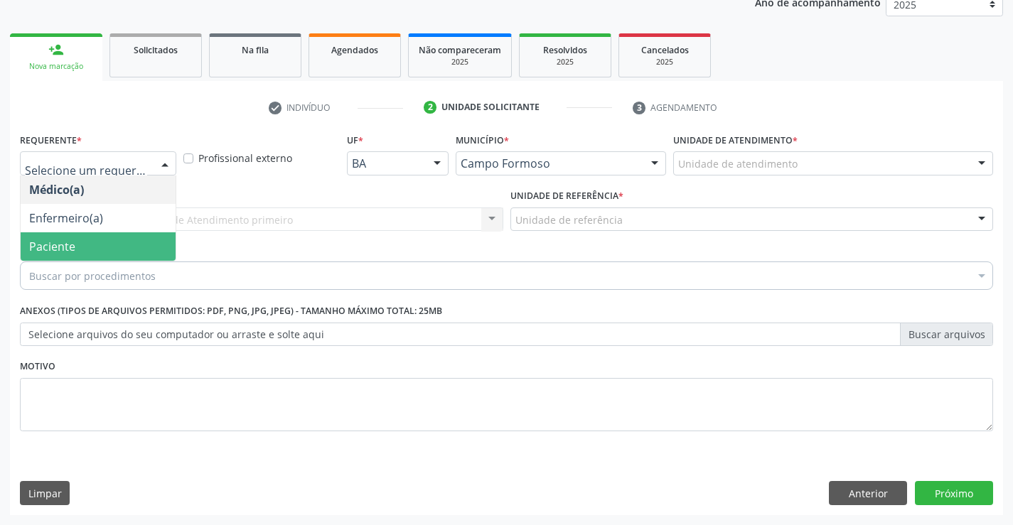
click at [39, 243] on span "Paciente" at bounding box center [52, 247] width 46 height 16
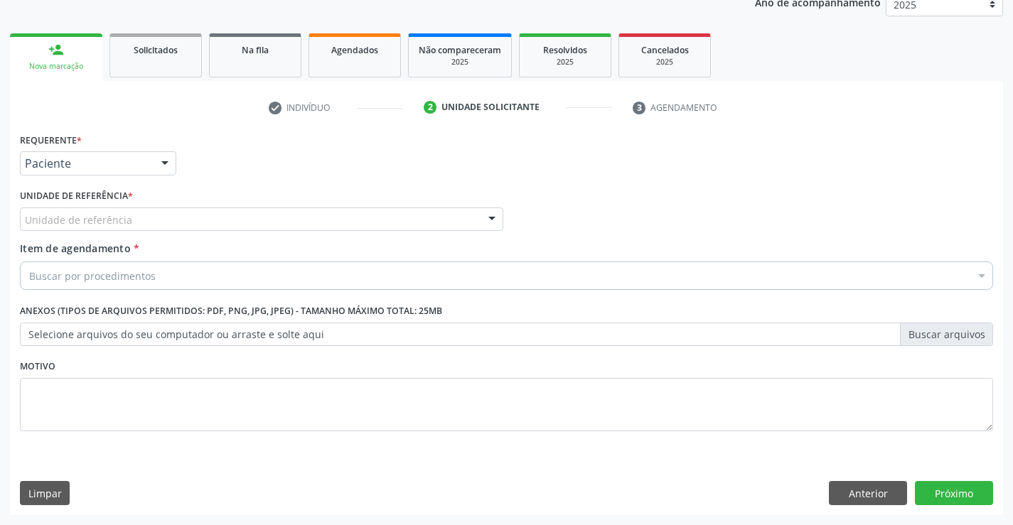
click at [201, 216] on div "Unidade de referência" at bounding box center [261, 220] width 483 height 24
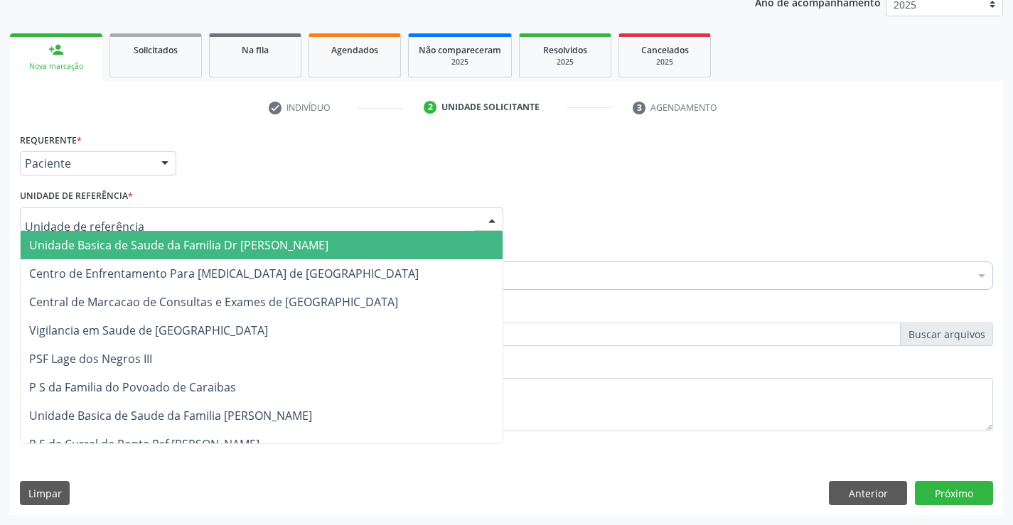
click at [169, 251] on span "Unidade Basica de Saude da Familia Dr [PERSON_NAME]" at bounding box center [178, 245] width 299 height 16
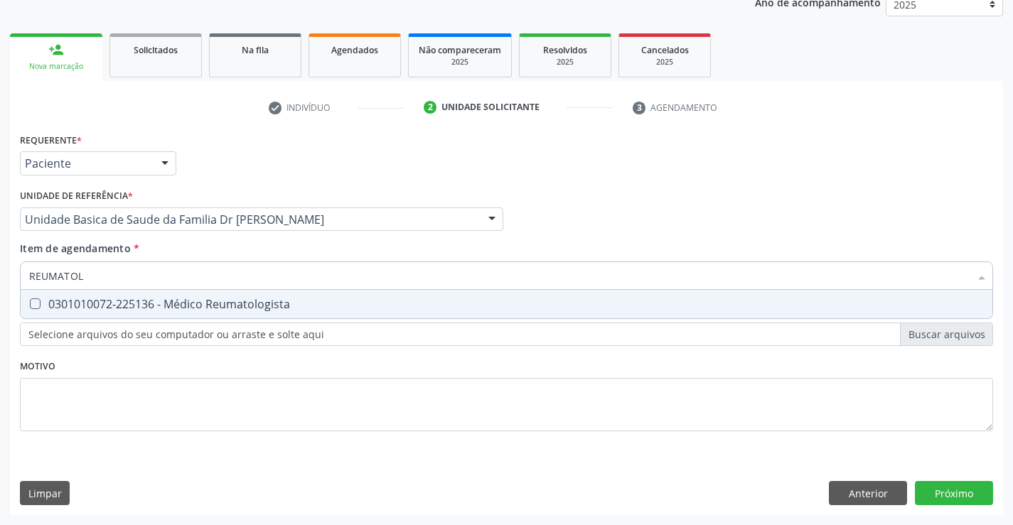
type input "REUMATOLO"
click at [243, 304] on div "0301010072-225136 - Médico Reumatologista" at bounding box center [506, 304] width 954 height 11
checkbox Reumatologista "true"
type input "REUMATOLO"
click at [217, 379] on div "Requerente * Paciente Médico(a) Enfermeiro(a) Paciente Nenhum resultado encontr…" at bounding box center [506, 290] width 973 height 322
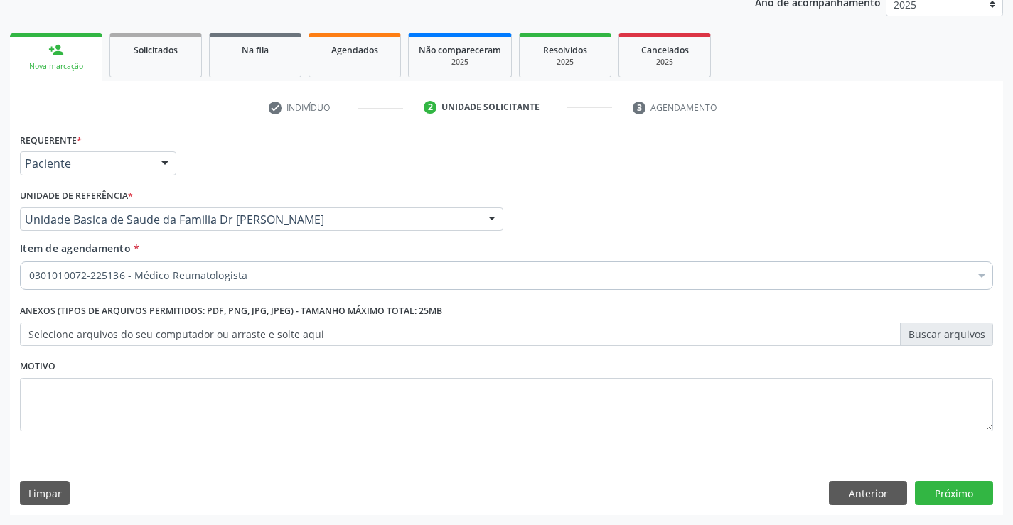
click at [77, 303] on label "Anexos (Tipos de arquivos permitidos: PDF, PNG, JPG, JPEG) - Tamanho máximo tot…" at bounding box center [231, 312] width 422 height 22
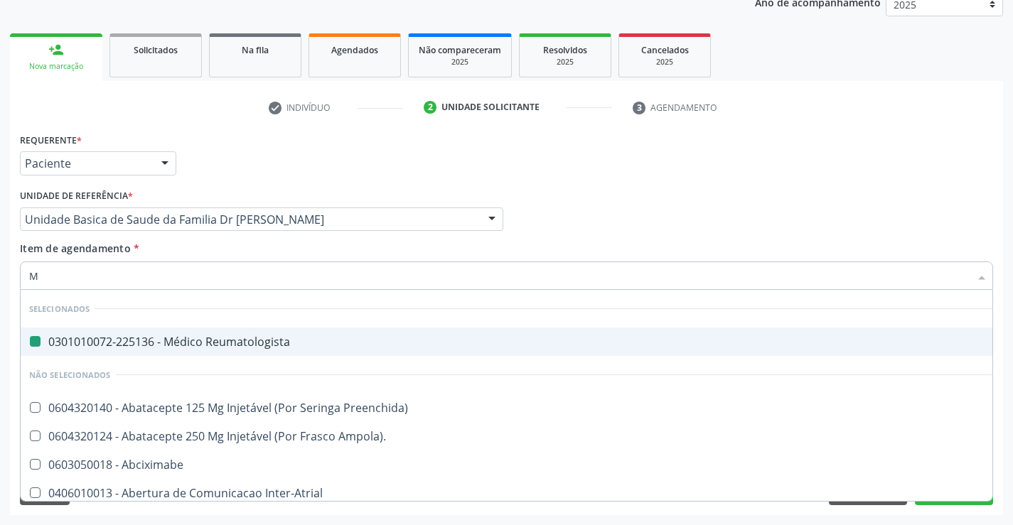
type input "MO"
checkbox Reumatologista "false"
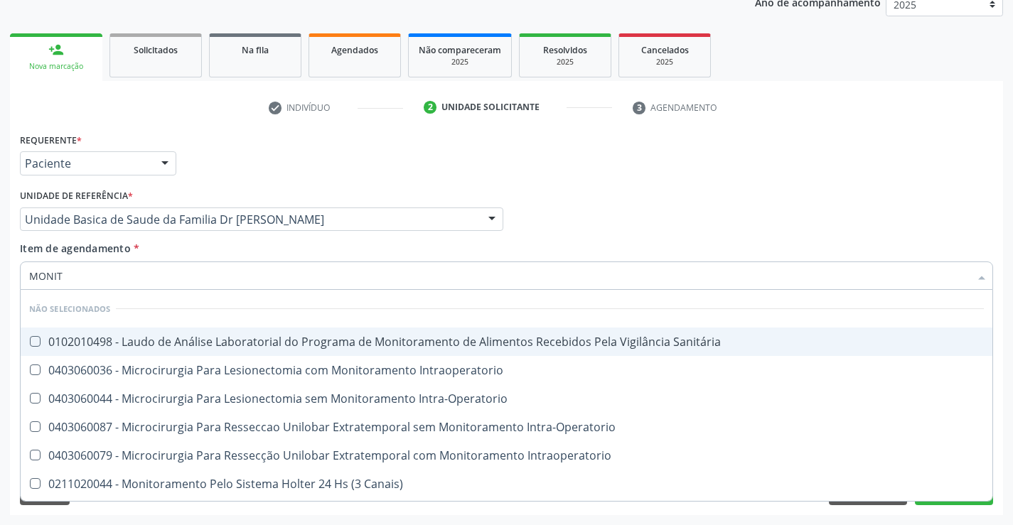
type input "MONITO"
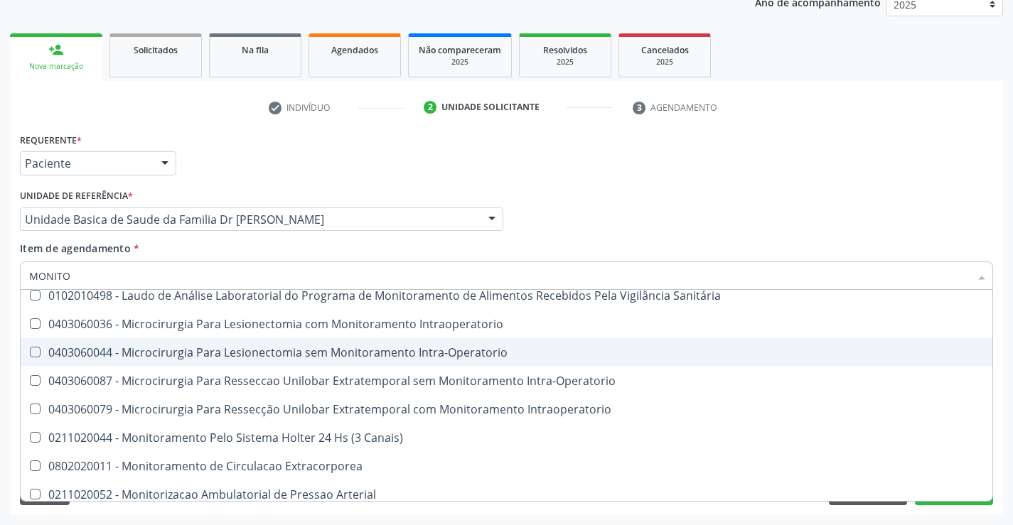
scroll to position [82, 0]
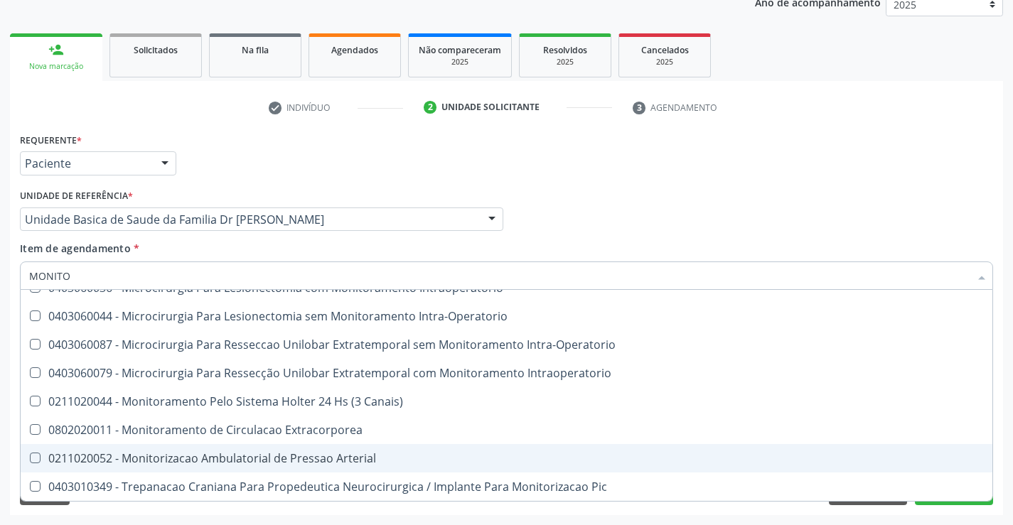
click at [253, 459] on div "0211020052 - Monitorizacao Ambulatorial de Pressao Arterial" at bounding box center [506, 458] width 954 height 11
checkbox Arterial "true"
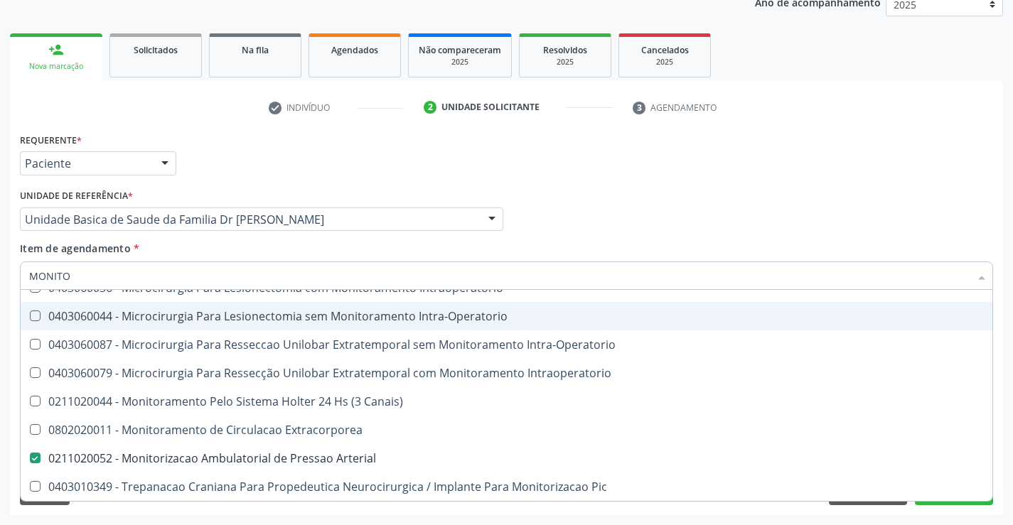
type input "MONITO"
click at [235, 252] on div "Item de agendamento * MONITO Desfazer seleção Não selecionados 0102010498 - Lau…" at bounding box center [506, 263] width 973 height 45
checkbox Sanitária "true"
checkbox Arterial "false"
checkbox Intraoperatorio "true"
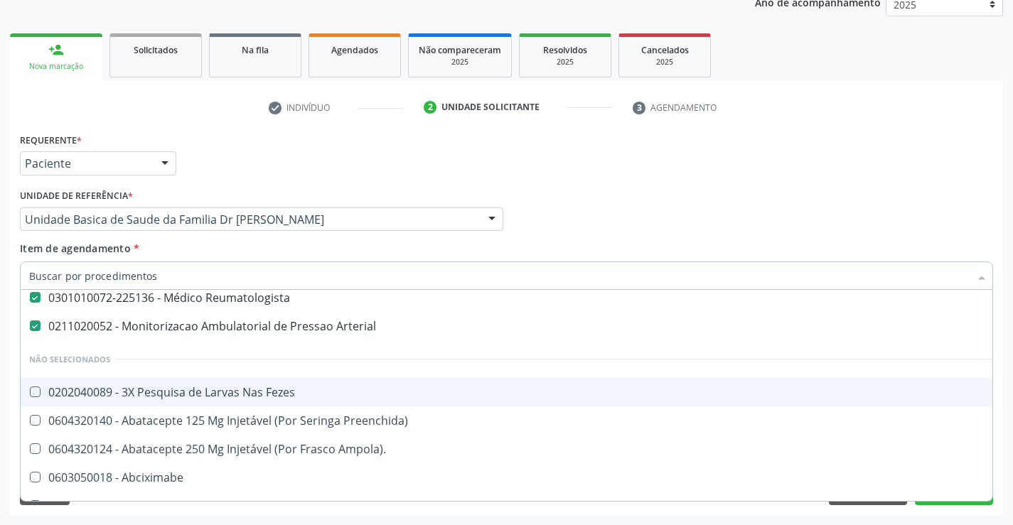
scroll to position [0, 0]
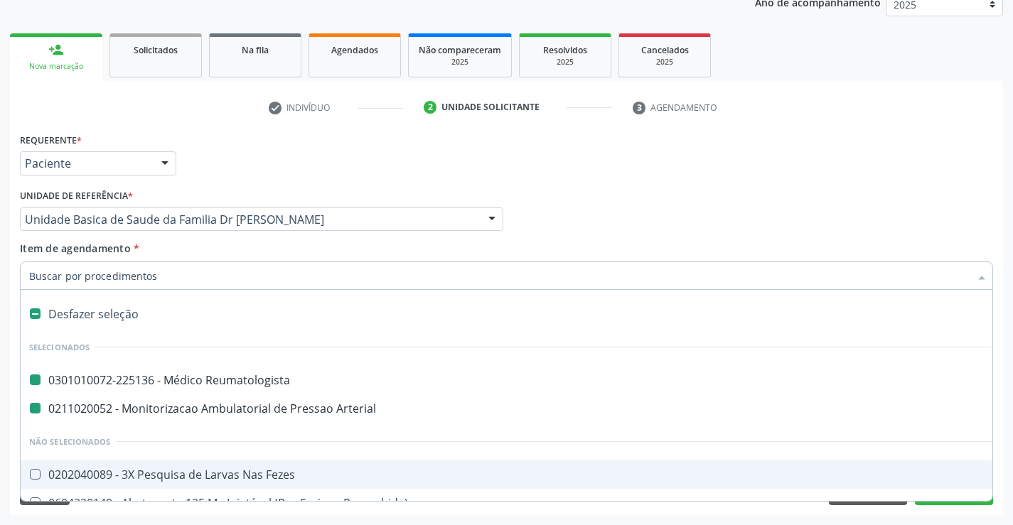
type input "H"
checkbox Reumatologista "false"
checkbox Arterial "false"
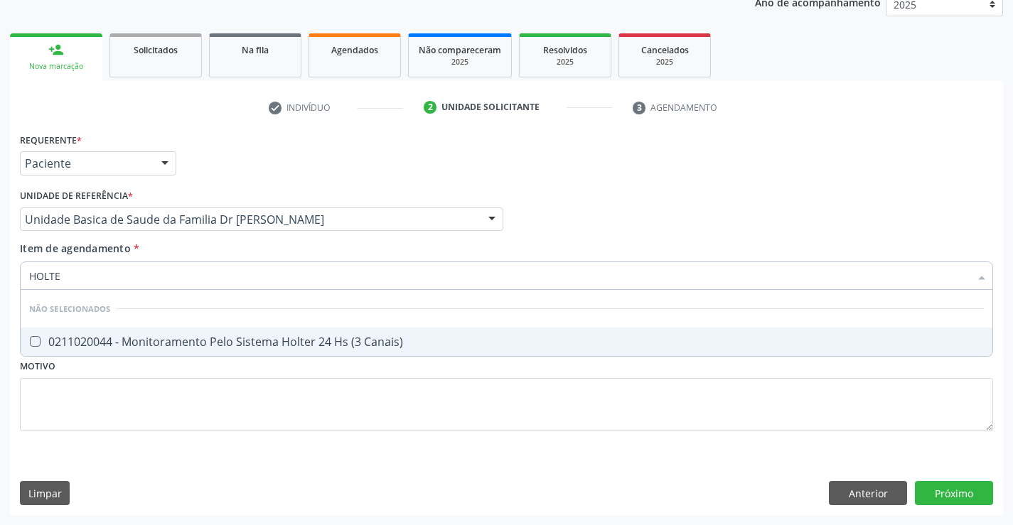
type input "HOLTER"
click at [226, 342] on div "0211020044 - Monitoramento Pelo Sistema Holter 24 Hs (3 Canais)" at bounding box center [506, 341] width 954 height 11
checkbox Canais\) "true"
click at [172, 269] on input "HOLTER" at bounding box center [499, 276] width 940 height 28
click at [190, 254] on div "Item de agendamento * HOLTER Desfazer seleção Não selecionados 0211020044 - Mon…" at bounding box center [506, 263] width 973 height 45
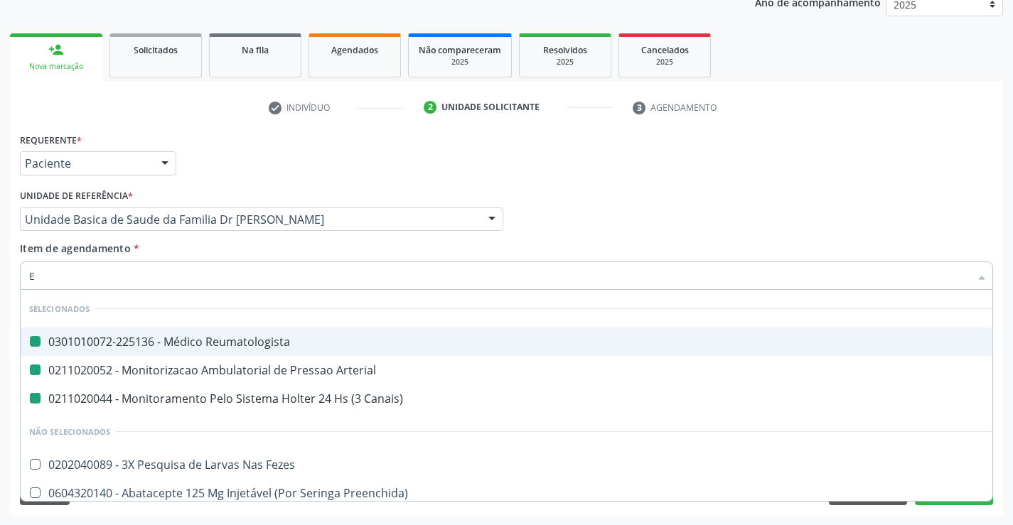
type input "EC"
checkbox Reumatologista "false"
checkbox Arterial "false"
checkbox Canais\) "false"
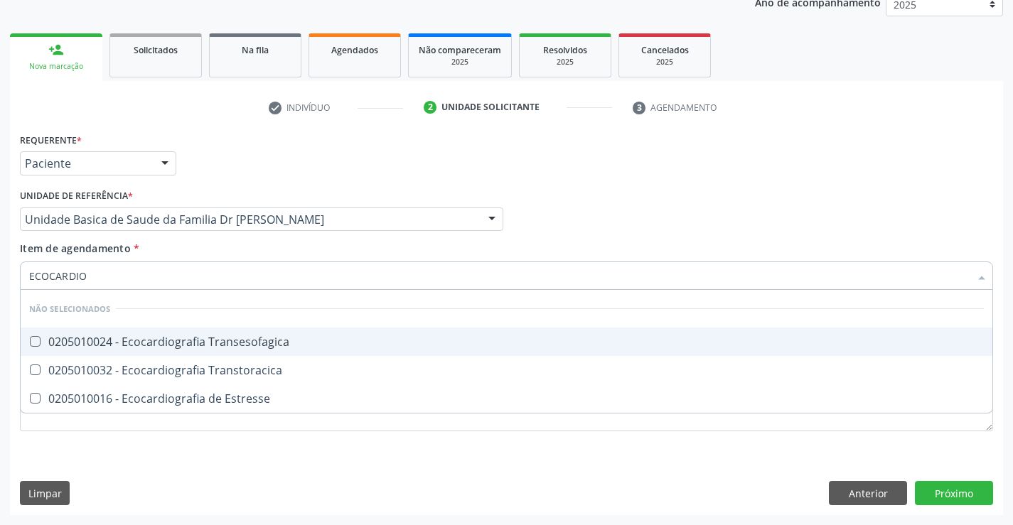
type input "ECOCARDIOG"
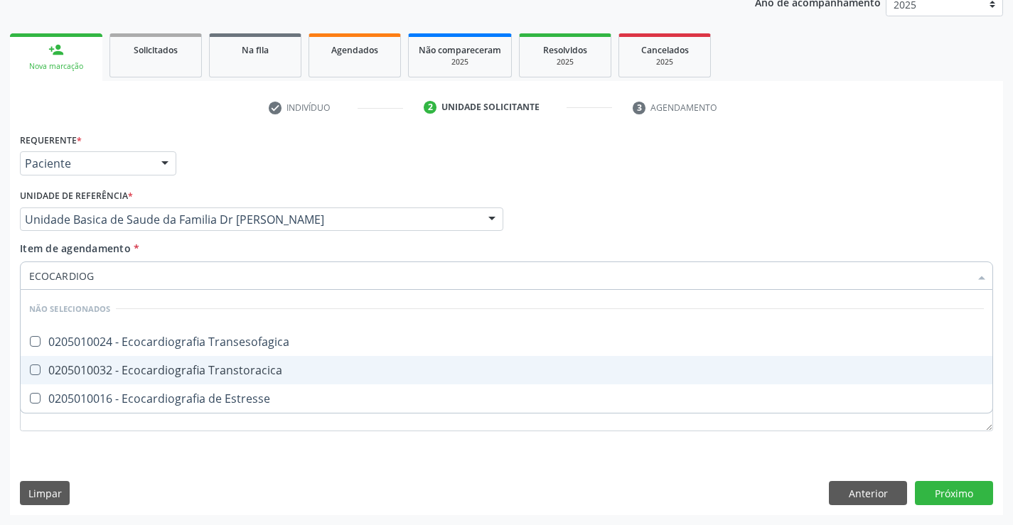
click at [216, 369] on div "0205010032 - Ecocardiografia Transtoracica" at bounding box center [506, 370] width 954 height 11
checkbox Transtoracica "true"
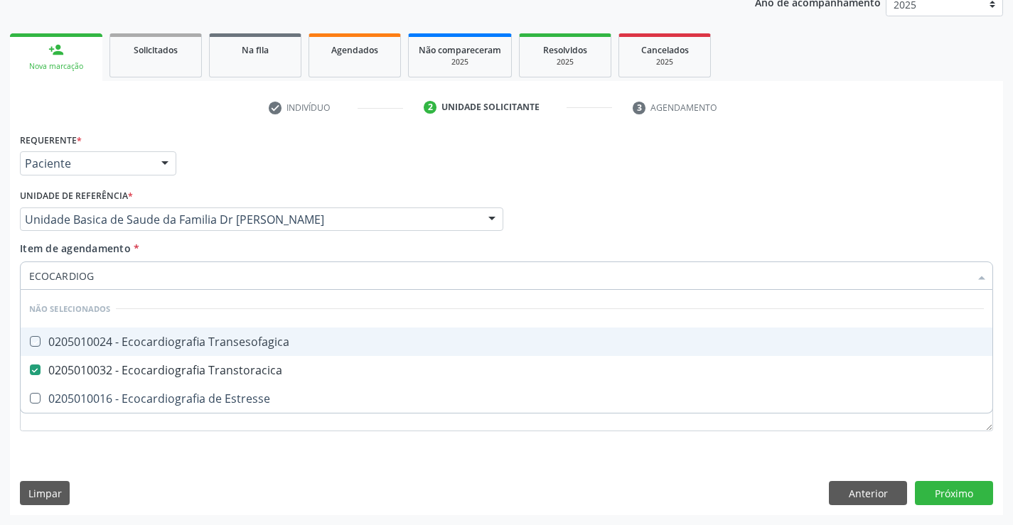
click at [211, 254] on div "Item de agendamento * ECOCARDIOG Desfazer seleção Não selecionados 0205010024 -…" at bounding box center [506, 263] width 973 height 45
checkbox Transesofagica "true"
checkbox Estresse "true"
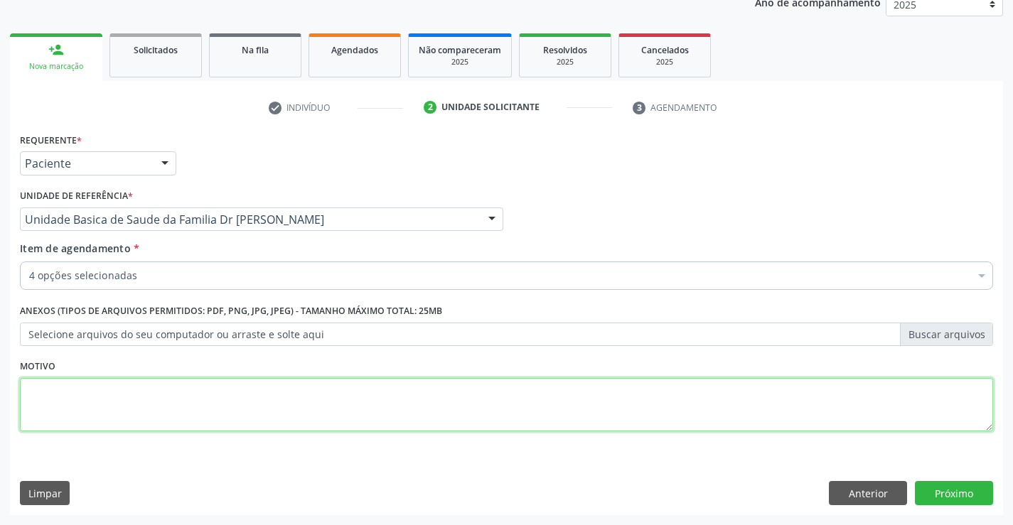
click at [564, 425] on textarea at bounding box center [506, 405] width 973 height 54
click at [953, 491] on button "Próximo" at bounding box center [954, 493] width 78 height 24
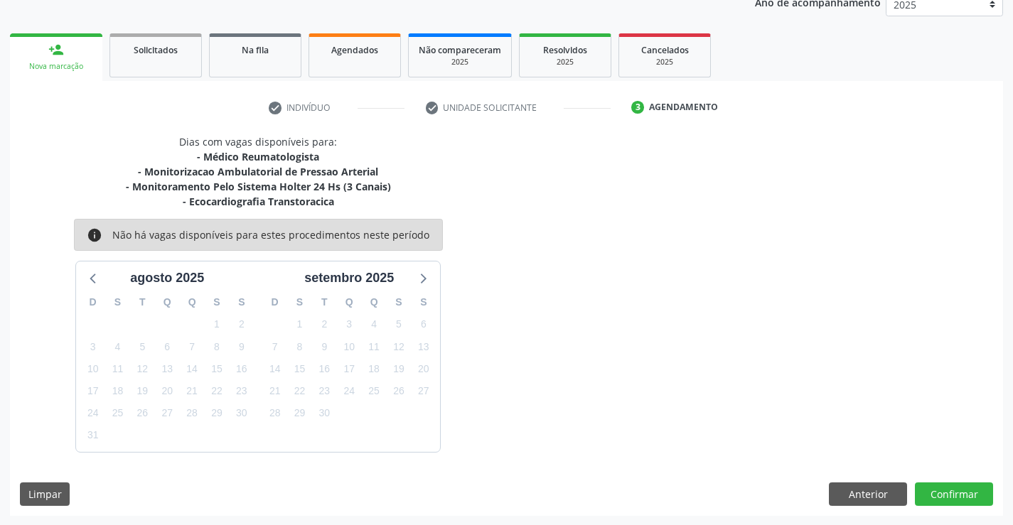
scroll to position [180, 0]
click at [945, 497] on button "Confirmar" at bounding box center [954, 494] width 78 height 24
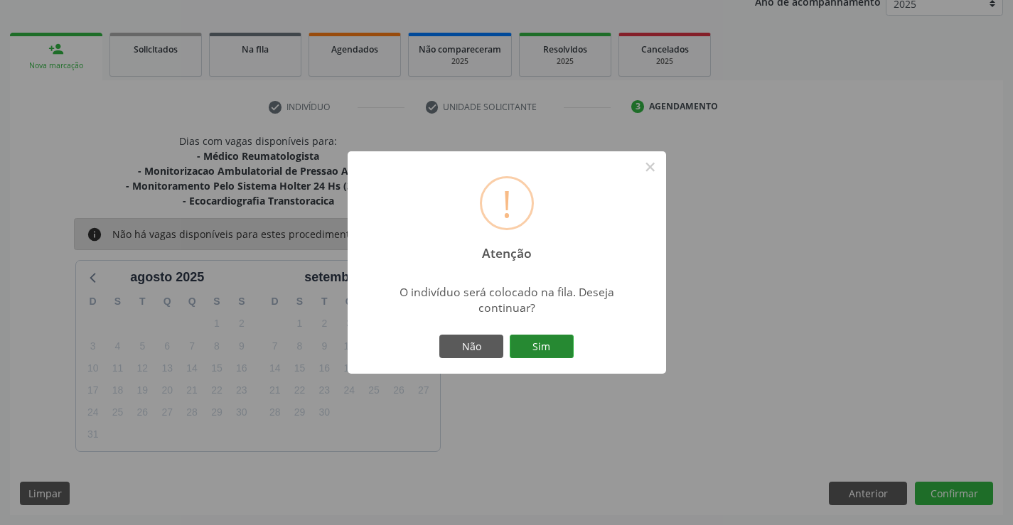
click at [551, 338] on button "Sim" at bounding box center [542, 347] width 64 height 24
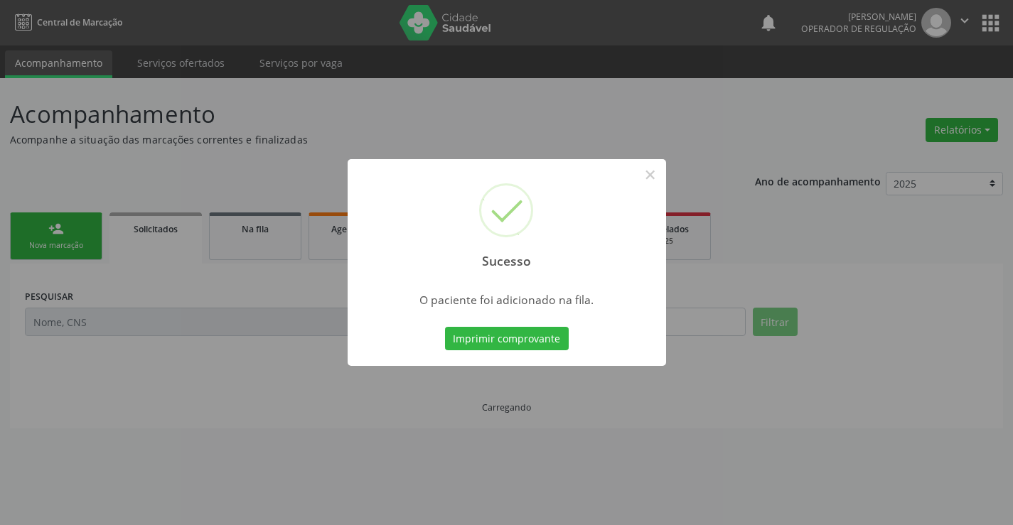
scroll to position [0, 0]
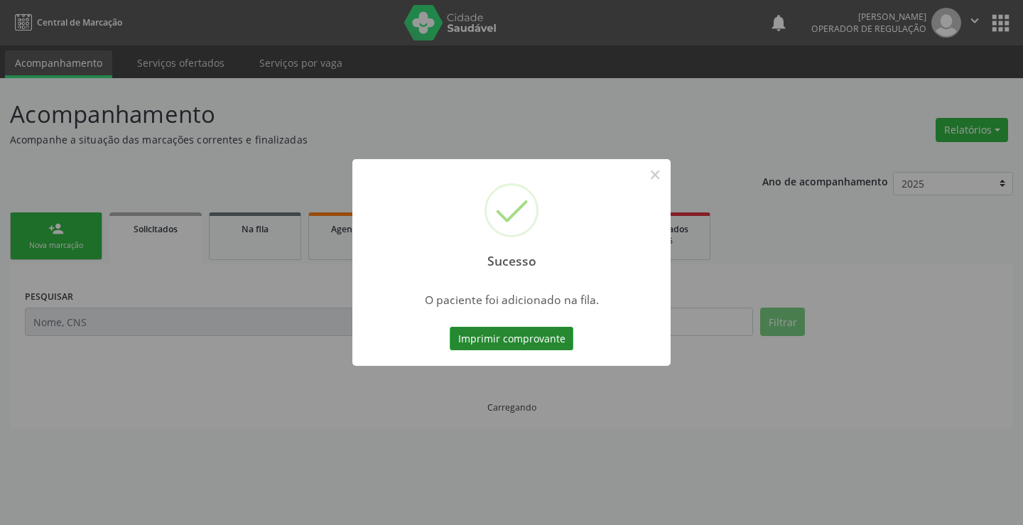
click at [490, 337] on button "Imprimir comprovante" at bounding box center [512, 339] width 124 height 24
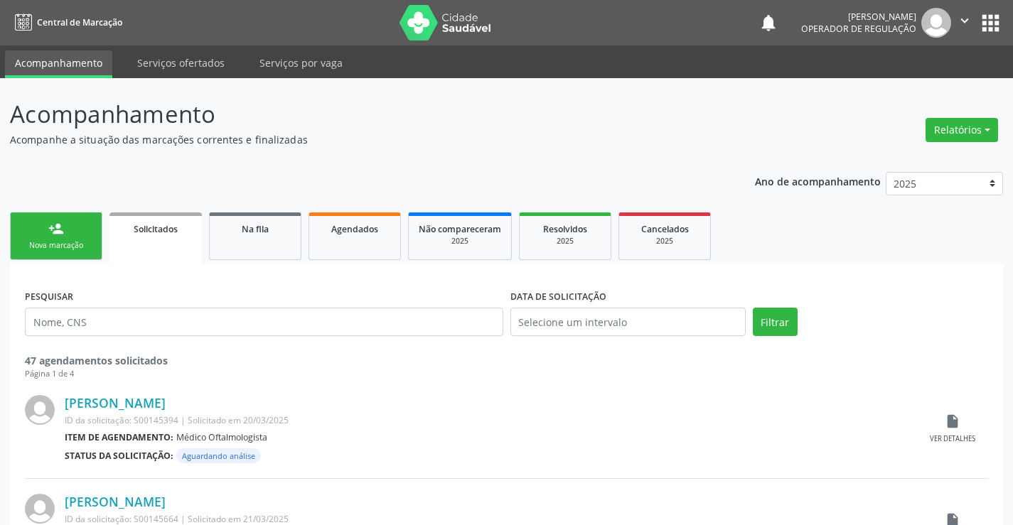
click at [71, 233] on link "person_add Nova marcação" at bounding box center [56, 237] width 92 height 48
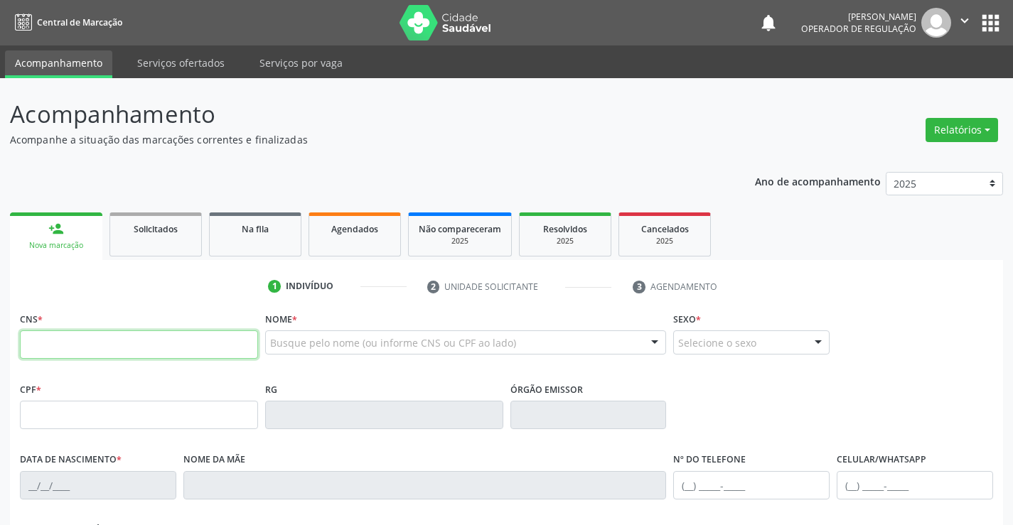
click at [109, 340] on input "text" at bounding box center [139, 344] width 238 height 28
type input "700 0040 2152 5801"
type input "06/01/1977"
type input "(74) 9843-2164"
type input "S/N"
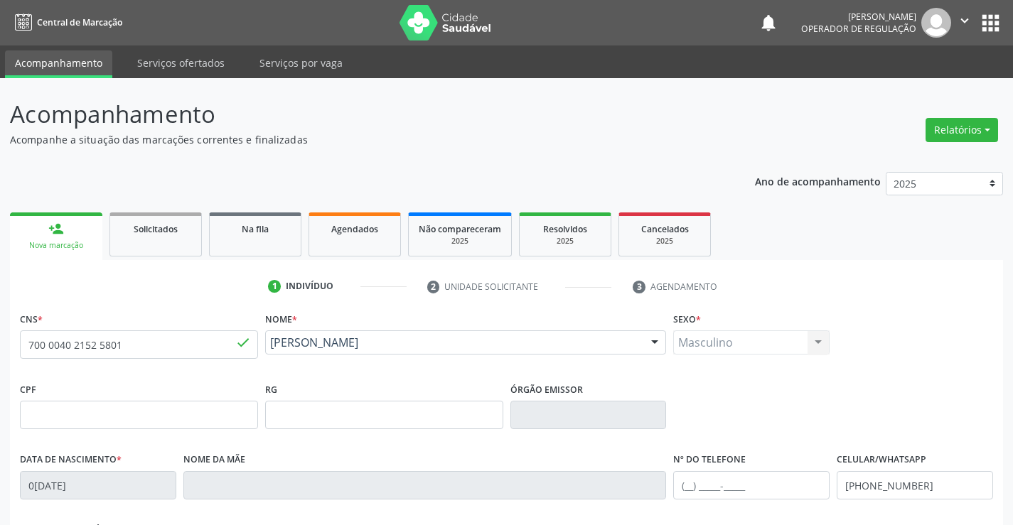
scroll to position [245, 0]
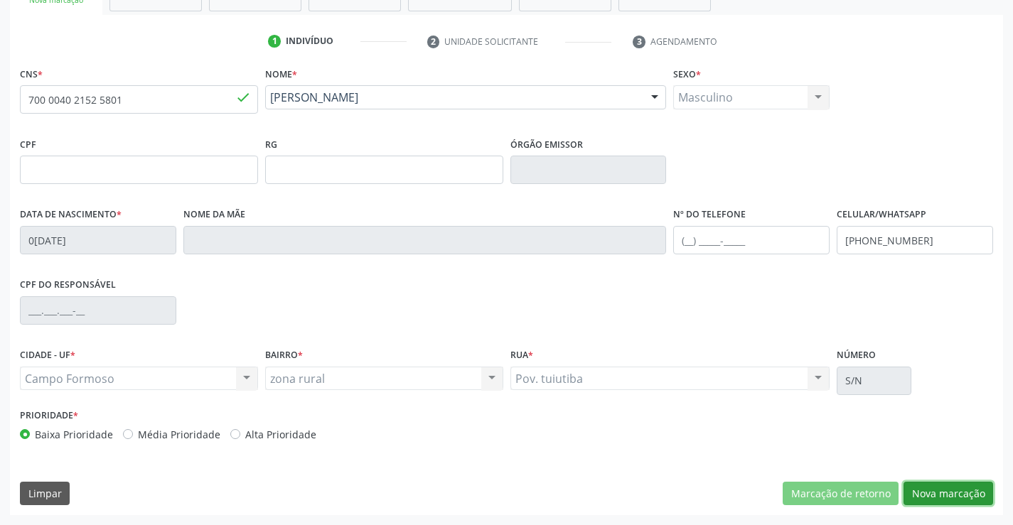
click at [942, 498] on button "Nova marcação" at bounding box center [948, 494] width 90 height 24
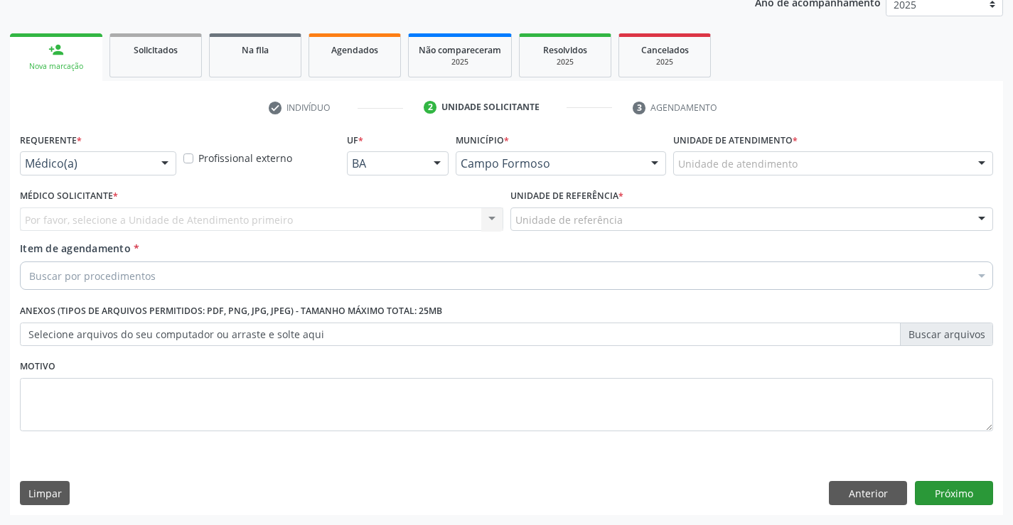
scroll to position [179, 0]
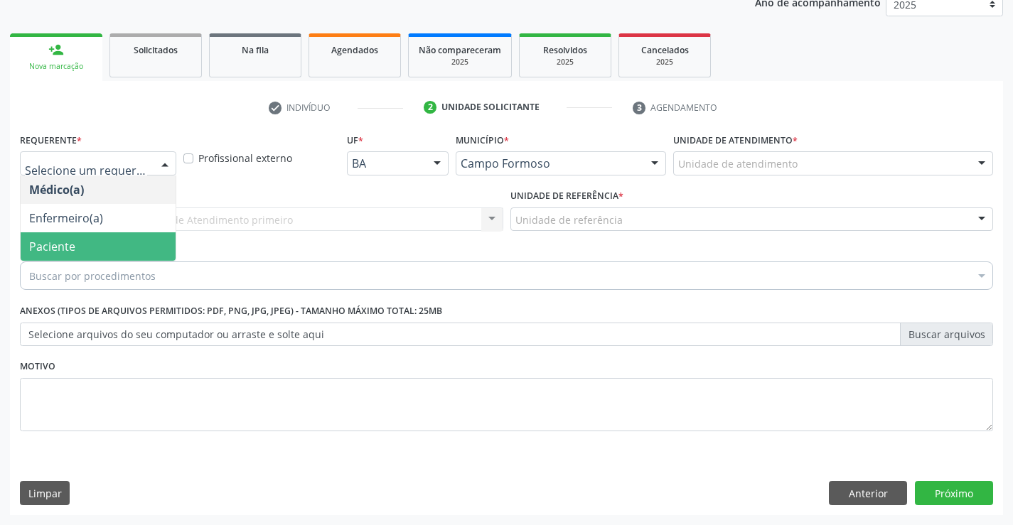
click at [76, 245] on span "Paciente" at bounding box center [98, 246] width 155 height 28
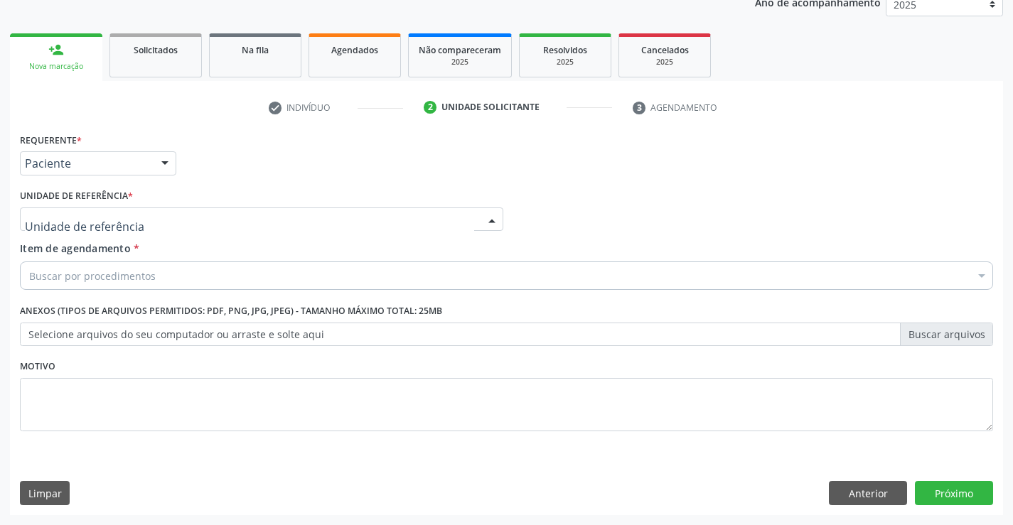
click at [206, 222] on div at bounding box center [261, 220] width 483 height 24
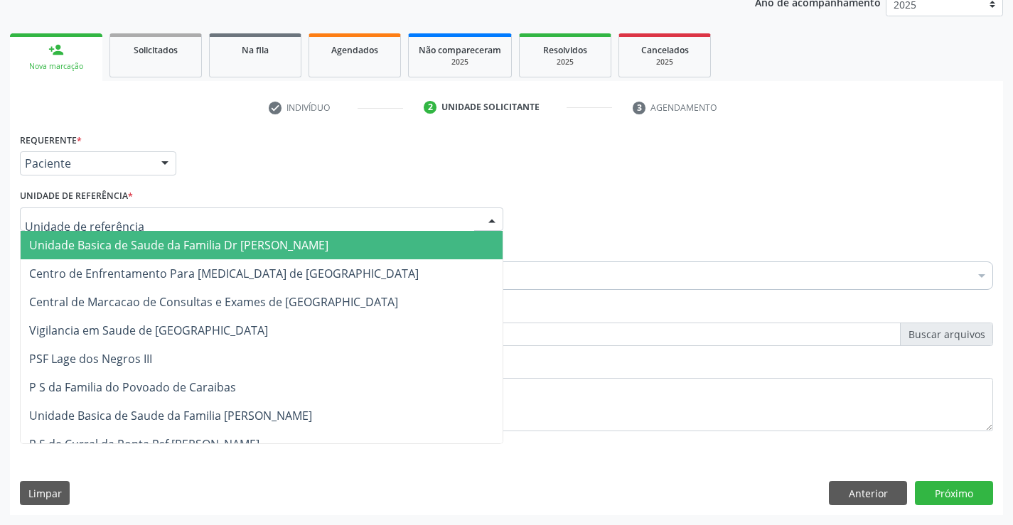
click at [175, 240] on span "Unidade Basica de Saude da Familia Dr [PERSON_NAME]" at bounding box center [178, 245] width 299 height 16
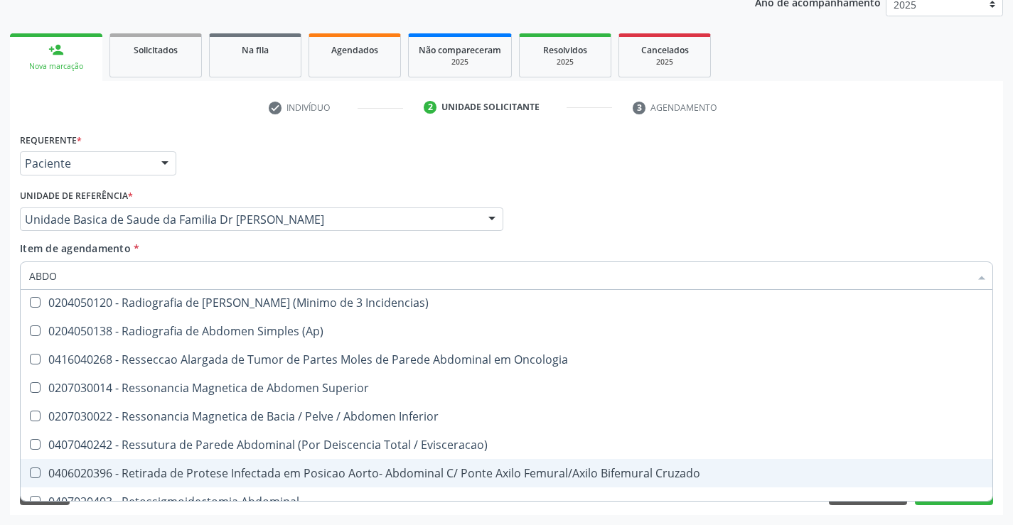
scroll to position [640, 0]
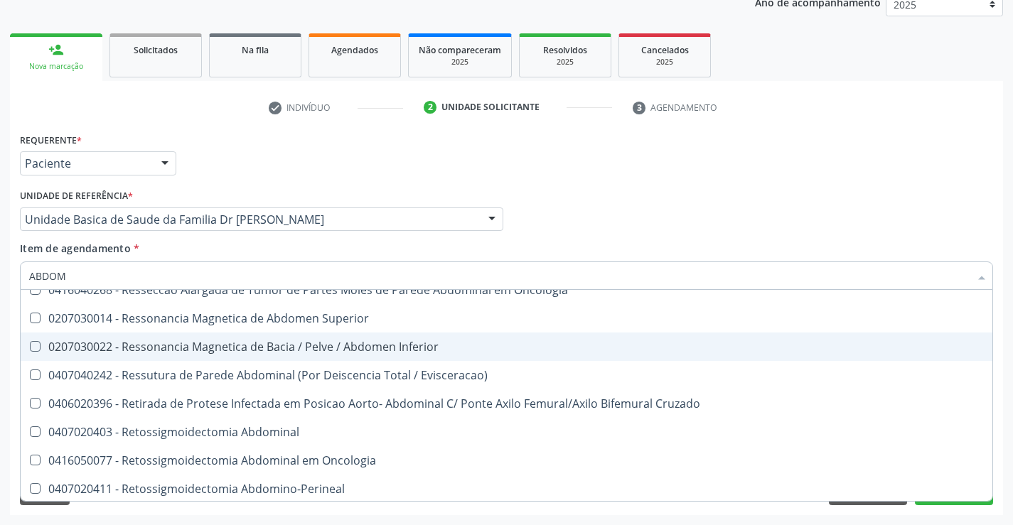
type input "ABDOME"
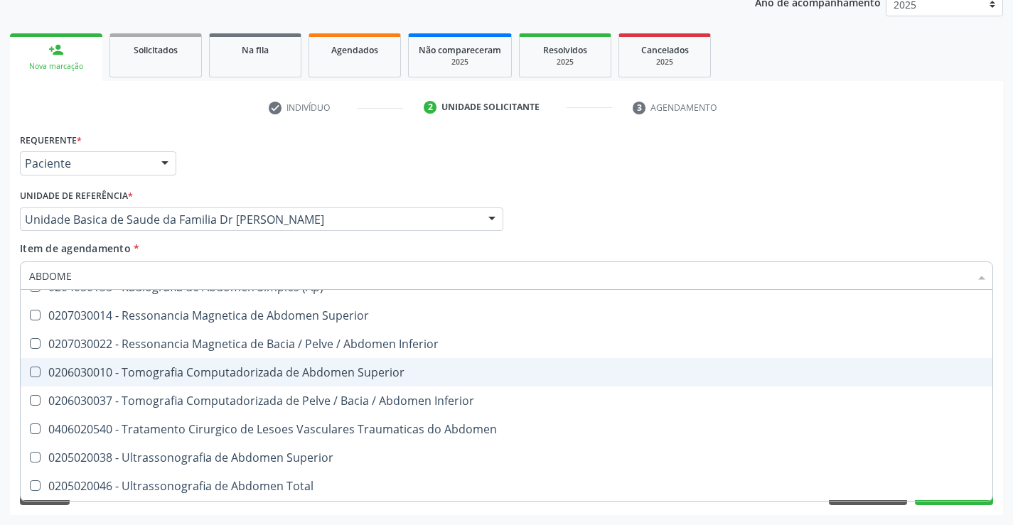
scroll to position [73, 0]
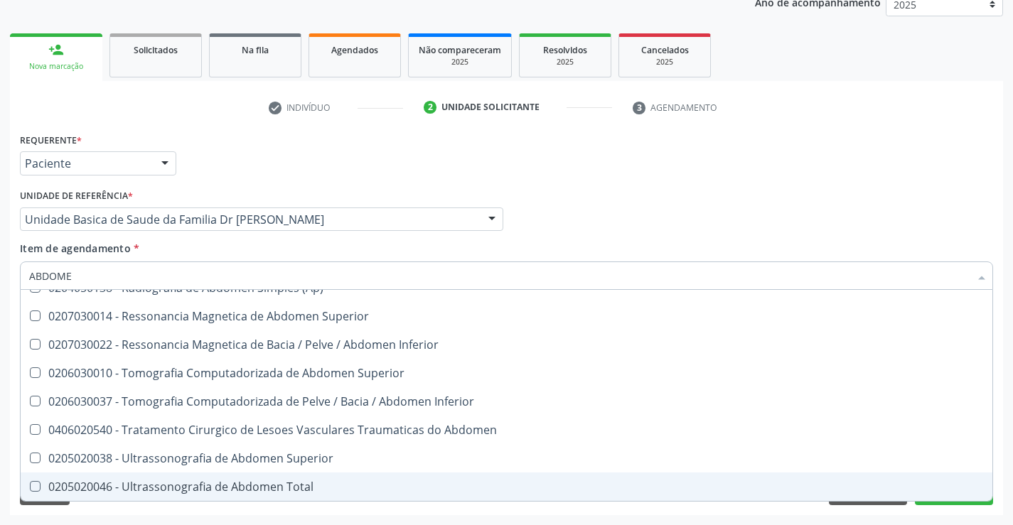
click at [218, 477] on span "0205020046 - Ultrassonografia de Abdomen Total" at bounding box center [507, 487] width 972 height 28
checkbox Total "true"
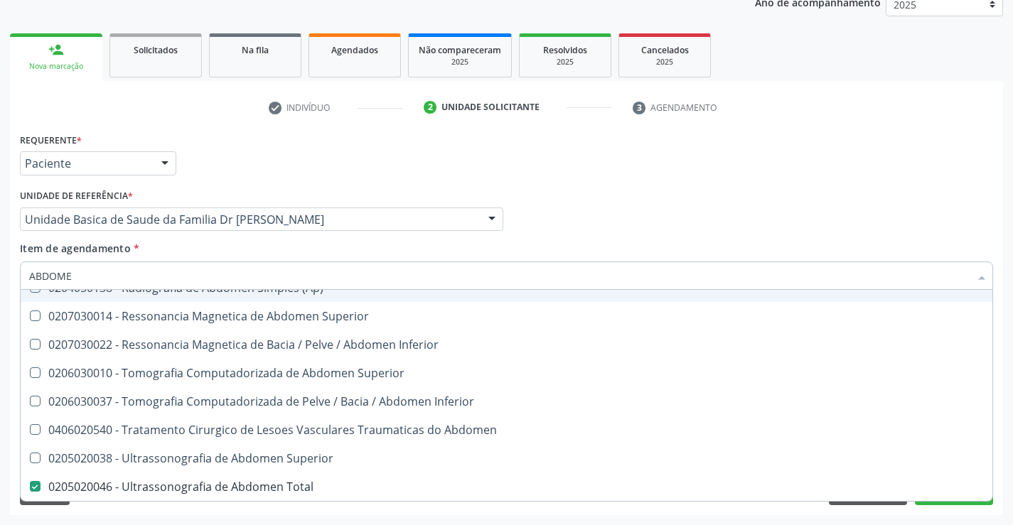
click at [435, 267] on input "ABDOME" at bounding box center [499, 276] width 940 height 28
click at [435, 246] on div "Item de agendamento * ABDOME Desfazer seleção 0204050111 - Radiografia de Abdom…" at bounding box center [506, 263] width 973 height 45
checkbox Incidencias\) "true"
checkbox Total "false"
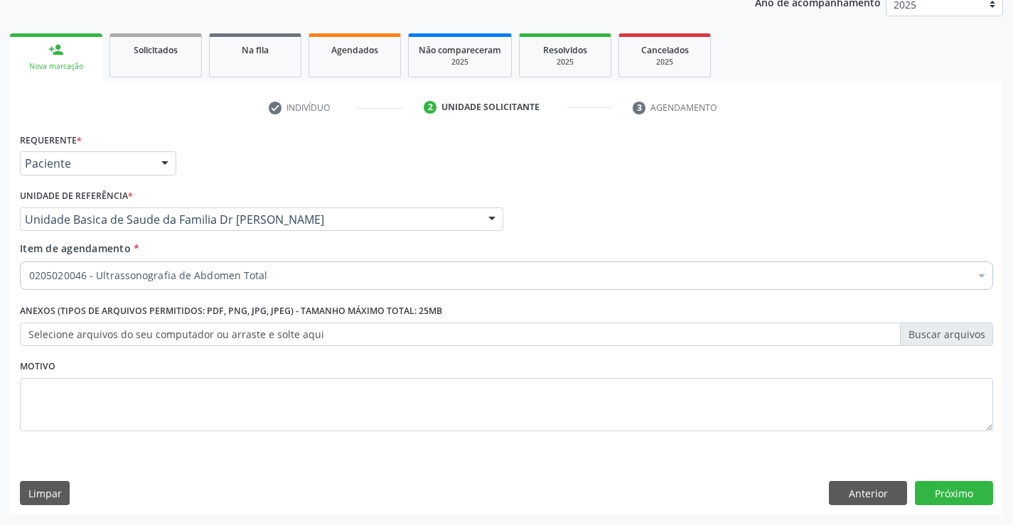
scroll to position [0, 0]
click at [974, 488] on button "Próximo" at bounding box center [954, 493] width 78 height 24
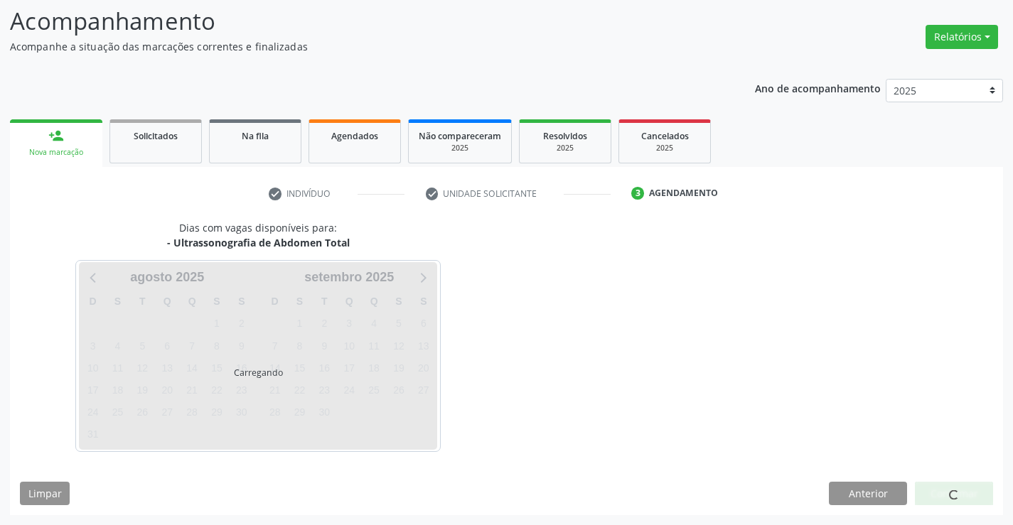
scroll to position [93, 0]
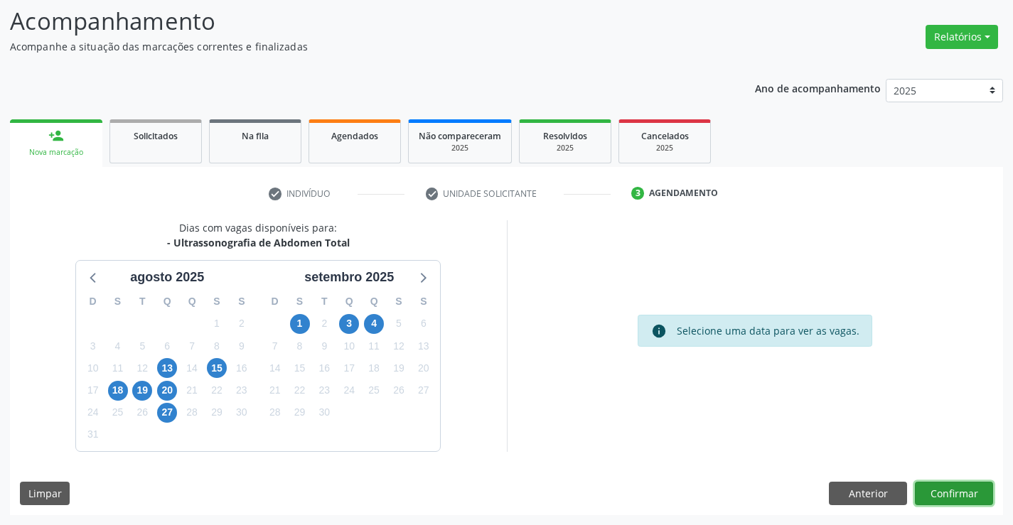
click at [952, 498] on button "Confirmar" at bounding box center [954, 494] width 78 height 24
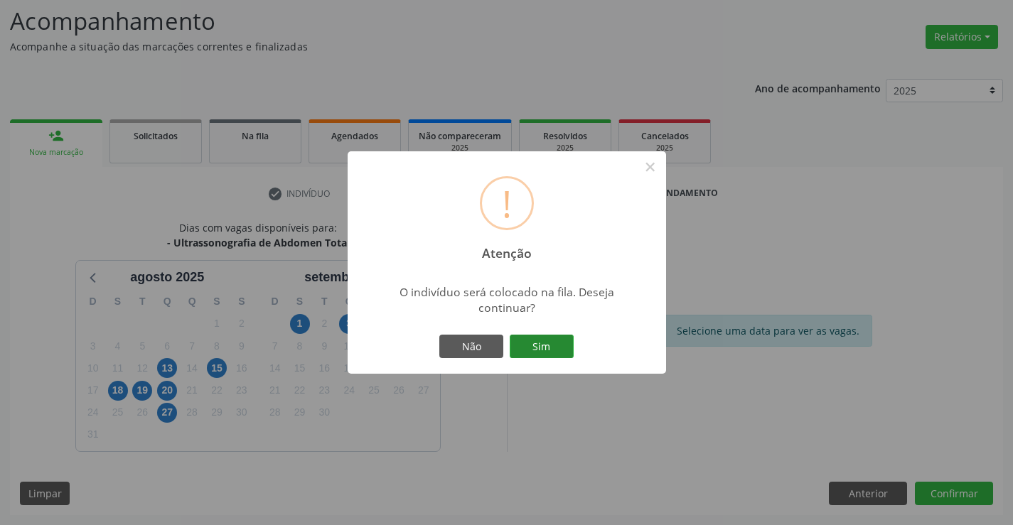
click at [539, 336] on button "Sim" at bounding box center [542, 347] width 64 height 24
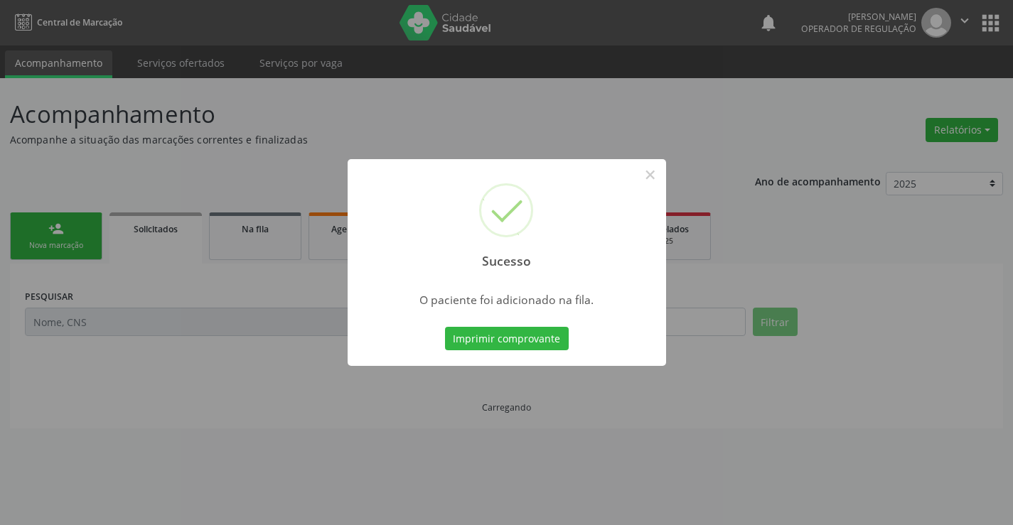
scroll to position [0, 0]
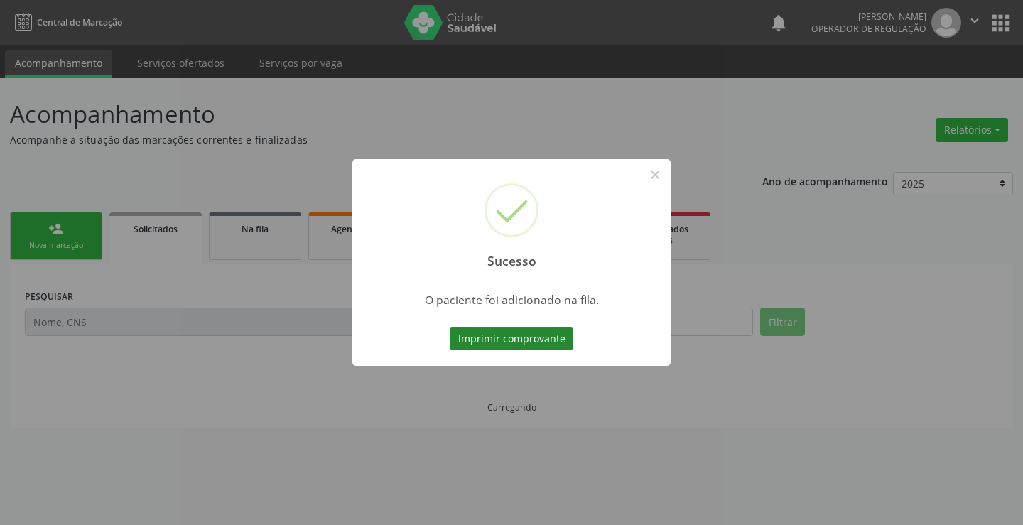
click at [537, 334] on button "Imprimir comprovante" at bounding box center [512, 339] width 124 height 24
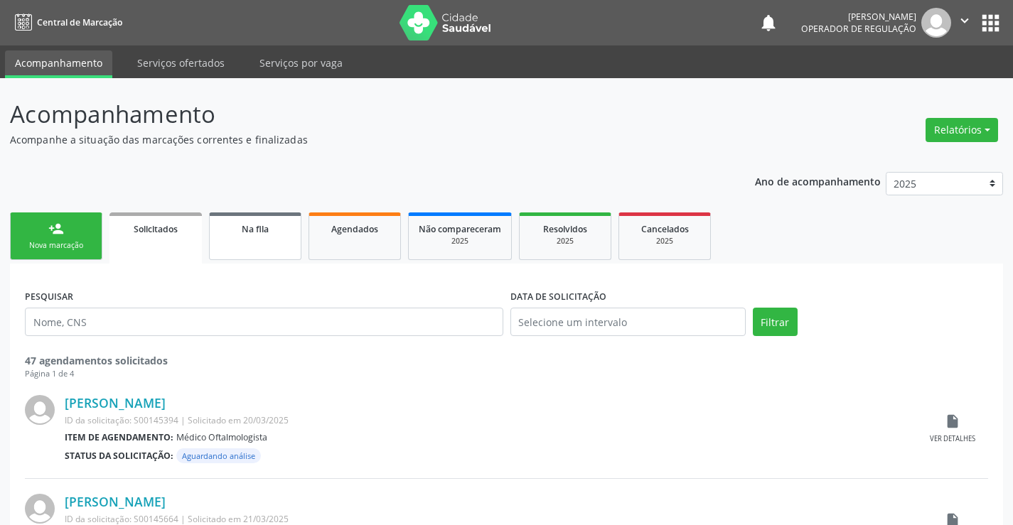
click at [239, 242] on link "Na fila" at bounding box center [255, 237] width 92 height 48
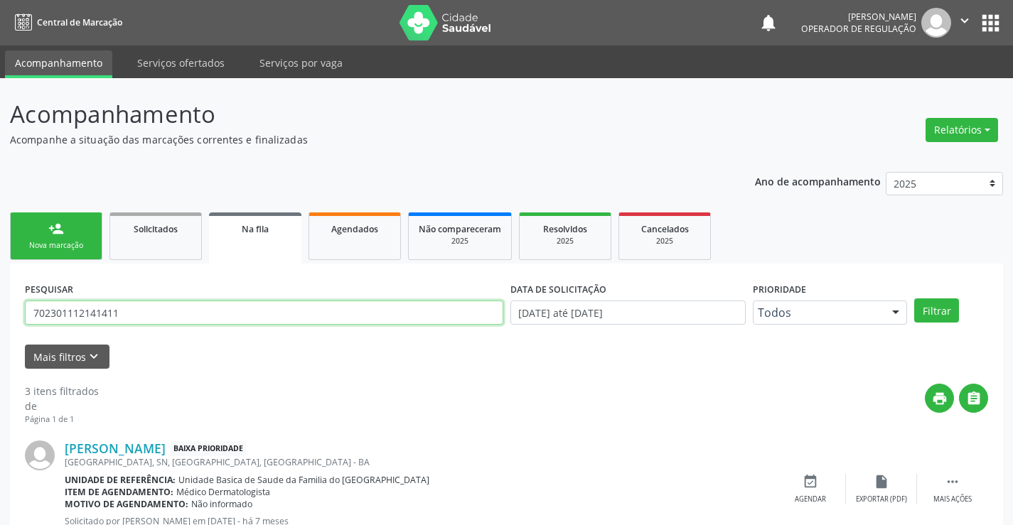
click at [134, 314] on input "702301112141411" at bounding box center [264, 313] width 478 height 24
type input "7"
type input "705009209925357"
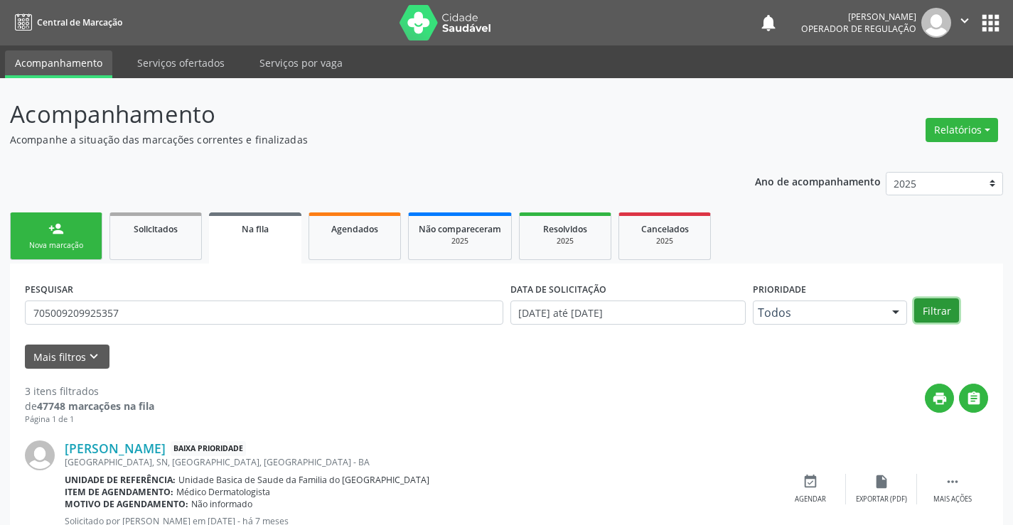
click at [937, 311] on button "Filtrar" at bounding box center [936, 311] width 45 height 24
click at [31, 249] on div "Nova marcação" at bounding box center [56, 245] width 71 height 11
click at [35, 247] on div "Nova marcação" at bounding box center [56, 245] width 71 height 11
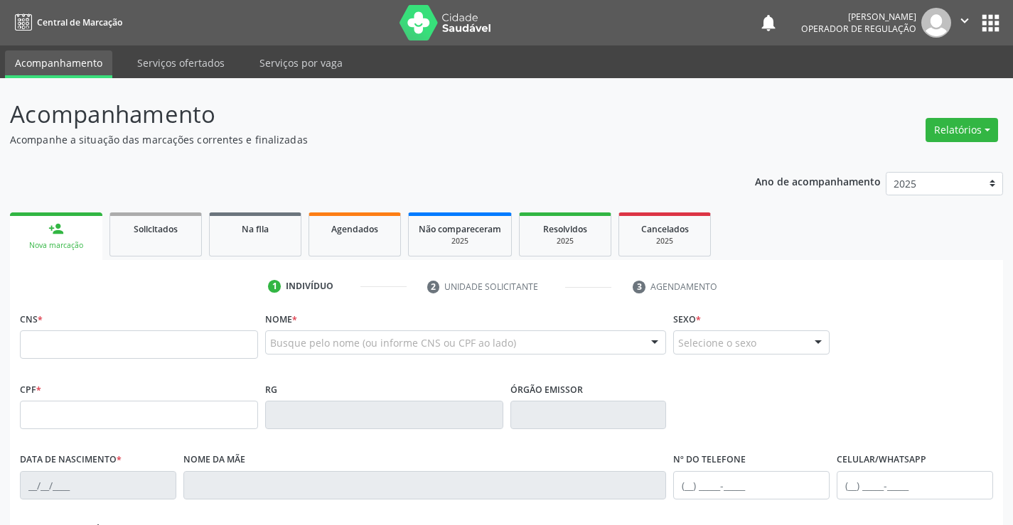
click at [35, 247] on div "Nova marcação" at bounding box center [56, 245] width 72 height 11
click at [38, 246] on div "Nova marcação" at bounding box center [56, 245] width 72 height 11
click at [92, 348] on input "text" at bounding box center [139, 344] width 238 height 28
click at [92, 347] on input "text" at bounding box center [139, 344] width 238 height 28
click at [43, 335] on input "text" at bounding box center [139, 344] width 238 height 28
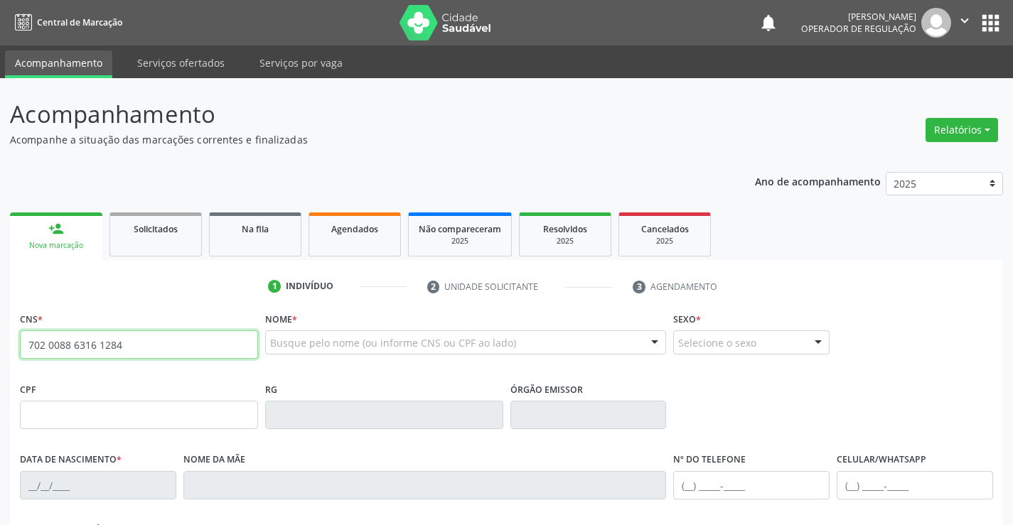
type input "702 0088 6316 1284"
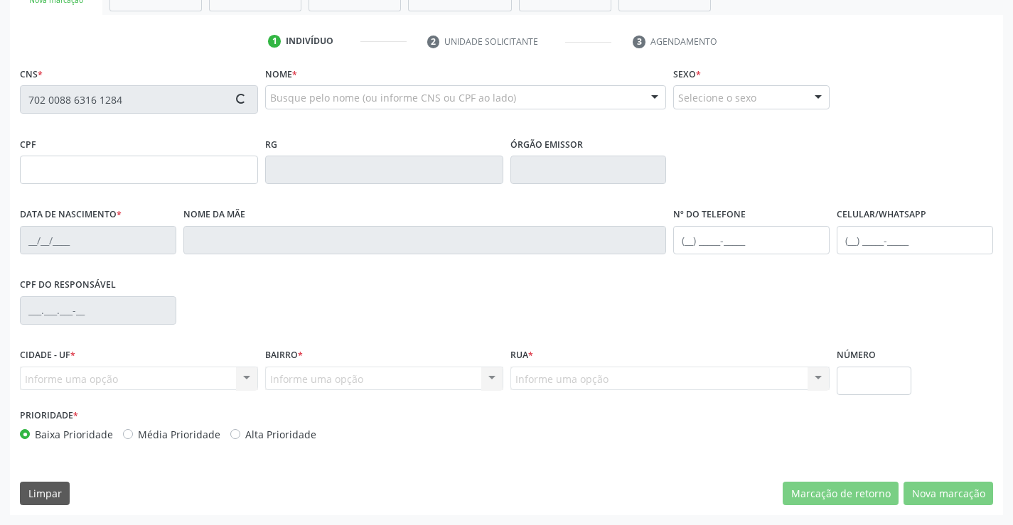
type input "2107736189"
type input "15/11/2011"
type input "S/N"
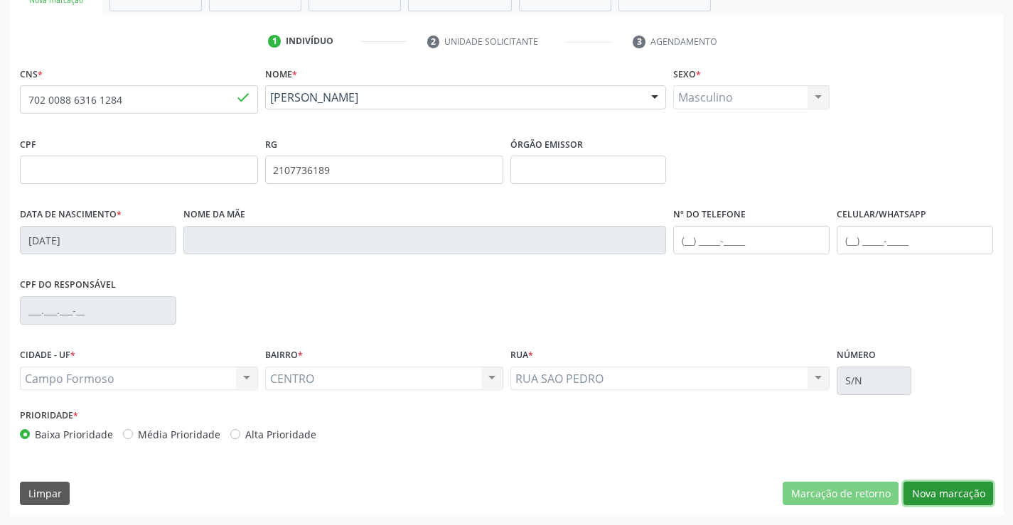
click at [943, 485] on button "Nova marcação" at bounding box center [948, 494] width 90 height 24
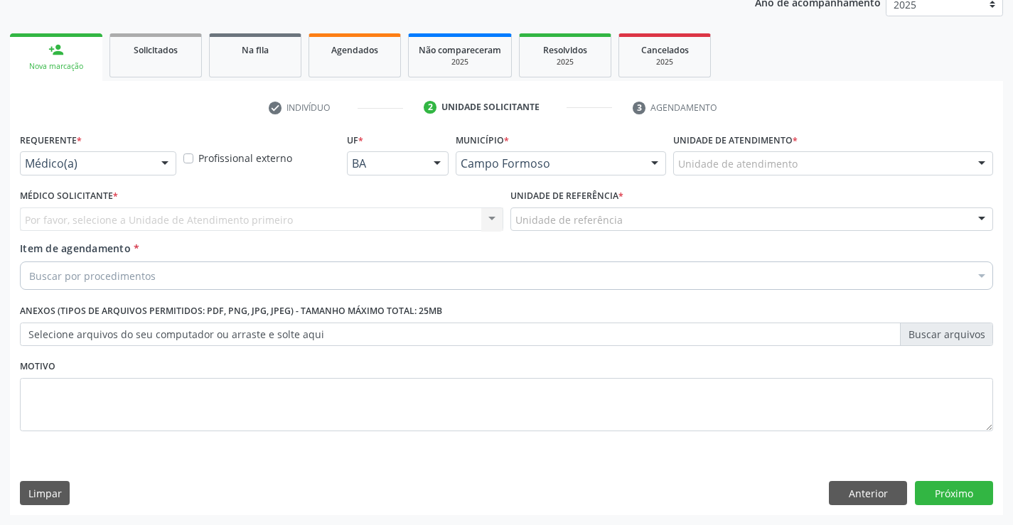
scroll to position [179, 0]
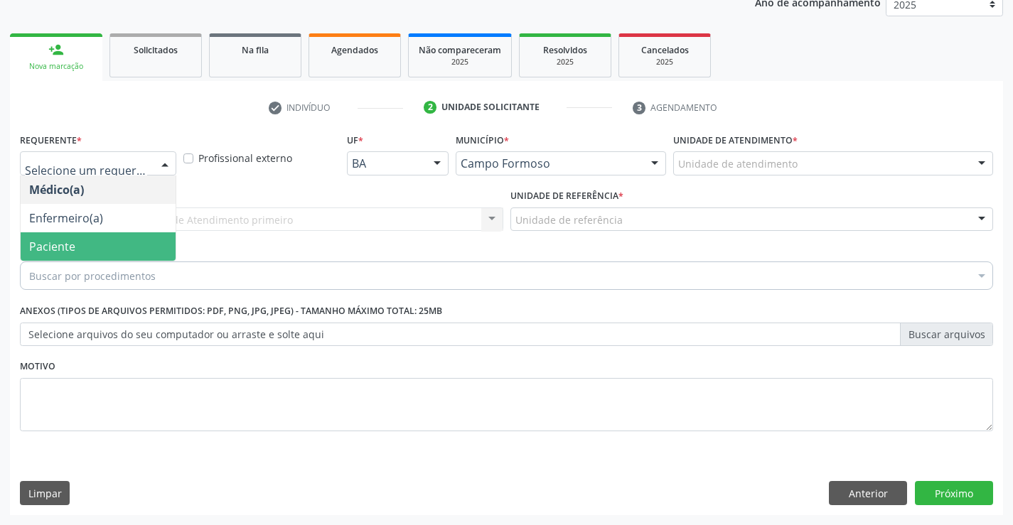
click at [83, 249] on span "Paciente" at bounding box center [98, 246] width 155 height 28
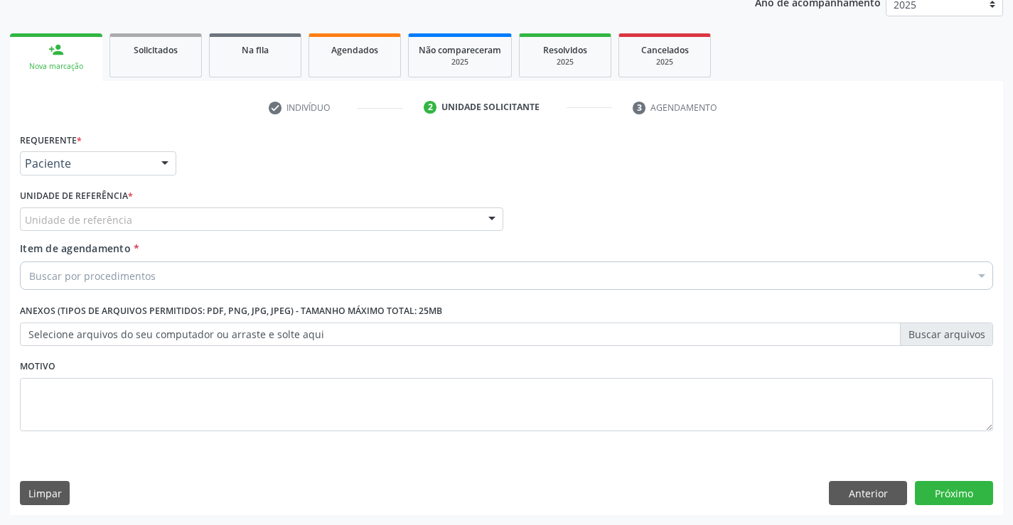
click at [229, 209] on div "Unidade de referência" at bounding box center [261, 220] width 483 height 24
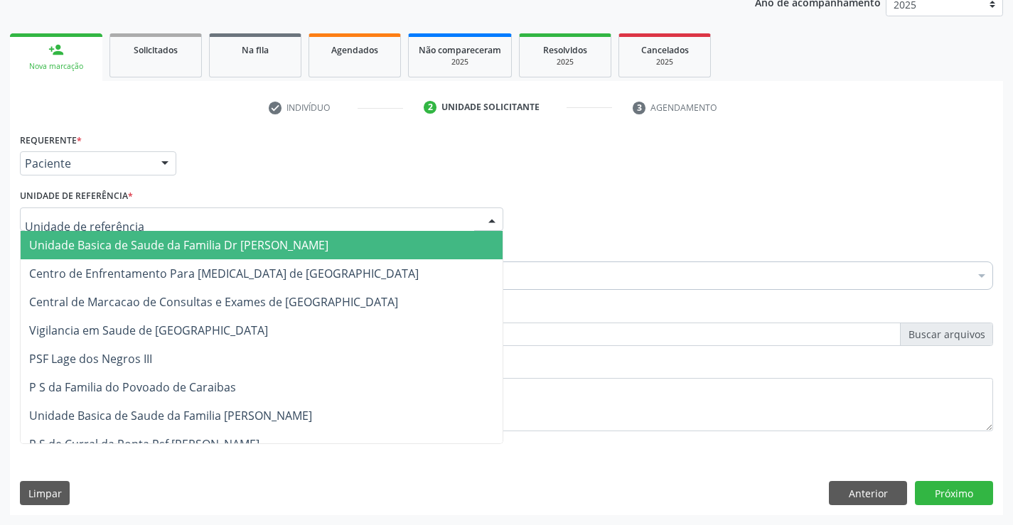
click at [171, 242] on span "Unidade Basica de Saude da Familia Dr [PERSON_NAME]" at bounding box center [178, 245] width 299 height 16
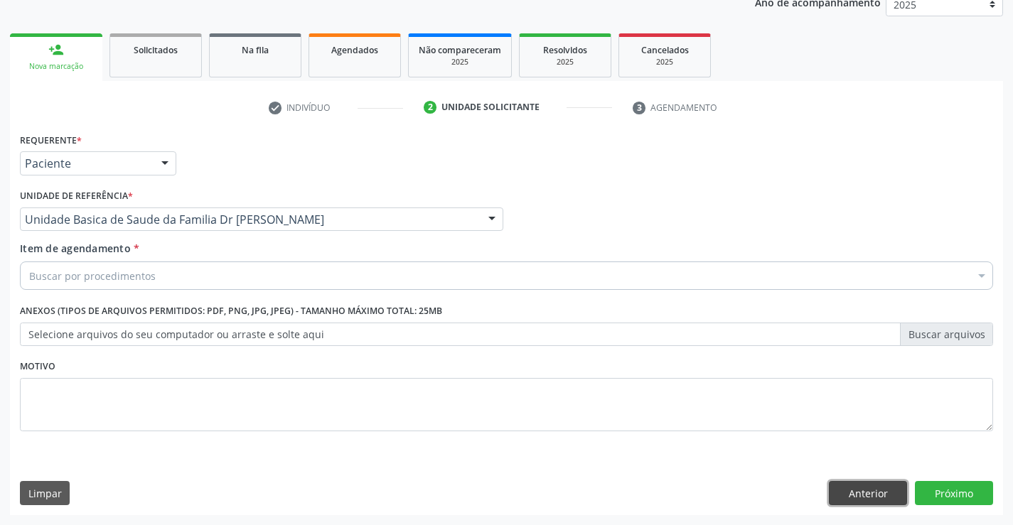
click at [869, 495] on button "Anterior" at bounding box center [868, 493] width 78 height 24
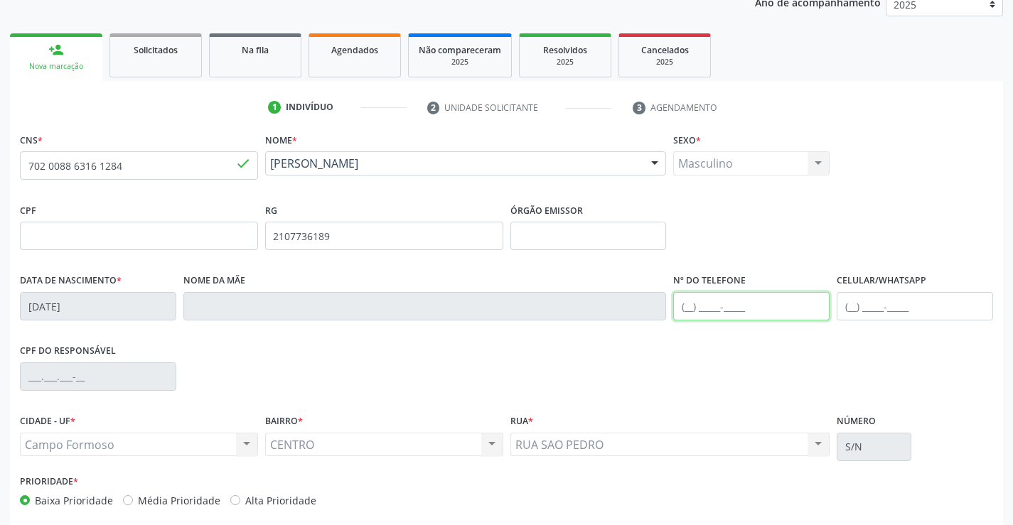
drag, startPoint x: 730, startPoint y: 310, endPoint x: 900, endPoint y: 296, distance: 170.4
click at [731, 310] on input "text" at bounding box center [751, 306] width 156 height 28
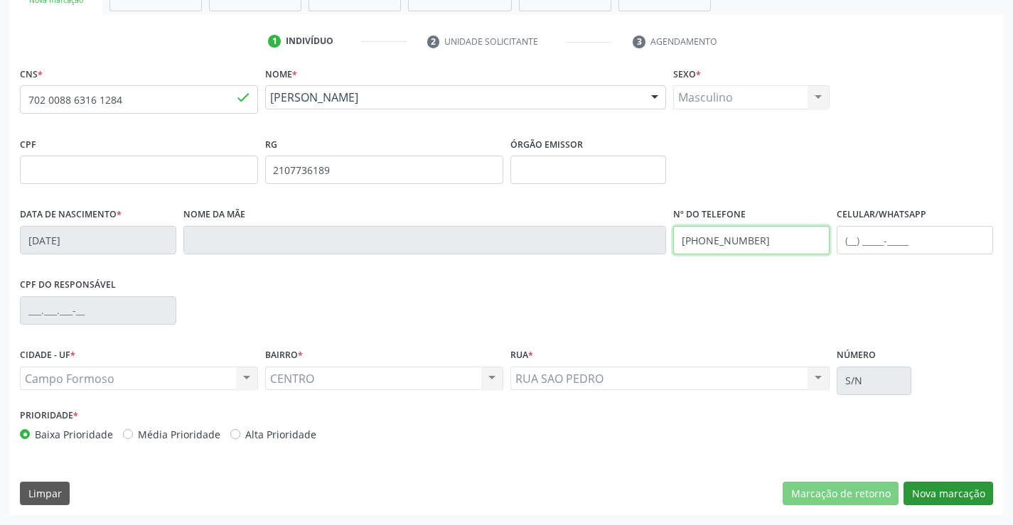
type input "(74) 99133-4578"
click at [950, 483] on button "Nova marcação" at bounding box center [948, 494] width 90 height 24
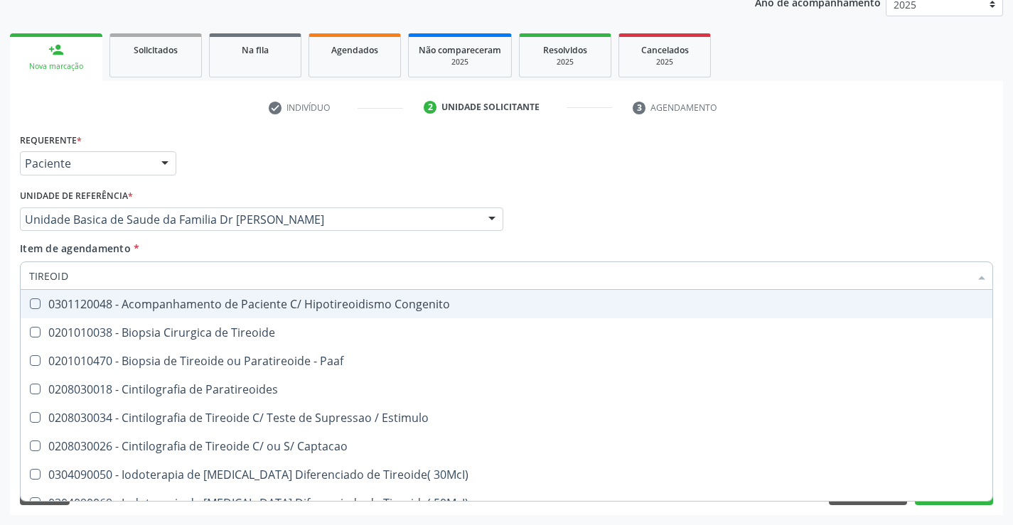
type input "TIREOIDE"
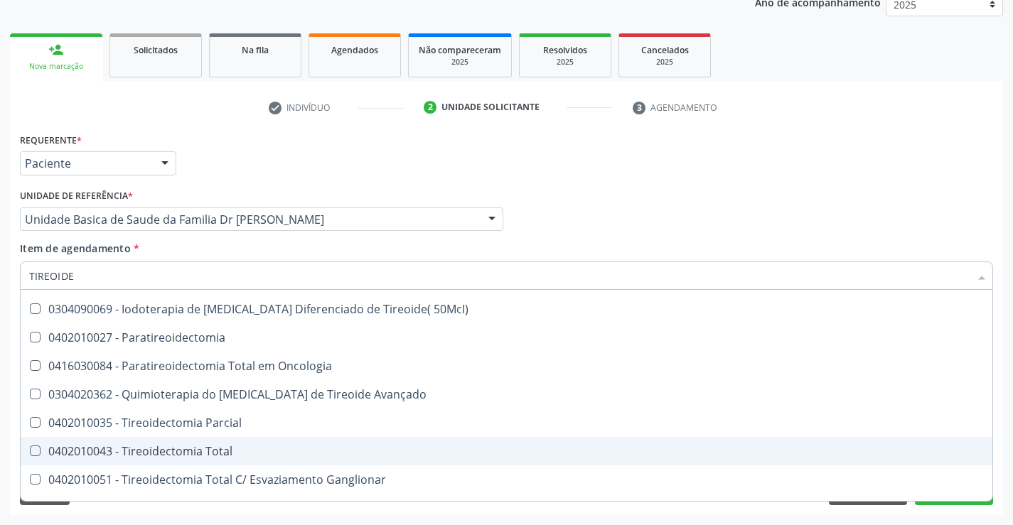
scroll to position [272, 0]
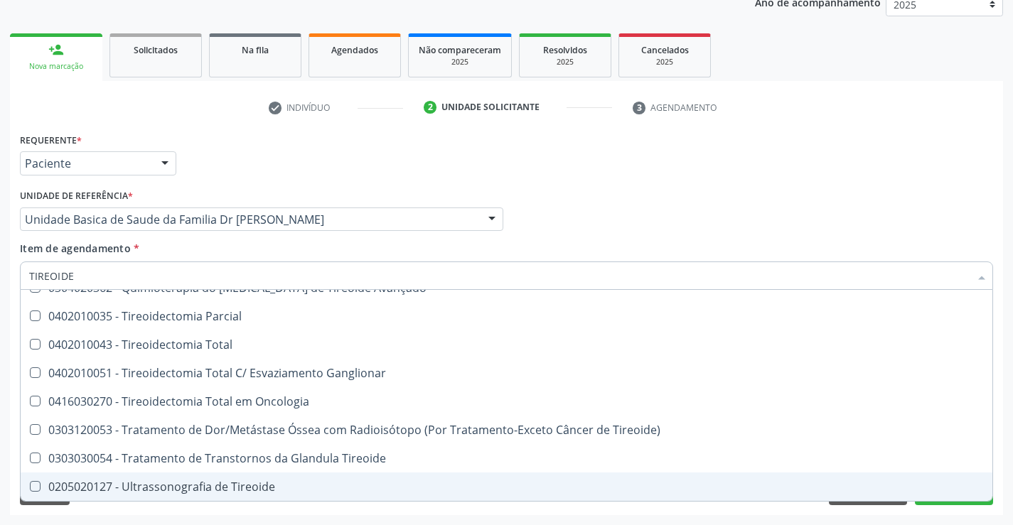
click at [247, 487] on div "0205020127 - Ultrassonografia de Tireoide" at bounding box center [506, 486] width 954 height 11
checkbox Tireoide "true"
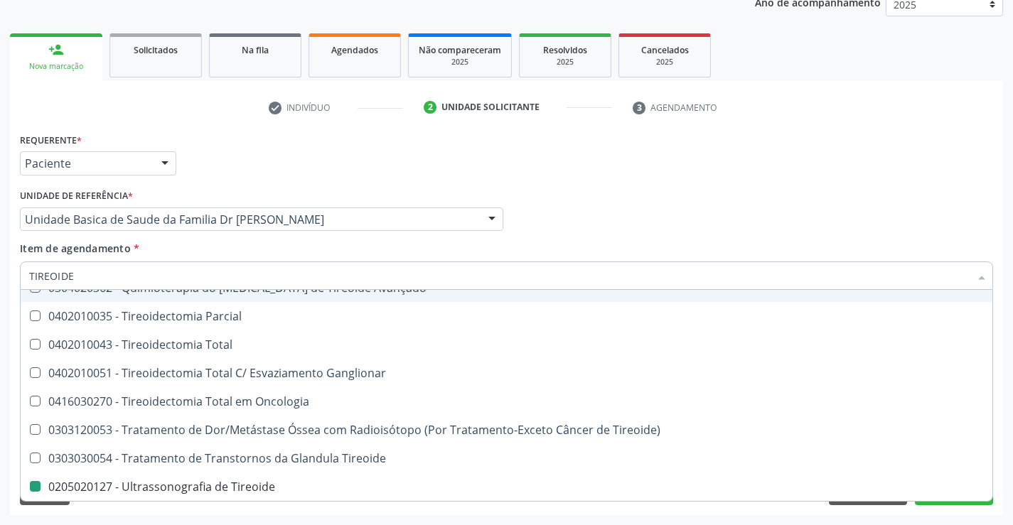
click at [571, 239] on div "Médico Solicitante Por favor, selecione a Unidade de Atendimento primeiro Nenhu…" at bounding box center [506, 212] width 980 height 55
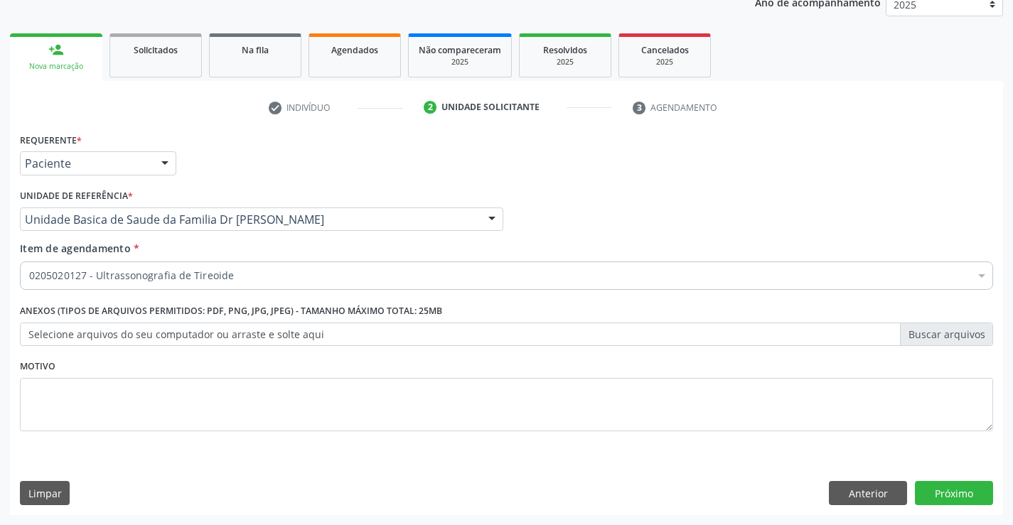
scroll to position [0, 0]
click at [964, 494] on button "Próximo" at bounding box center [954, 493] width 78 height 24
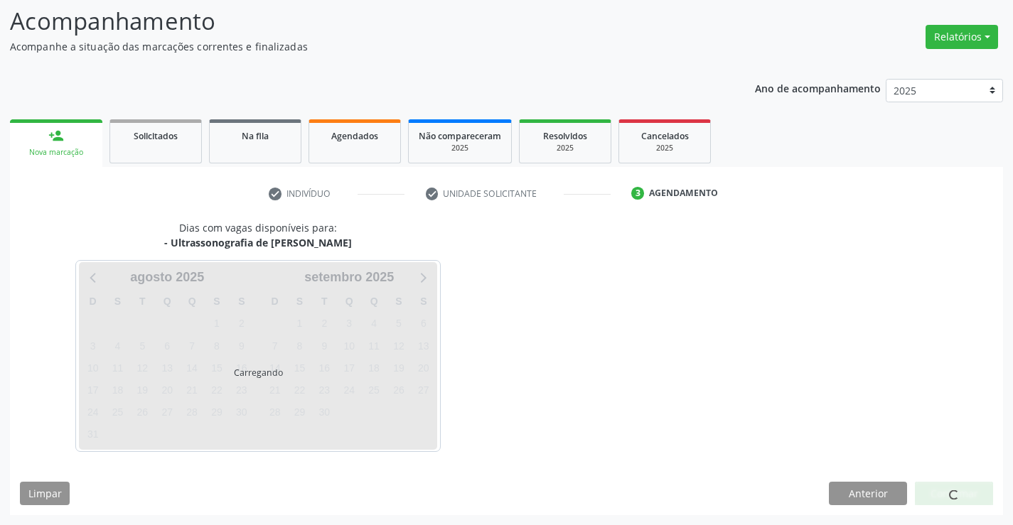
scroll to position [93, 0]
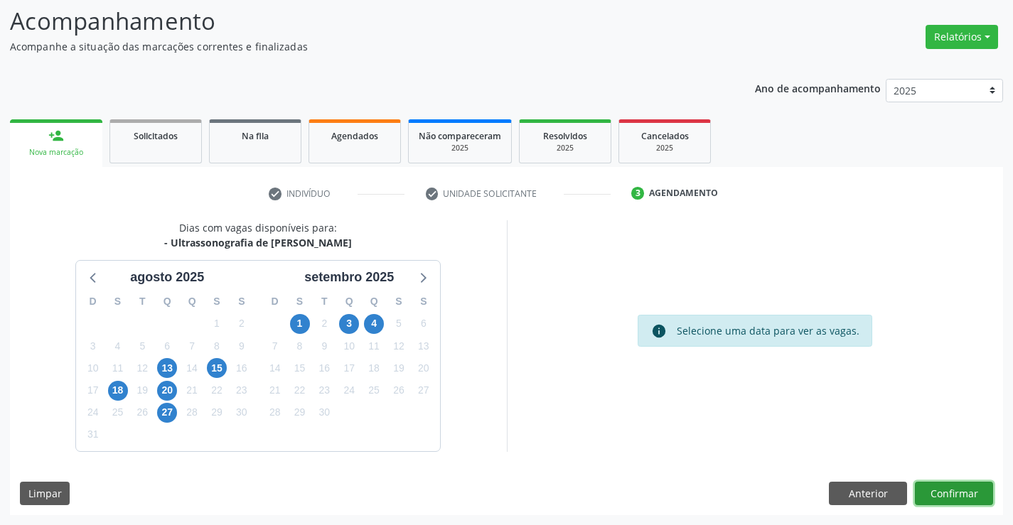
click at [971, 490] on button "Confirmar" at bounding box center [954, 494] width 78 height 24
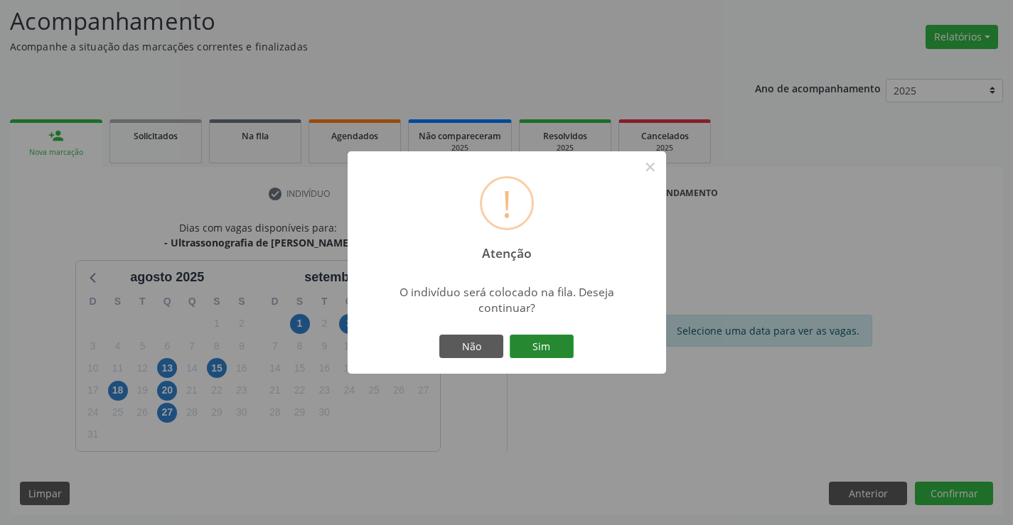
click at [544, 342] on button "Sim" at bounding box center [542, 347] width 64 height 24
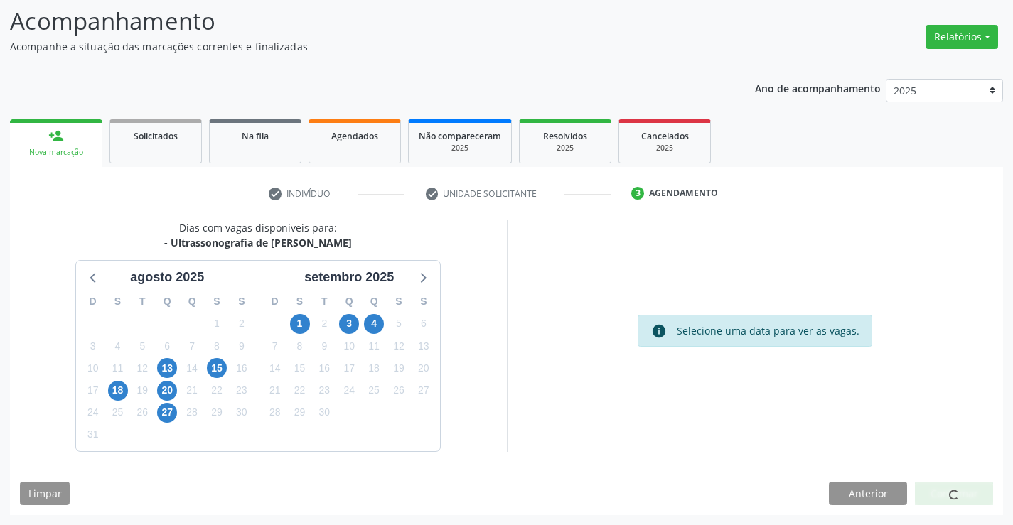
scroll to position [0, 0]
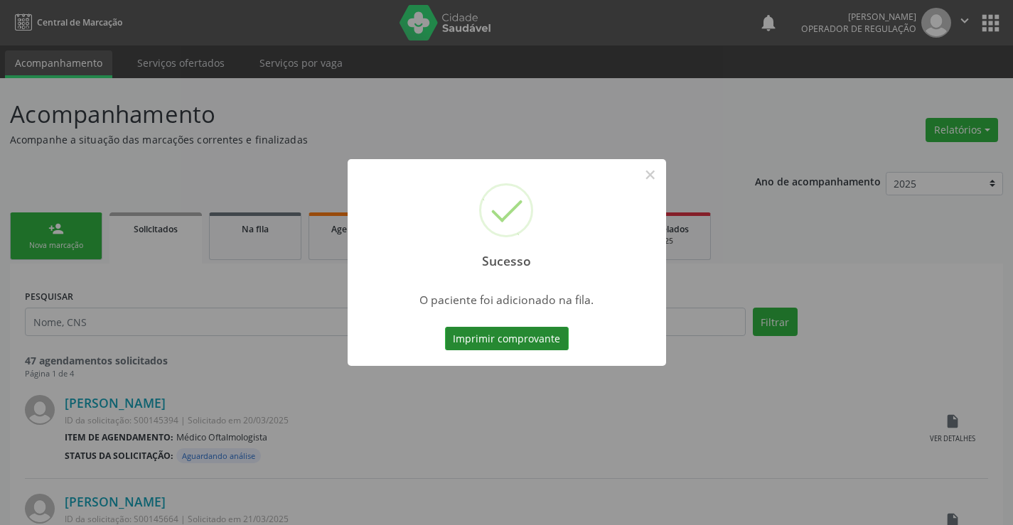
click at [556, 332] on button "Imprimir comprovante" at bounding box center [507, 339] width 124 height 24
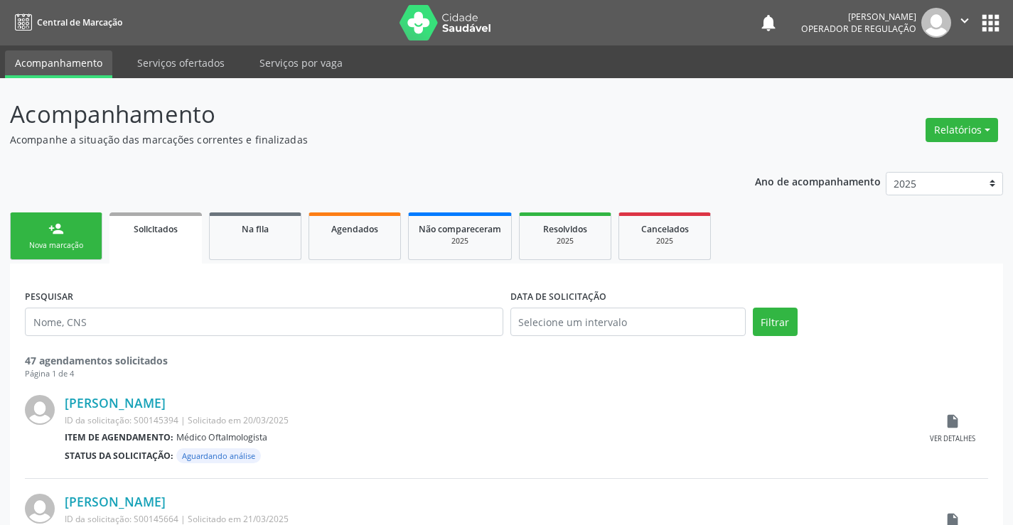
click at [51, 242] on div "Nova marcação" at bounding box center [56, 245] width 71 height 11
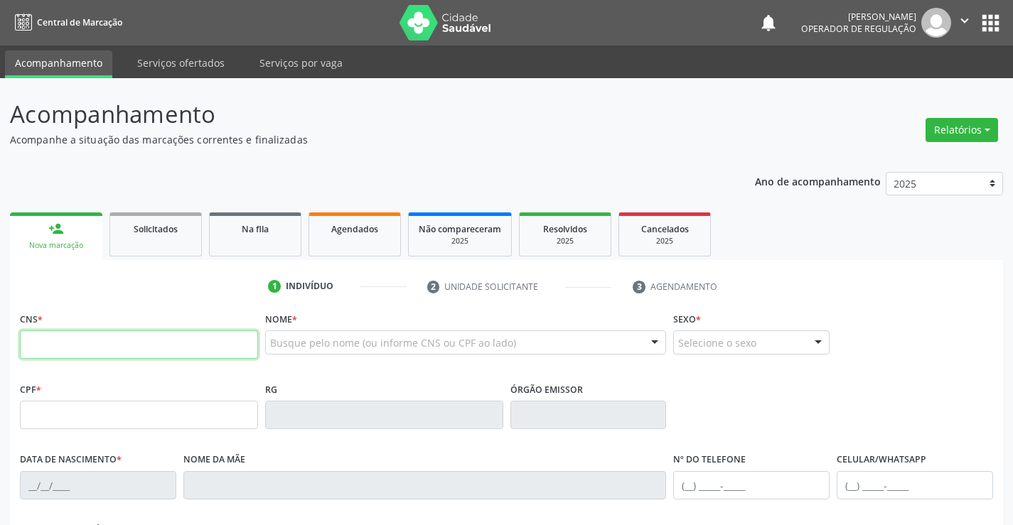
click at [79, 338] on input "text" at bounding box center [139, 344] width 238 height 28
type input "700 5017 4045 8052"
type input "0917908678"
type input "12/10/1949"
type input "SN"
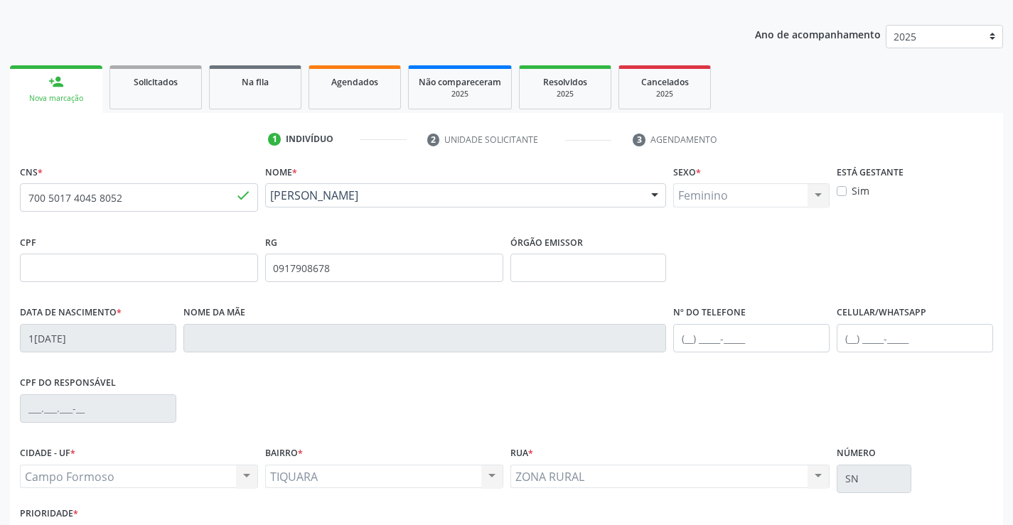
scroll to position [245, 0]
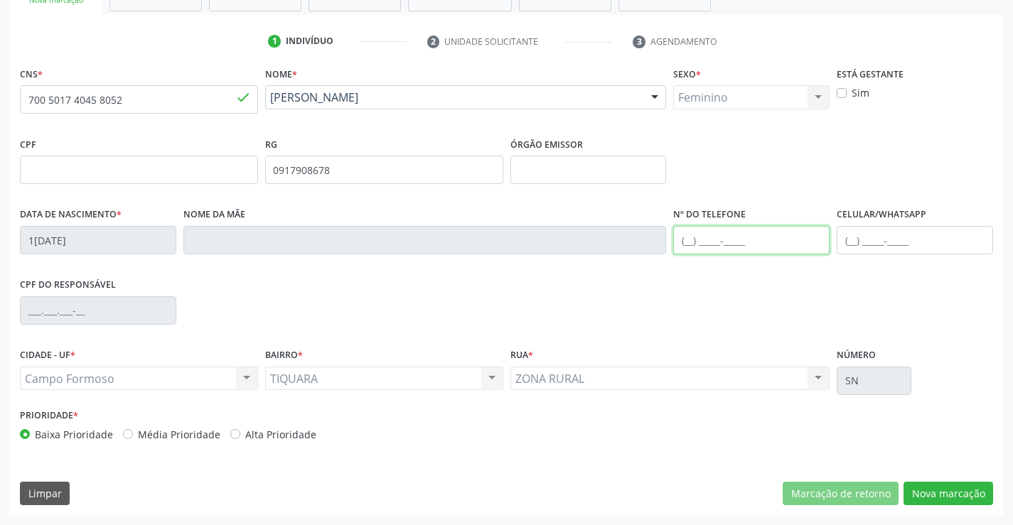
drag, startPoint x: 714, startPoint y: 242, endPoint x: 888, endPoint y: 242, distance: 173.4
click at [714, 242] on input "text" at bounding box center [751, 240] width 156 height 28
type input "(74) 99196-3184"
click at [950, 478] on div "CNS * 700 5017 4045 8052 done Nome * Dina Marcelo Franca Dina Marcelo Franca CN…" at bounding box center [506, 289] width 993 height 452
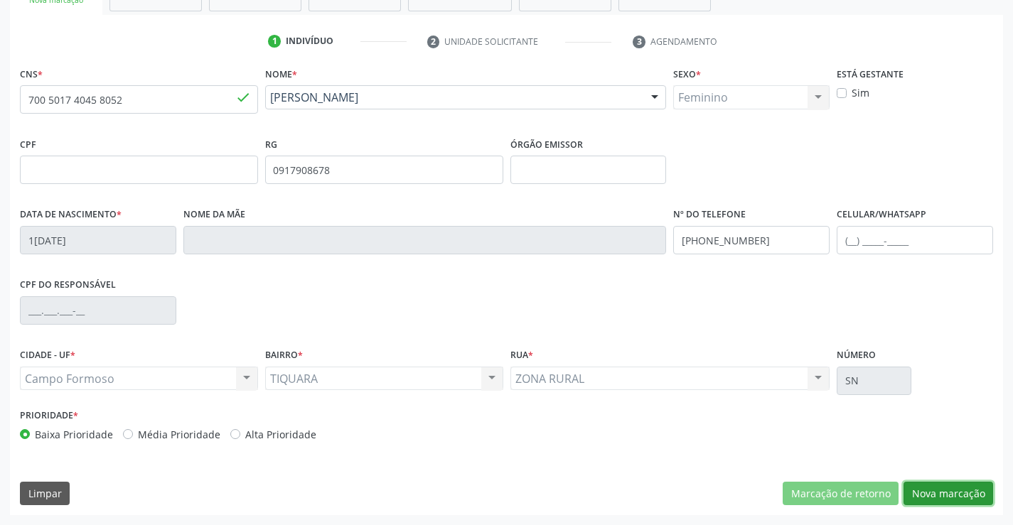
click at [971, 485] on button "Nova marcação" at bounding box center [948, 494] width 90 height 24
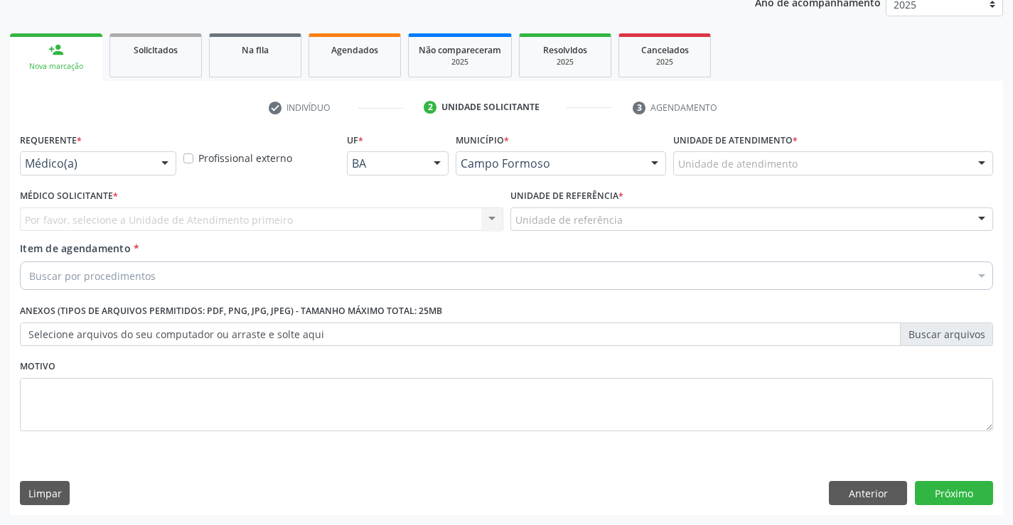
scroll to position [179, 0]
click at [132, 171] on div at bounding box center [98, 163] width 156 height 24
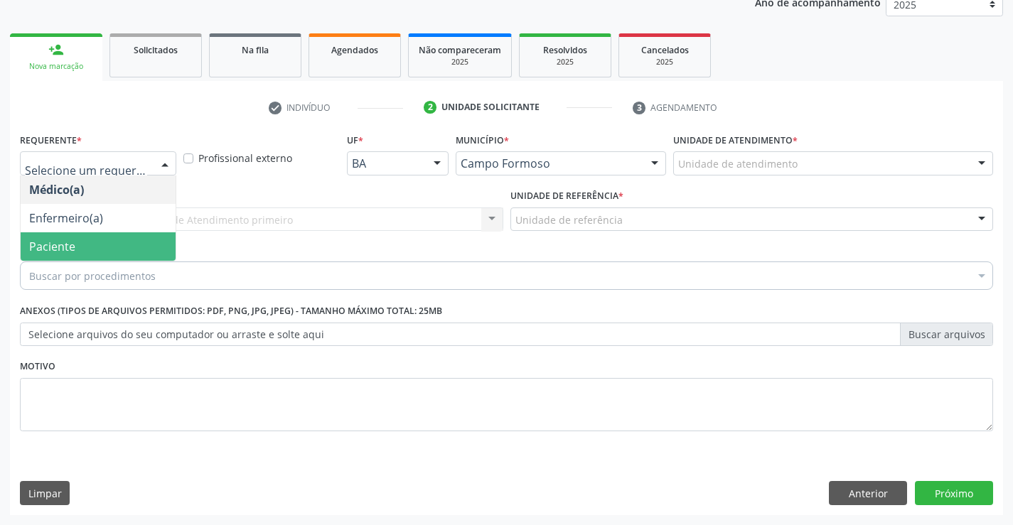
click at [79, 244] on span "Paciente" at bounding box center [98, 246] width 155 height 28
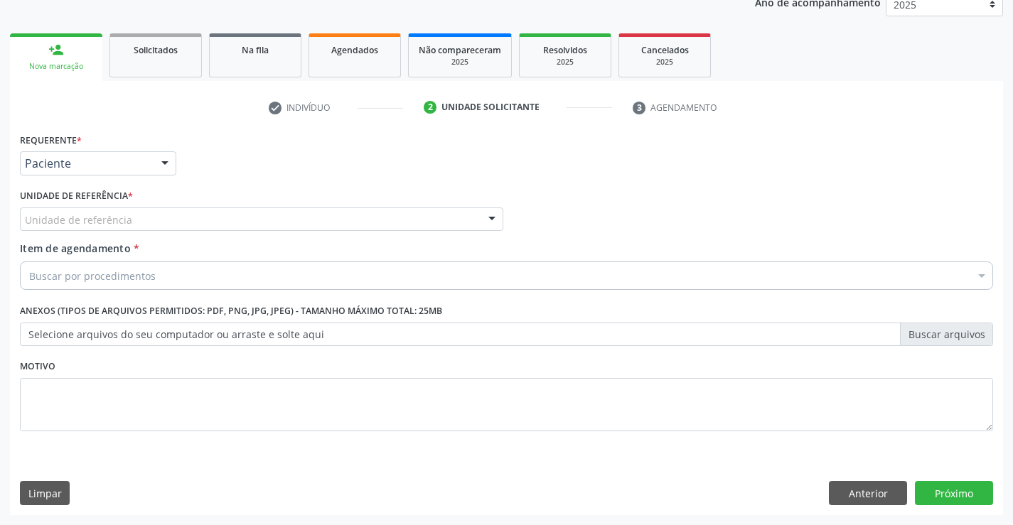
click at [204, 208] on div "Unidade de referência" at bounding box center [261, 220] width 483 height 24
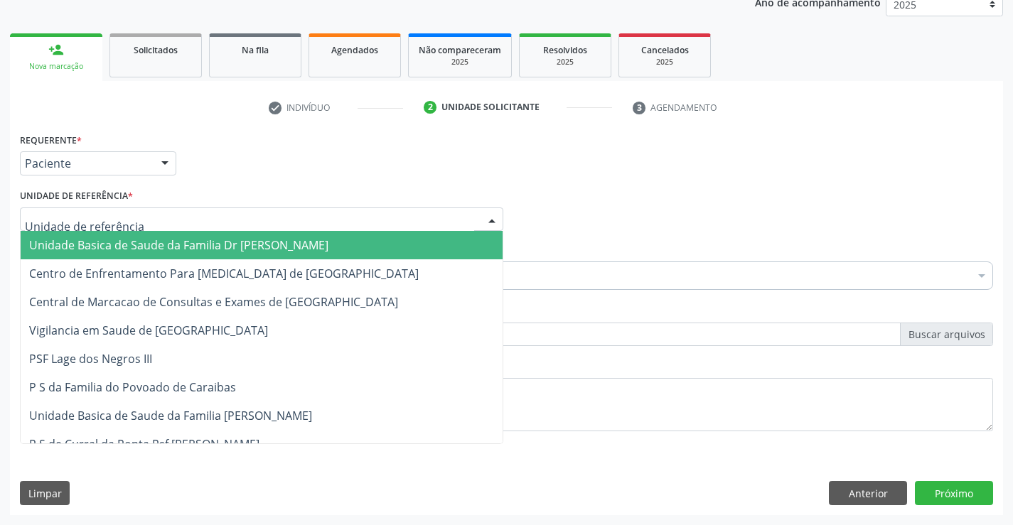
click at [185, 254] on span "Unidade Basica de Saude da Familia Dr [PERSON_NAME]" at bounding box center [262, 245] width 482 height 28
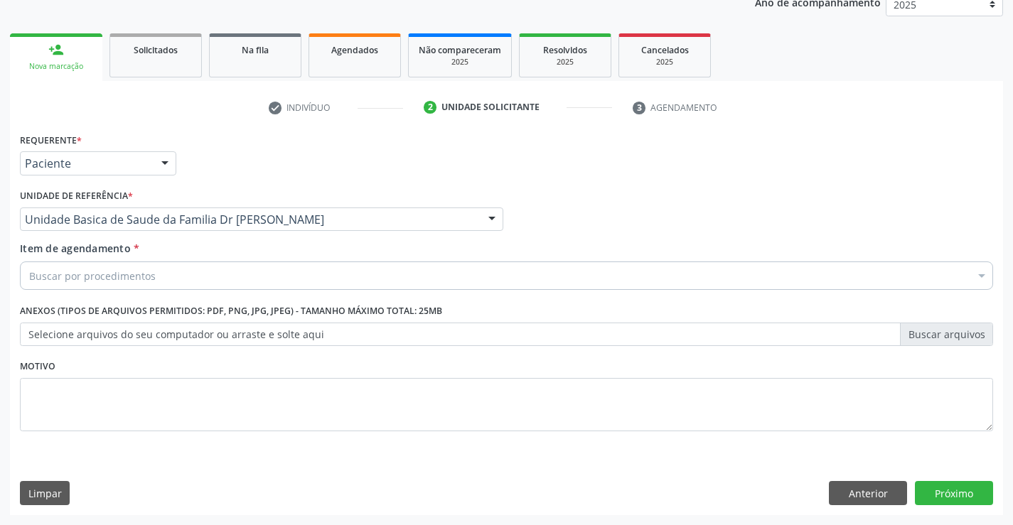
click at [166, 271] on div "Buscar por procedimentos" at bounding box center [506, 276] width 973 height 28
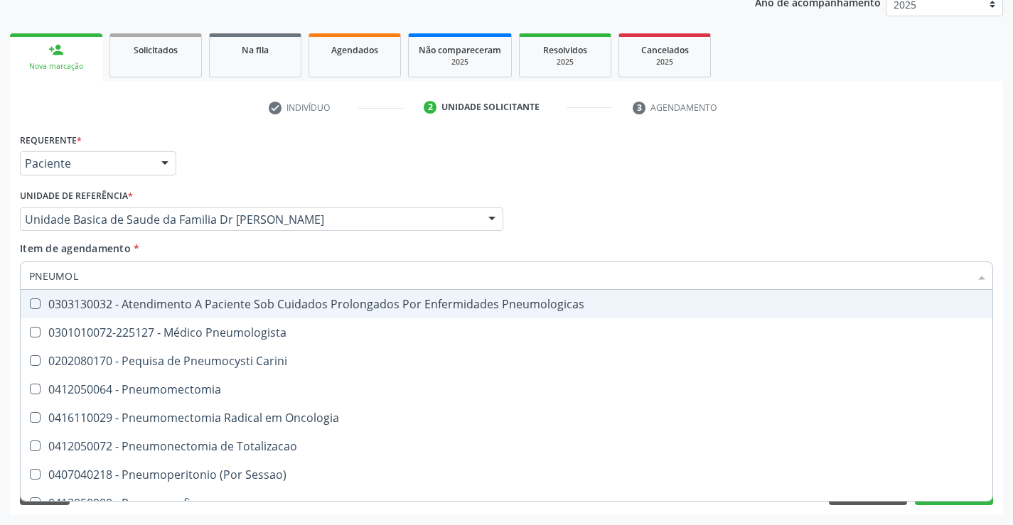
type input "PNEUMOLO"
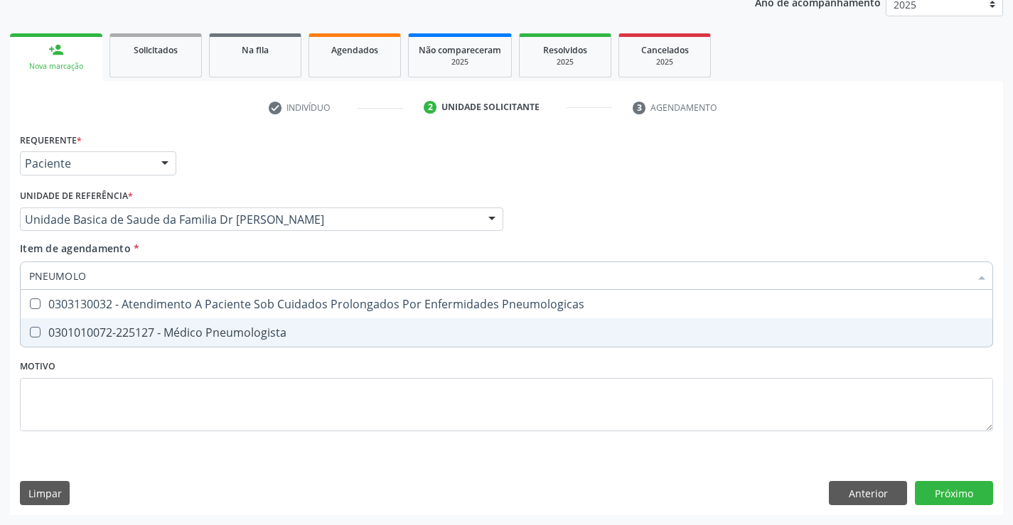
click at [195, 330] on div "0301010072-225127 - Médico Pneumologista" at bounding box center [506, 332] width 954 height 11
checkbox Pneumologista "true"
click at [242, 398] on div "Requerente * Paciente Médico(a) Enfermeiro(a) Paciente Nenhum resultado encontr…" at bounding box center [506, 290] width 973 height 322
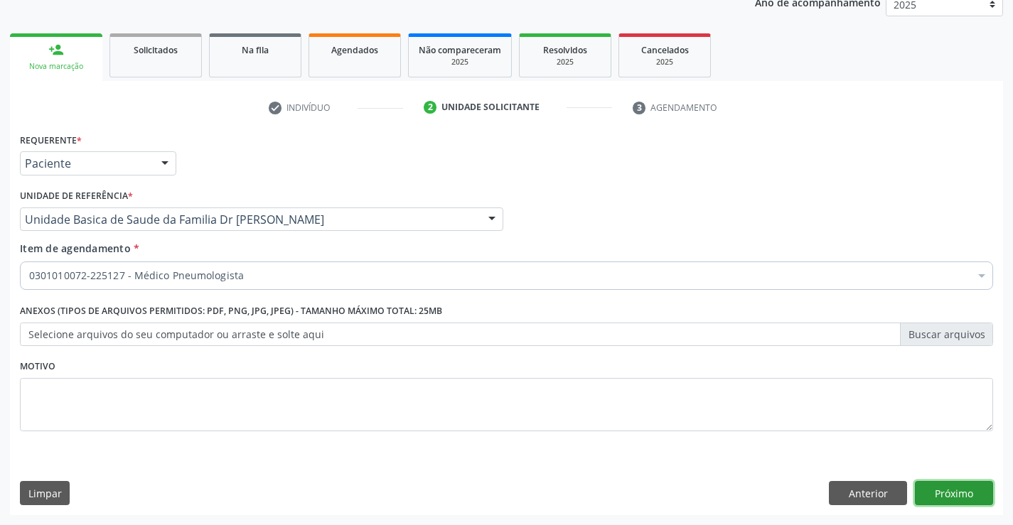
click at [974, 494] on button "Próximo" at bounding box center [954, 493] width 78 height 24
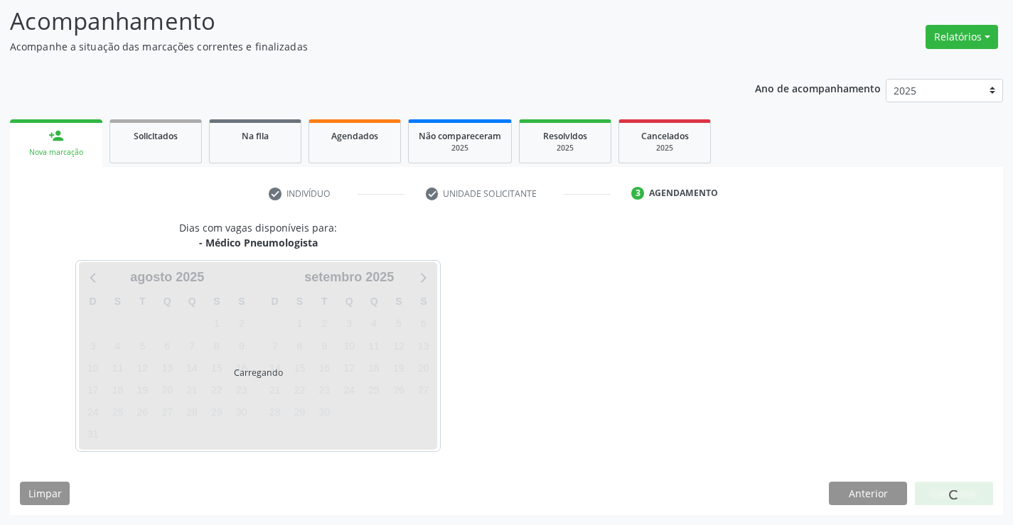
scroll to position [135, 0]
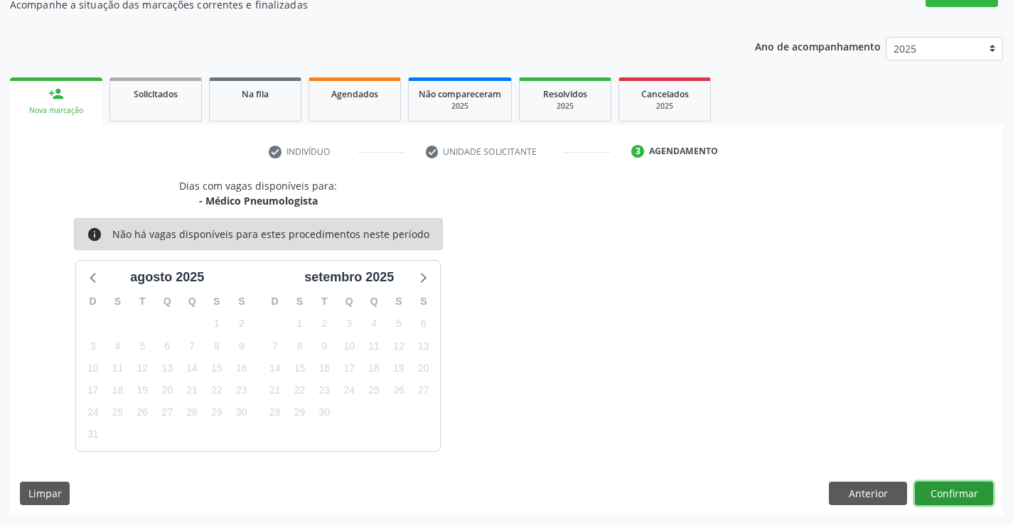
click at [944, 488] on button "Confirmar" at bounding box center [954, 494] width 78 height 24
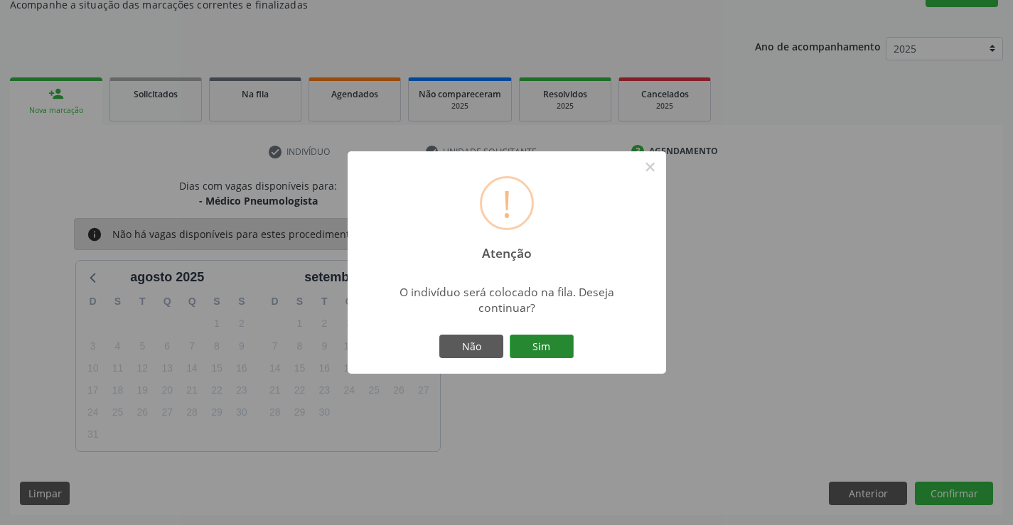
click at [562, 342] on button "Sim" at bounding box center [542, 347] width 64 height 24
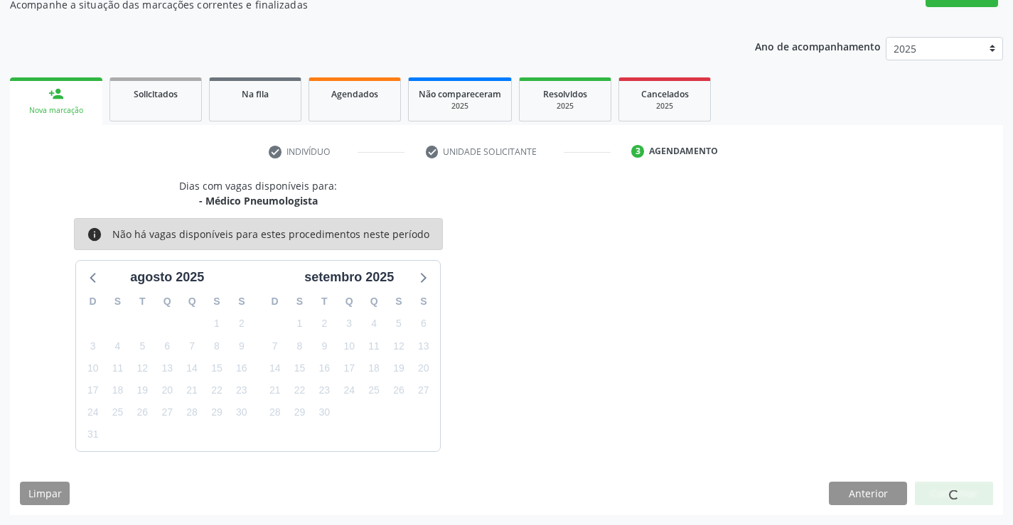
scroll to position [0, 0]
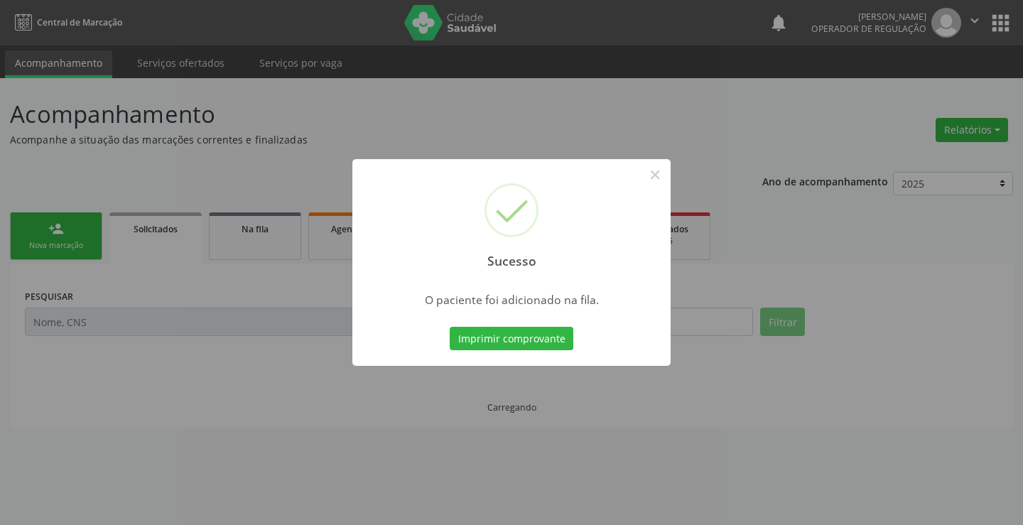
click at [464, 338] on button "Imprimir comprovante" at bounding box center [512, 339] width 124 height 24
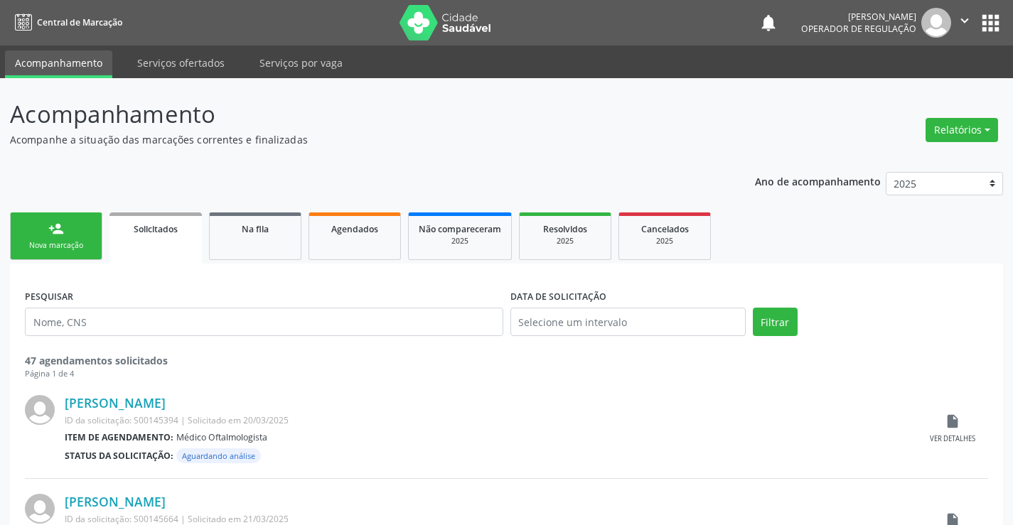
click at [61, 236] on div "person_add" at bounding box center [56, 229] width 16 height 16
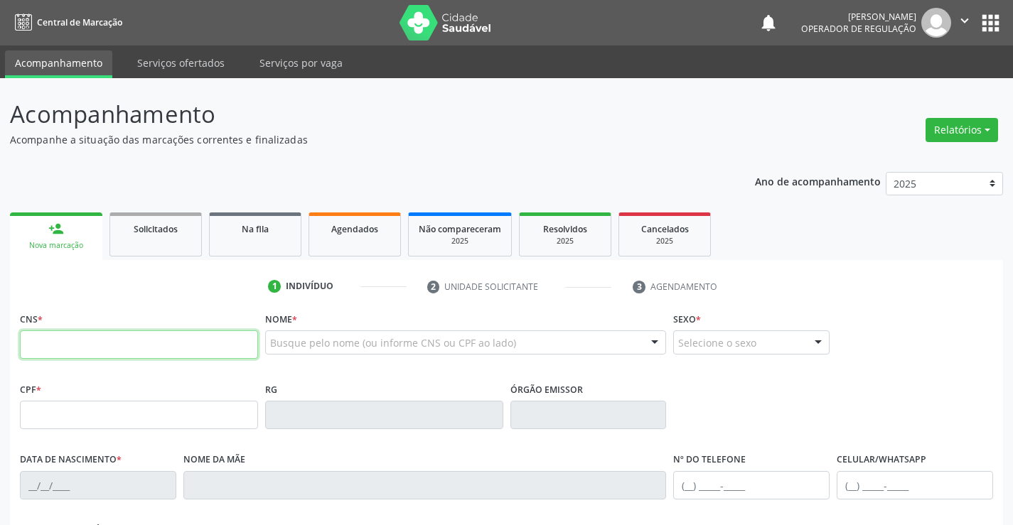
click at [96, 341] on input "text" at bounding box center [139, 344] width 238 height 28
drag, startPoint x: 141, startPoint y: 335, endPoint x: 185, endPoint y: 342, distance: 44.6
click at [141, 335] on input "text" at bounding box center [139, 344] width 238 height 28
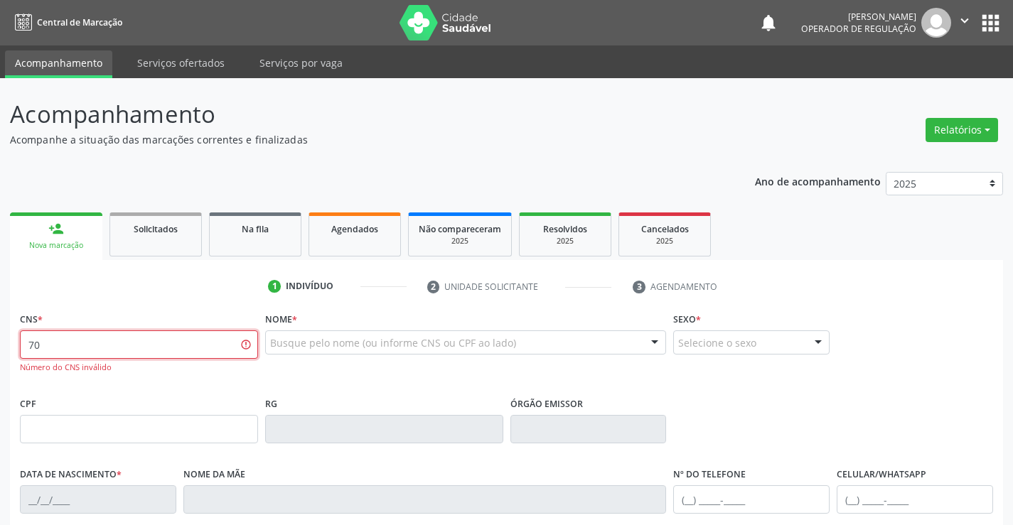
type input "7"
type input "703 4026 1514 6500"
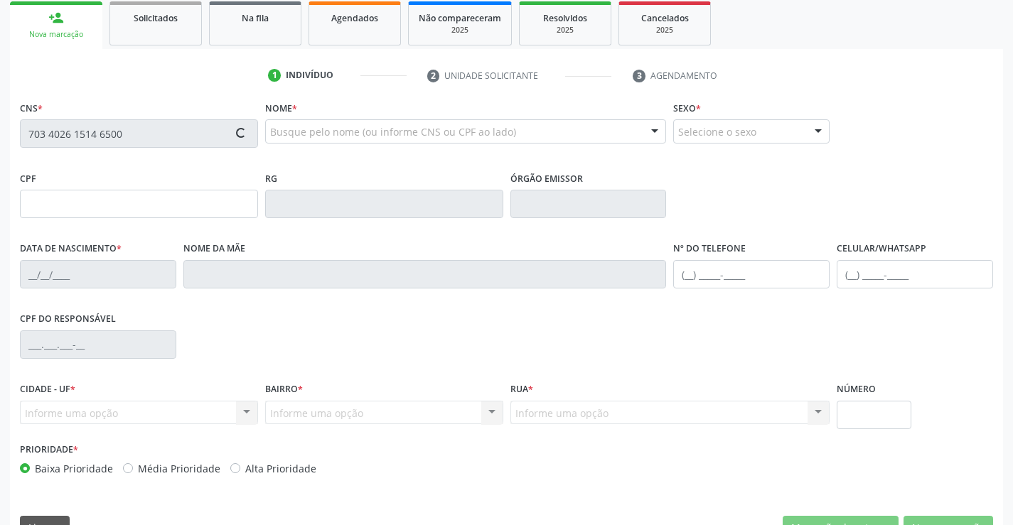
scroll to position [245, 0]
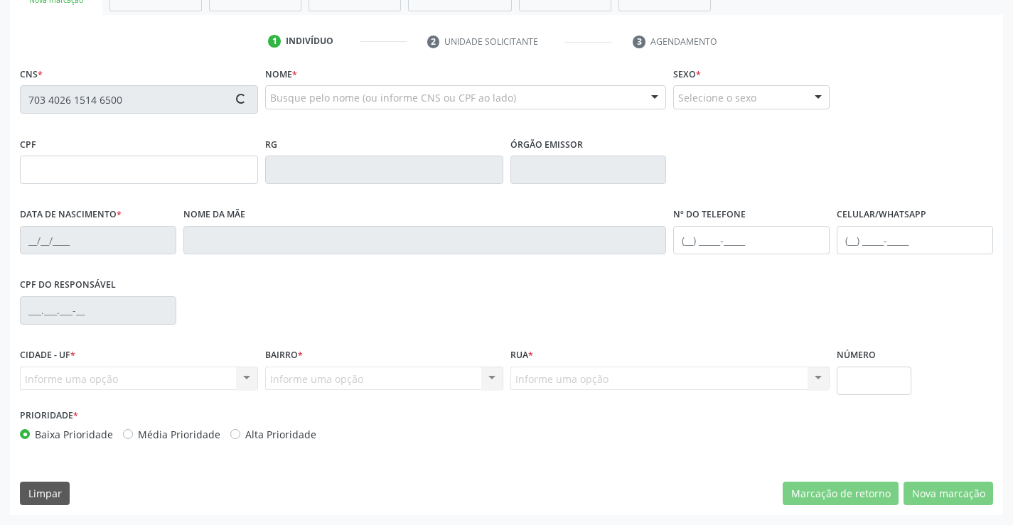
type input "2272029450"
type input "17/04/1980"
type input "(74) 99195-6418"
type input "(74) 99810-8347"
type input "S/N"
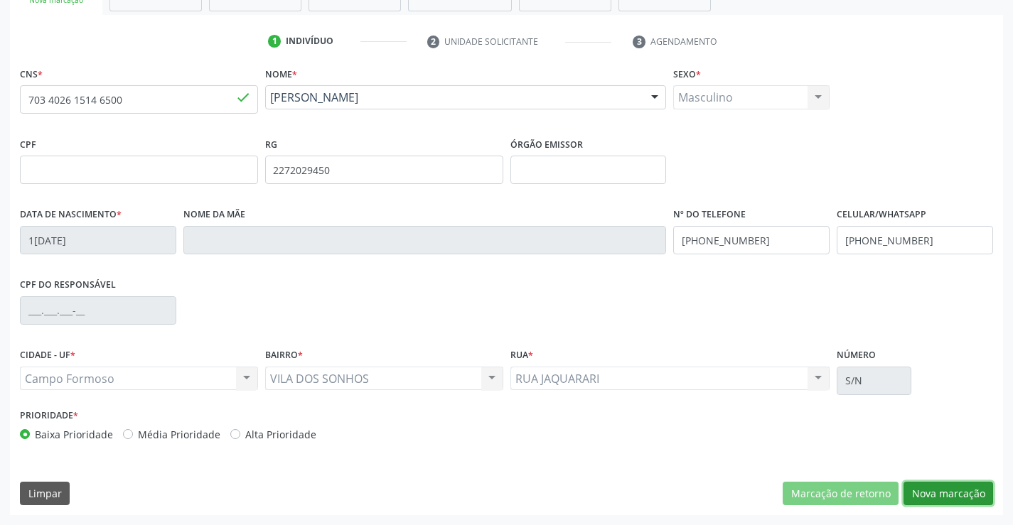
click at [953, 490] on button "Nova marcação" at bounding box center [948, 494] width 90 height 24
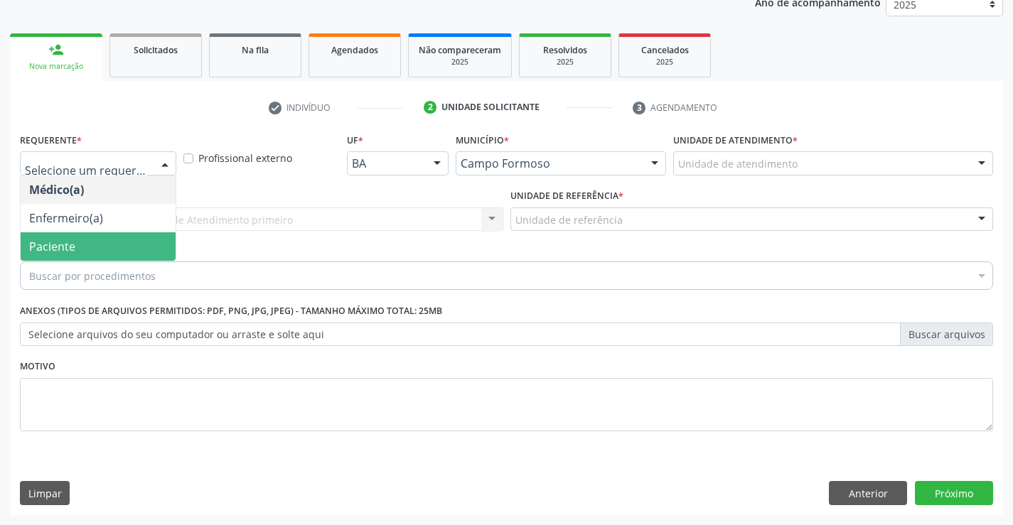
click at [68, 236] on span "Paciente" at bounding box center [98, 246] width 155 height 28
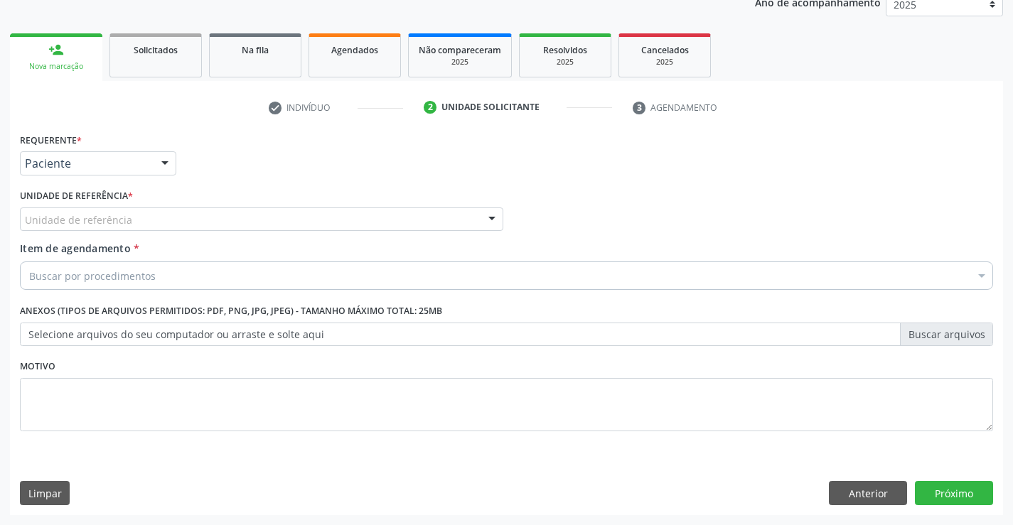
click at [154, 215] on div "Requerente * Paciente Médico(a) Enfermeiro(a) Paciente Nenhum resultado encontr…" at bounding box center [506, 290] width 973 height 322
click at [253, 213] on div "Unidade de referência" at bounding box center [261, 220] width 483 height 24
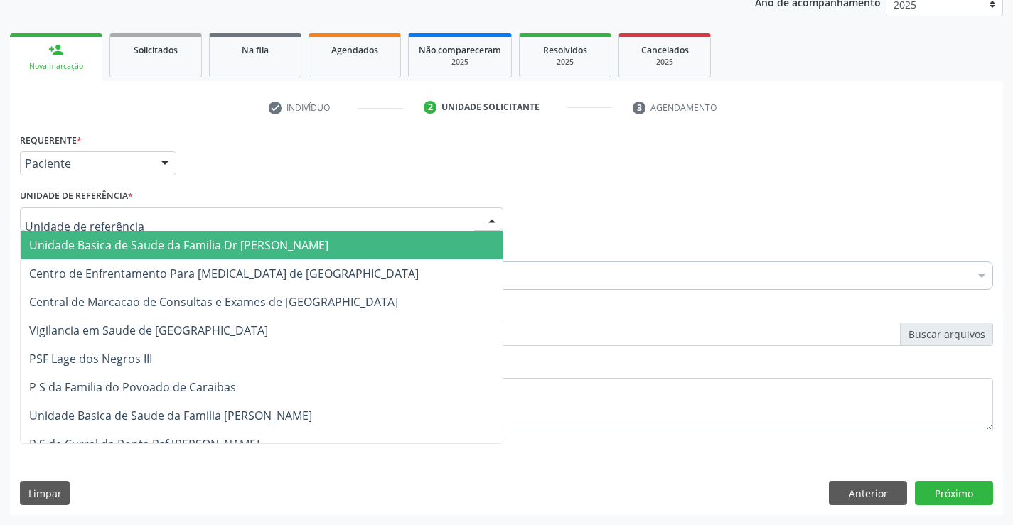
click at [156, 232] on span "Unidade Basica de Saude da Familia Dr [PERSON_NAME]" at bounding box center [262, 245] width 482 height 28
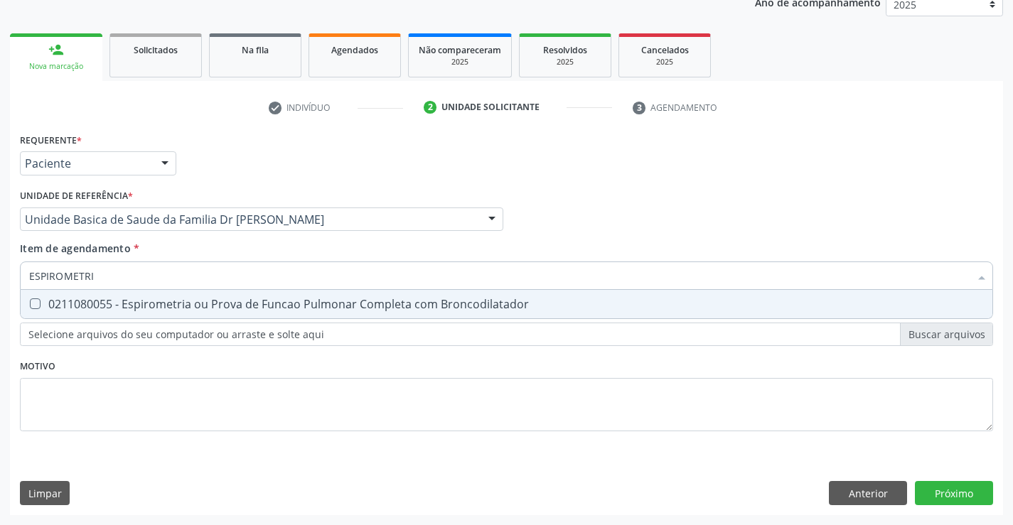
type input "ESPIROMETRIA"
click at [320, 303] on div "0211080055 - Espirometria ou Prova de Funcao Pulmonar Completa com Broncodilata…" at bounding box center [506, 304] width 954 height 11
checkbox Broncodilatador "true"
click at [936, 487] on div "Requerente * Paciente Médico(a) Enfermeiro(a) Paciente Nenhum resultado encontr…" at bounding box center [506, 322] width 993 height 386
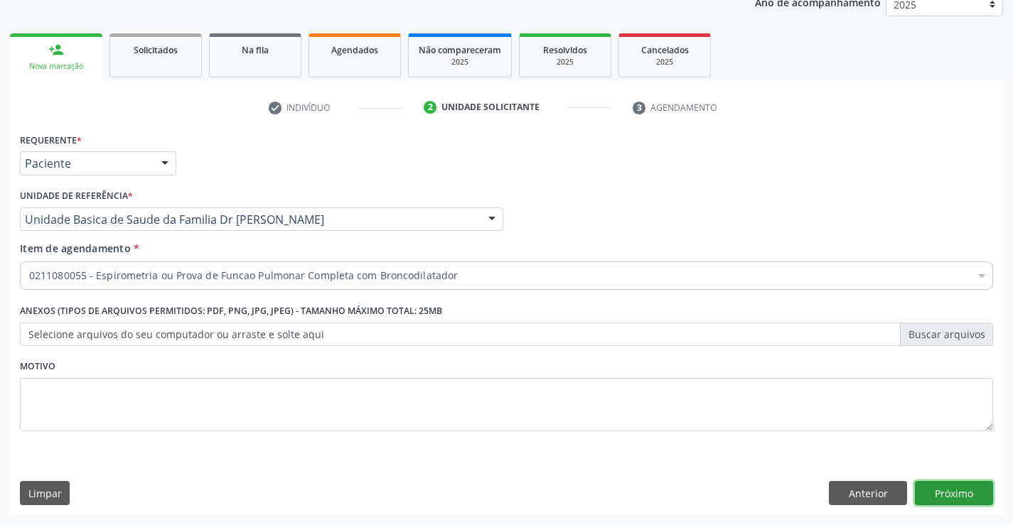
click at [952, 484] on button "Próximo" at bounding box center [954, 493] width 78 height 24
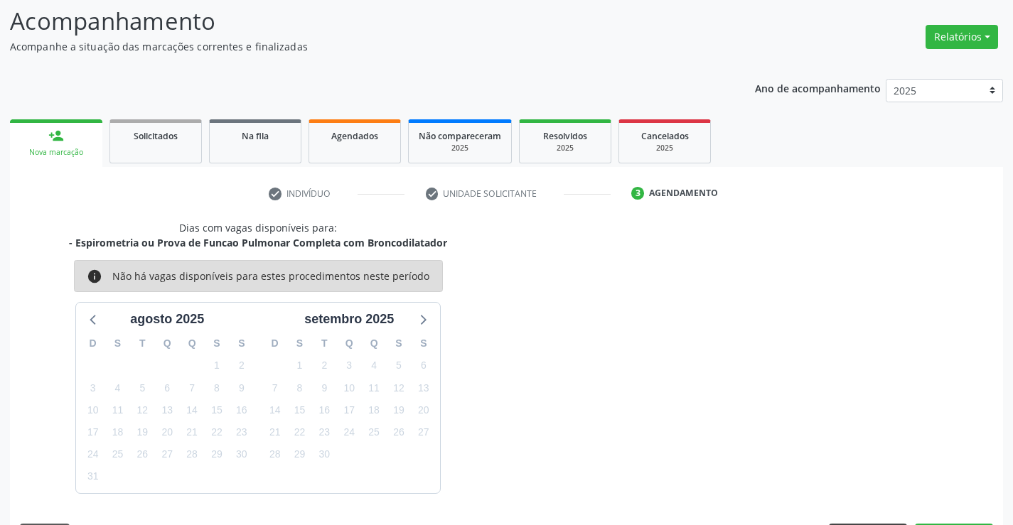
scroll to position [135, 0]
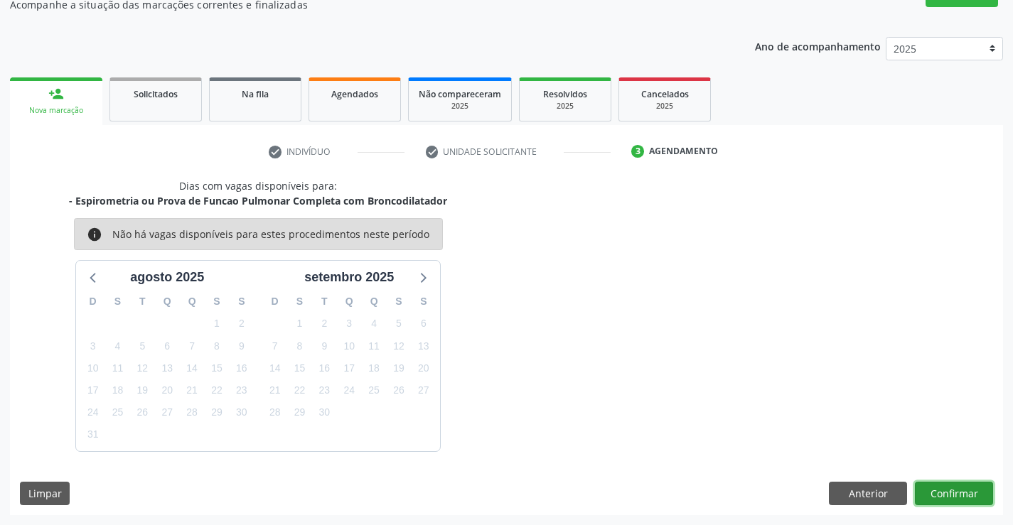
click at [940, 490] on button "Confirmar" at bounding box center [954, 494] width 78 height 24
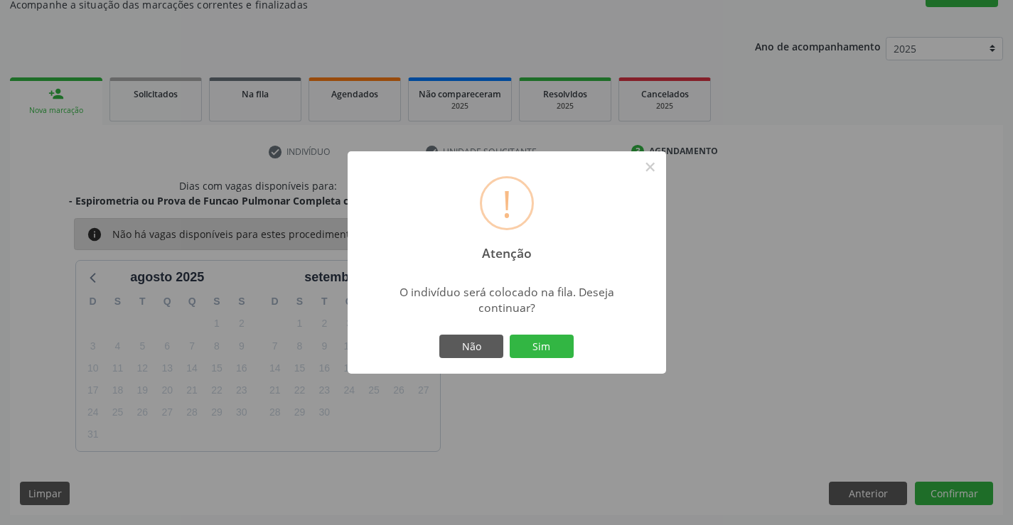
click at [549, 330] on div "! Atenção × O indivíduo será colocado na fila. Deseja continuar? Não Sim" at bounding box center [507, 262] width 318 height 223
click at [549, 336] on button "Sim" at bounding box center [542, 347] width 64 height 24
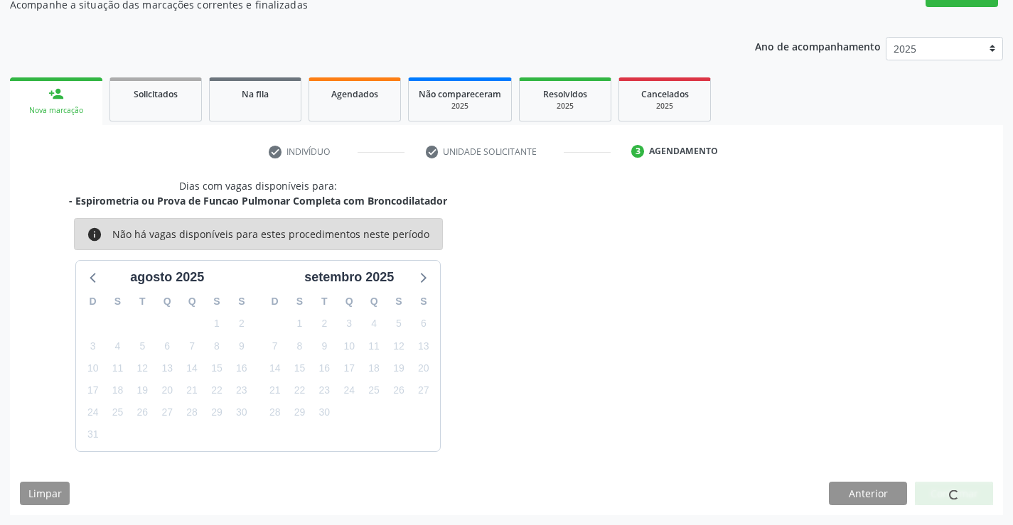
scroll to position [0, 0]
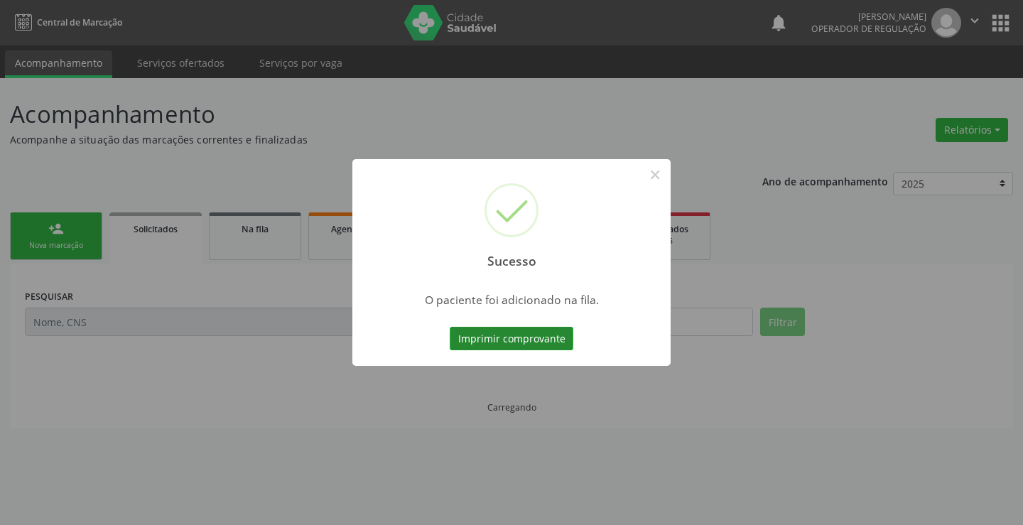
click at [501, 329] on button "Imprimir comprovante" at bounding box center [512, 339] width 124 height 24
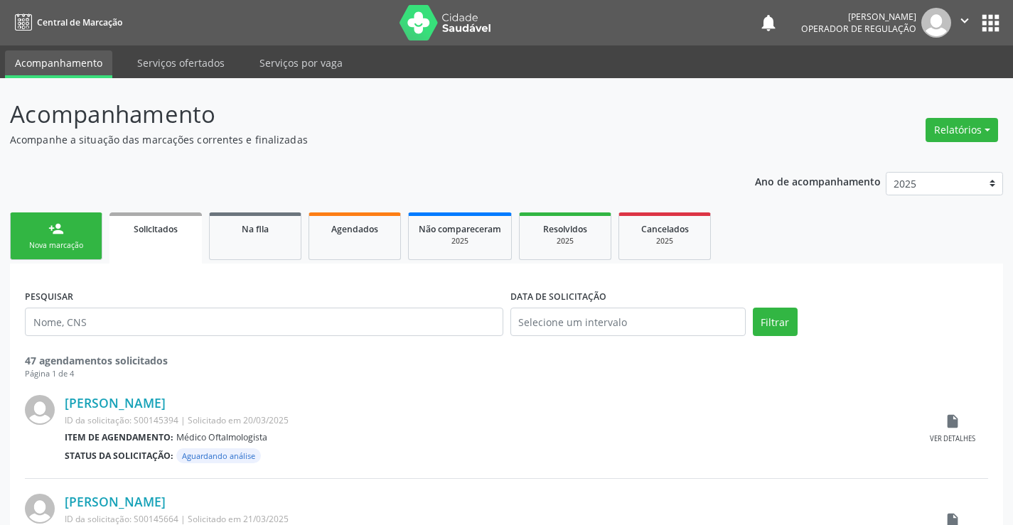
click at [69, 245] on div "Nova marcação" at bounding box center [56, 245] width 71 height 11
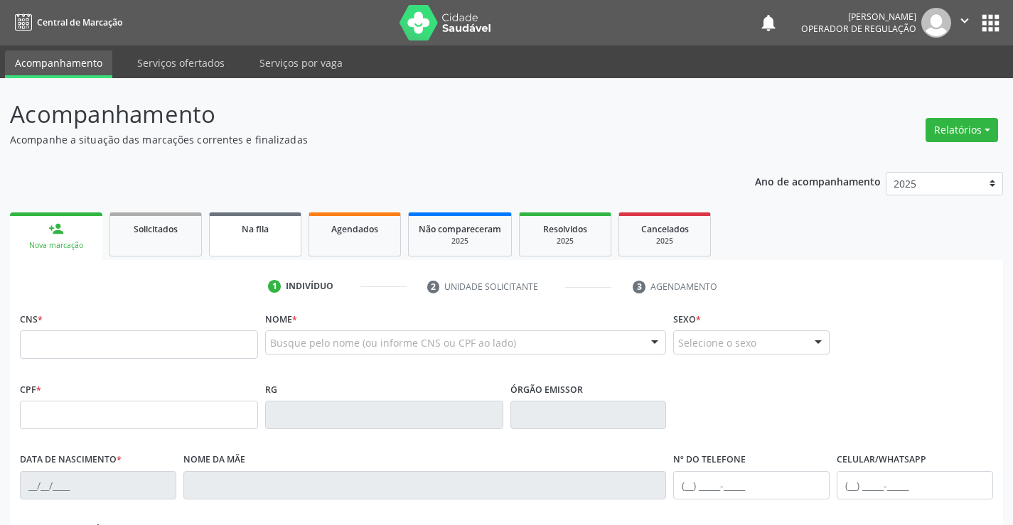
click at [251, 244] on link "Na fila" at bounding box center [255, 235] width 92 height 44
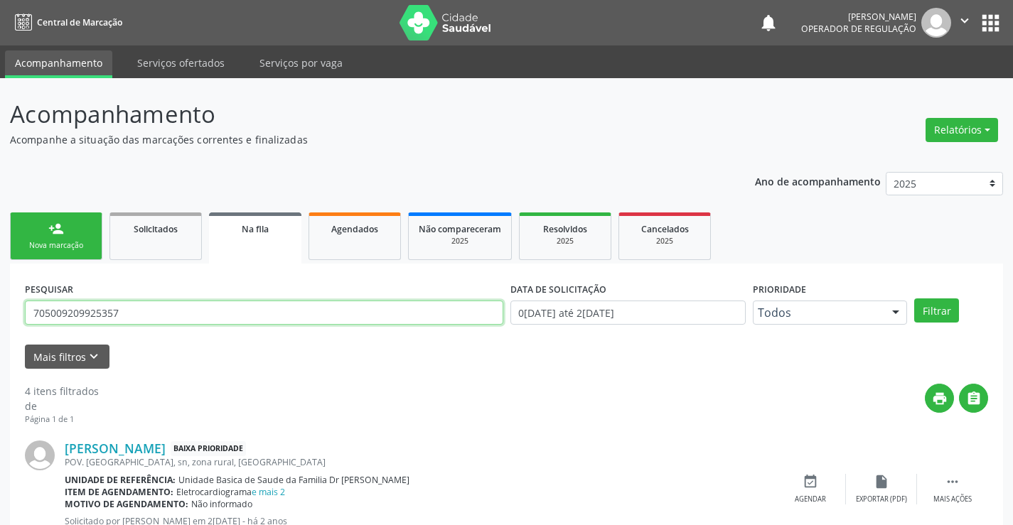
click at [141, 311] on input "705009209925357" at bounding box center [264, 313] width 478 height 24
type input "7"
type input "700207984500129"
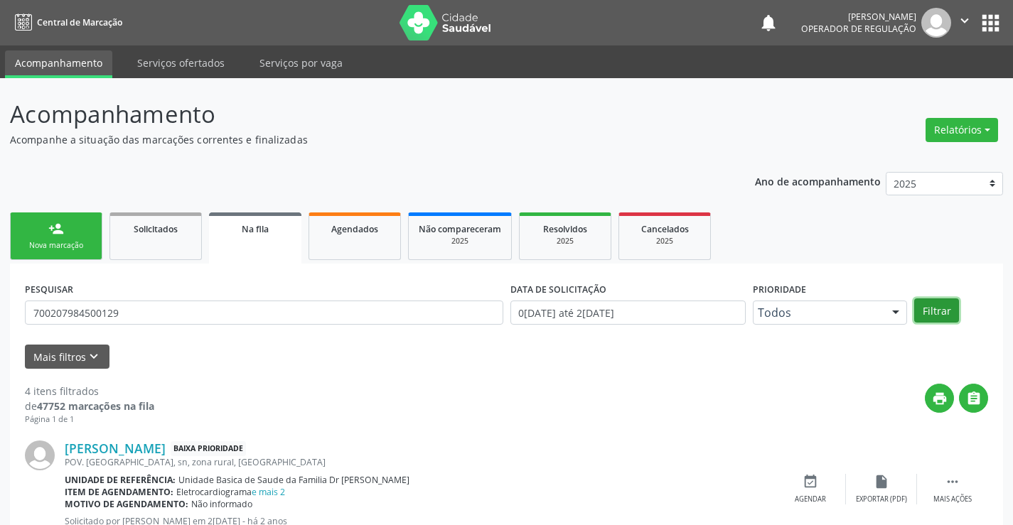
click at [945, 316] on button "Filtrar" at bounding box center [936, 311] width 45 height 24
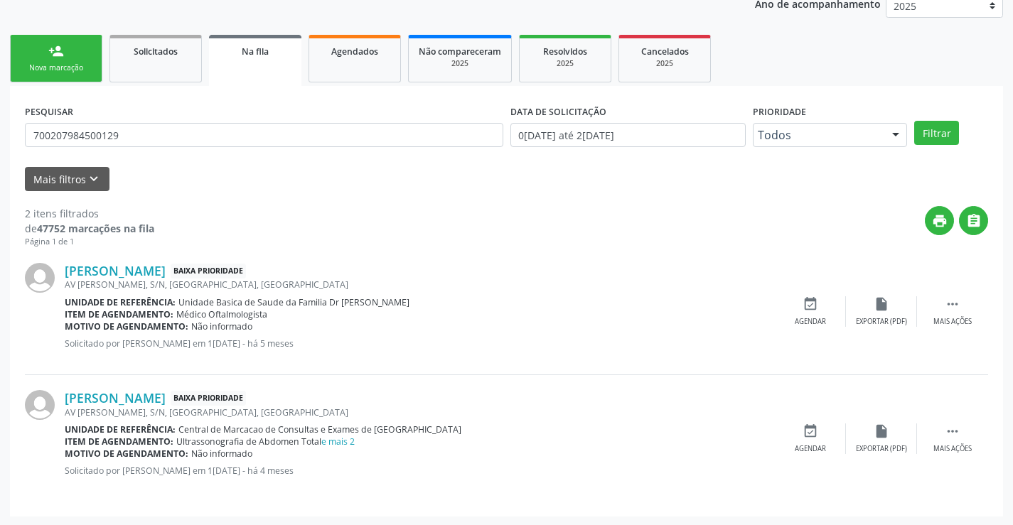
scroll to position [179, 0]
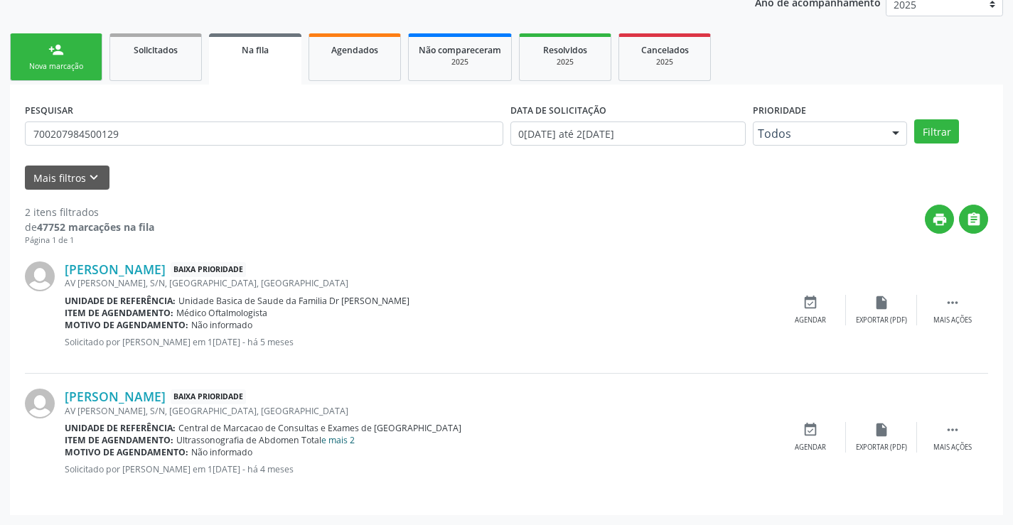
click at [333, 442] on link "e mais 2" at bounding box center [337, 440] width 33 height 12
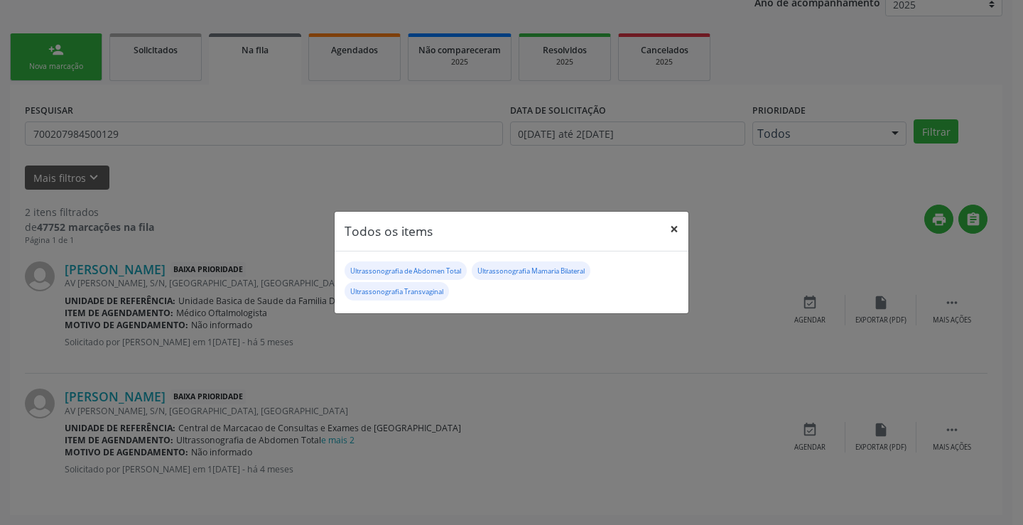
click at [675, 228] on button "×" at bounding box center [674, 229] width 28 height 35
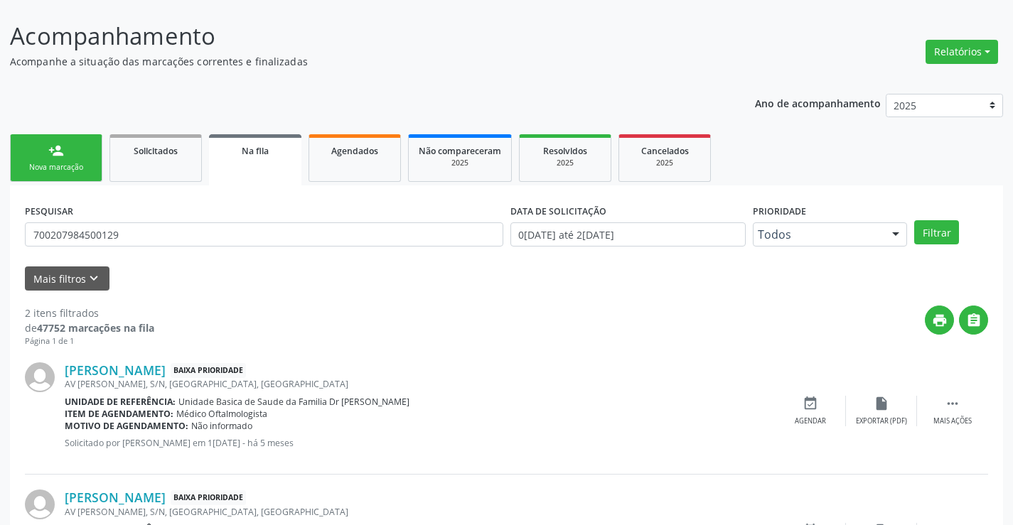
scroll to position [0, 0]
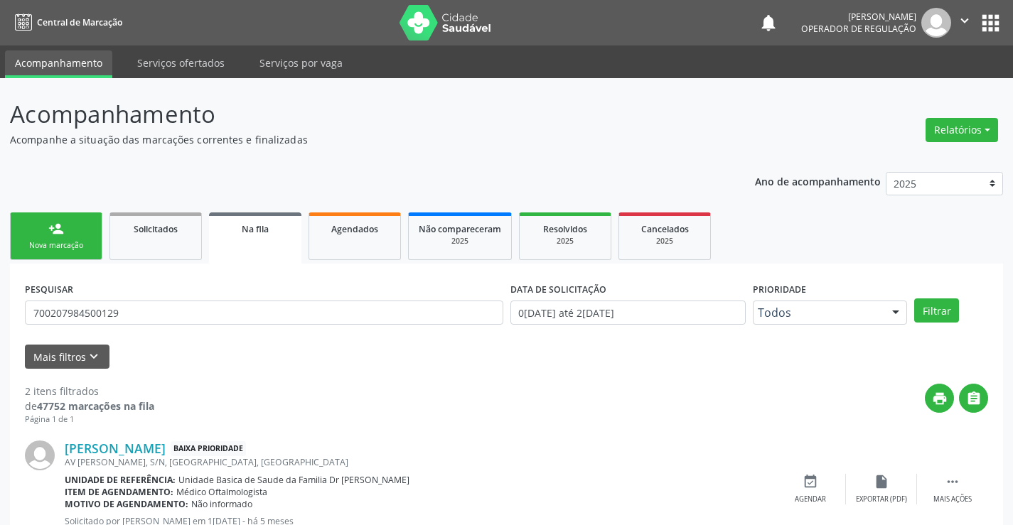
click at [966, 11] on button "" at bounding box center [964, 23] width 27 height 30
click at [896, 89] on link "Sair" at bounding box center [928, 87] width 98 height 20
